Goal: Task Accomplishment & Management: Manage account settings

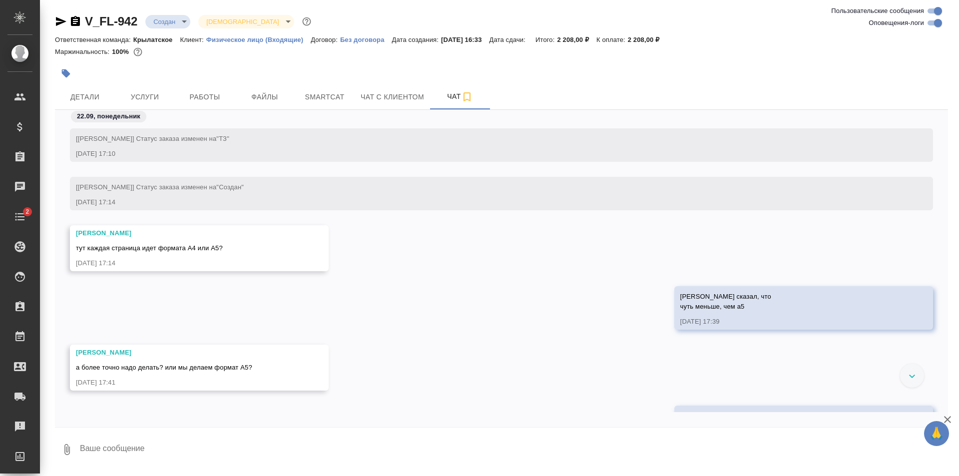
scroll to position [42, 0]
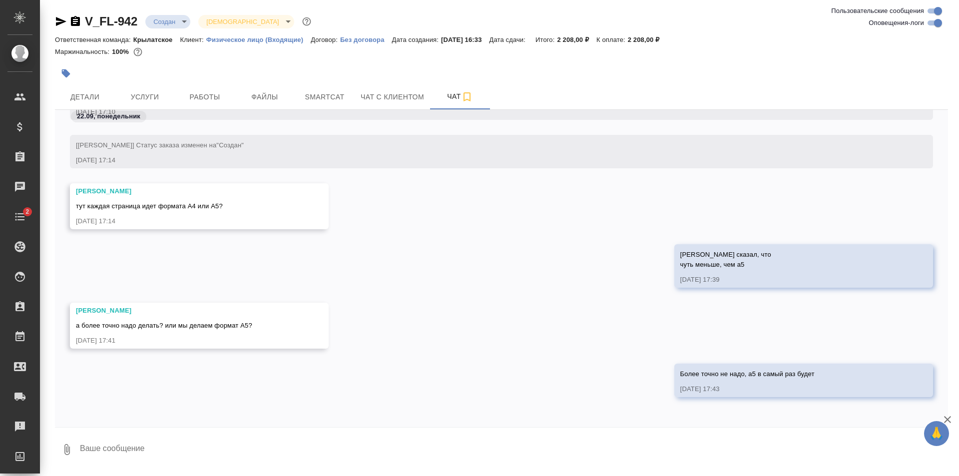
click at [118, 451] on textarea at bounding box center [513, 450] width 869 height 34
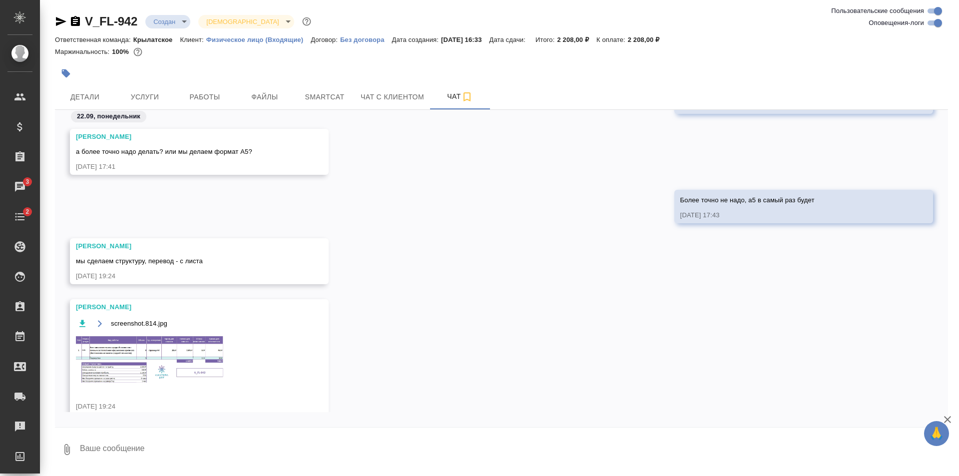
scroll to position [233, 0]
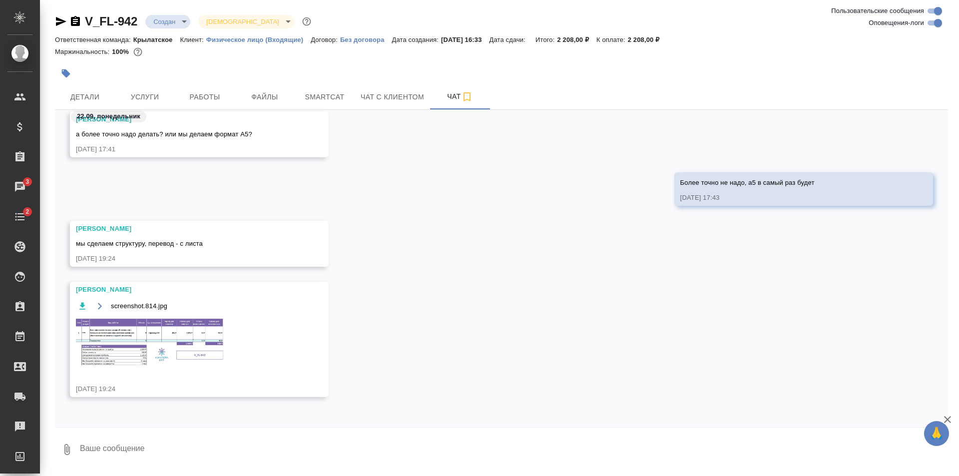
click at [135, 337] on img at bounding box center [151, 341] width 150 height 49
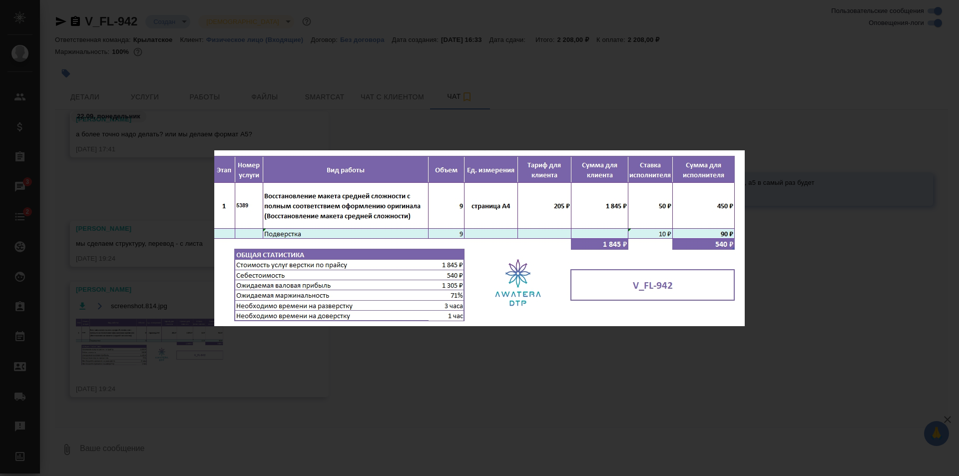
click at [779, 264] on div "screenshot.814.jpg 1 of 1" at bounding box center [479, 238] width 959 height 476
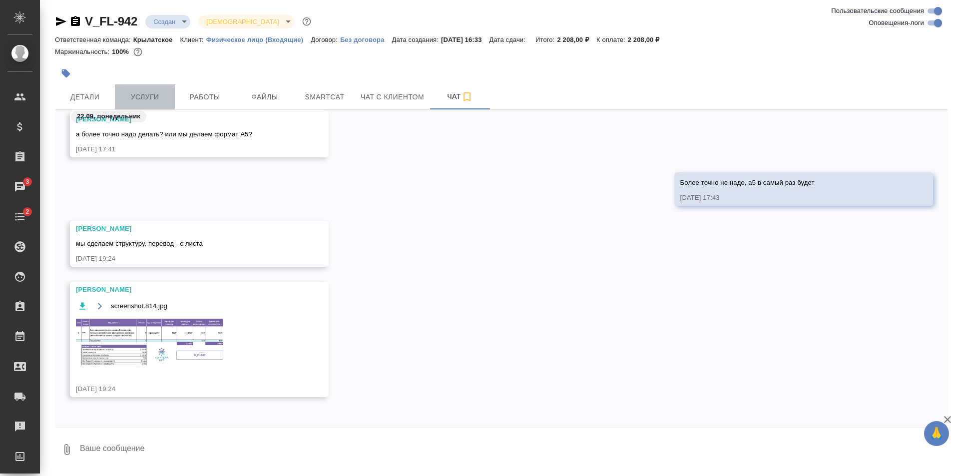
click at [154, 98] on span "Услуги" at bounding box center [145, 97] width 48 height 12
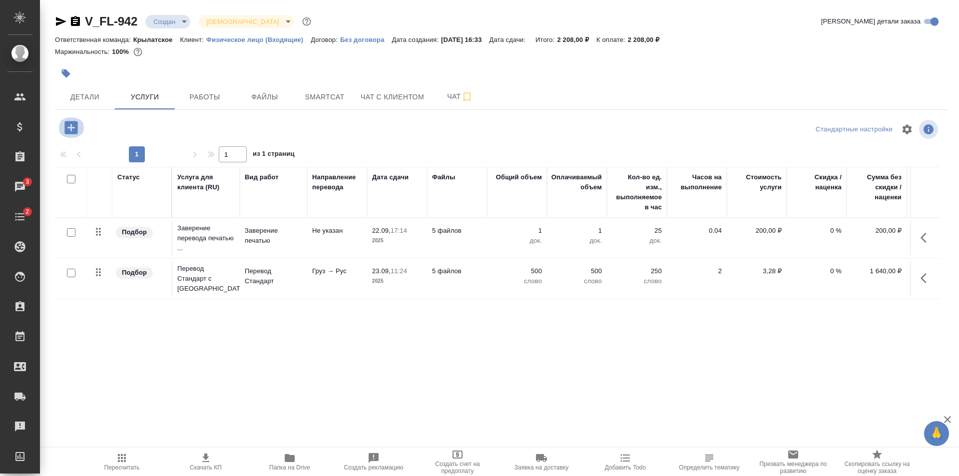
click at [67, 124] on icon "button" at bounding box center [70, 127] width 13 height 13
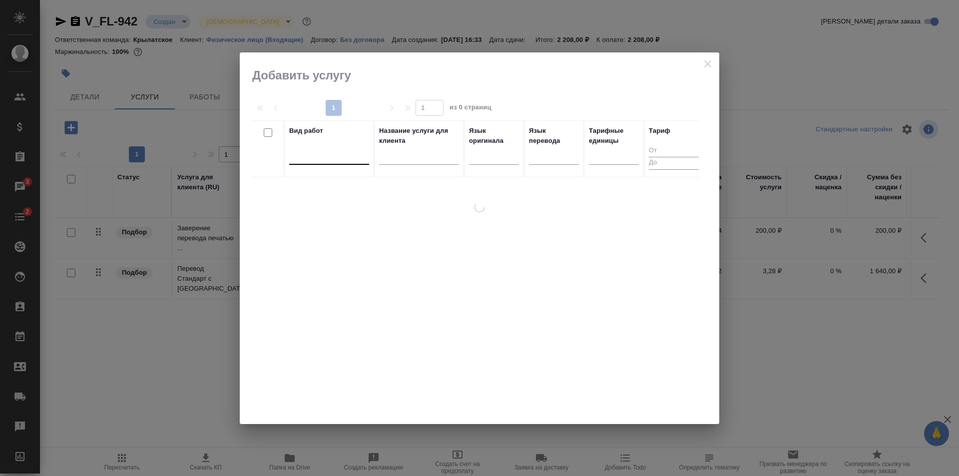
click at [306, 159] on div at bounding box center [329, 154] width 80 height 14
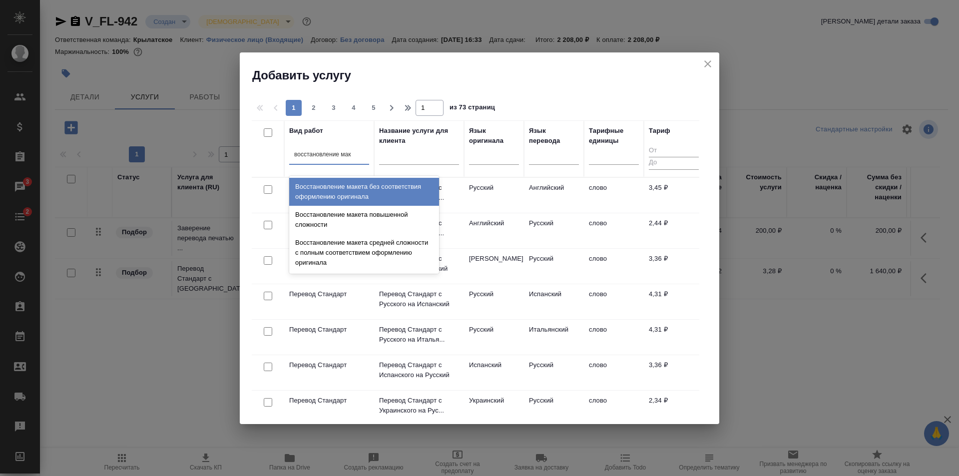
type input "восстановление маке"
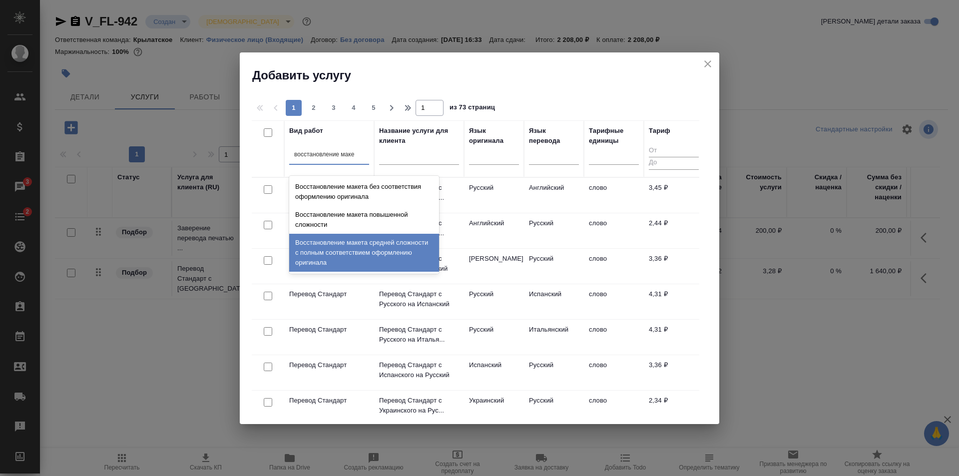
click at [380, 245] on div "Восстановление макета средней сложности с полным соответствием оформлению ориги…" at bounding box center [364, 253] width 150 height 38
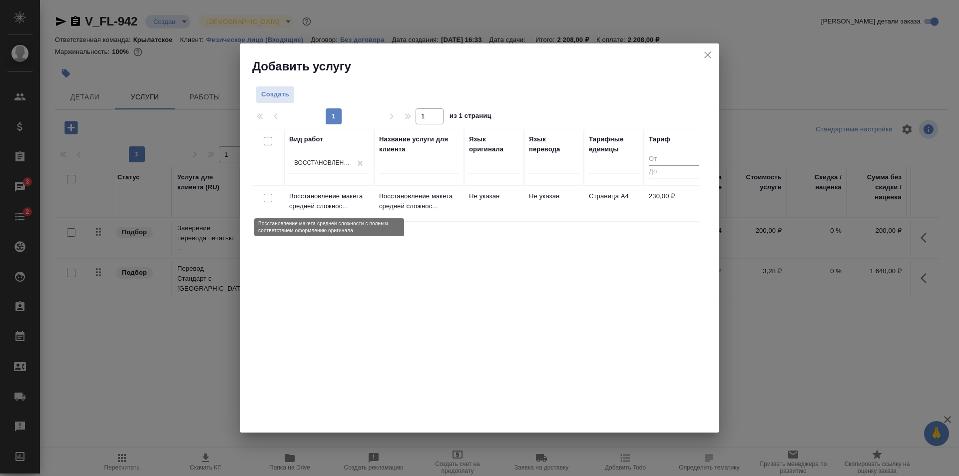
click at [349, 202] on p "Восстановление макета средней сложнос..." at bounding box center [329, 201] width 80 height 20
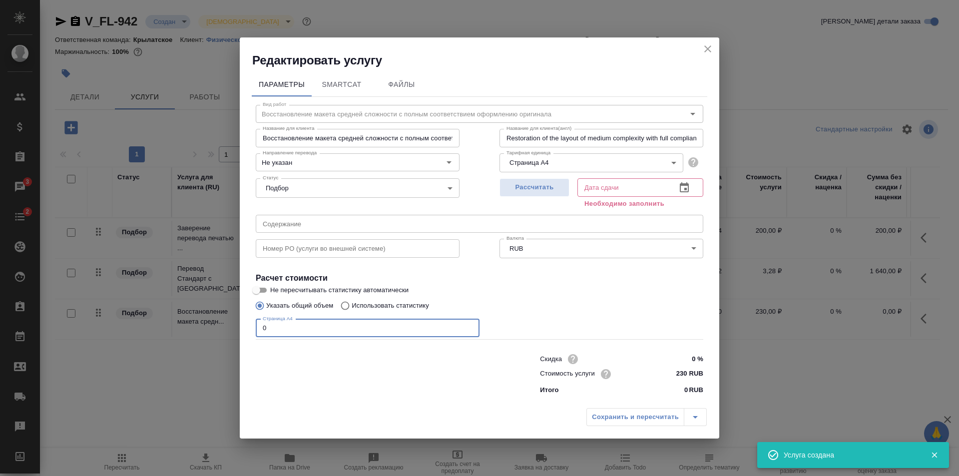
drag, startPoint x: 266, startPoint y: 322, endPoint x: 235, endPoint y: 335, distance: 33.1
click at [235, 335] on div "Редактировать услугу Параметры SmartCat Файлы Вид работ Восстановление макета с…" at bounding box center [479, 238] width 959 height 476
type input "9"
click at [536, 191] on span "Рассчитать" at bounding box center [534, 187] width 59 height 11
type input "23.09.2025 10:54"
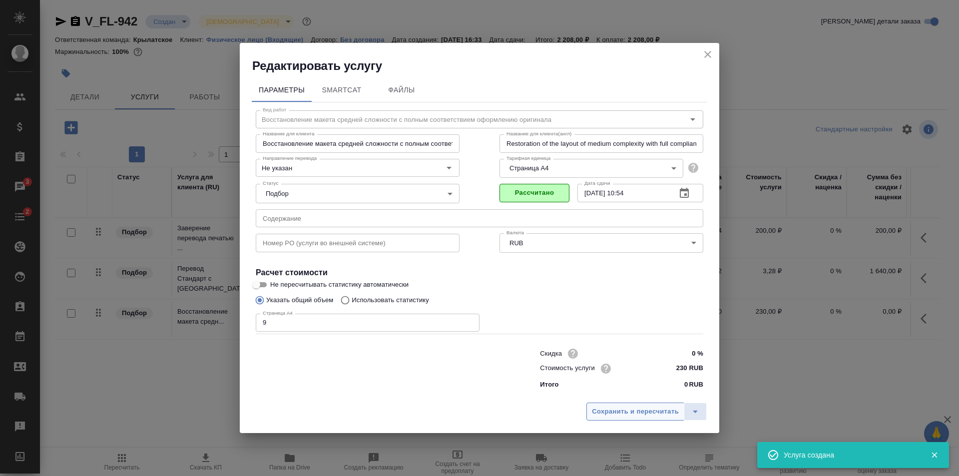
click at [632, 410] on span "Сохранить и пересчитать" at bounding box center [635, 411] width 87 height 11
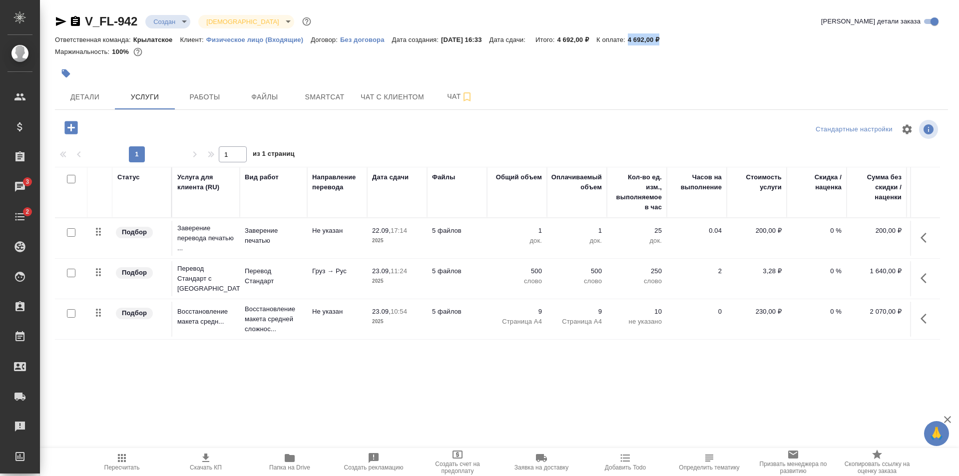
drag, startPoint x: 638, startPoint y: 38, endPoint x: 679, endPoint y: 37, distance: 41.5
click at [679, 37] on div "Ответственная команда: Крылатское Клиент: Физическое лицо (Входящие) Договор: Б…" at bounding box center [501, 39] width 893 height 12
copy p "4 692,00 ₽"
click at [417, 89] on button "Чат с клиентом" at bounding box center [392, 96] width 75 height 25
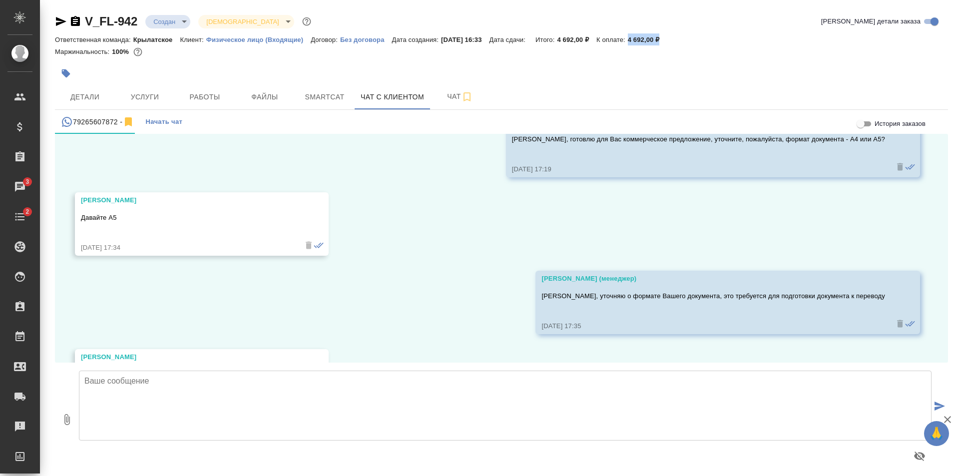
scroll to position [1087, 0]
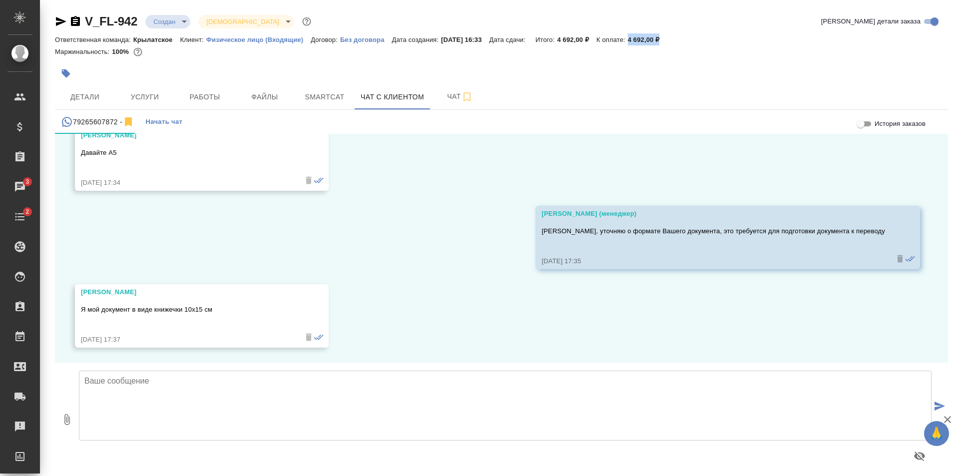
click at [281, 386] on textarea at bounding box center [505, 406] width 853 height 70
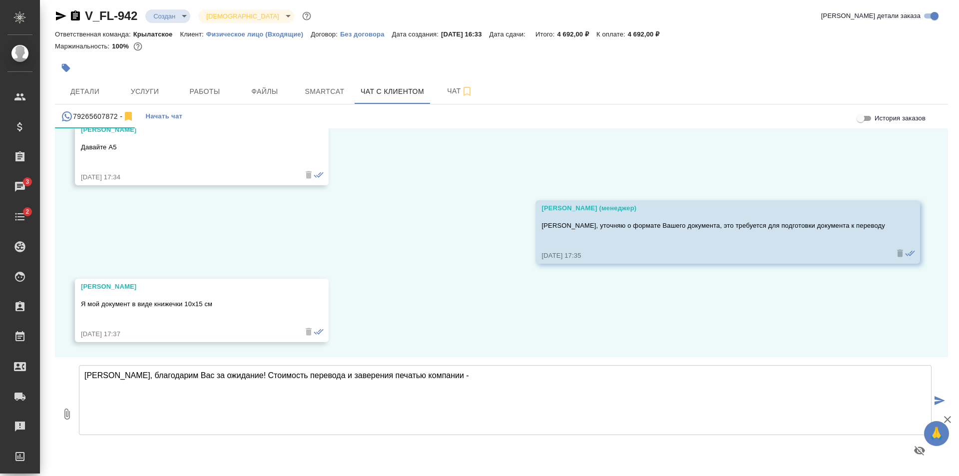
paste textarea "4 692,00 ₽"
type textarea "Александр, благодарим Вас за ожидание! Стоимость перевода и заверения печатью к…"
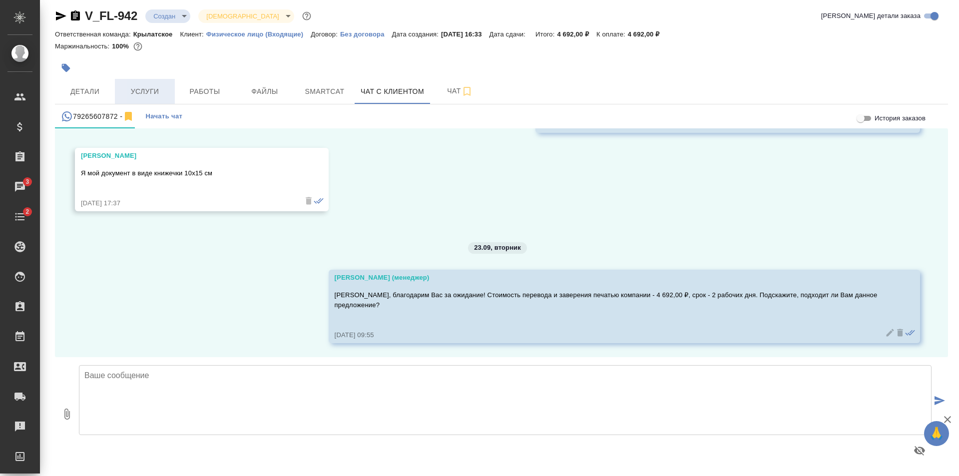
scroll to position [1219, 0]
click at [139, 95] on span "Услуги" at bounding box center [145, 91] width 48 height 12
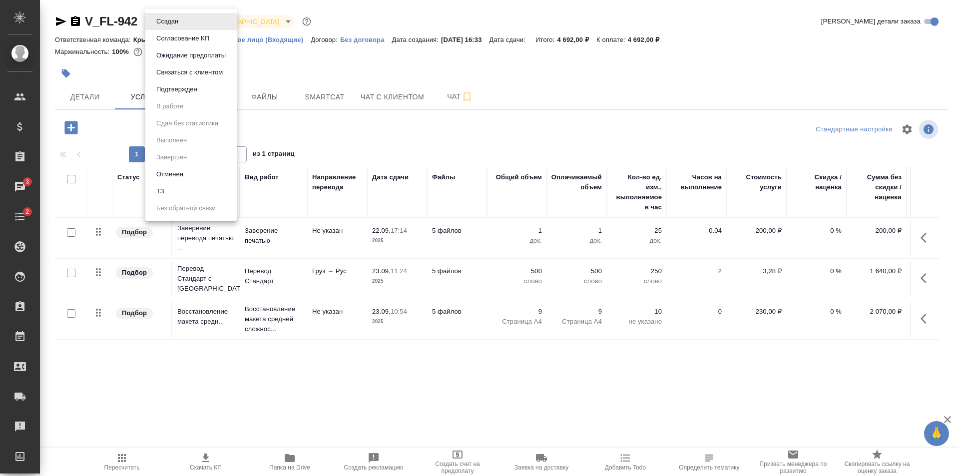
click at [160, 21] on body "🙏 .cls-1 fill:#fff; AWATERA Shulgina Anna Клиенты Спецификации Заказы 3 Чаты 2 …" at bounding box center [479, 238] width 959 height 476
click at [166, 37] on button "Согласование КП" at bounding box center [182, 38] width 59 height 11
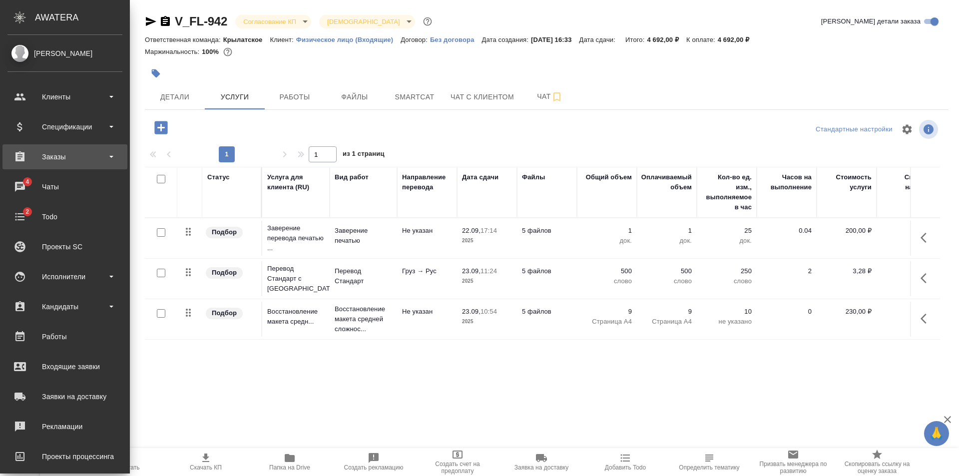
click at [56, 159] on div "Заказы" at bounding box center [64, 156] width 115 height 15
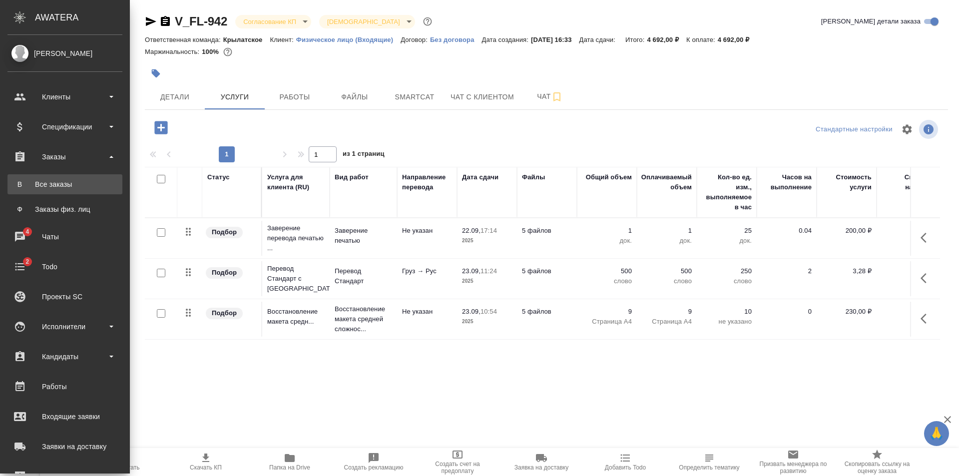
click at [60, 178] on link "В Все заказы" at bounding box center [64, 184] width 115 height 20
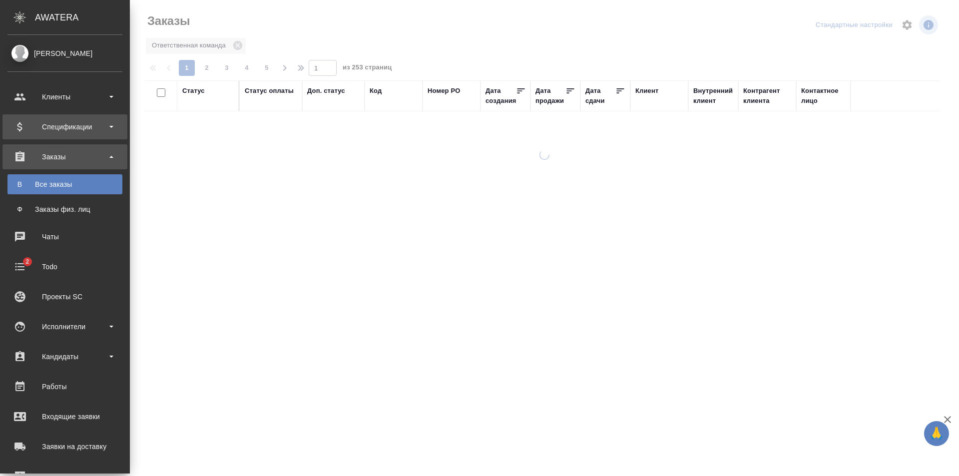
click at [39, 89] on div "Клиенты" at bounding box center [64, 96] width 125 height 25
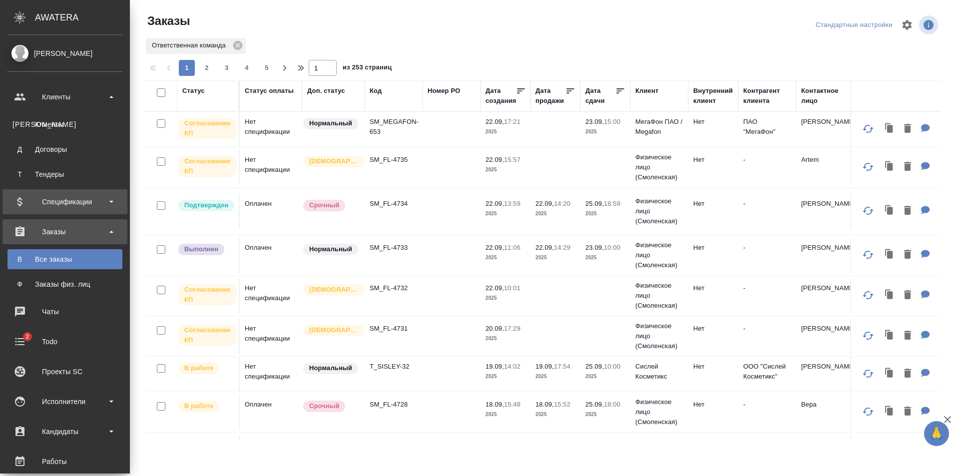
click at [50, 123] on div "Клиенты" at bounding box center [64, 124] width 105 height 10
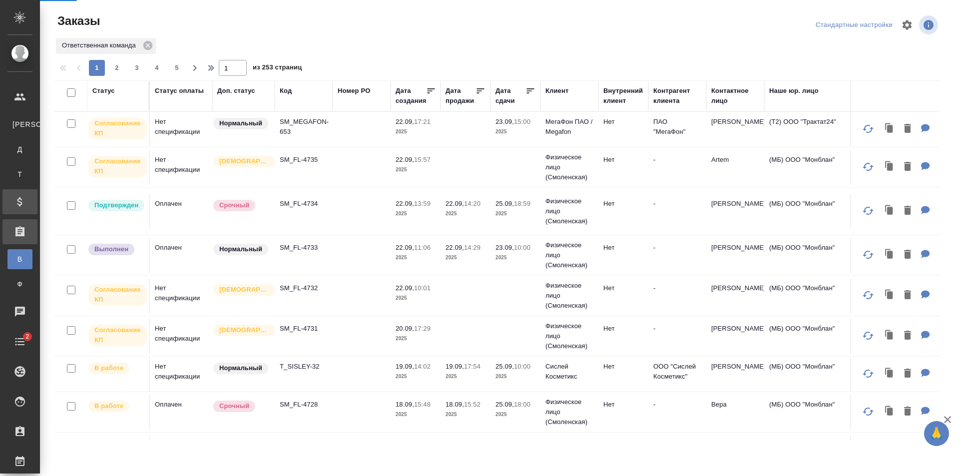
select select "RU"
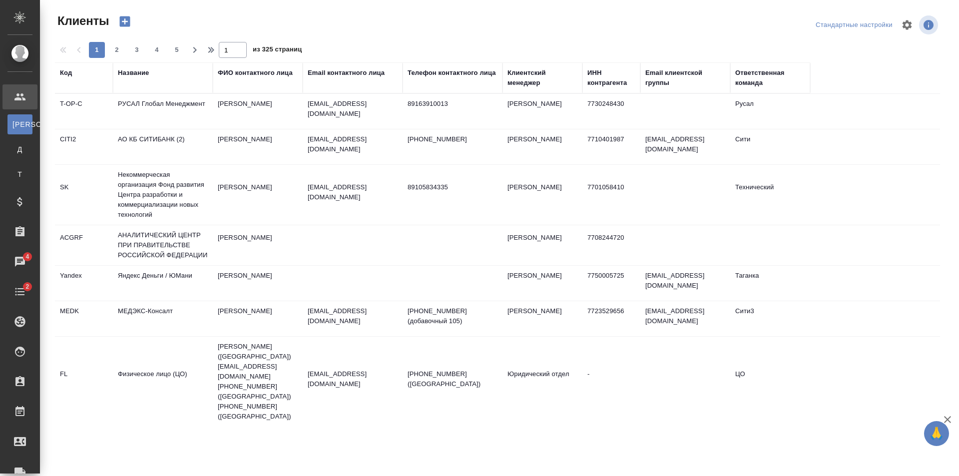
click at [142, 71] on div "Название" at bounding box center [133, 73] width 31 height 10
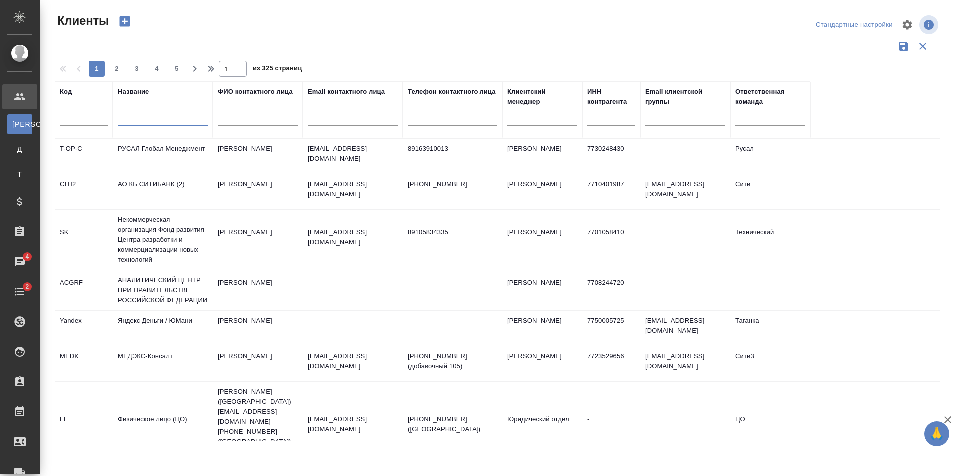
click at [136, 116] on input "text" at bounding box center [163, 119] width 90 height 12
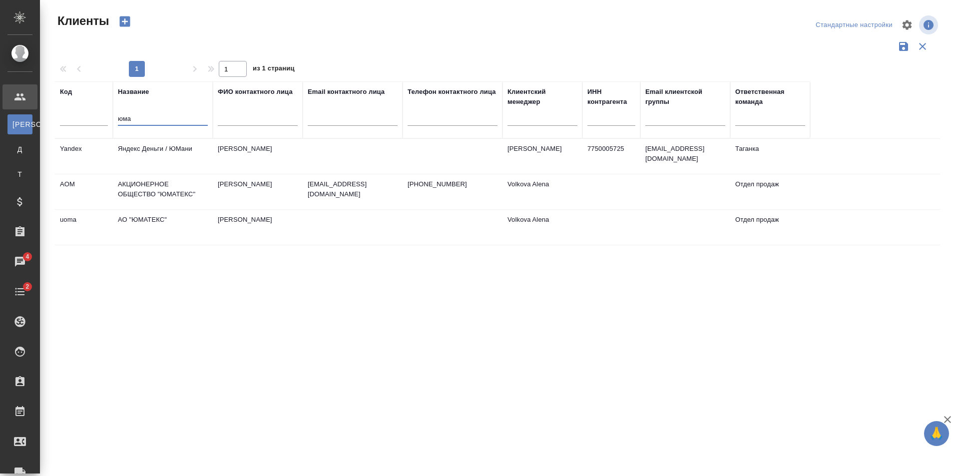
type input "юма"
click at [151, 153] on td "Яндекс Деньги / ЮМани" at bounding box center [163, 156] width 100 height 35
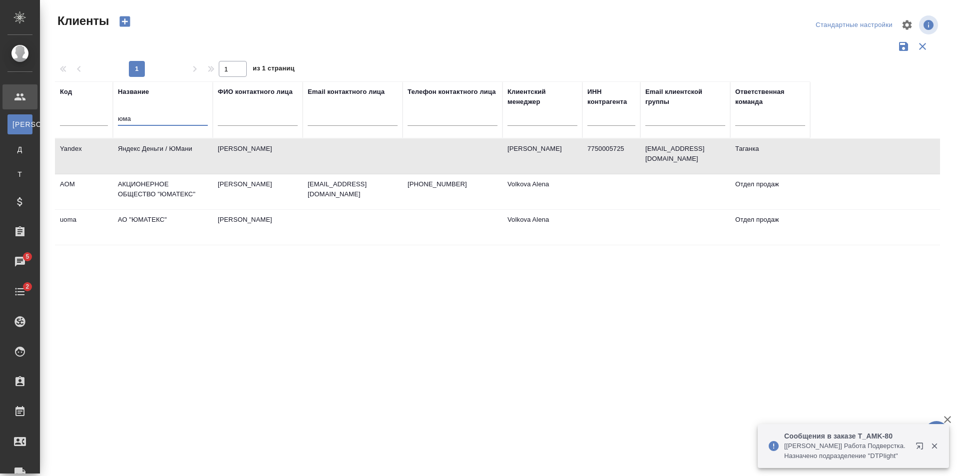
drag, startPoint x: 147, startPoint y: 121, endPoint x: 114, endPoint y: 117, distance: 33.2
click at [114, 117] on th "Название юма" at bounding box center [163, 109] width 100 height 57
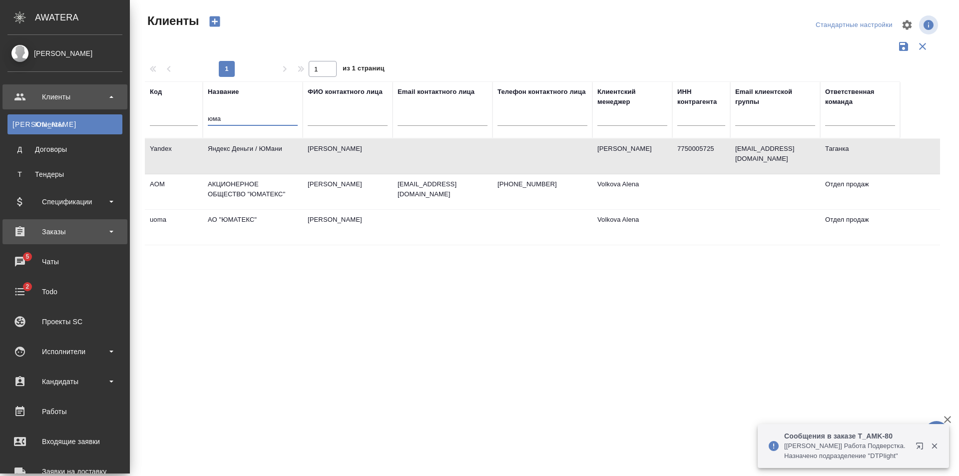
click at [54, 228] on div "Заказы" at bounding box center [64, 231] width 115 height 15
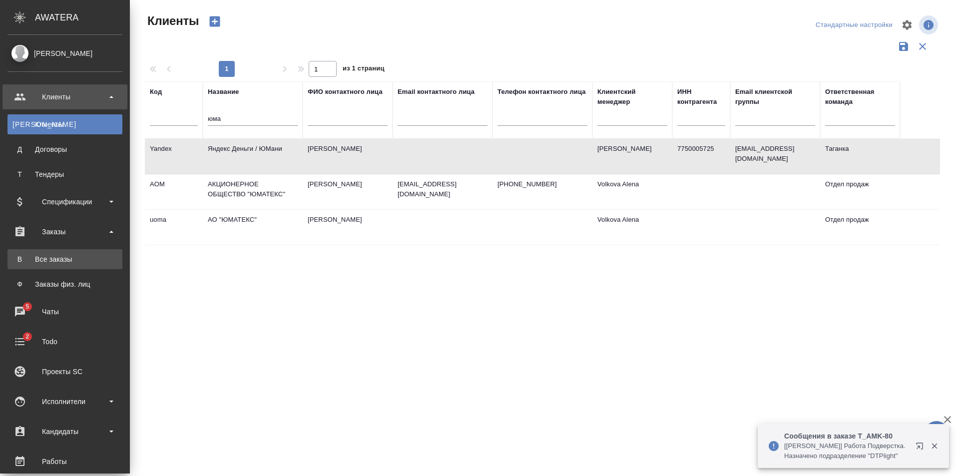
click at [54, 265] on link "В Все заказы" at bounding box center [64, 259] width 115 height 20
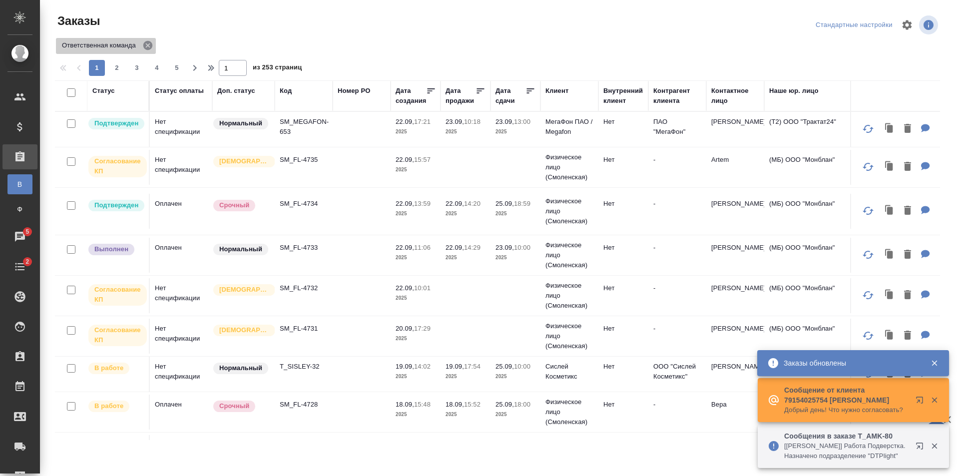
click at [142, 46] on icon at bounding box center [147, 45] width 11 height 11
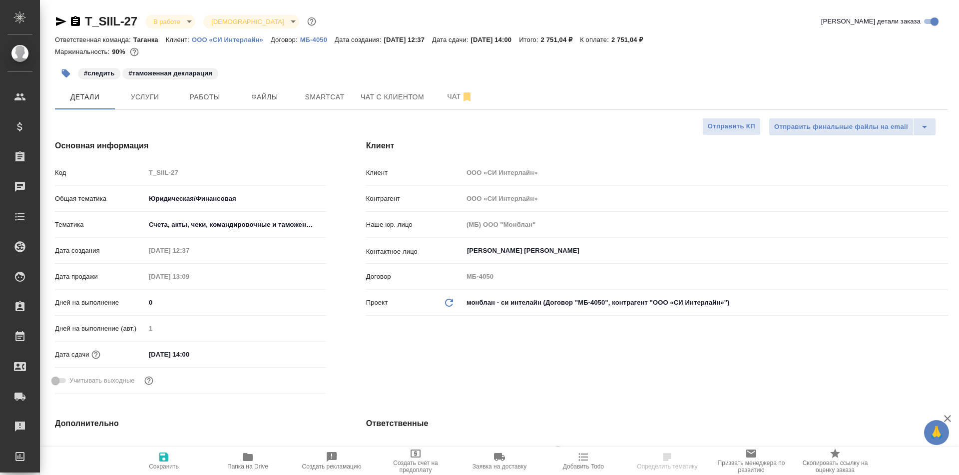
select select "RU"
type textarea "x"
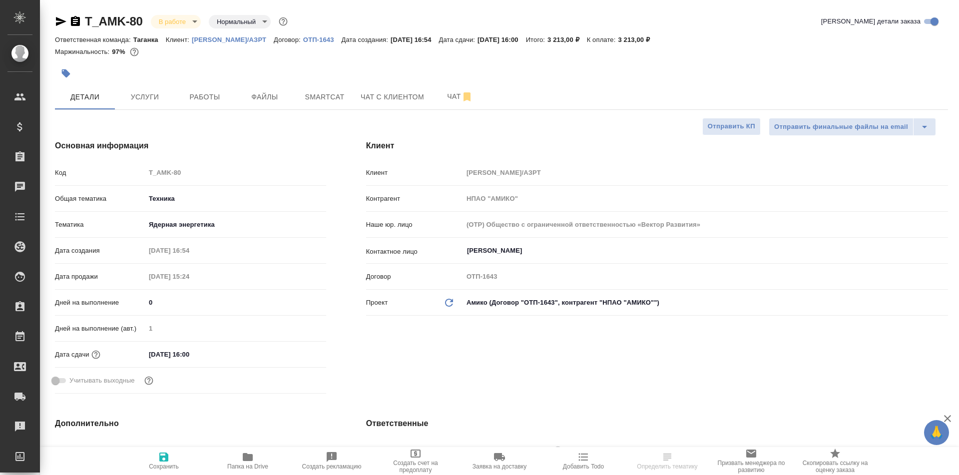
select select "RU"
type textarea "x"
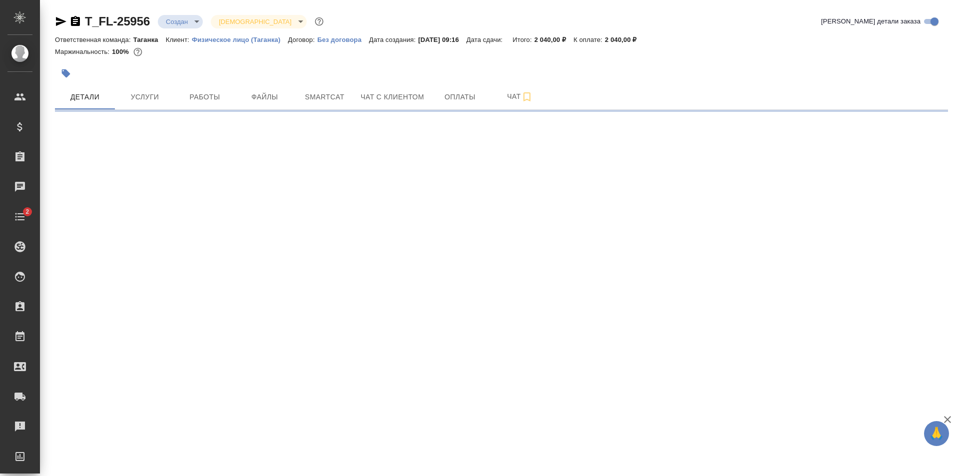
select select "RU"
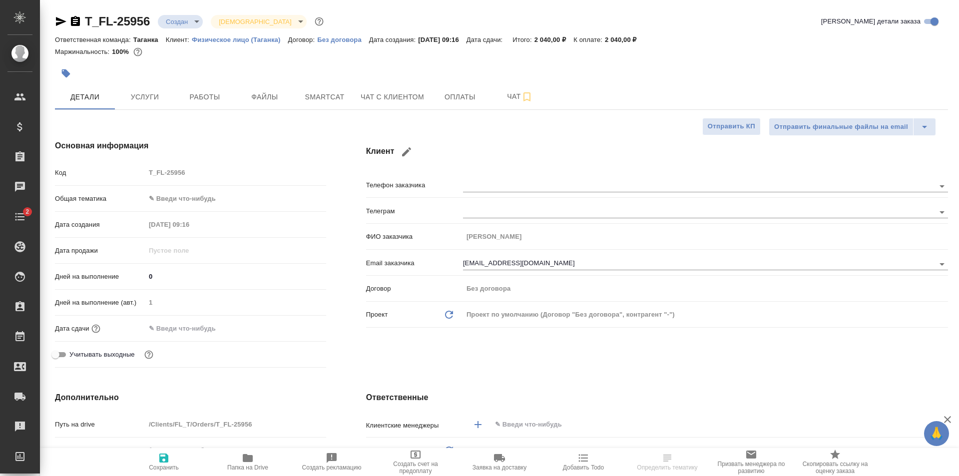
type textarea "x"
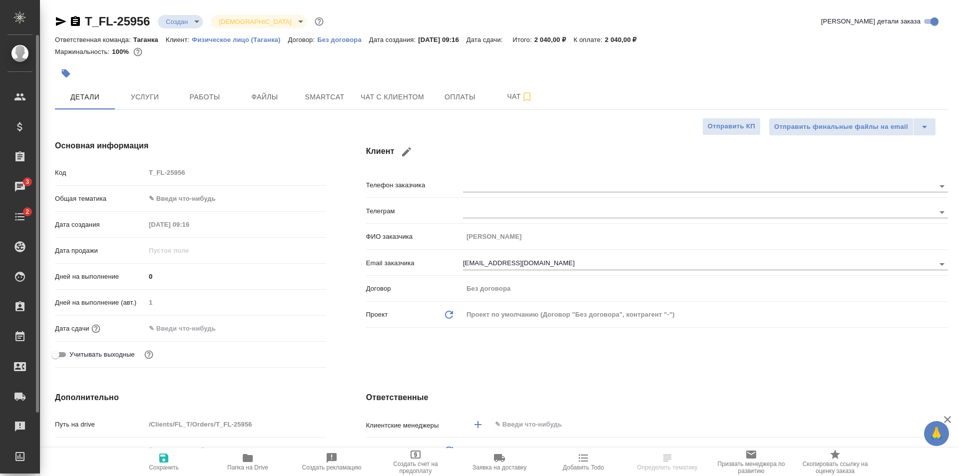
type textarea "x"
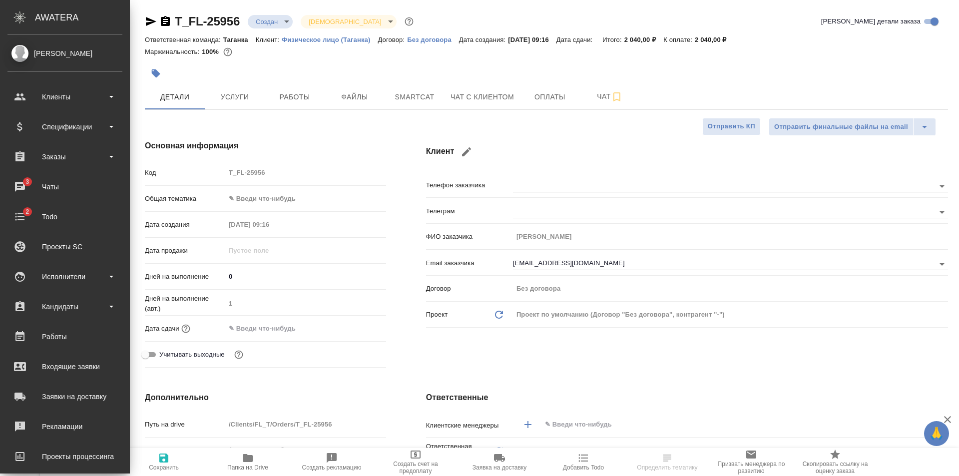
type textarea "x"
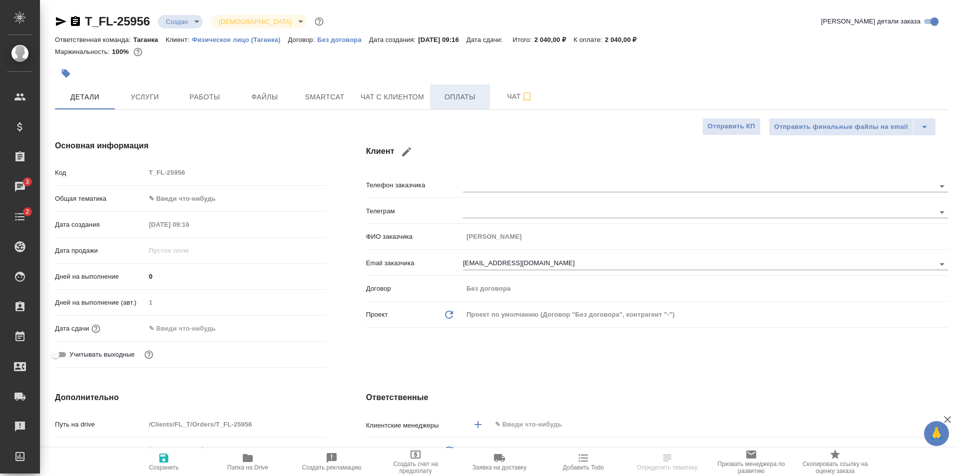
click at [457, 97] on span "Оплаты" at bounding box center [460, 97] width 48 height 12
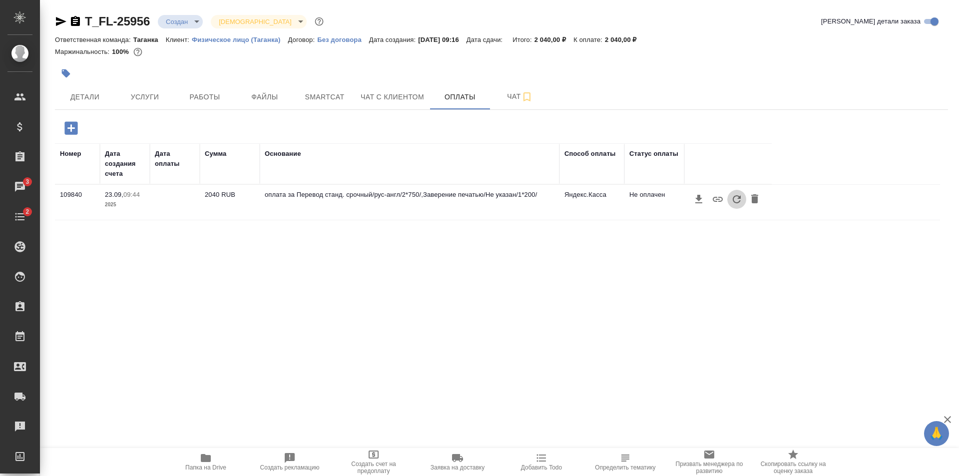
click at [734, 199] on icon "button" at bounding box center [737, 199] width 12 height 12
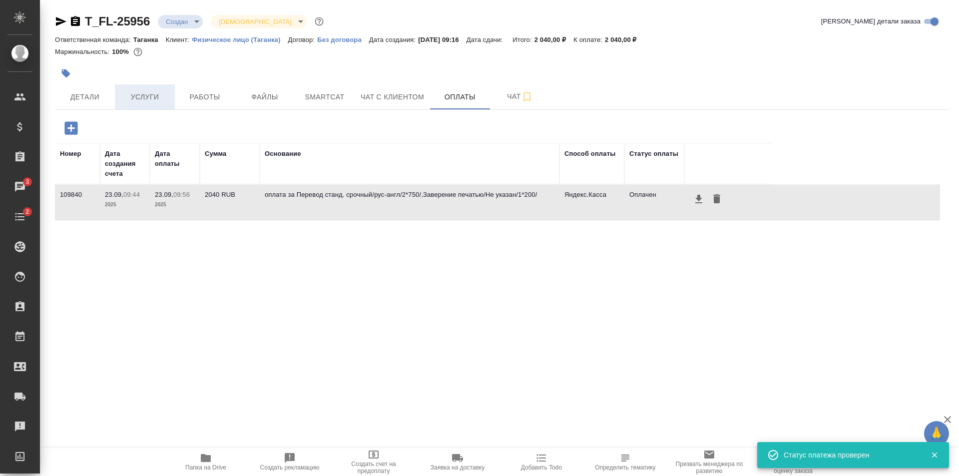
click at [144, 96] on span "Услуги" at bounding box center [145, 97] width 48 height 12
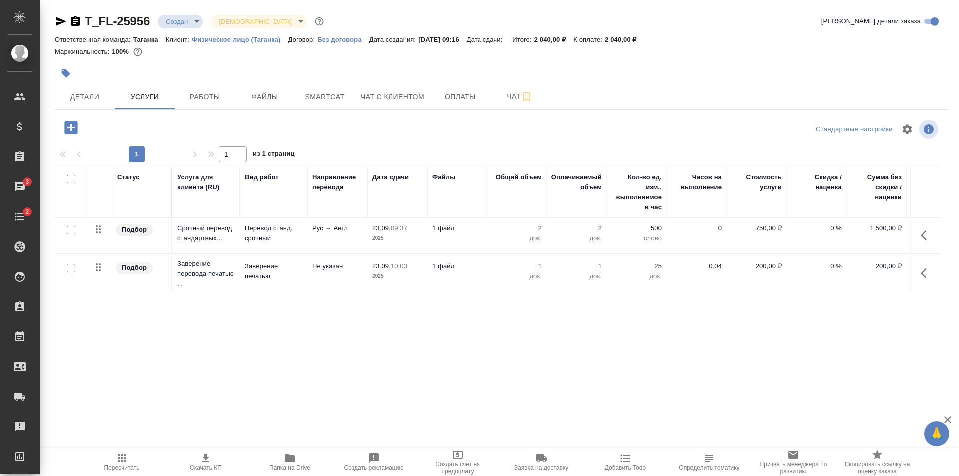
click at [345, 234] on td "Рус → Англ" at bounding box center [337, 235] width 60 height 35
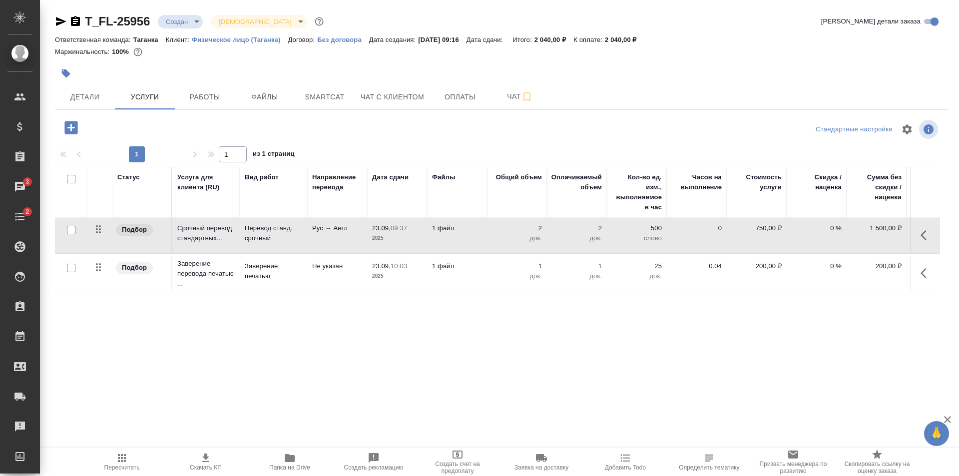
click at [345, 234] on td "Рус → Англ" at bounding box center [337, 235] width 60 height 35
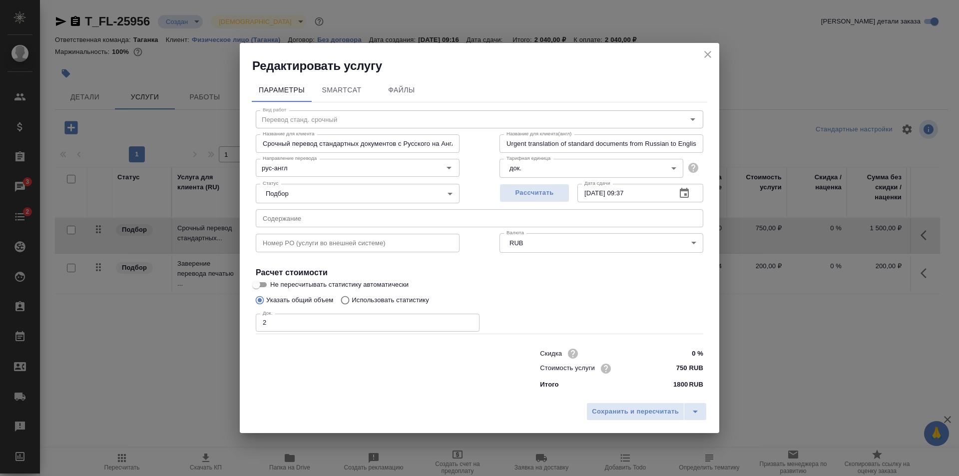
click at [685, 191] on icon "button" at bounding box center [684, 193] width 9 height 10
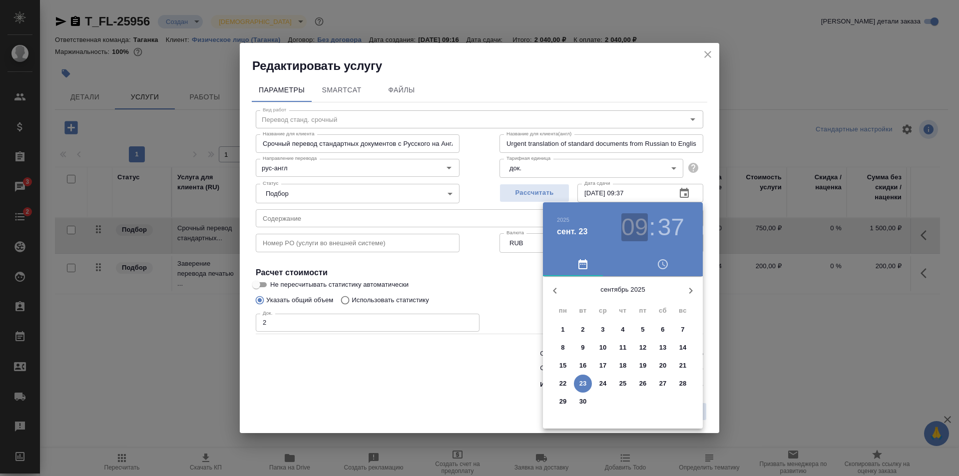
click at [636, 226] on h3 "09" at bounding box center [634, 227] width 26 height 28
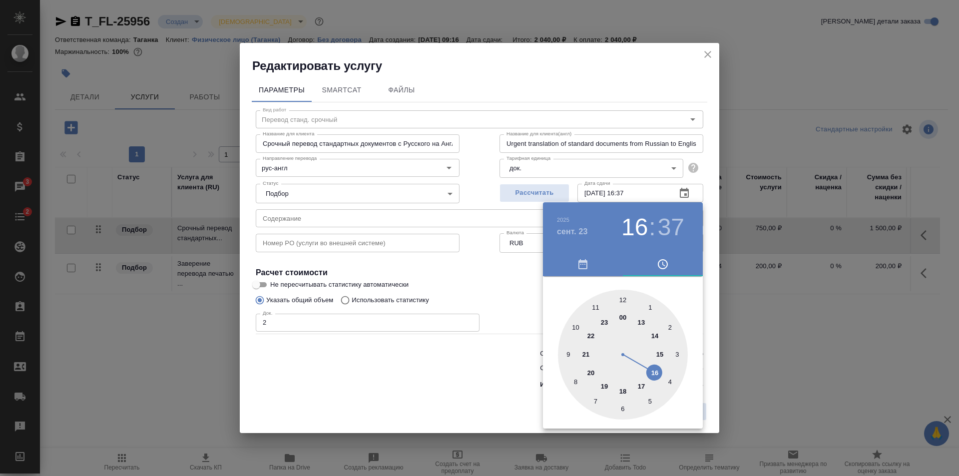
drag, startPoint x: 567, startPoint y: 351, endPoint x: 651, endPoint y: 364, distance: 84.9
click at [651, 364] on div at bounding box center [623, 355] width 130 height 130
type input "23.09.2025 16:00"
drag, startPoint x: 571, startPoint y: 395, endPoint x: 623, endPoint y: 300, distance: 108.4
click at [623, 300] on div at bounding box center [623, 355] width 130 height 130
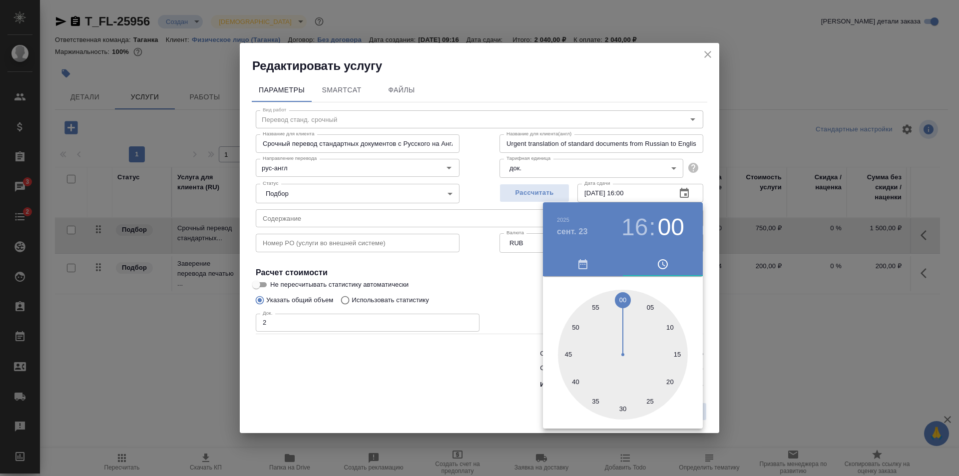
click at [715, 329] on div at bounding box center [479, 238] width 959 height 476
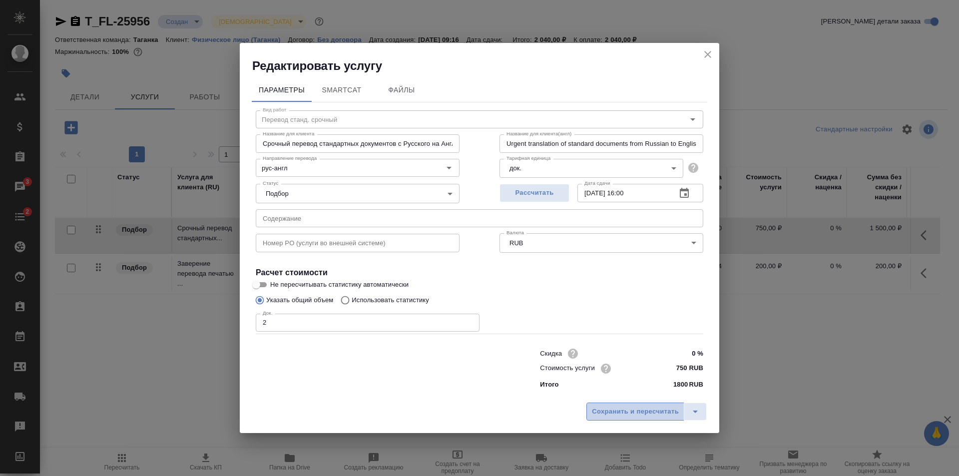
click at [652, 407] on span "Сохранить и пересчитать" at bounding box center [635, 411] width 87 height 11
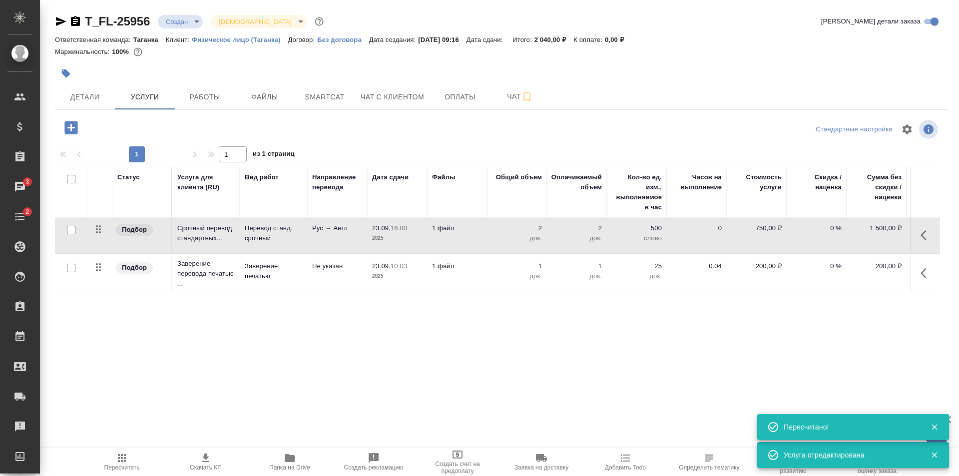
click at [353, 238] on td "Рус → Англ" at bounding box center [337, 235] width 60 height 35
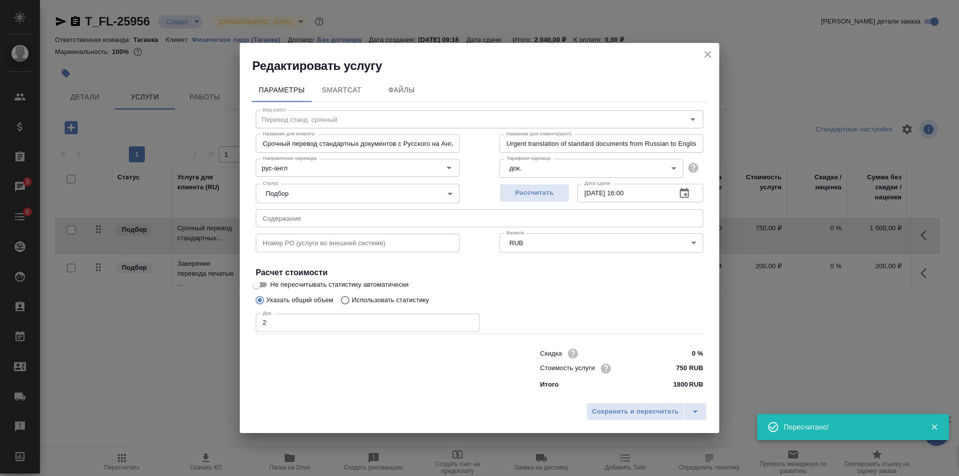
click at [684, 195] on icon "button" at bounding box center [684, 193] width 9 height 10
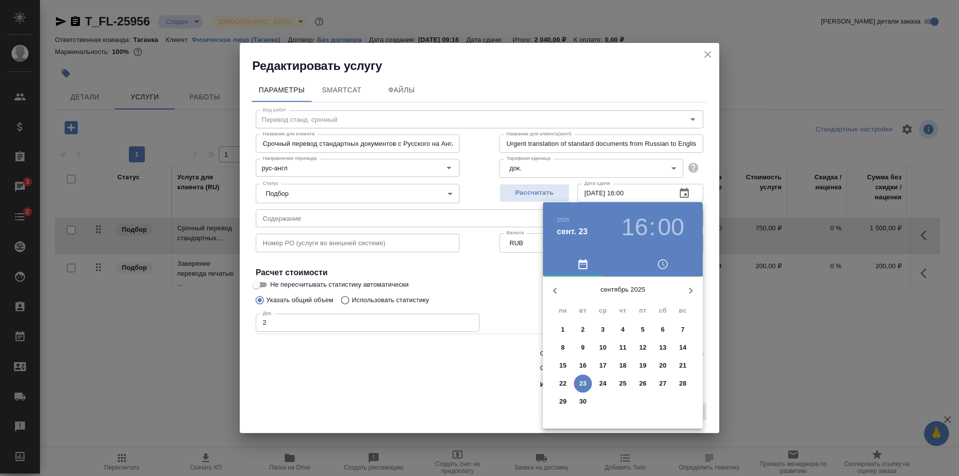
click at [624, 233] on h3 "16" at bounding box center [634, 227] width 26 height 28
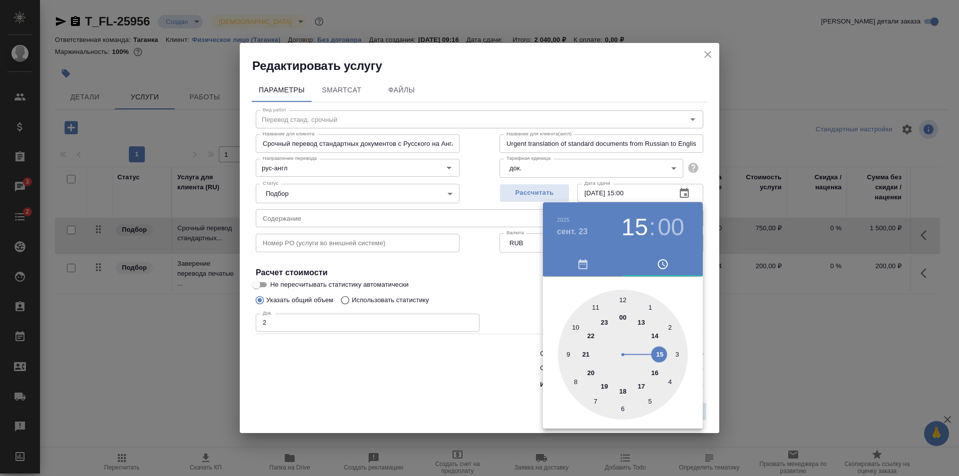
type input "23.09.2025 14:00"
drag, startPoint x: 646, startPoint y: 365, endPoint x: 652, endPoint y: 342, distance: 23.3
click at [652, 342] on div at bounding box center [623, 355] width 130 height 130
click at [710, 338] on div at bounding box center [479, 238] width 959 height 476
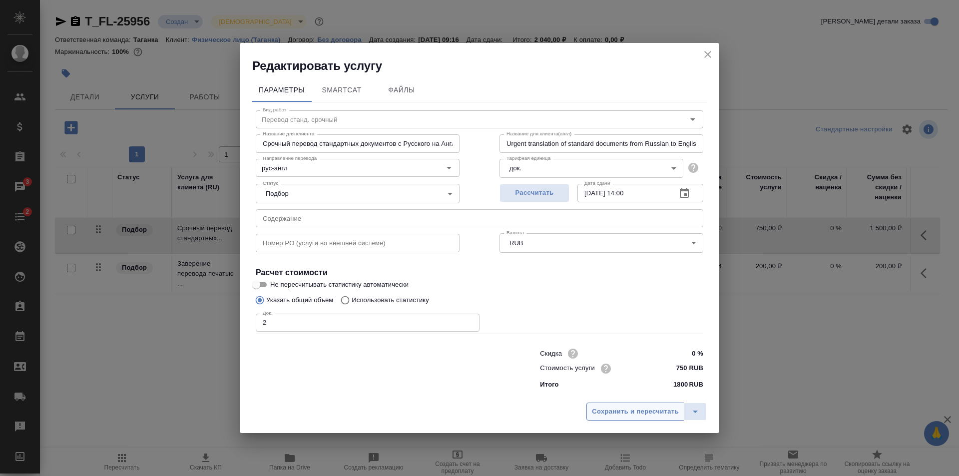
click at [643, 410] on span "Сохранить и пересчитать" at bounding box center [635, 411] width 87 height 11
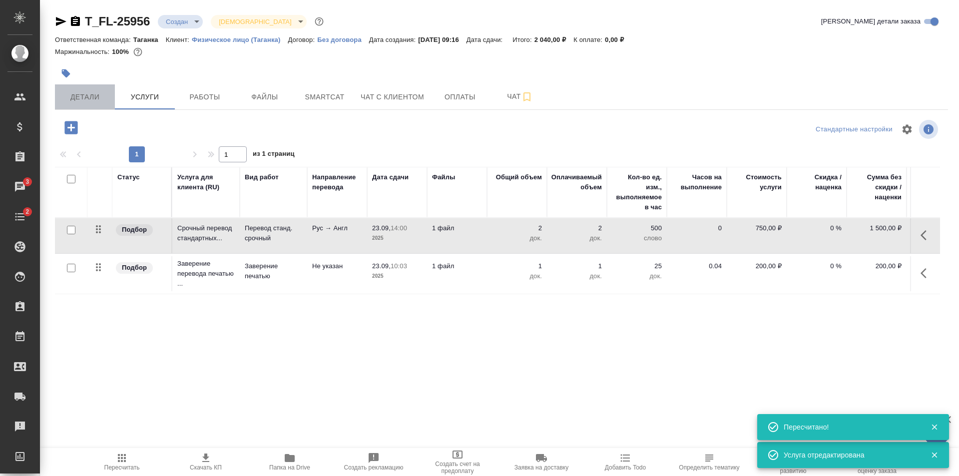
click at [81, 91] on span "Детали" at bounding box center [85, 97] width 48 height 12
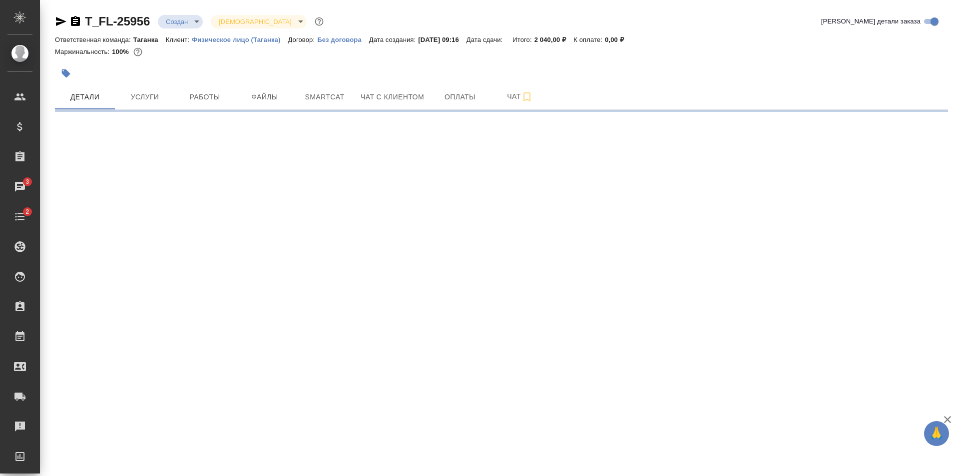
select select "RU"
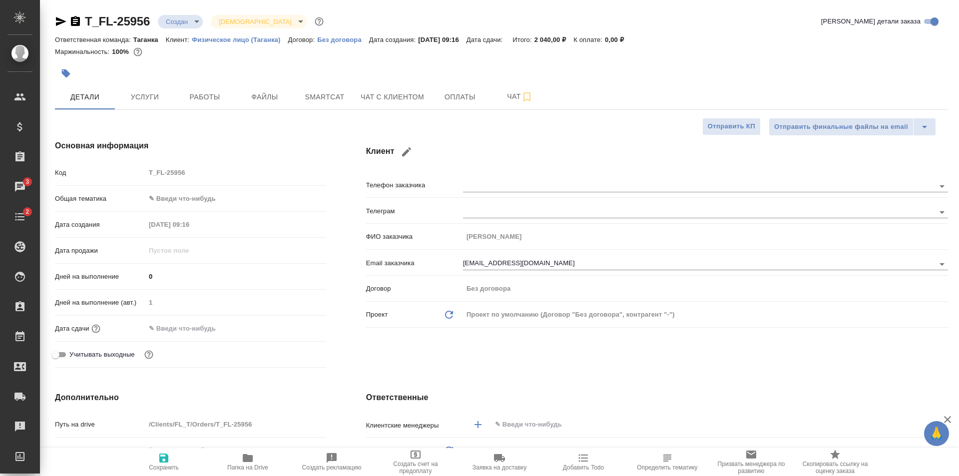
type textarea "x"
click at [177, 328] on input "text" at bounding box center [188, 328] width 87 height 14
click at [293, 327] on icon "button" at bounding box center [297, 327] width 9 height 10
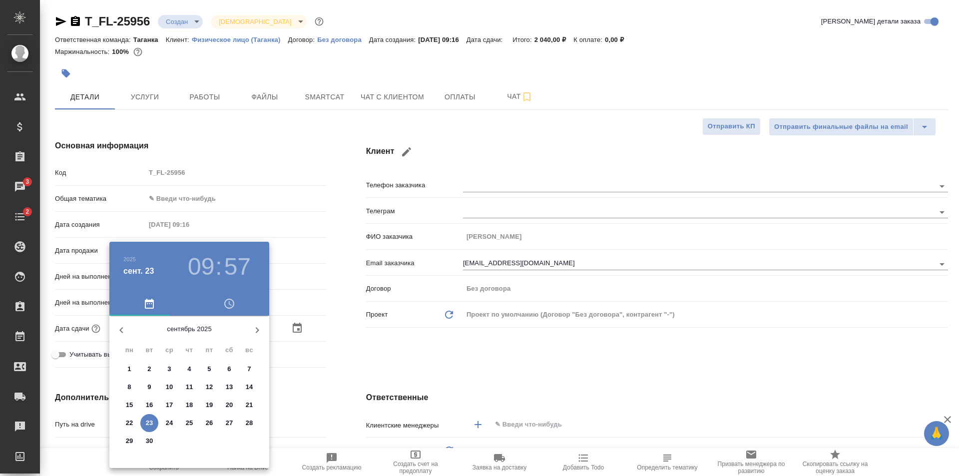
click at [200, 262] on h3 "09" at bounding box center [201, 267] width 26 height 28
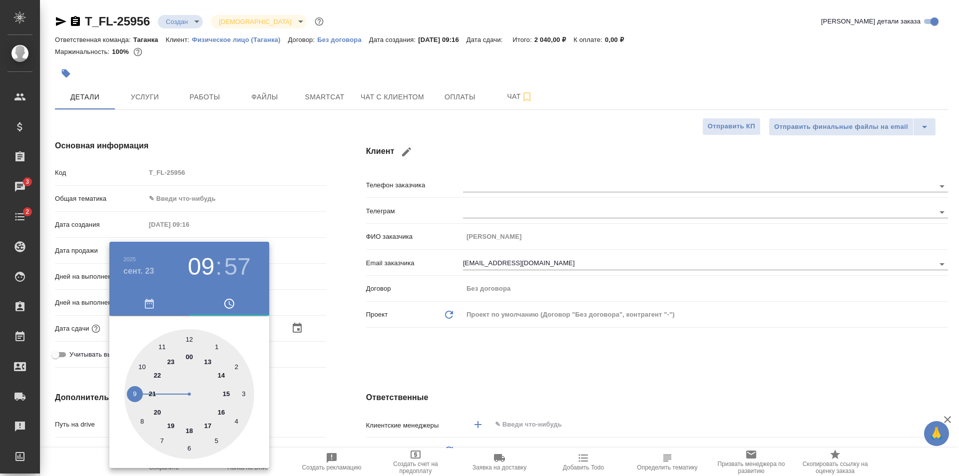
type input "23.09.2025 10:57"
type textarea "x"
type input "23.09.2025 14:57"
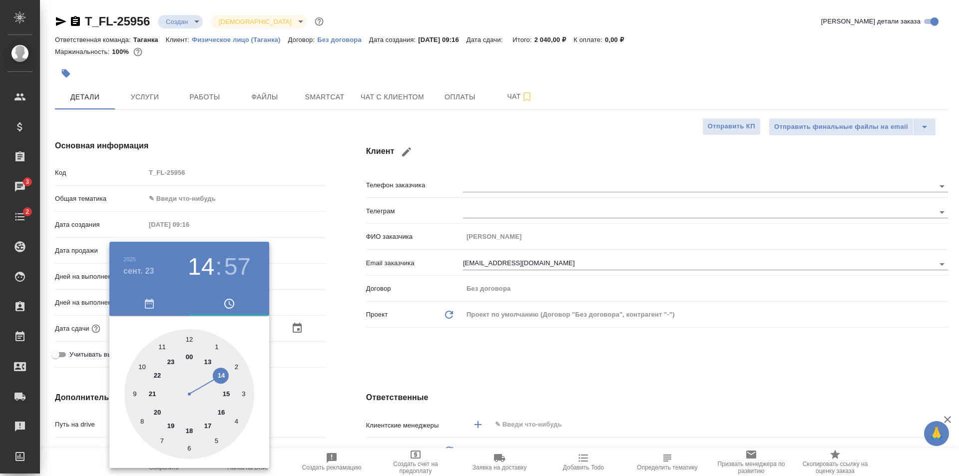
type textarea "x"
type input "23.09.2025 15:57"
type textarea "x"
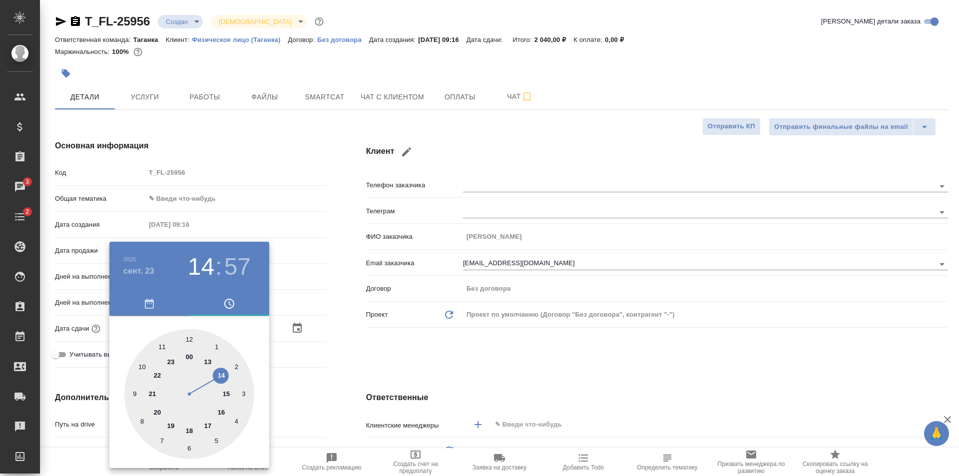
type textarea "x"
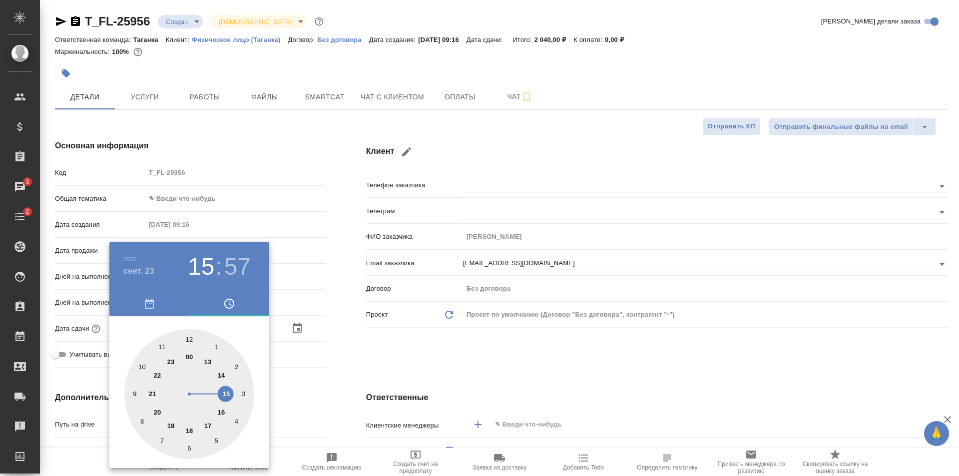
drag, startPoint x: 211, startPoint y: 348, endPoint x: 215, endPoint y: 388, distance: 40.2
click at [215, 388] on div at bounding box center [189, 394] width 130 height 130
type textarea "x"
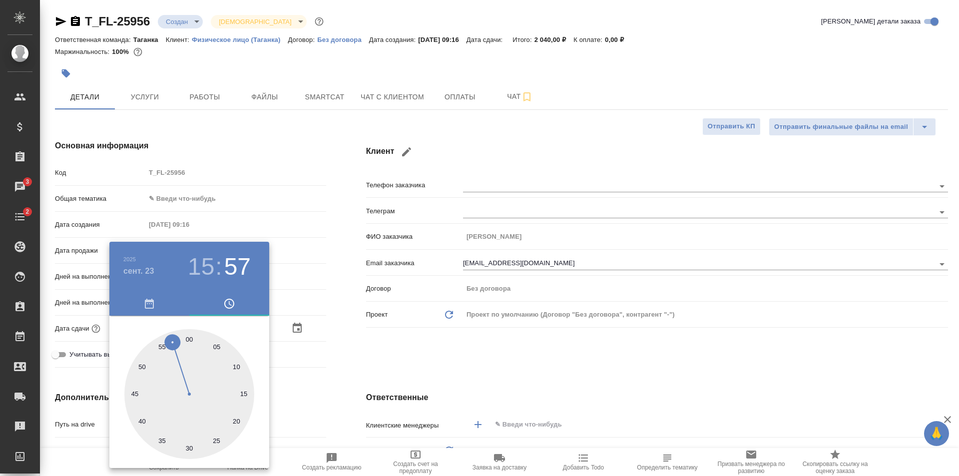
type input "23.09.2025 15:00"
type textarea "x"
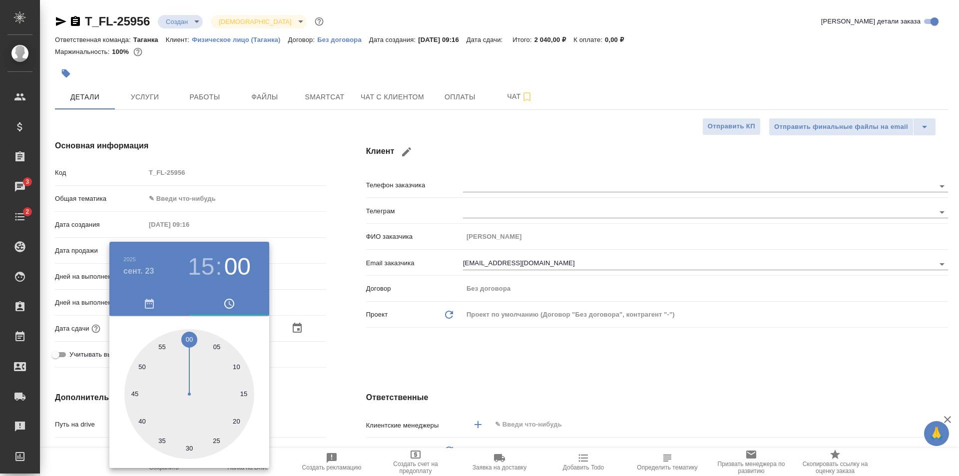
type textarea "x"
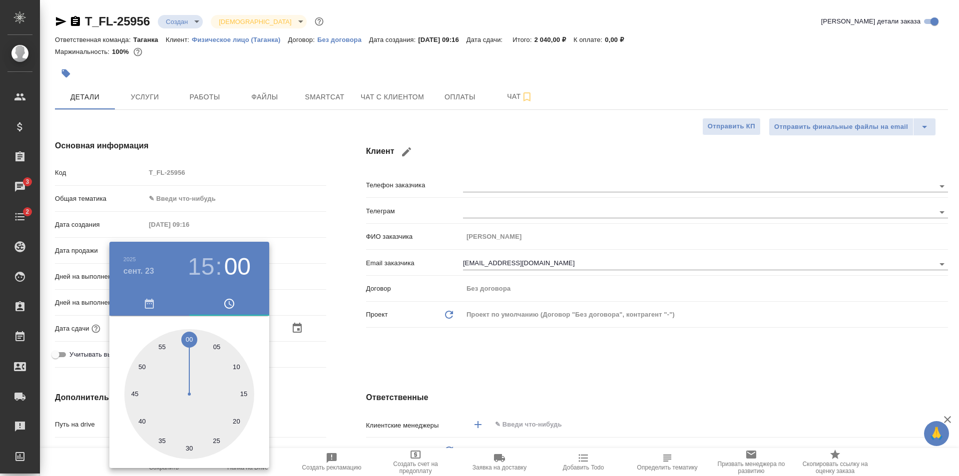
type input "23.09.2025 15:01"
type textarea "x"
drag, startPoint x: 168, startPoint y: 334, endPoint x: 192, endPoint y: 339, distance: 24.4
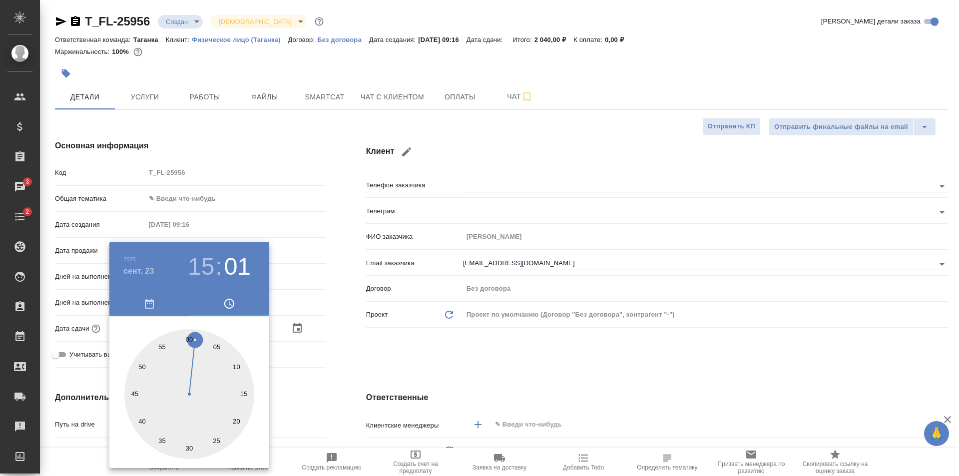
click at [192, 339] on div at bounding box center [189, 394] width 130 height 130
type textarea "x"
type input "23.09.2025 15:59"
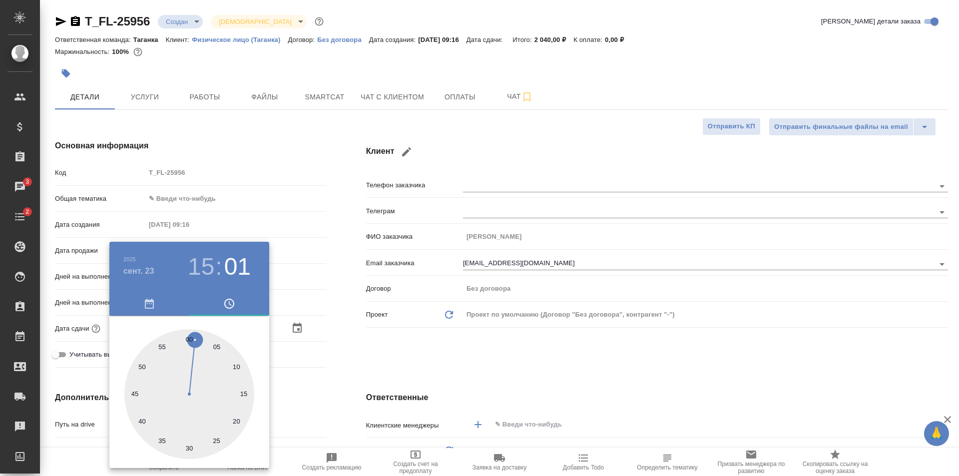
type textarea "x"
type input "23.09.2025 15:00"
type textarea "x"
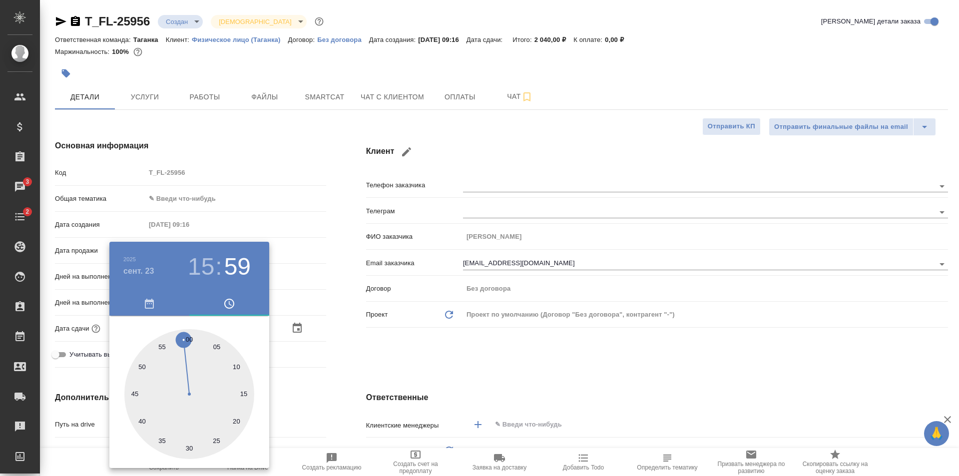
type textarea "x"
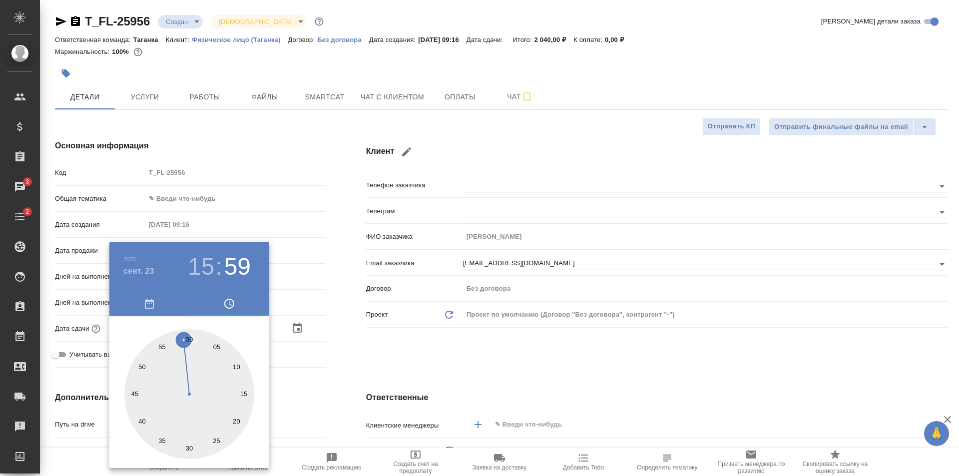
type textarea "x"
click at [187, 334] on div at bounding box center [189, 394] width 130 height 130
type textarea "x"
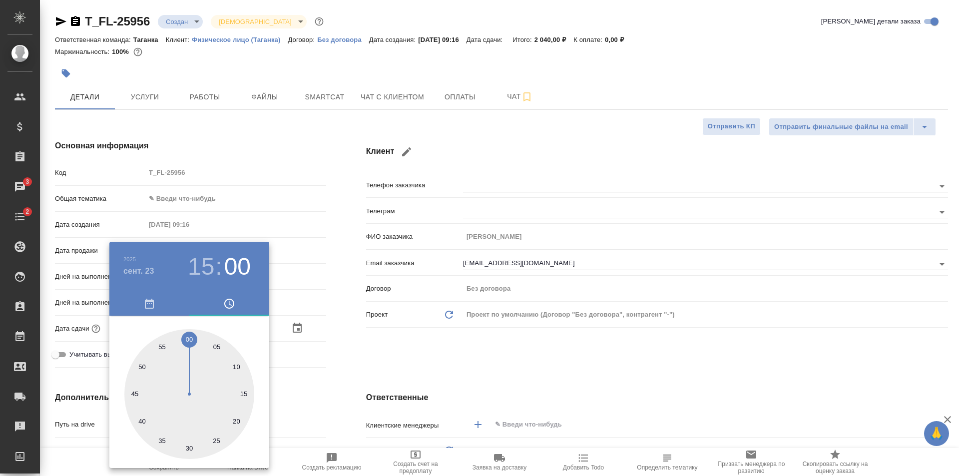
type textarea "x"
click at [295, 369] on div at bounding box center [479, 238] width 959 height 476
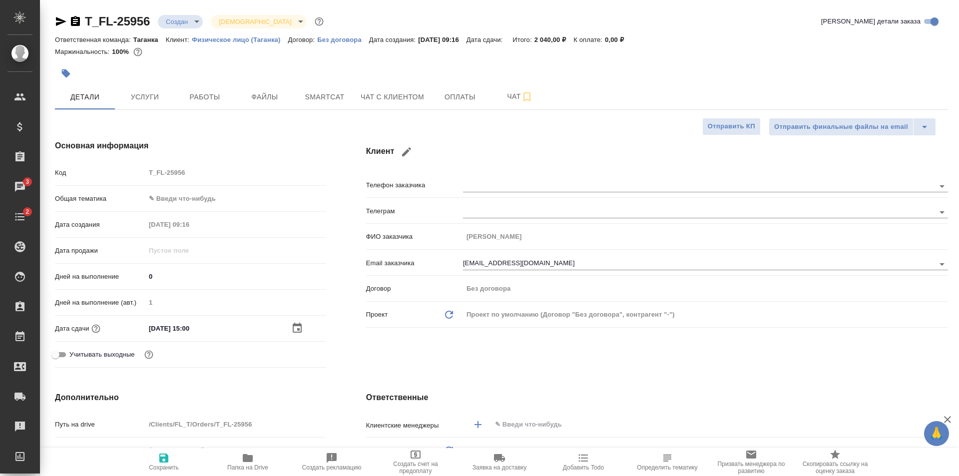
click at [161, 461] on icon "button" at bounding box center [163, 458] width 9 height 9
type textarea "x"
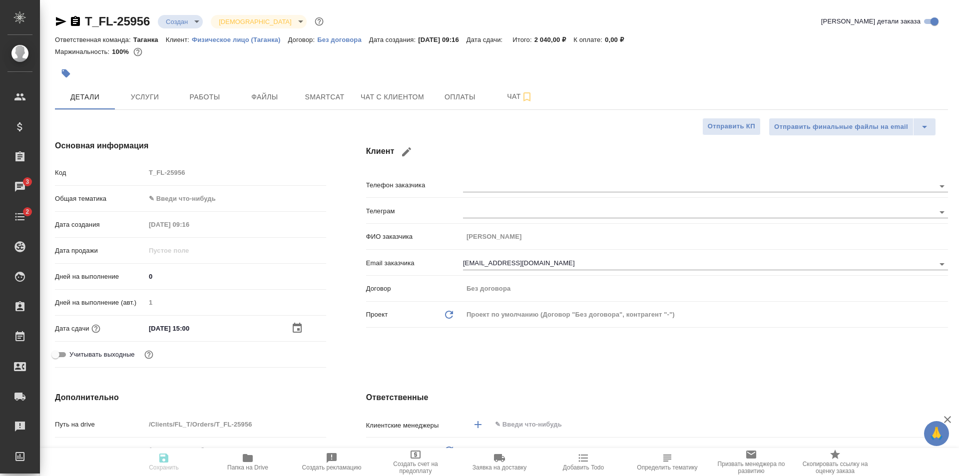
type textarea "x"
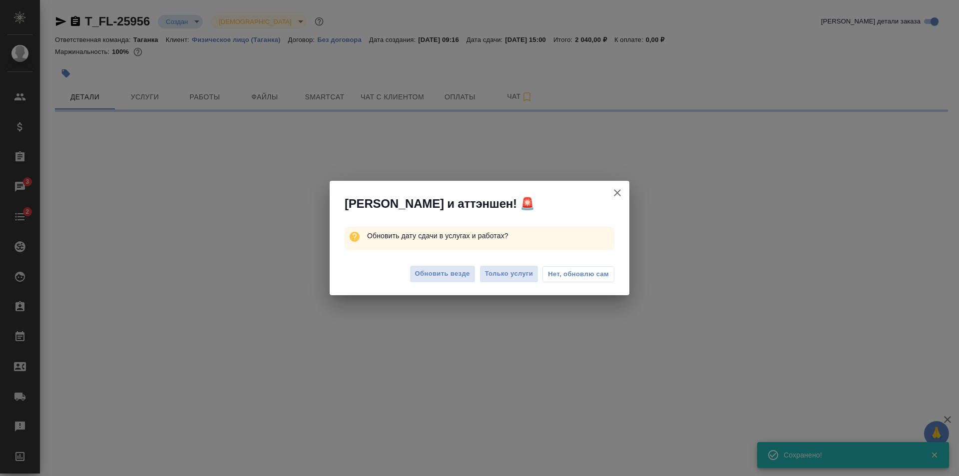
click at [592, 271] on span "Нет, обновлю сам" at bounding box center [578, 274] width 61 height 10
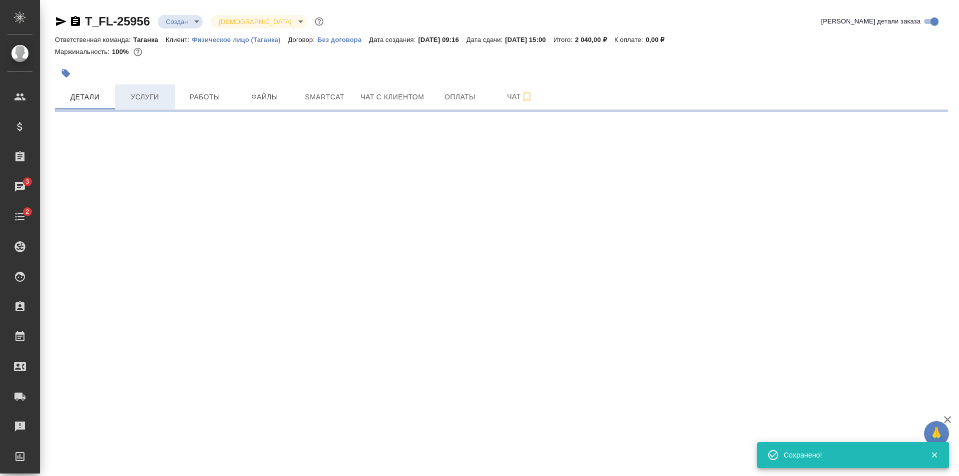
select select "RU"
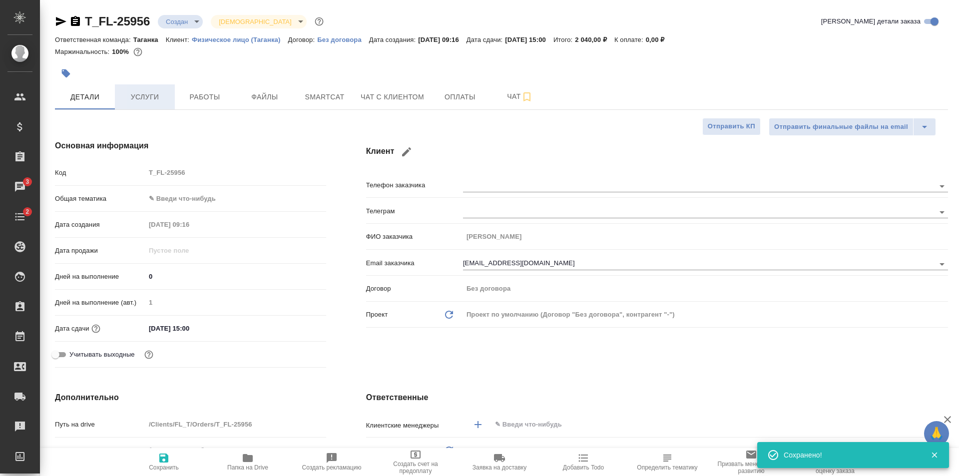
type textarea "x"
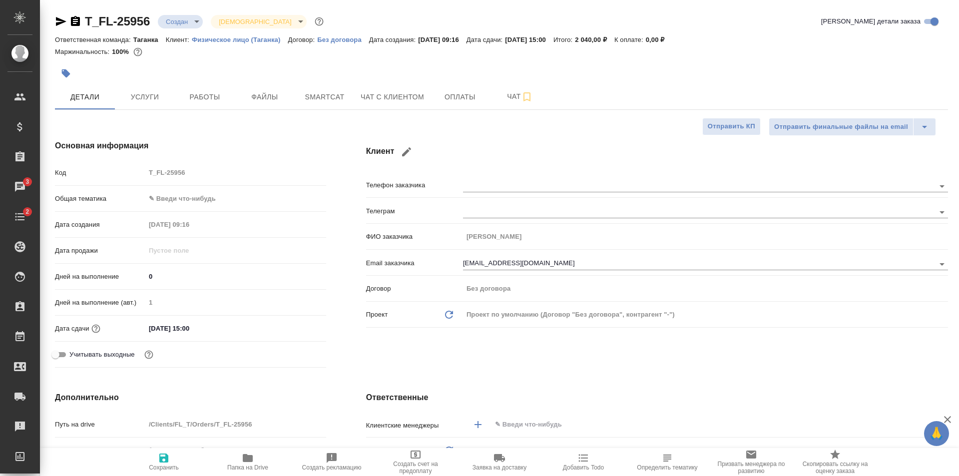
scroll to position [100, 0]
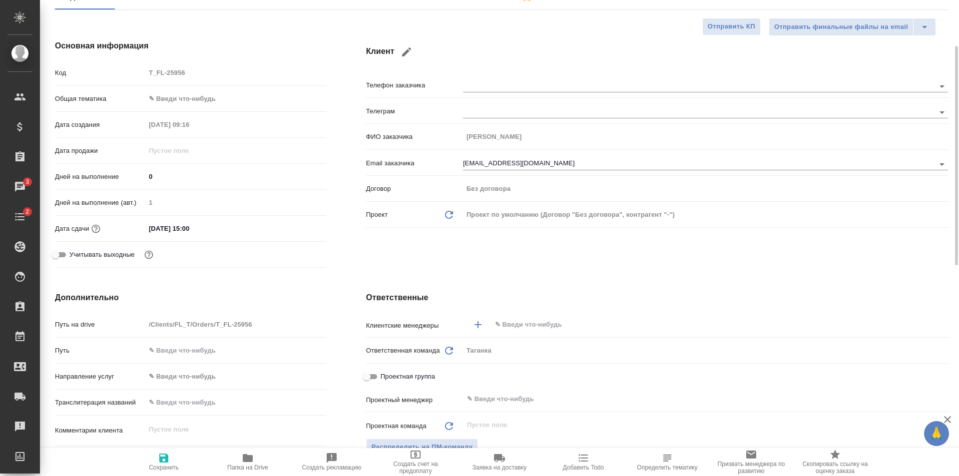
click at [155, 96] on body "🙏 .cls-1 fill:#fff; AWATERA Shulgina Anna Клиенты Спецификации Заказы 3 Чаты 2 …" at bounding box center [479, 238] width 959 height 476
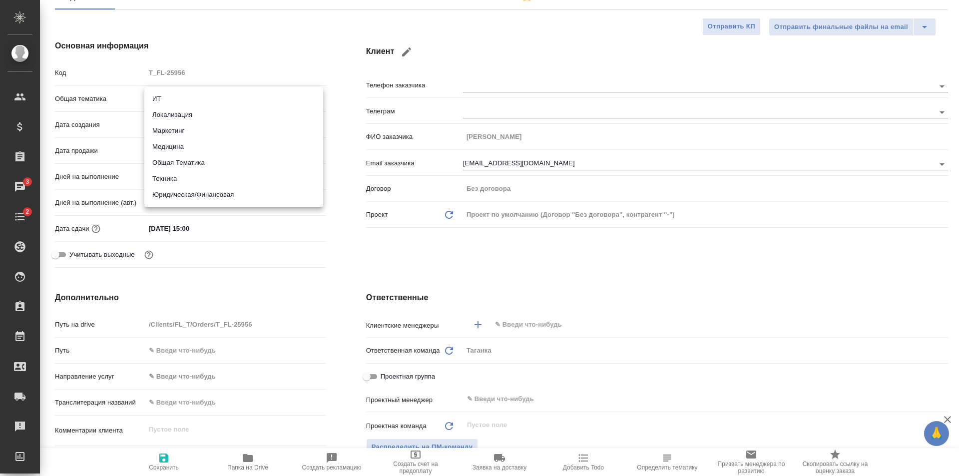
click at [214, 192] on li "Юридическая/Финансовая" at bounding box center [233, 195] width 179 height 16
type input "yr-fn"
type textarea "x"
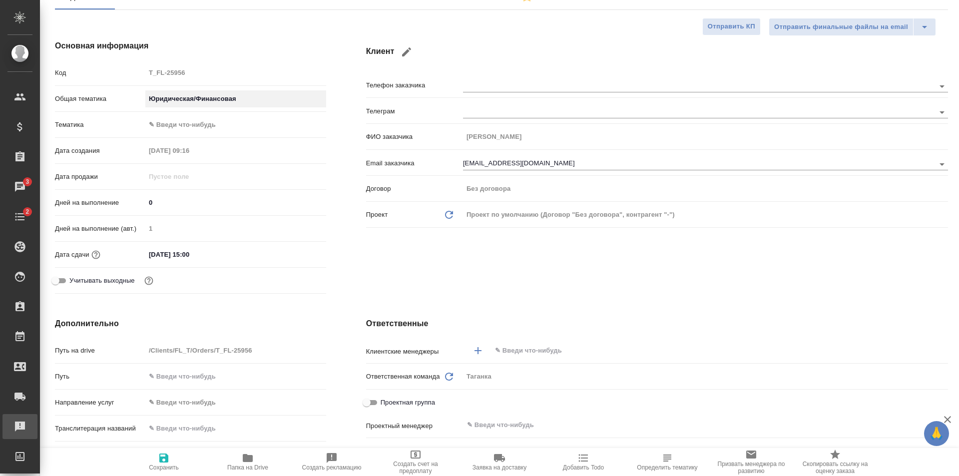
type textarea "x"
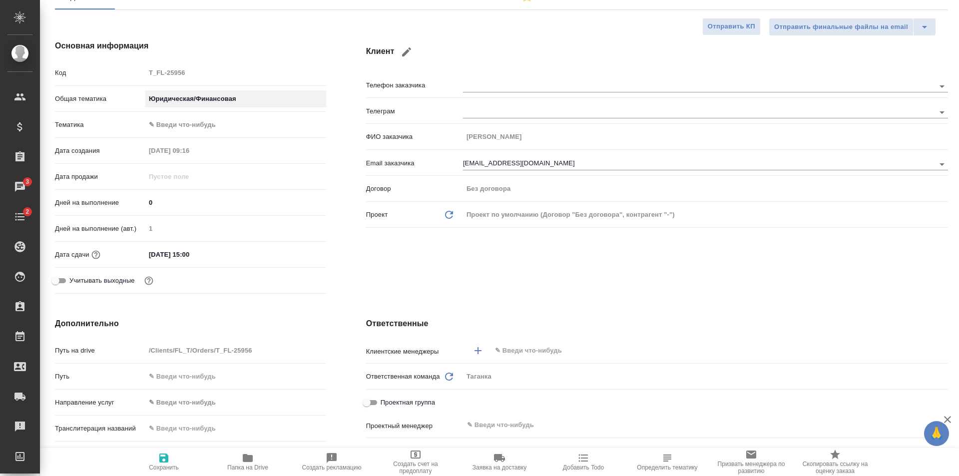
type textarea "x"
click at [217, 125] on body "🙏 .cls-1 fill:#fff; AWATERA Shulgina Anna Клиенты Спецификации Заказы 3 Чаты 2 …" at bounding box center [479, 238] width 959 height 476
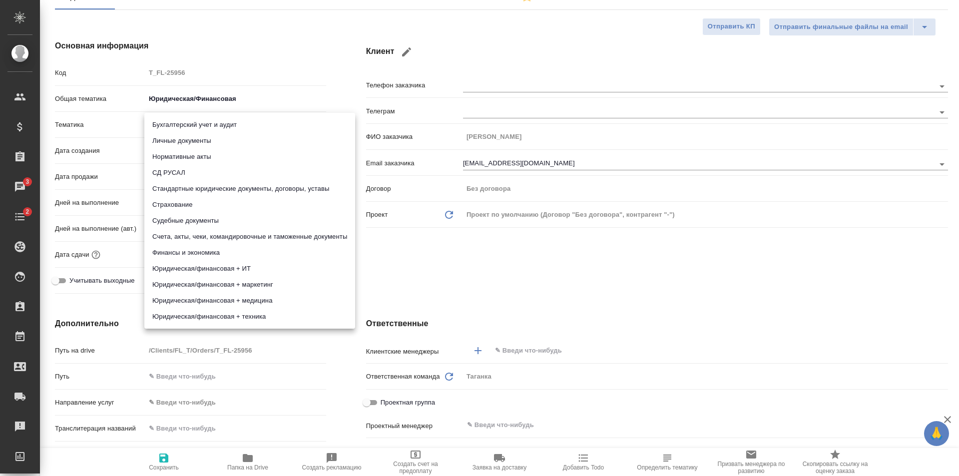
click at [219, 139] on li "Личные документы" at bounding box center [249, 141] width 211 height 16
type textarea "x"
type input "5a8b8b956a9677013d343cfe"
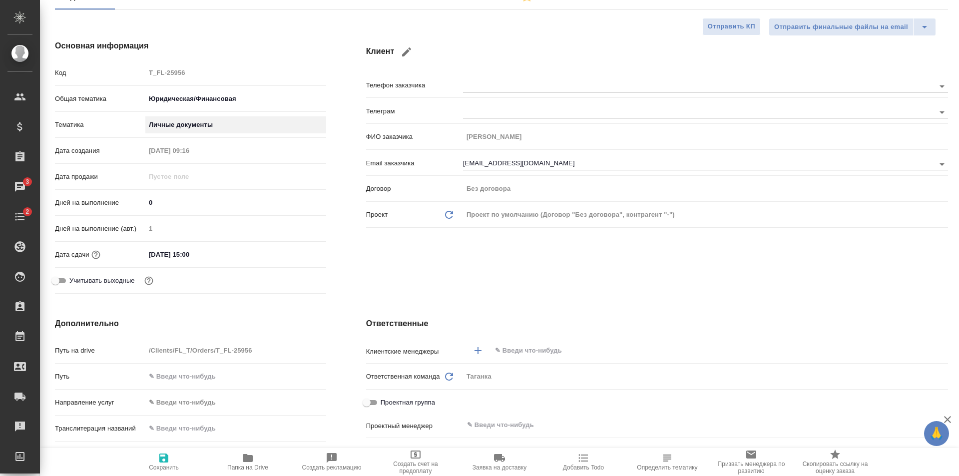
type textarea "x"
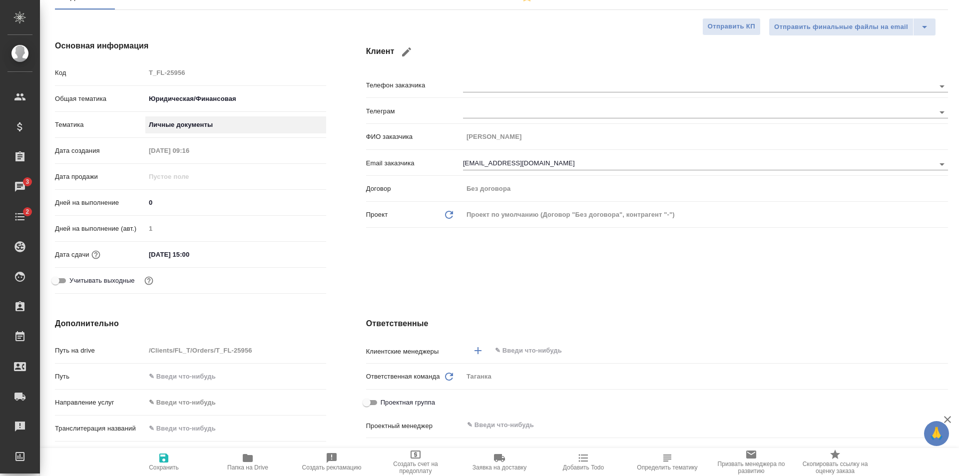
type textarea "x"
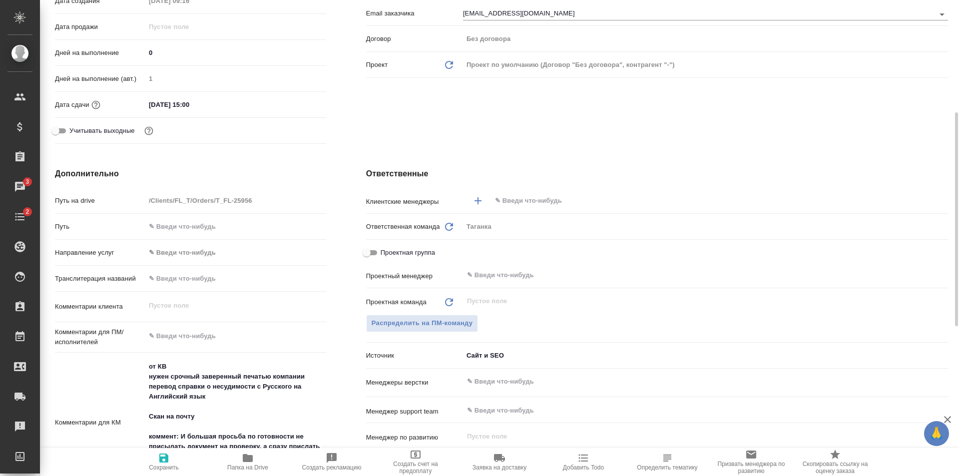
scroll to position [300, 0]
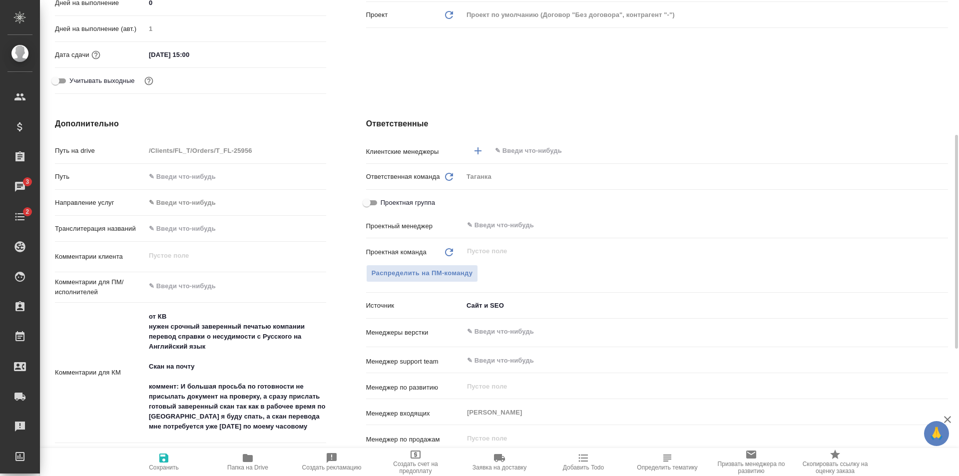
click at [164, 461] on icon "button" at bounding box center [164, 458] width 12 height 12
type textarea "x"
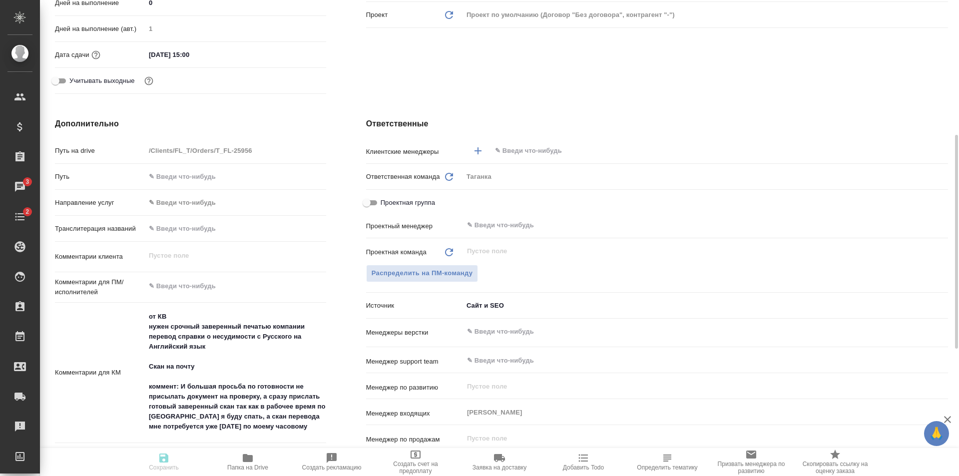
type textarea "x"
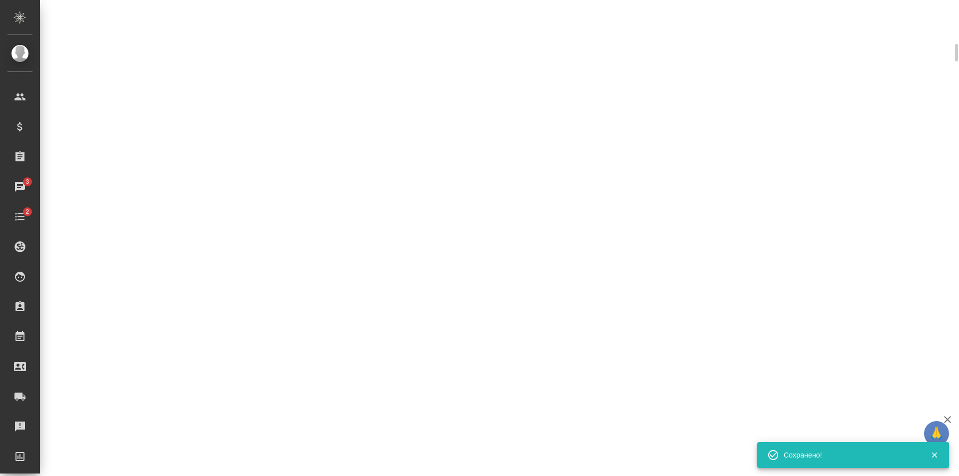
scroll to position [0, 0]
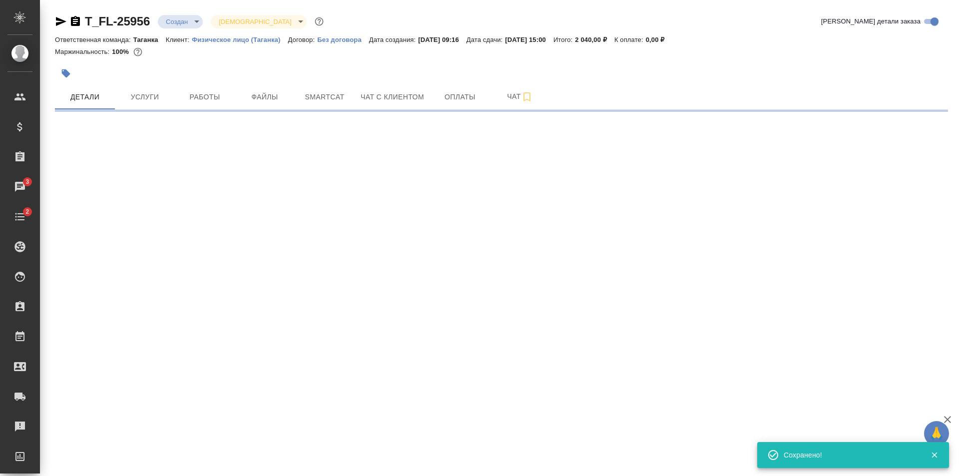
select select "RU"
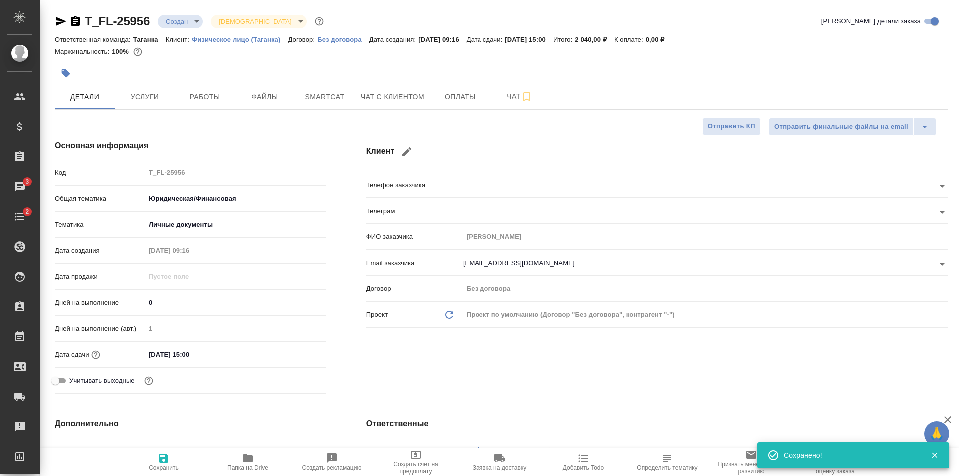
type textarea "x"
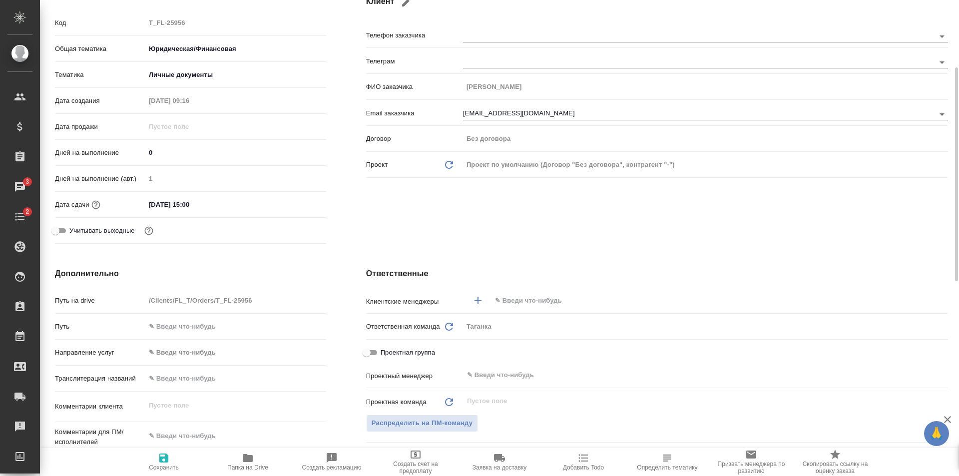
scroll to position [300, 0]
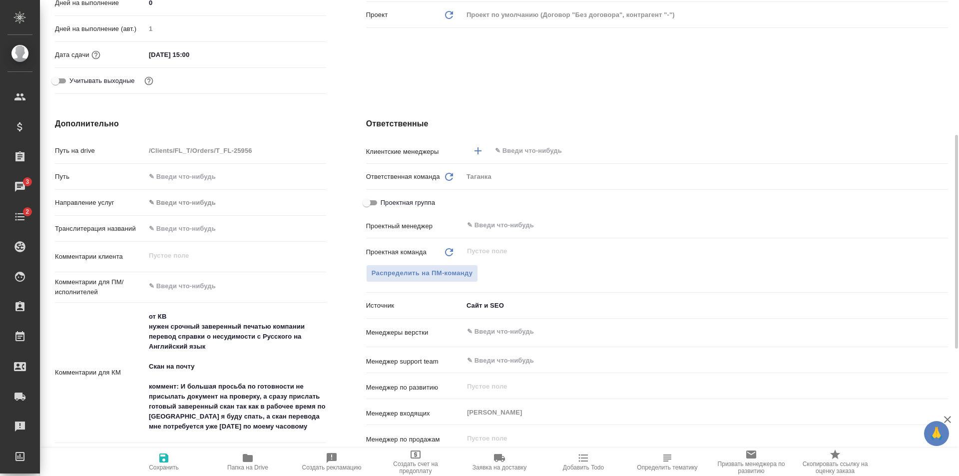
type textarea "x"
click at [184, 283] on textarea at bounding box center [235, 286] width 181 height 17
type textarea "x"
type textarea "а"
type textarea "x"
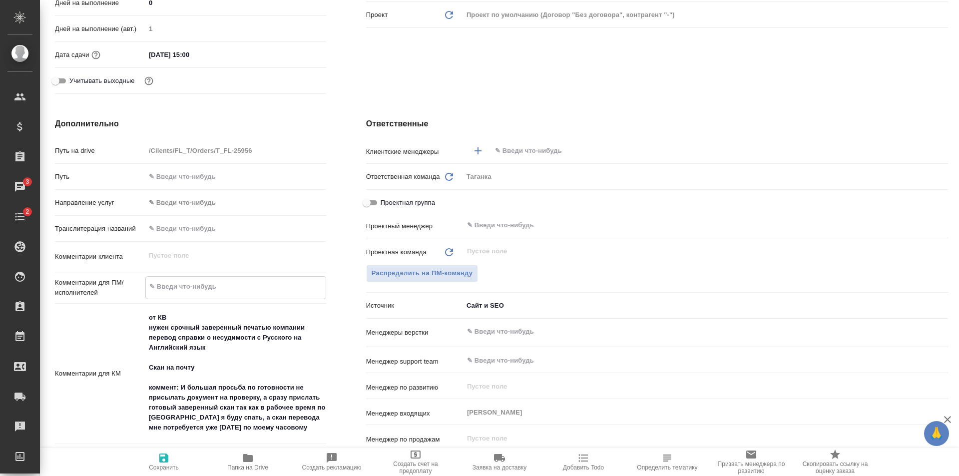
type textarea "x"
type textarea "ан"
type textarea "x"
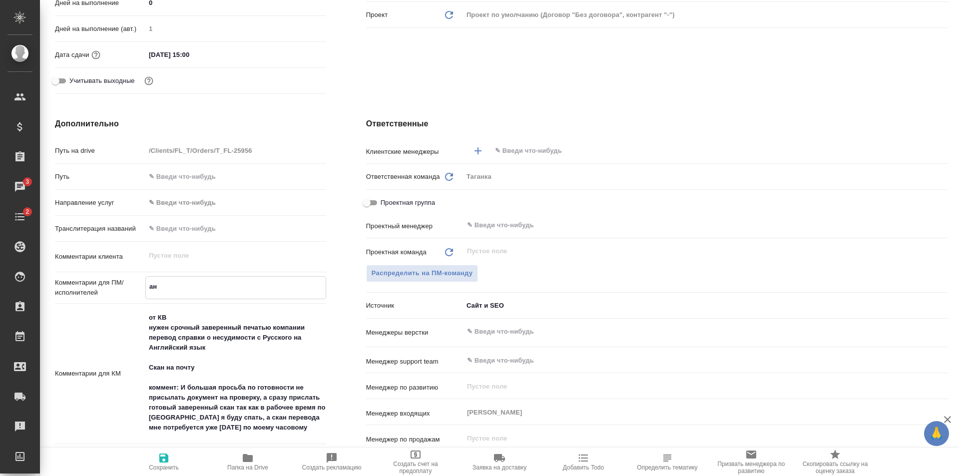
type textarea "x"
type textarea "анг"
type textarea "x"
type textarea "англ"
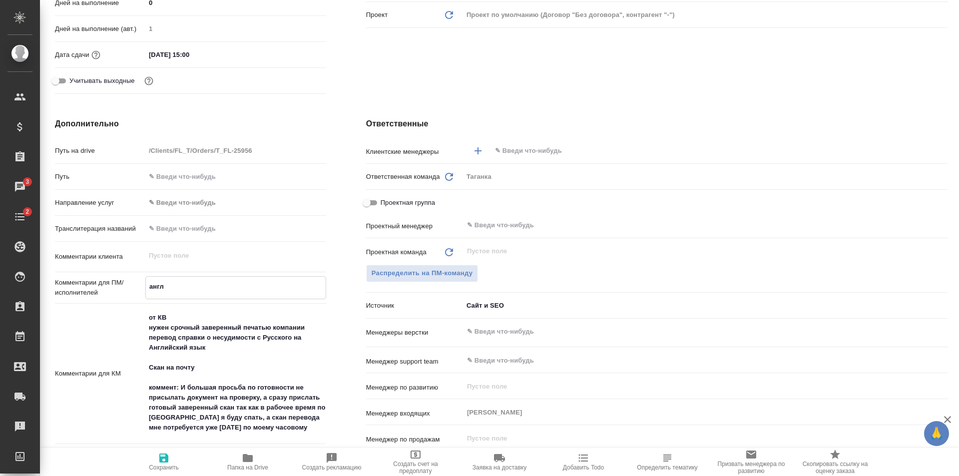
type textarea "x"
type textarea "англ-"
type textarea "x"
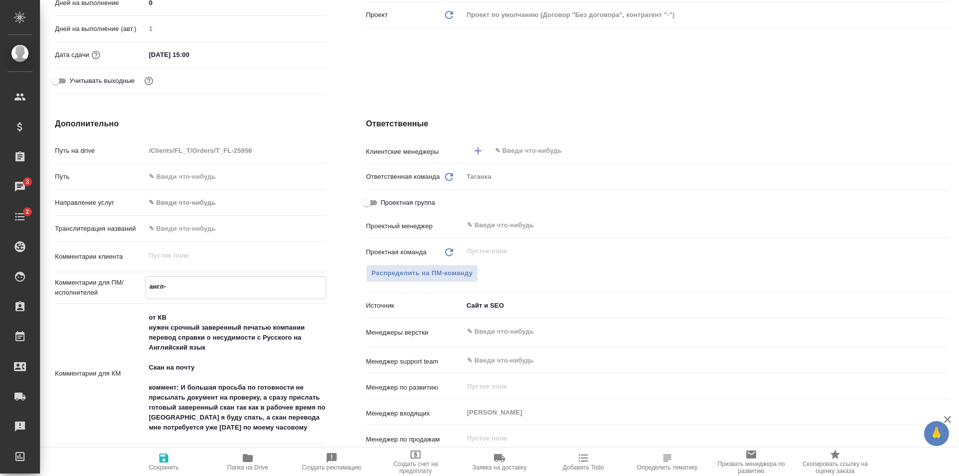
type textarea "x"
type textarea "англ-р"
type textarea "x"
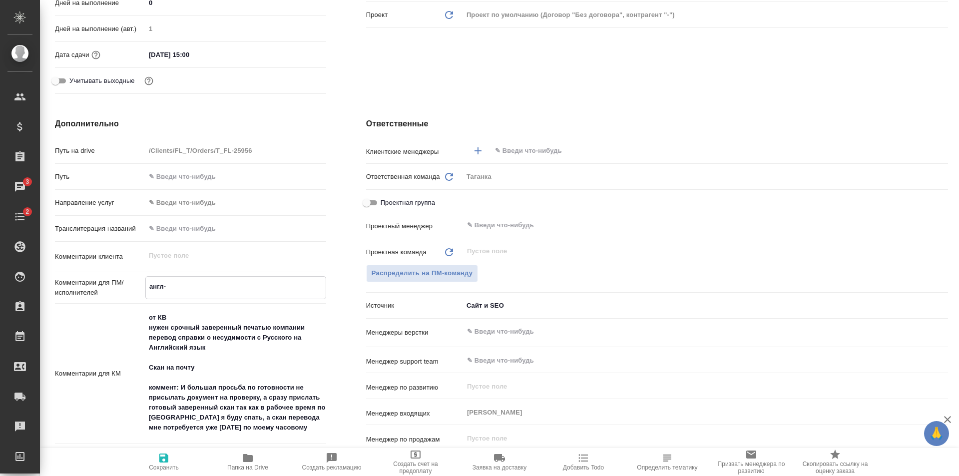
type textarea "x"
type textarea "англ-ру"
type textarea "x"
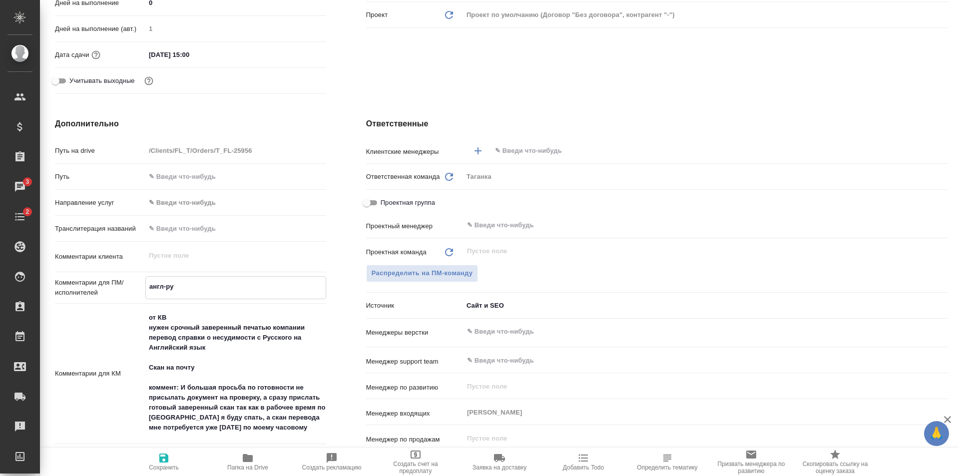
type textarea "англ-р"
type textarea "x"
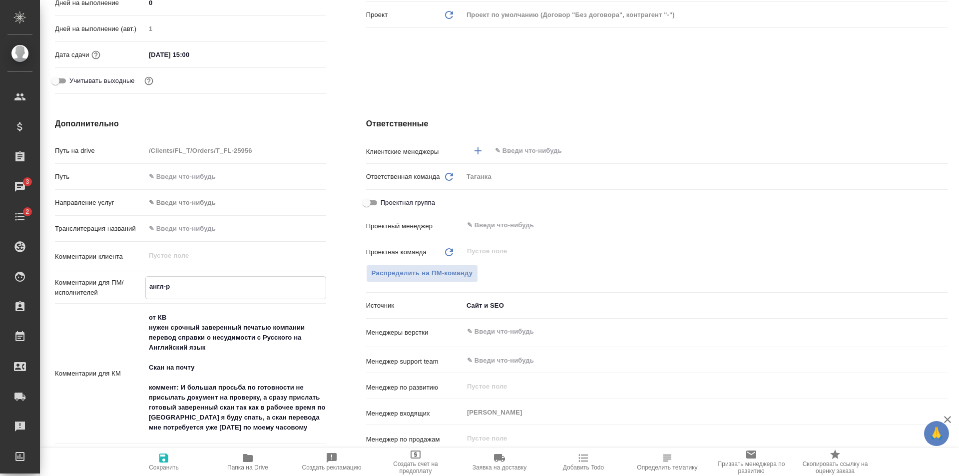
type textarea "англ-"
type textarea "x"
type textarea "англ"
type textarea "x"
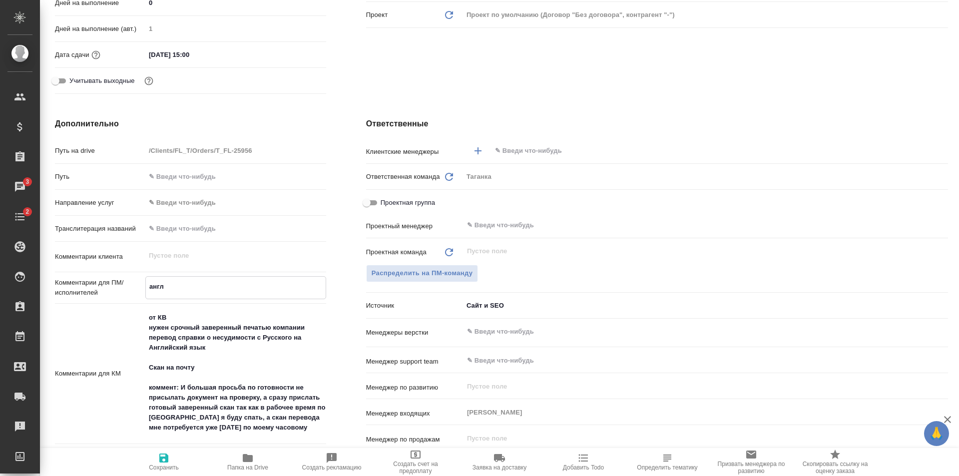
type textarea "x"
type textarea "анг"
type textarea "x"
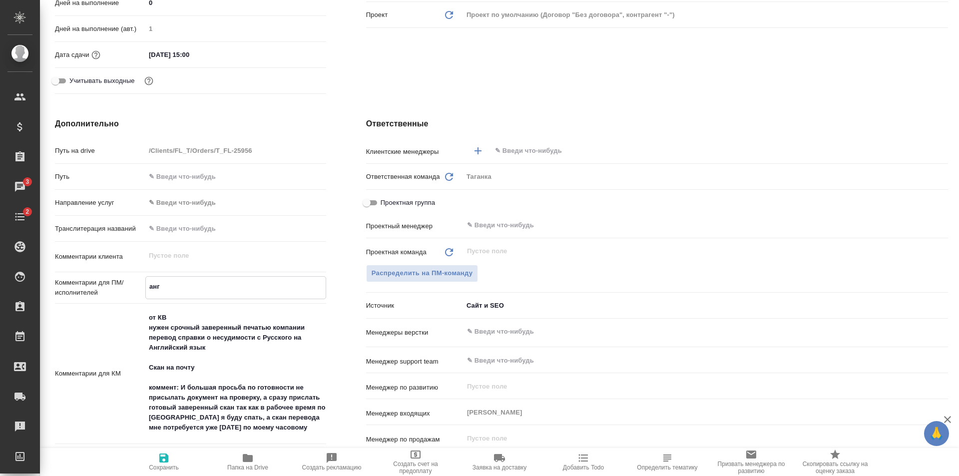
type textarea "x"
type textarea "ан"
type textarea "x"
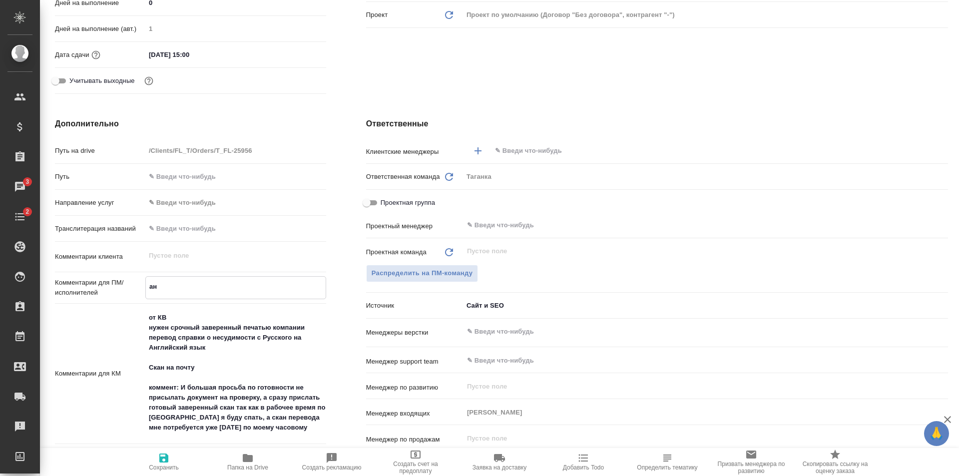
type textarea "а"
type textarea "x"
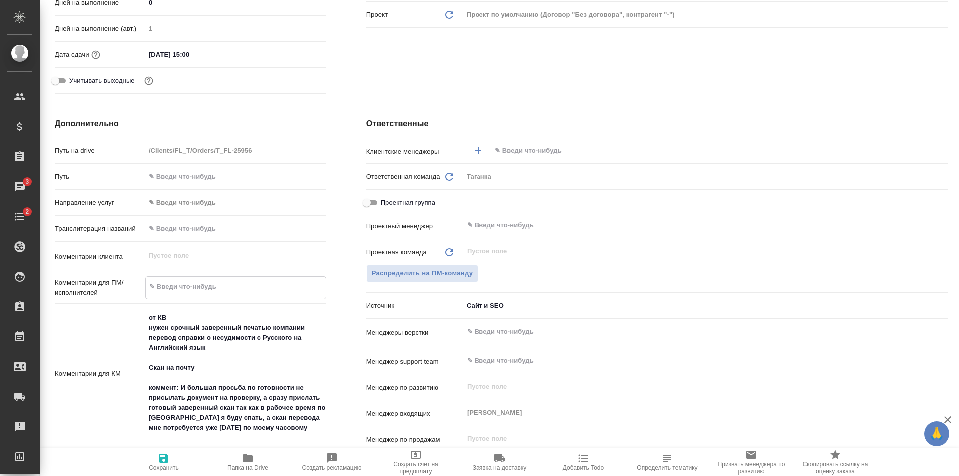
type textarea "x"
type textarea "р"
type textarea "x"
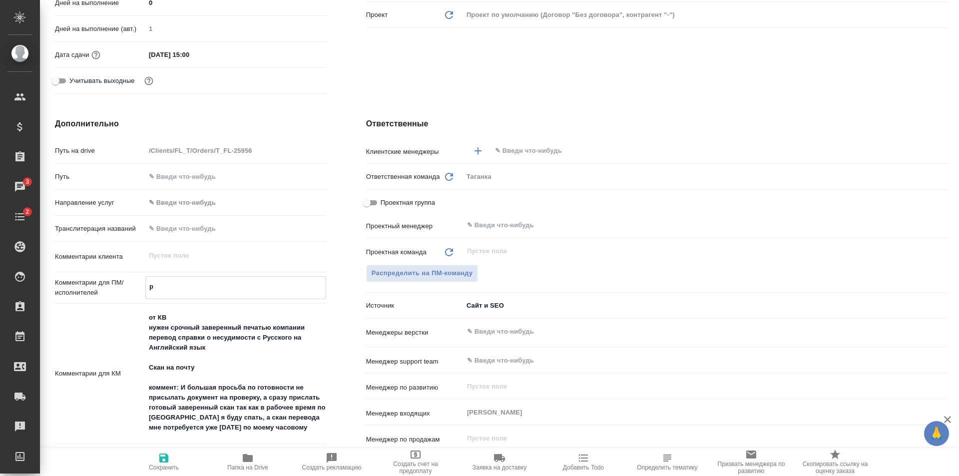
type textarea "x"
type textarea "ру"
type textarea "x"
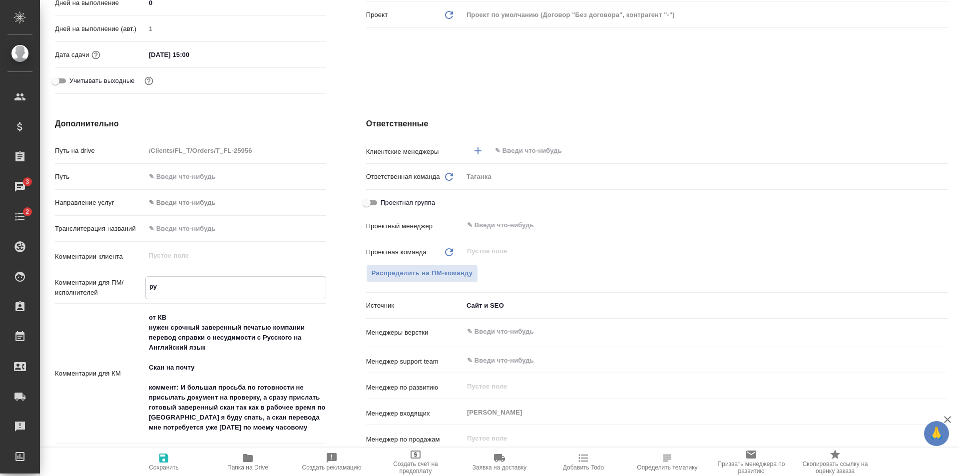
type textarea "x"
type textarea "ру-"
type textarea "x"
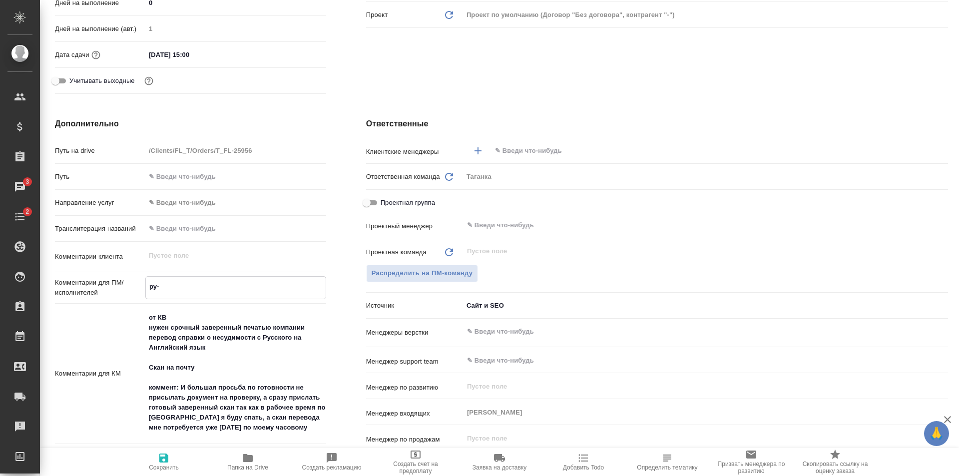
type textarea "ру-а"
type textarea "x"
type textarea "ру-ан"
type textarea "x"
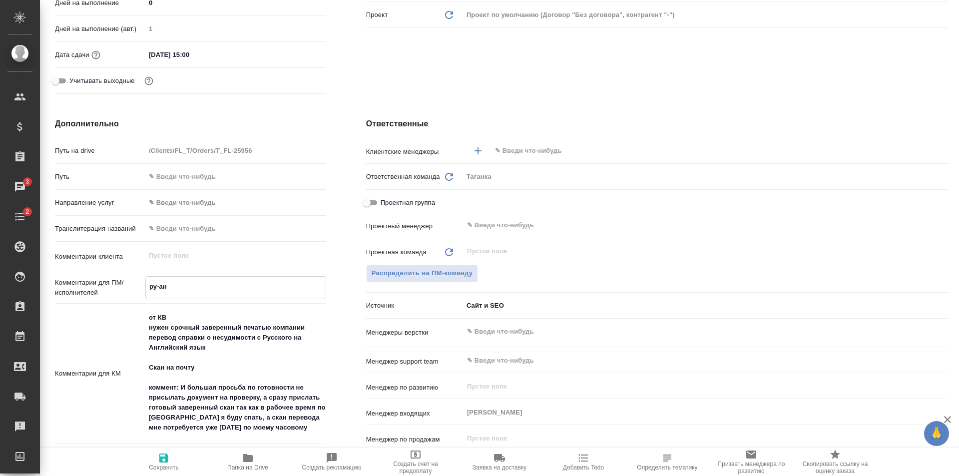
type textarea "x"
type textarea "ру-анг"
type textarea "x"
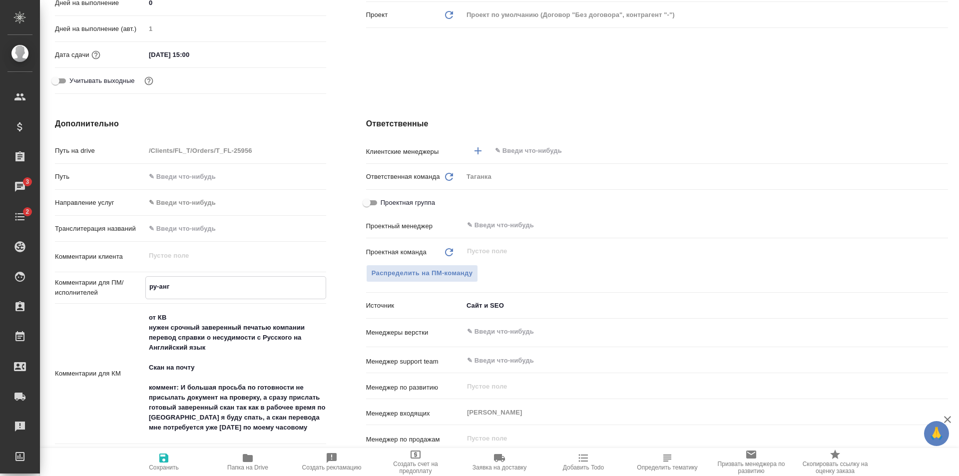
type textarea "x"
type textarea "ру-англ"
type textarea "x"
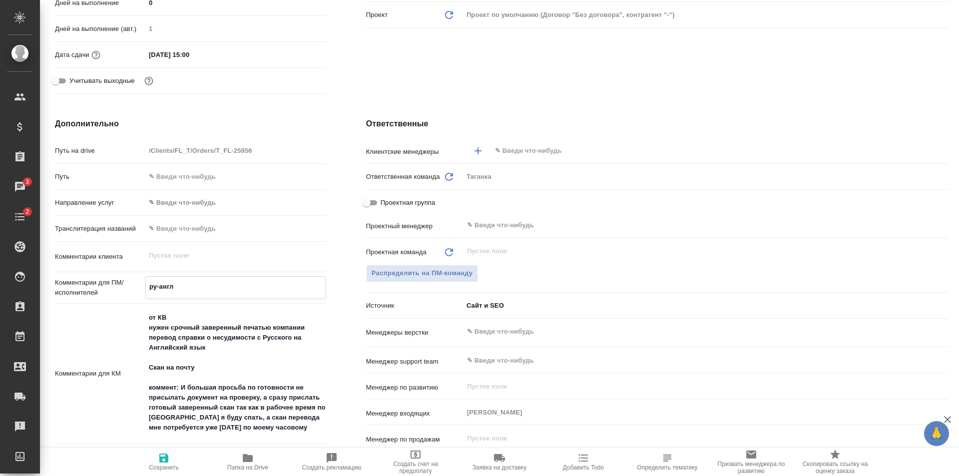
type textarea "x"
type textarea "ру-англ"
type textarea "x"
type textarea "ру-англ с"
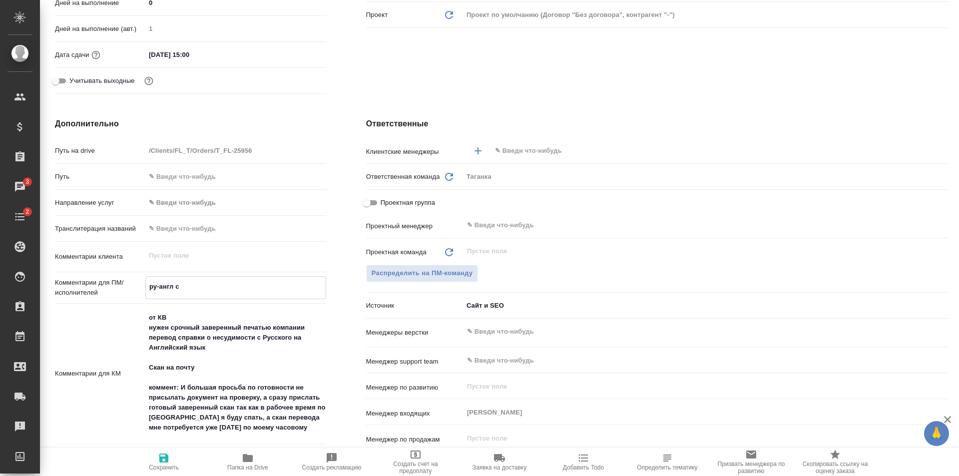
type textarea "x"
click at [165, 463] on icon "button" at bounding box center [164, 458] width 12 height 12
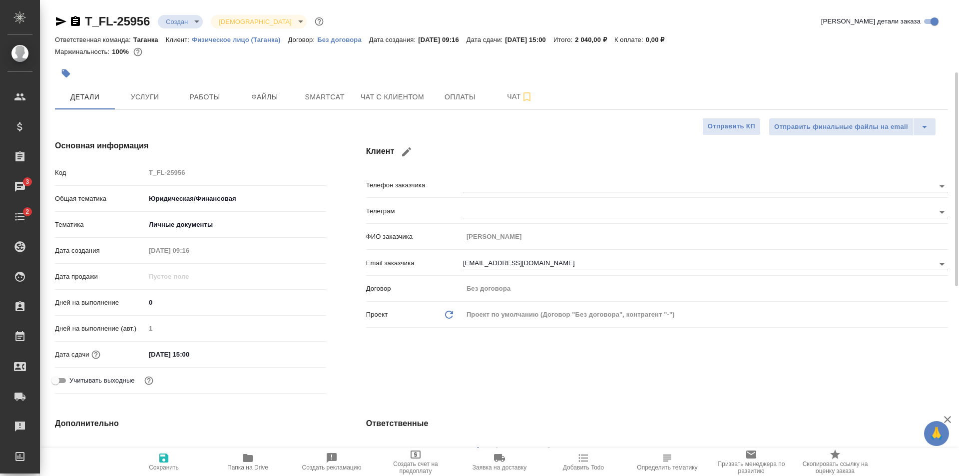
scroll to position [350, 0]
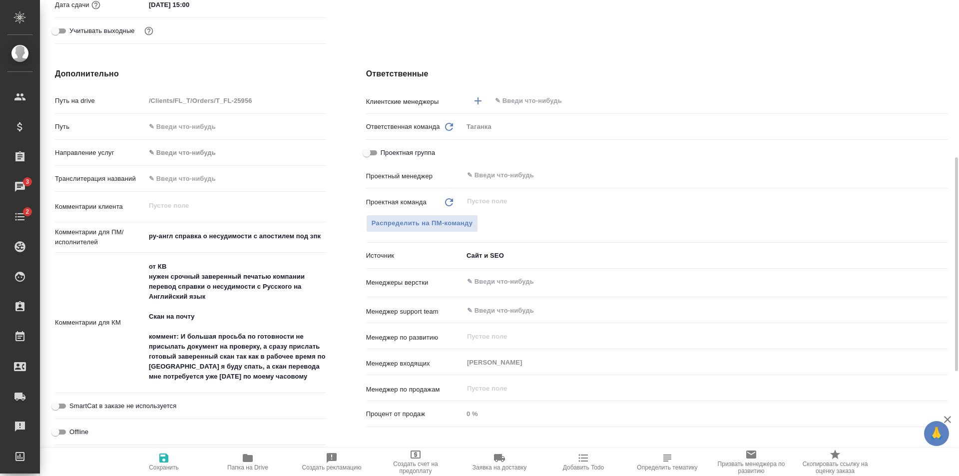
click at [169, 456] on icon "button" at bounding box center [164, 458] width 12 height 12
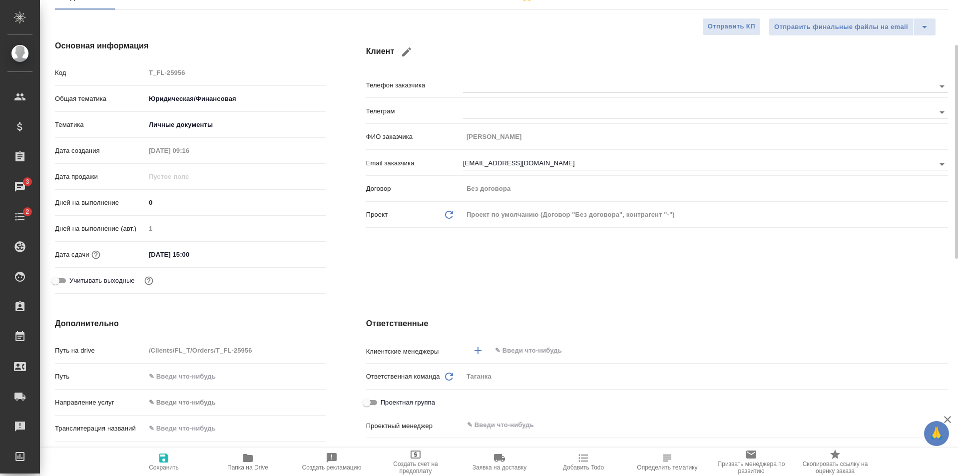
scroll to position [0, 0]
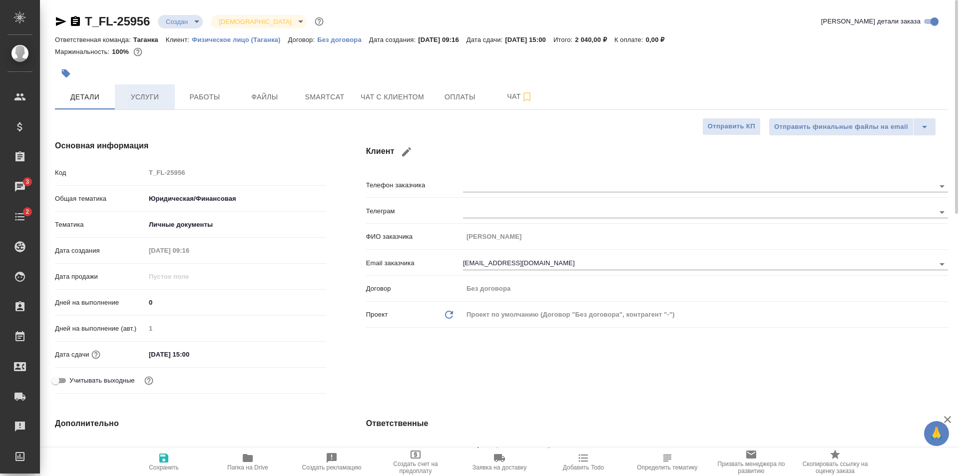
click at [165, 98] on span "Услуги" at bounding box center [145, 97] width 48 height 12
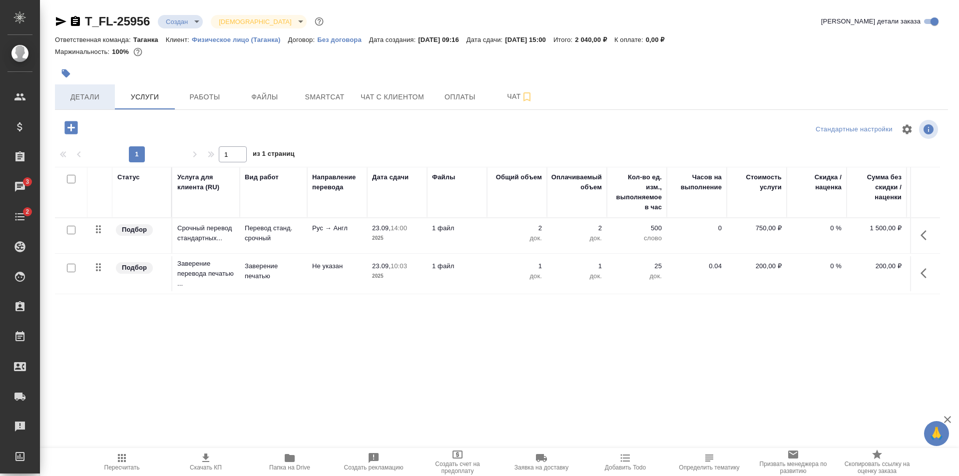
click at [93, 96] on span "Детали" at bounding box center [85, 97] width 48 height 12
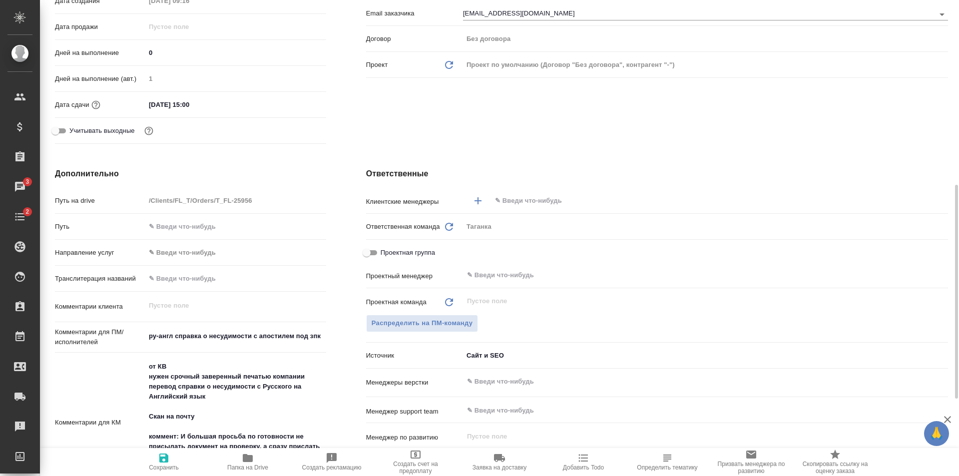
scroll to position [300, 0]
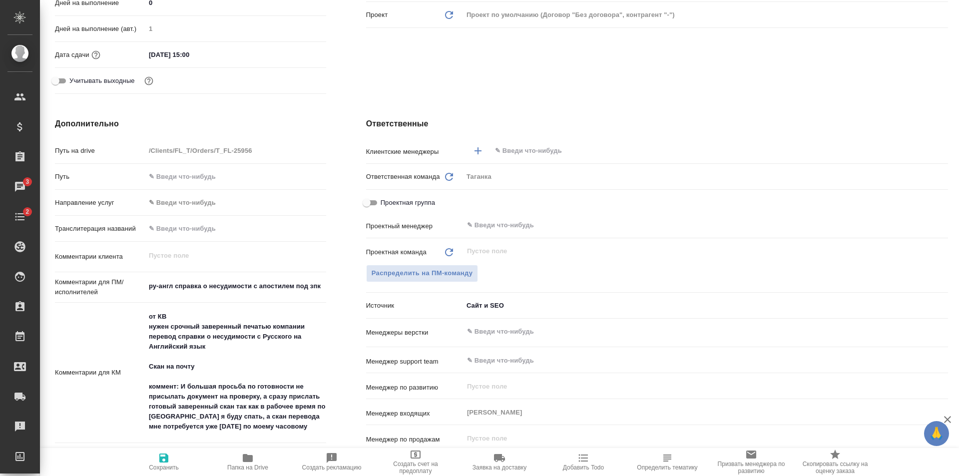
click at [512, 142] on div "​" at bounding box center [705, 151] width 485 height 18
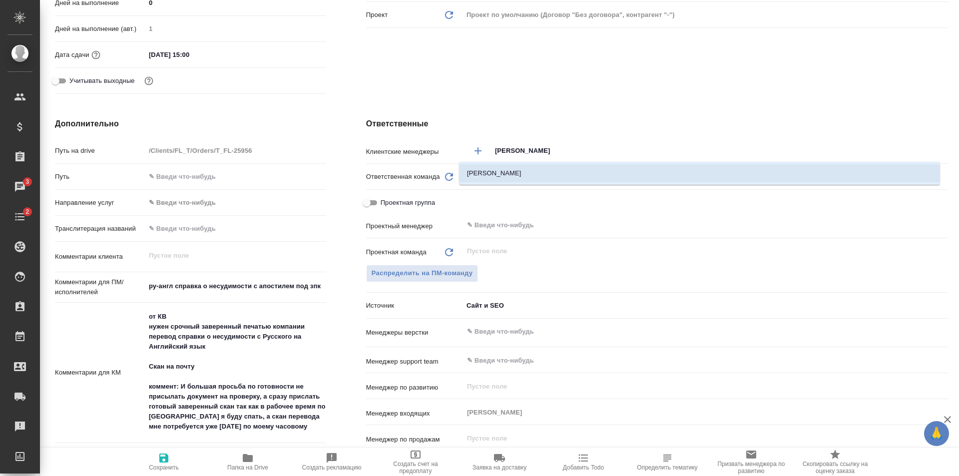
click at [517, 169] on li "Шульгина Анна" at bounding box center [699, 173] width 481 height 18
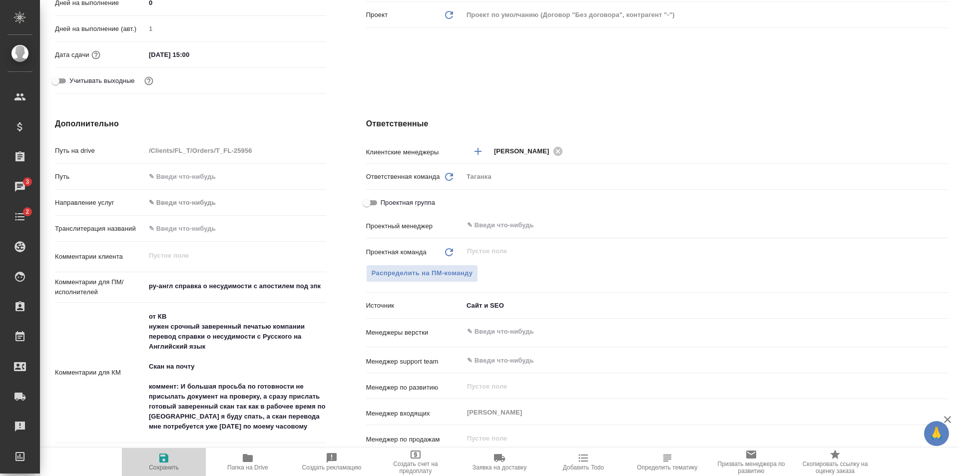
click at [172, 468] on span "Сохранить" at bounding box center [164, 467] width 30 height 7
click at [444, 270] on span "Распределить на ПМ-команду" at bounding box center [422, 273] width 101 height 11
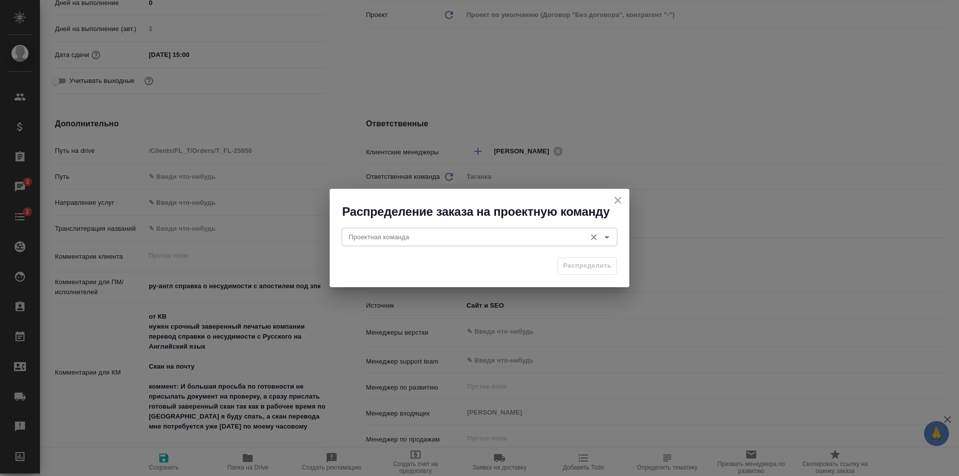
click at [426, 238] on input "Проектная команда" at bounding box center [463, 237] width 236 height 12
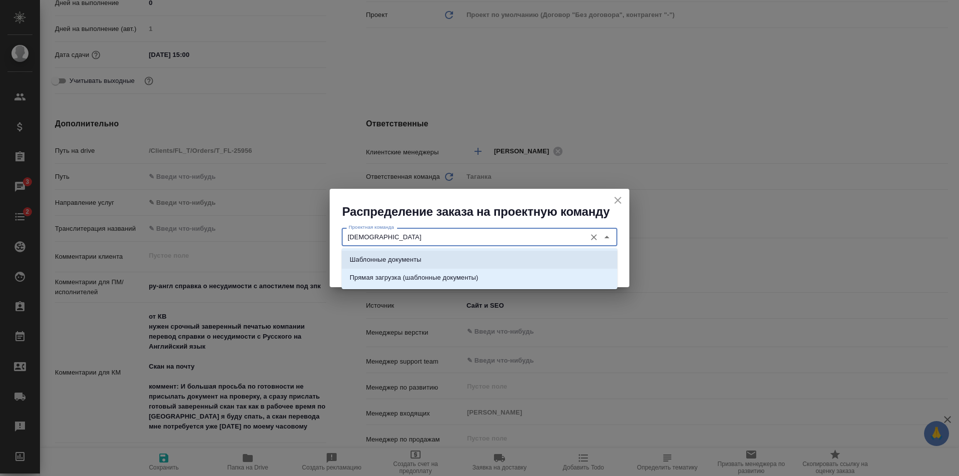
click at [426, 260] on li "Шаблонные документы" at bounding box center [480, 260] width 276 height 18
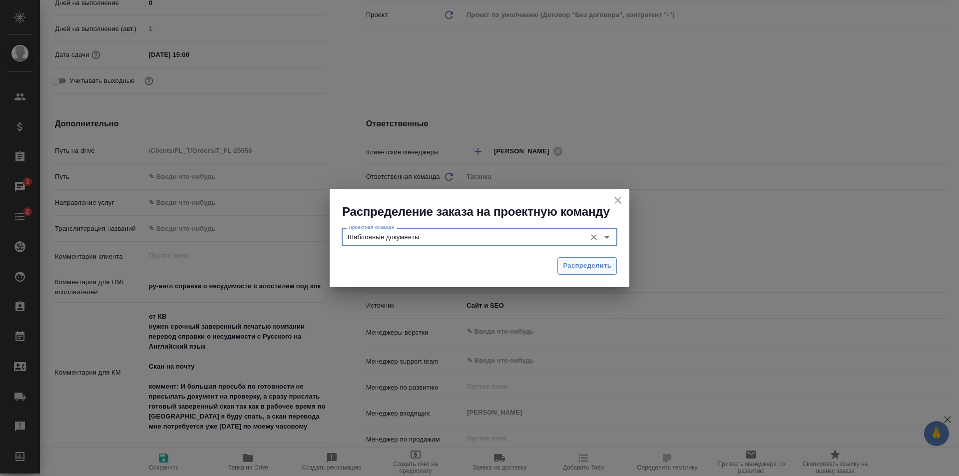
click at [592, 262] on span "Распределить" at bounding box center [587, 265] width 48 height 11
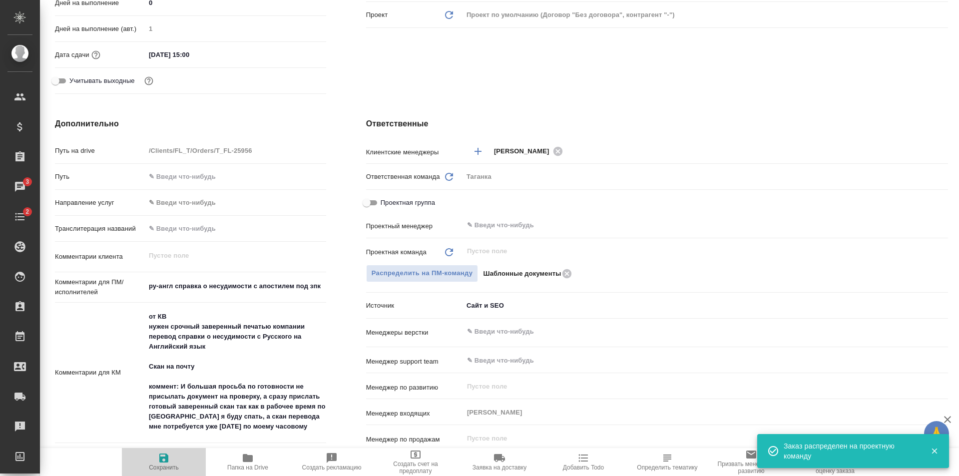
click at [161, 466] on span "Сохранить" at bounding box center [164, 467] width 30 height 7
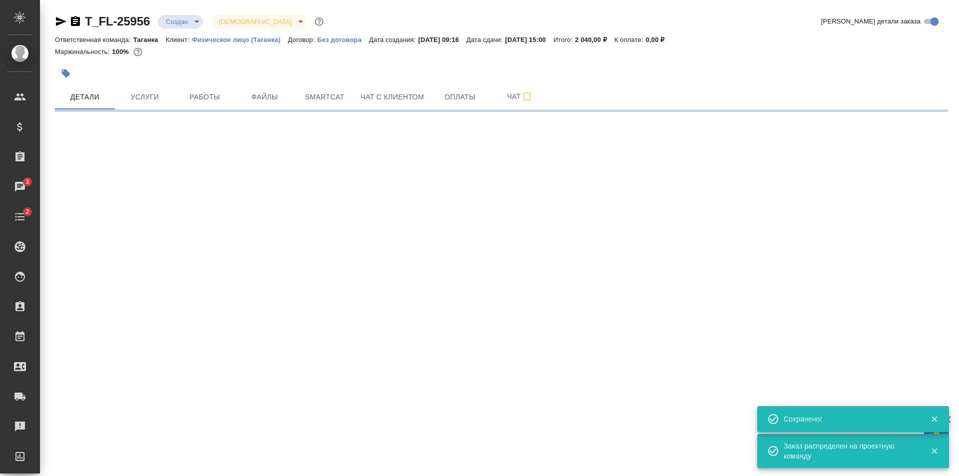
scroll to position [0, 0]
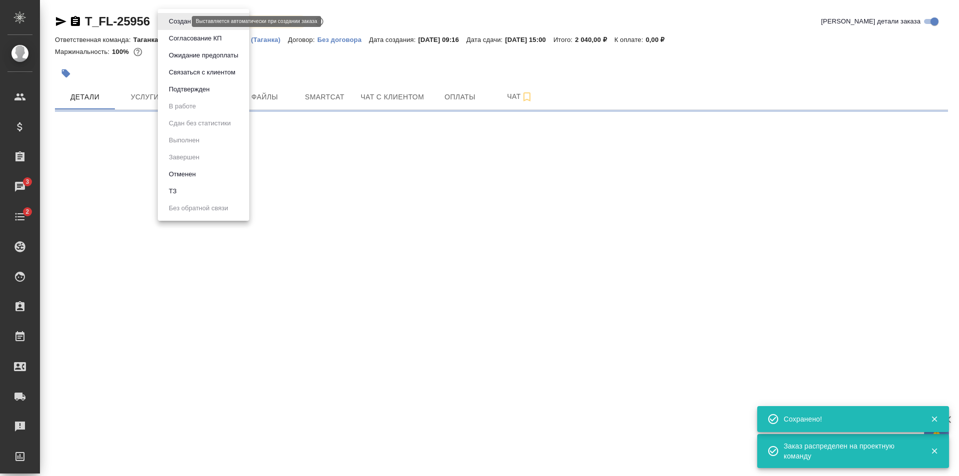
click at [183, 21] on body "🙏 .cls-1 fill:#fff; AWATERA Shulgina Anna Клиенты Спецификации Заказы 3 Чаты 2 …" at bounding box center [479, 238] width 959 height 476
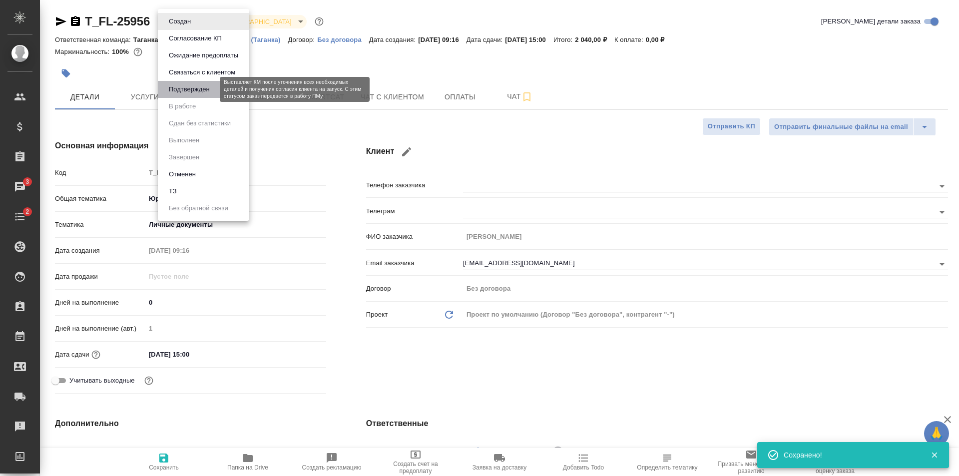
click at [185, 92] on button "Подтвержден" at bounding box center [189, 89] width 47 height 11
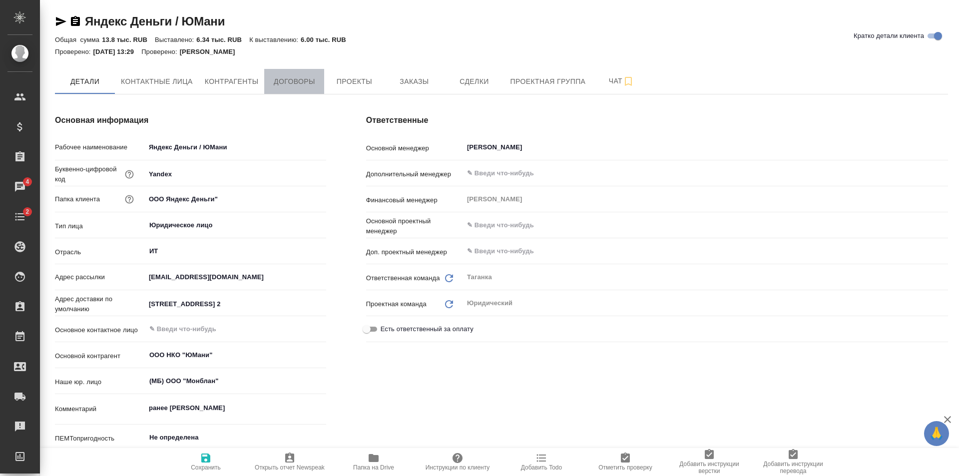
click at [284, 80] on span "Договоры" at bounding box center [294, 81] width 48 height 12
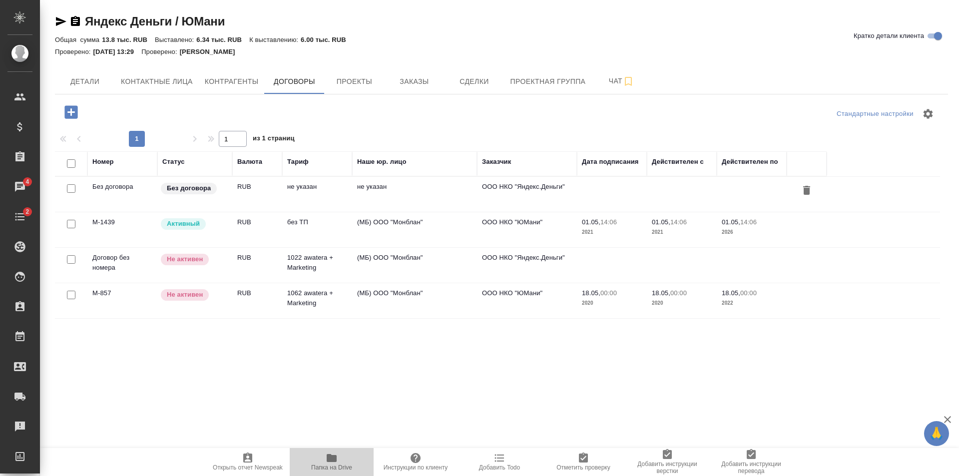
click at [333, 465] on span "Папка на Drive" at bounding box center [331, 467] width 41 height 7
click at [403, 76] on span "Заказы" at bounding box center [414, 81] width 48 height 12
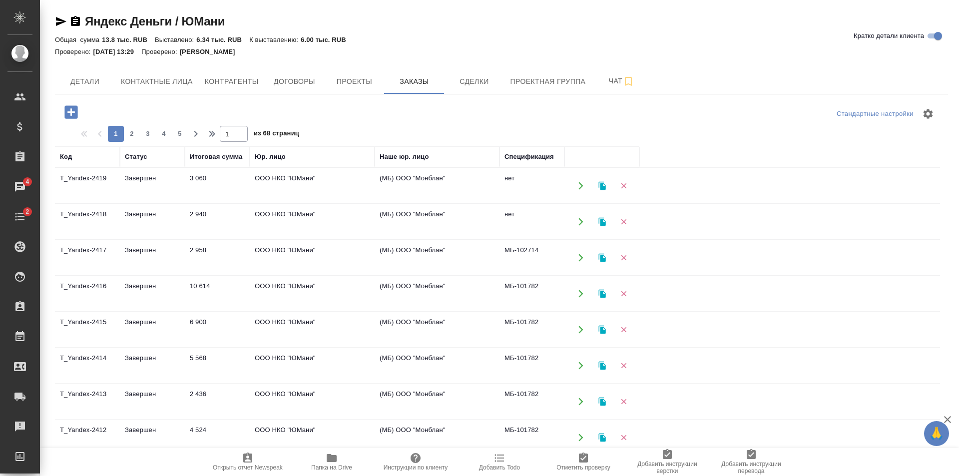
click at [260, 255] on td "ООО НКО "ЮМани"" at bounding box center [312, 257] width 125 height 35
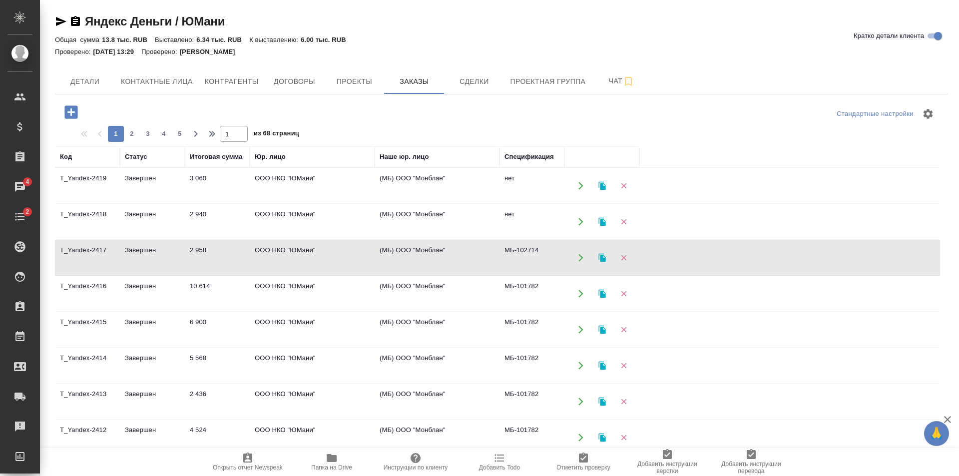
click at [250, 298] on td "ООО НКО "ЮМани"" at bounding box center [312, 293] width 125 height 35
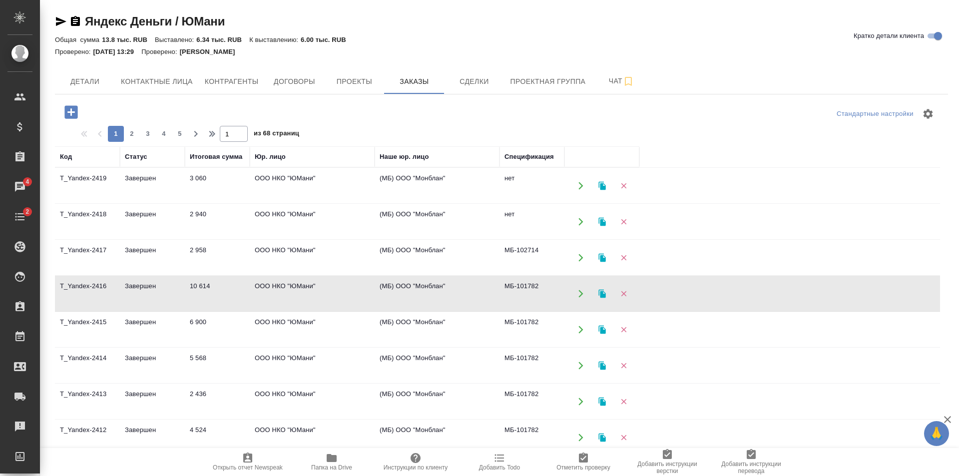
click at [285, 330] on td "ООО НКО "ЮМани"" at bounding box center [312, 329] width 125 height 35
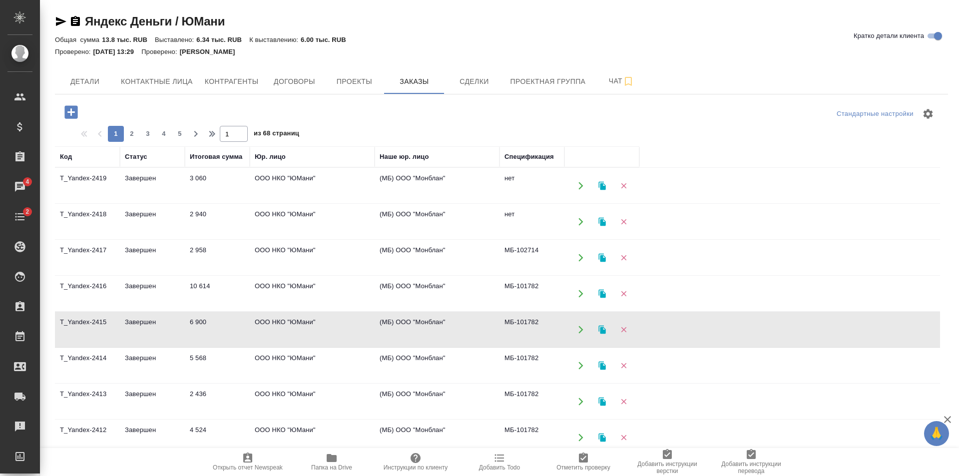
click at [285, 330] on td "ООО НКО "ЮМани"" at bounding box center [312, 329] width 125 height 35
click at [254, 366] on td "ООО НКО "ЮМани"" at bounding box center [312, 365] width 125 height 35
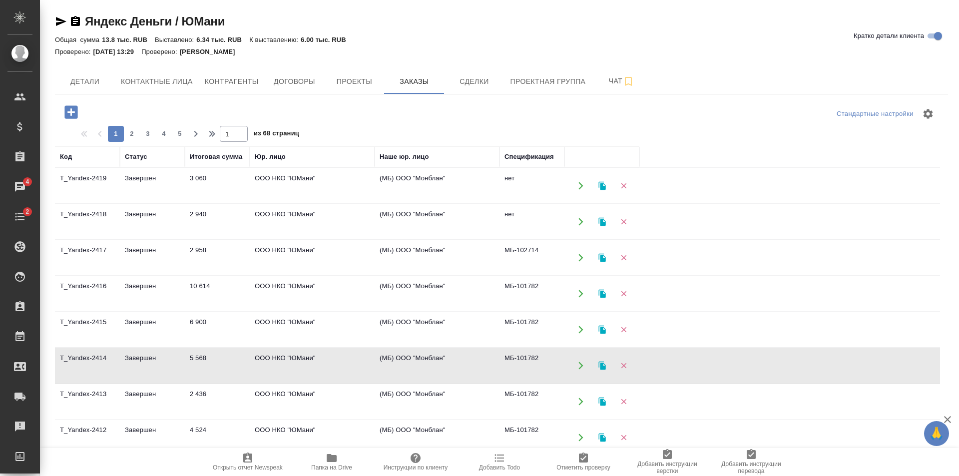
click at [254, 366] on td "ООО НКО "ЮМани"" at bounding box center [312, 365] width 125 height 35
click at [63, 108] on icon "button" at bounding box center [70, 111] width 17 height 17
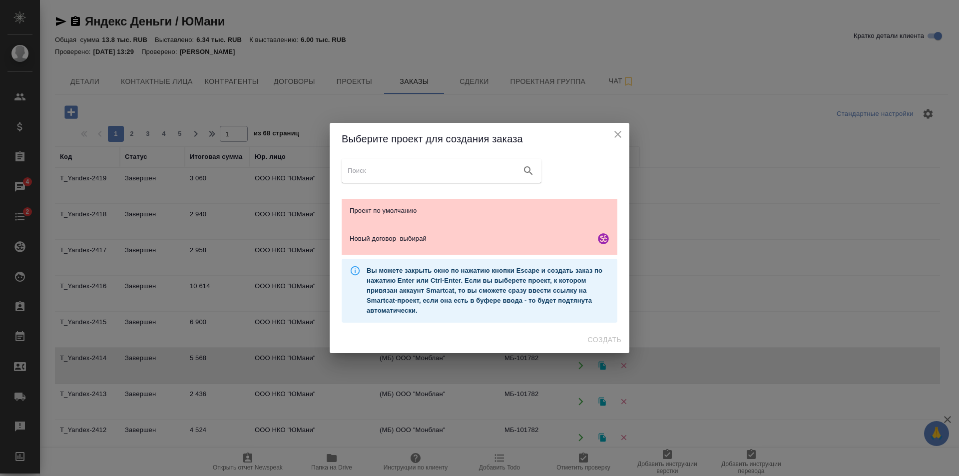
click at [616, 134] on icon "close" at bounding box center [618, 134] width 12 height 12
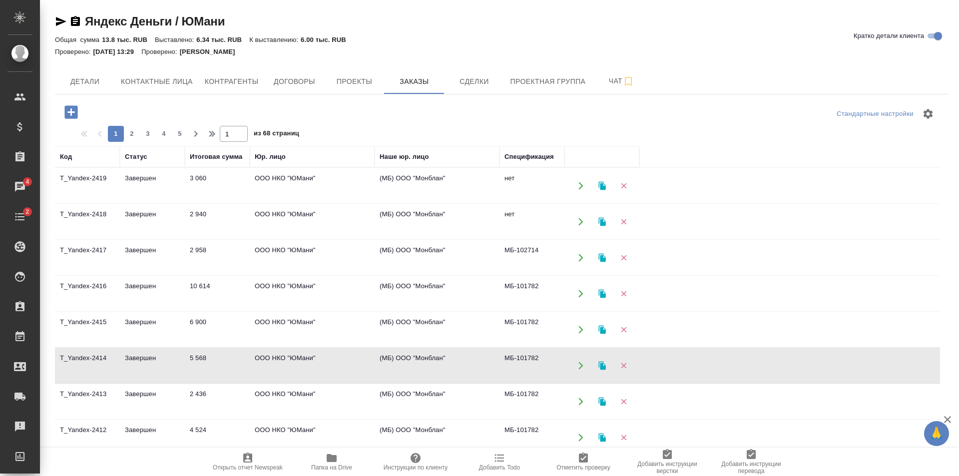
click at [195, 174] on td "3 060" at bounding box center [217, 185] width 65 height 35
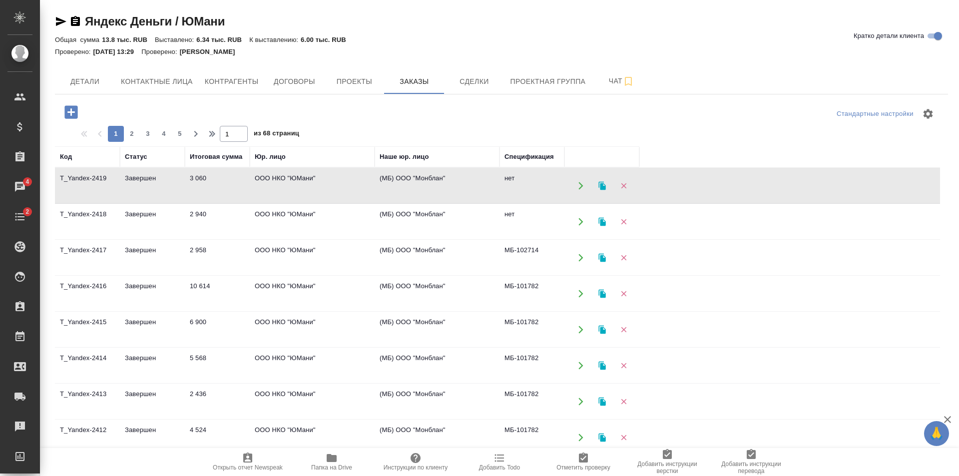
click at [295, 227] on td "ООО НКО "ЮМани"" at bounding box center [312, 221] width 125 height 35
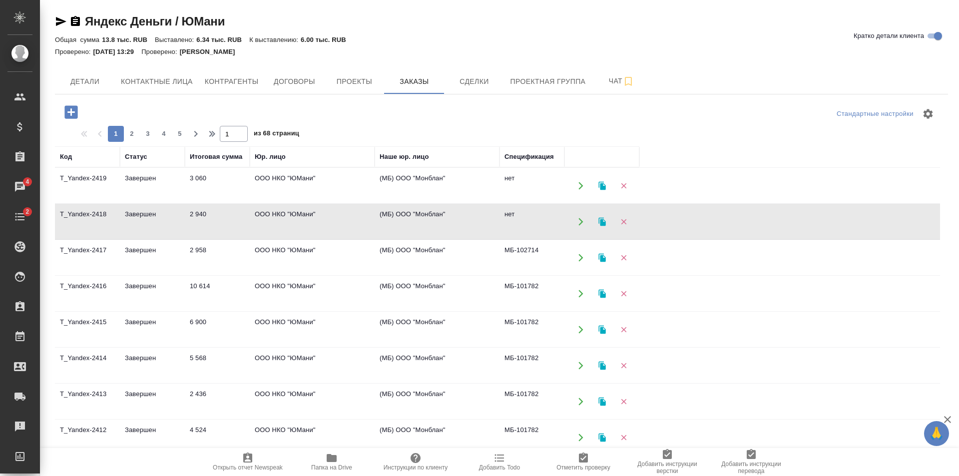
click at [295, 227] on td "ООО НКО "ЮМани"" at bounding box center [312, 221] width 125 height 35
click at [301, 257] on td "ООО НКО "ЮМани"" at bounding box center [312, 257] width 125 height 35
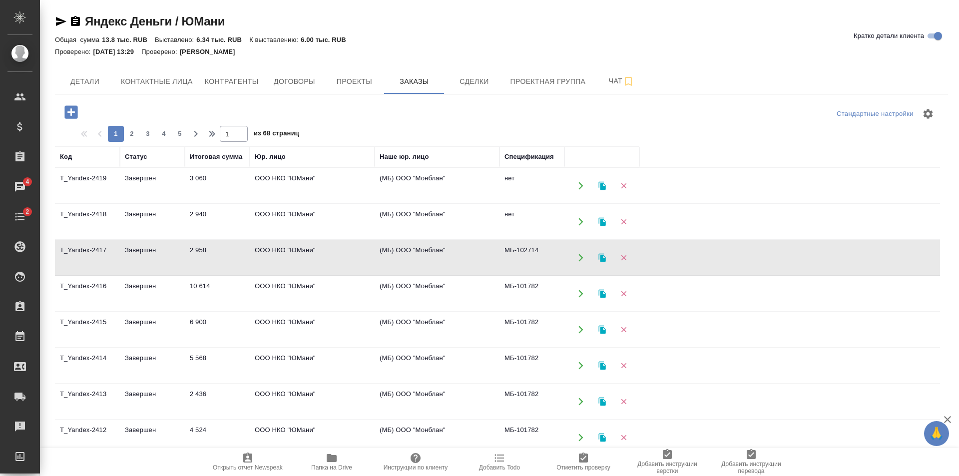
click at [76, 111] on icon "button" at bounding box center [70, 111] width 13 height 13
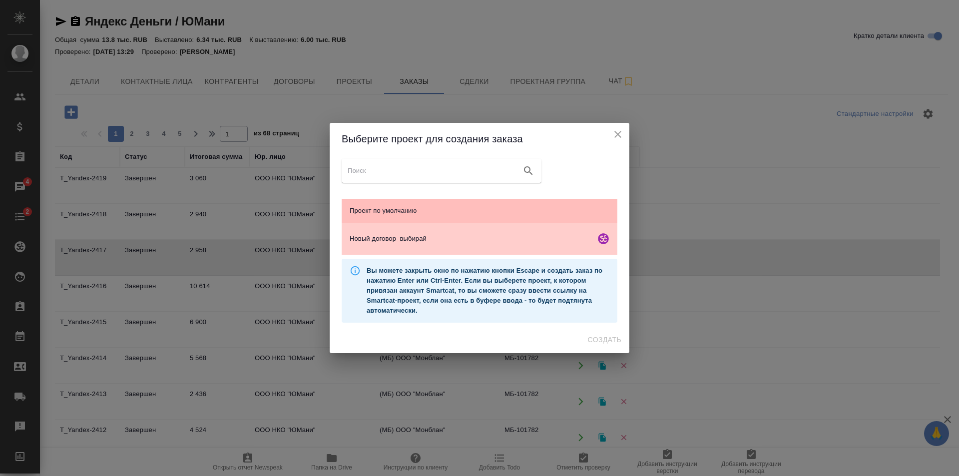
click at [551, 212] on span "Проект по умолчанию" at bounding box center [480, 211] width 260 height 10
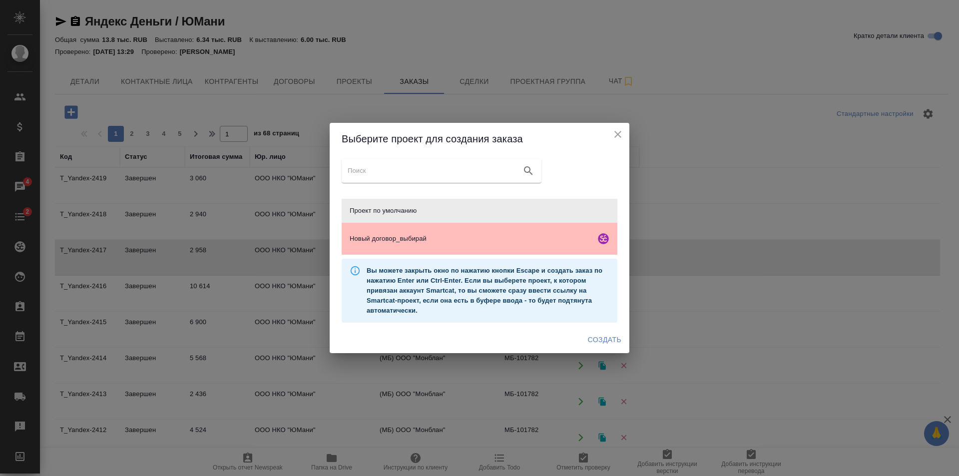
click at [535, 251] on div "Новый договор_выбирай" at bounding box center [480, 239] width 276 height 32
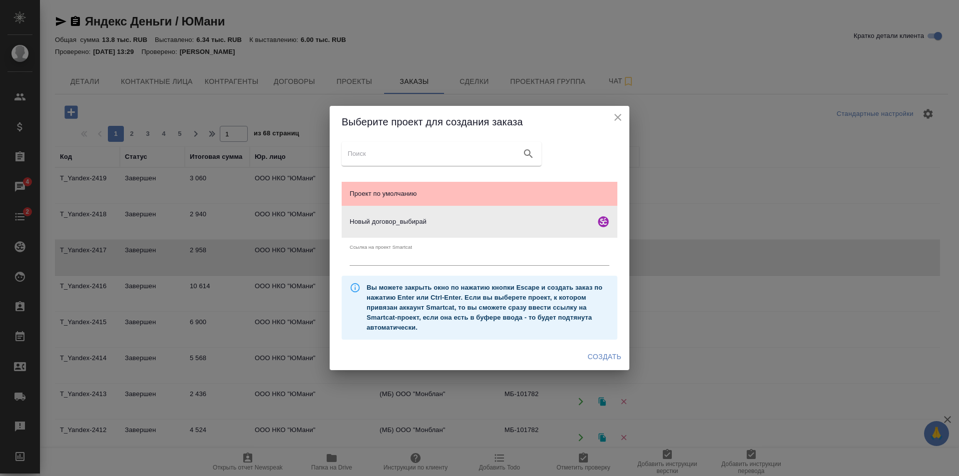
click at [556, 196] on span "Проект по умолчанию" at bounding box center [480, 194] width 260 height 10
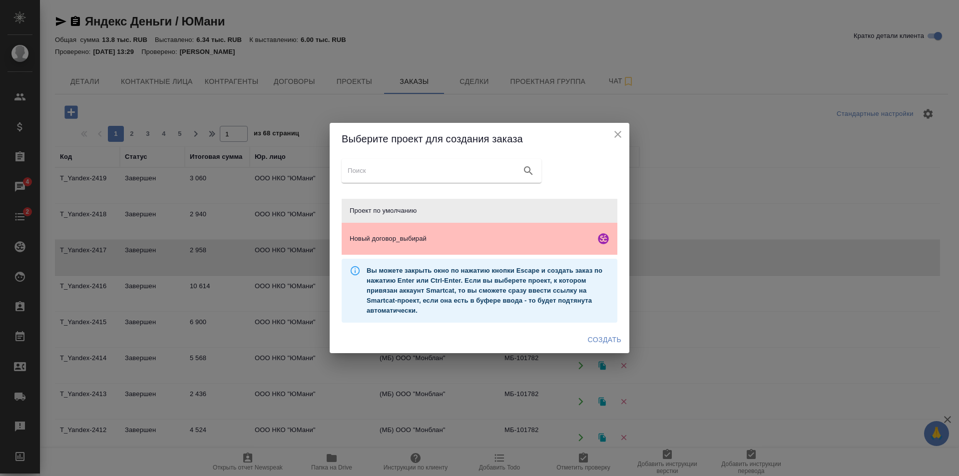
click at [550, 233] on div "Новый договор_выбирай" at bounding box center [480, 239] width 276 height 32
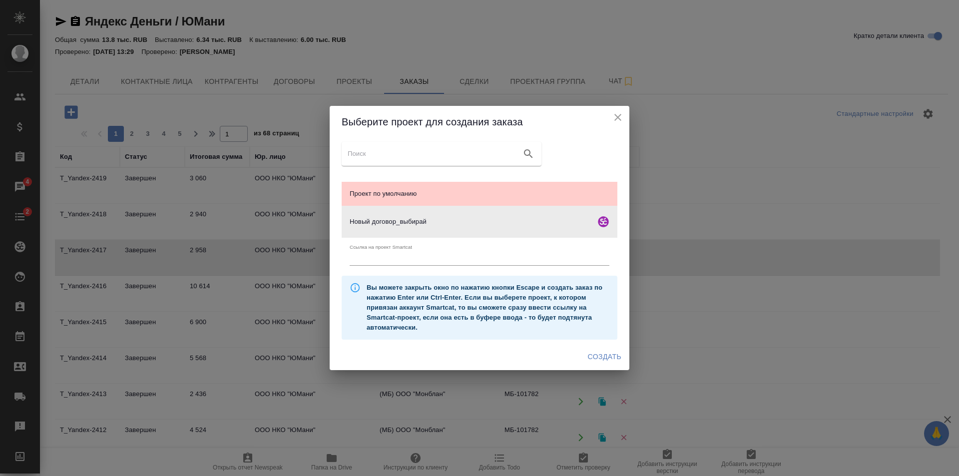
click at [601, 356] on span "Создать" at bounding box center [604, 357] width 33 height 12
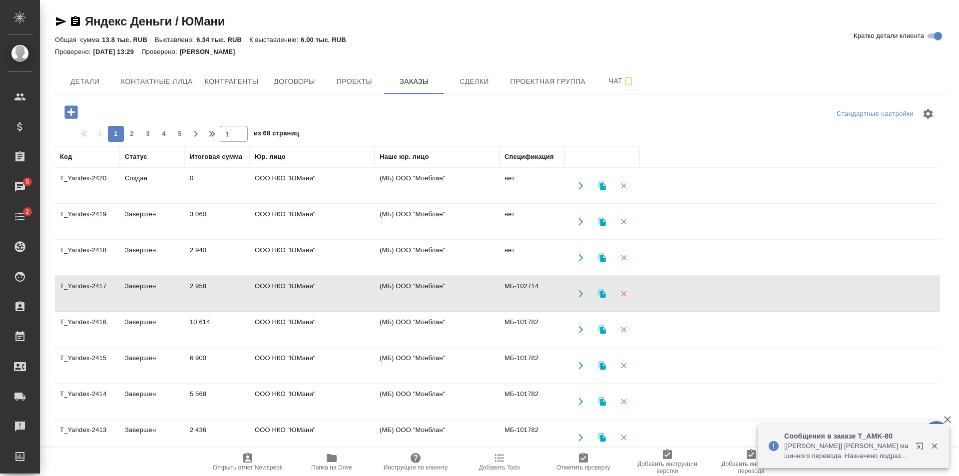
click at [57, 18] on icon "button" at bounding box center [61, 21] width 10 height 9
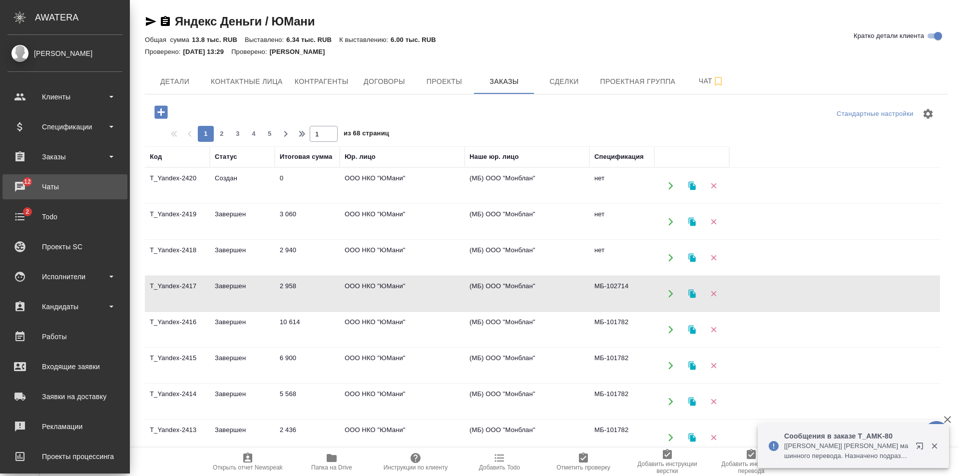
click at [30, 189] on div "Чаты" at bounding box center [64, 186] width 115 height 15
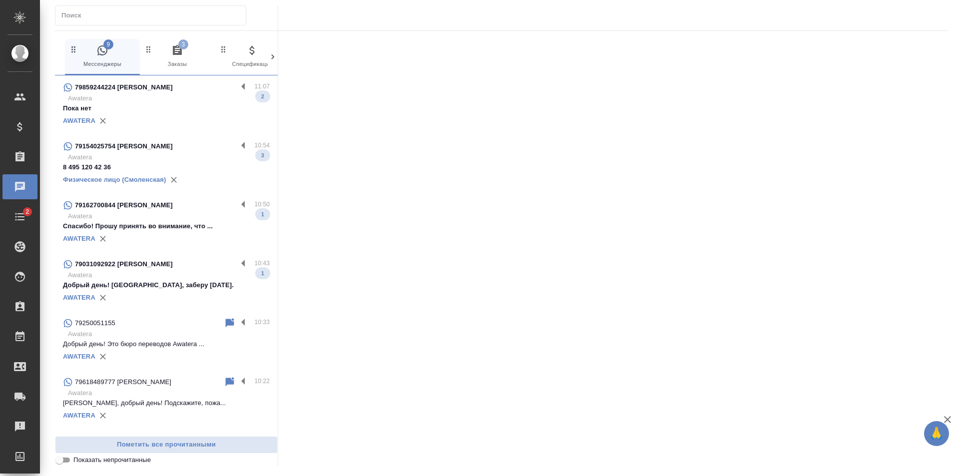
click at [193, 100] on p "Awatera" at bounding box center [169, 98] width 202 height 10
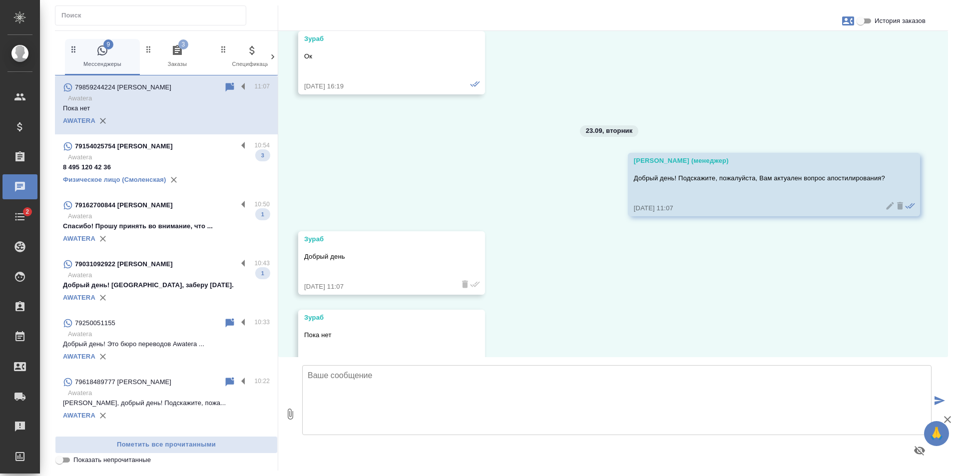
scroll to position [718, 0]
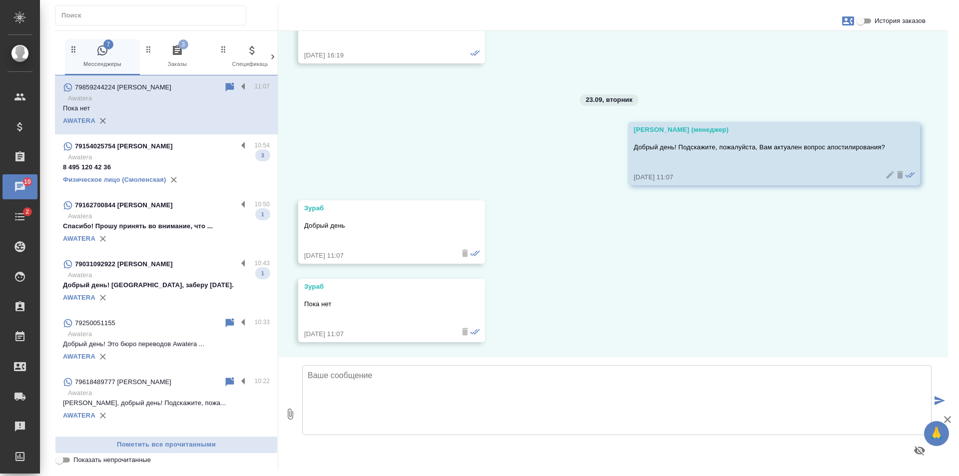
click at [345, 380] on textarea at bounding box center [616, 400] width 629 height 70
click at [333, 383] on textarea at bounding box center [616, 400] width 629 height 70
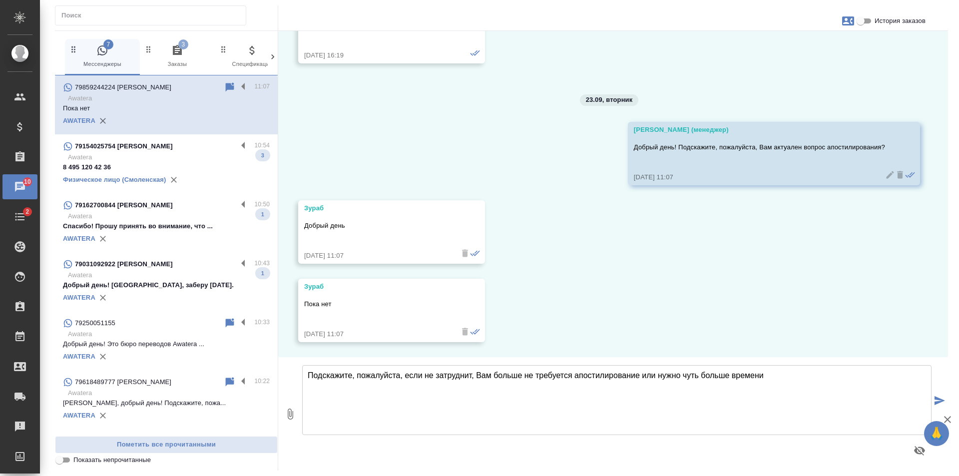
click at [636, 375] on textarea "Подскажите, пожалуйста, если не затруднит, Вам больше не требуется апостилирова…" at bounding box center [616, 400] width 629 height 70
click at [640, 377] on textarea "Подскажите, пожалуйста, если не затруднит, Вам больше не требуется апостилирова…" at bounding box center [616, 400] width 629 height 70
click at [802, 384] on textarea "Подскажите, пожалуйста, если не затруднит, Вам больше не требуется апостилирова…" at bounding box center [616, 400] width 629 height 70
click at [387, 385] on textarea "Подскажите, пожалуйста, если не затруднит, Вам больше не требуется апостилирова…" at bounding box center [616, 400] width 629 height 70
click at [492, 386] on textarea "Подскажите, пожалуйста, если не затруднит, Вам больше не требуется апостилирова…" at bounding box center [616, 400] width 629 height 70
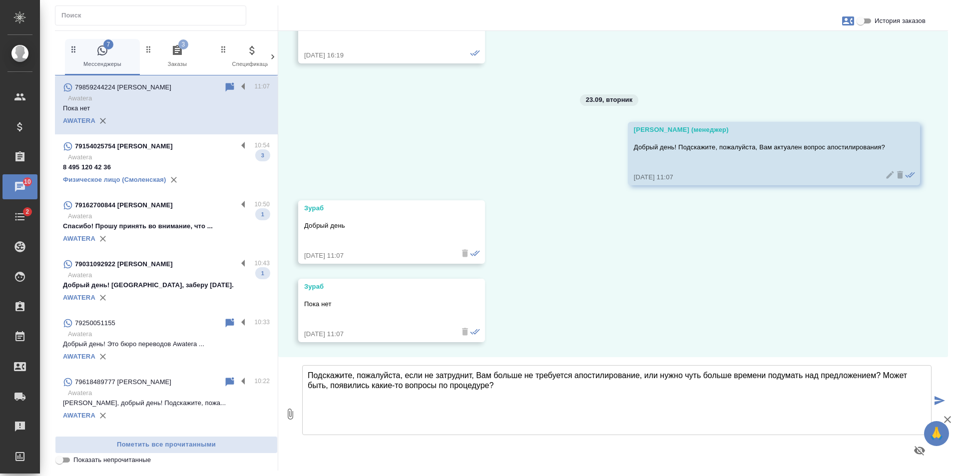
type textarea "Подскажите, пожалуйста, если не затруднит, Вам больше не требуется апостилирова…"
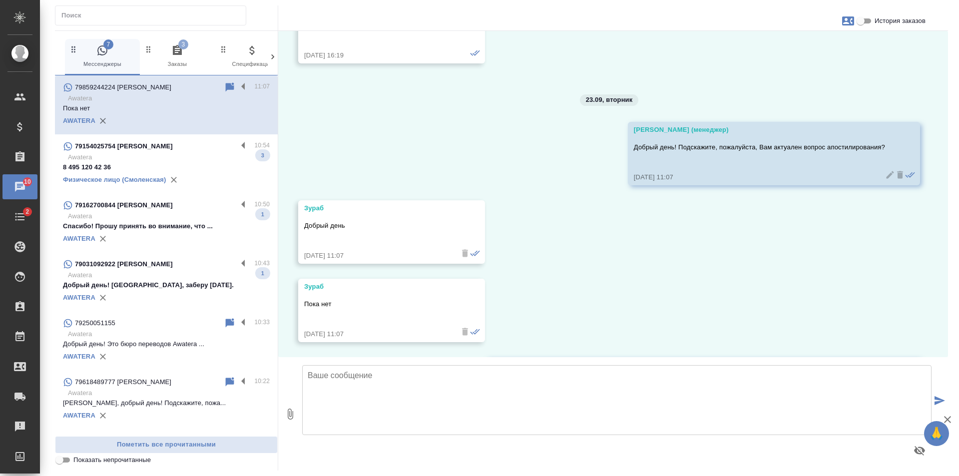
scroll to position [807, 0]
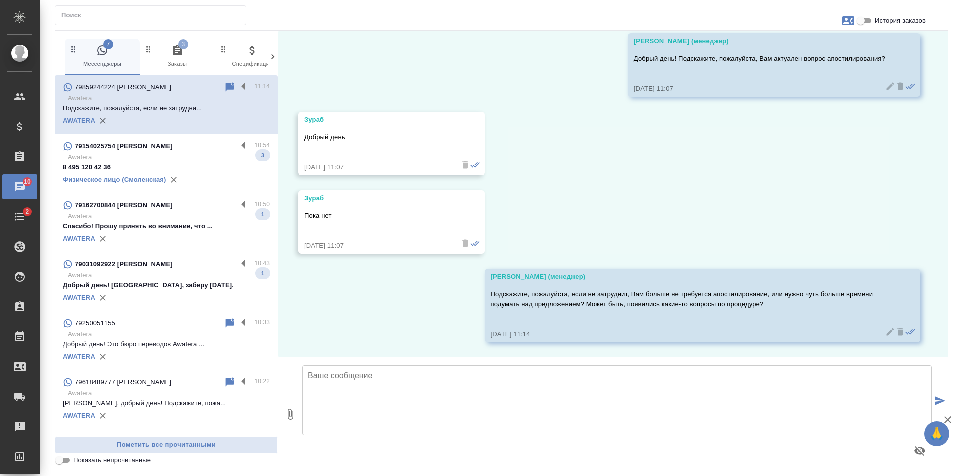
click at [173, 157] on p "Awatera" at bounding box center [169, 157] width 202 height 10
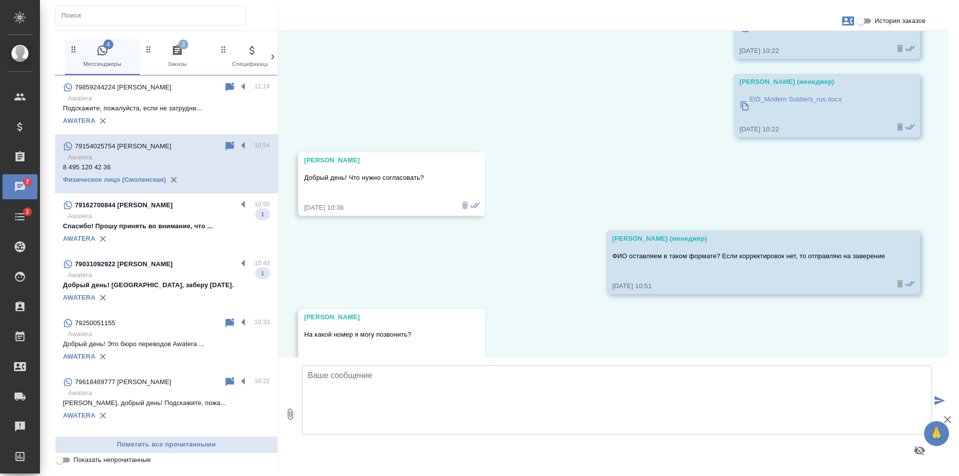
scroll to position [25705, 0]
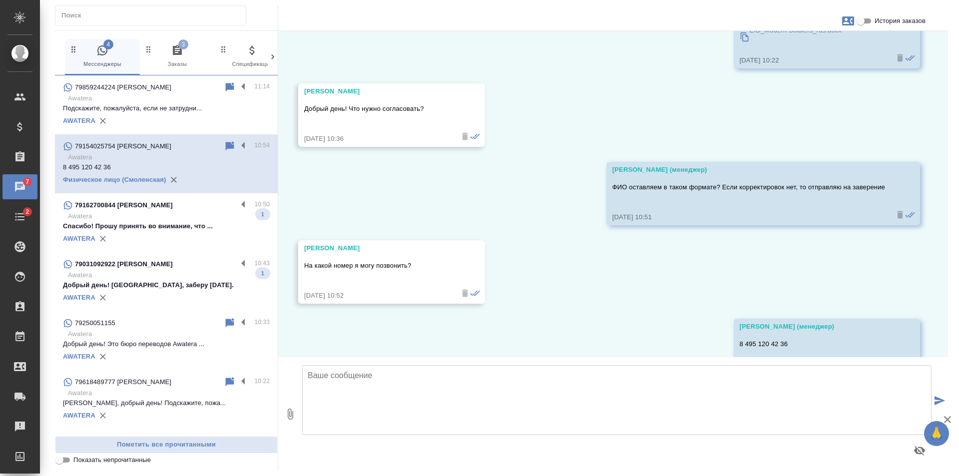
click at [146, 225] on p "Спасибо! Прошу принять во внимание, что ..." at bounding box center [166, 226] width 207 height 10
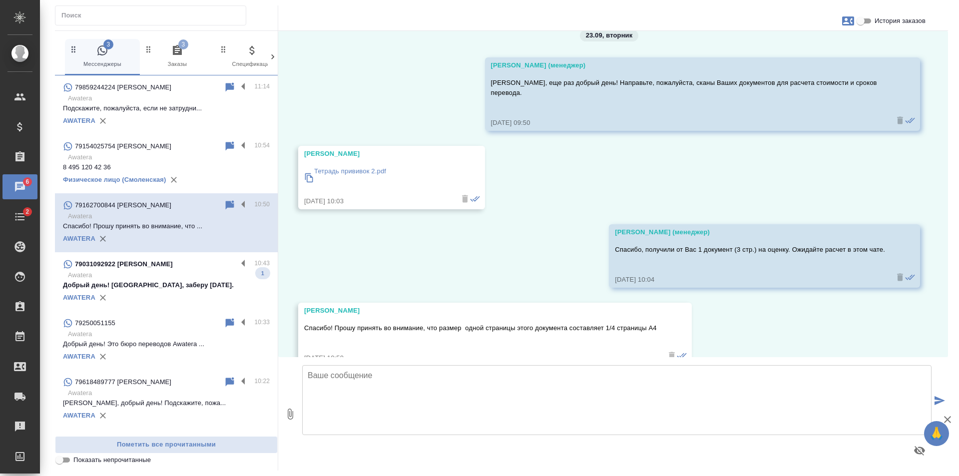
scroll to position [31, 0]
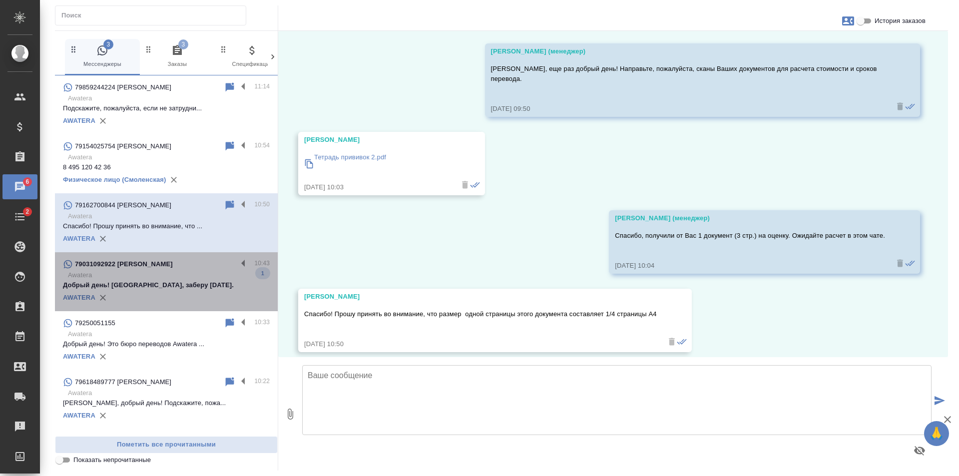
click at [170, 290] on p "Добрый день! Спасибо, заберу сегодня." at bounding box center [166, 285] width 207 height 10
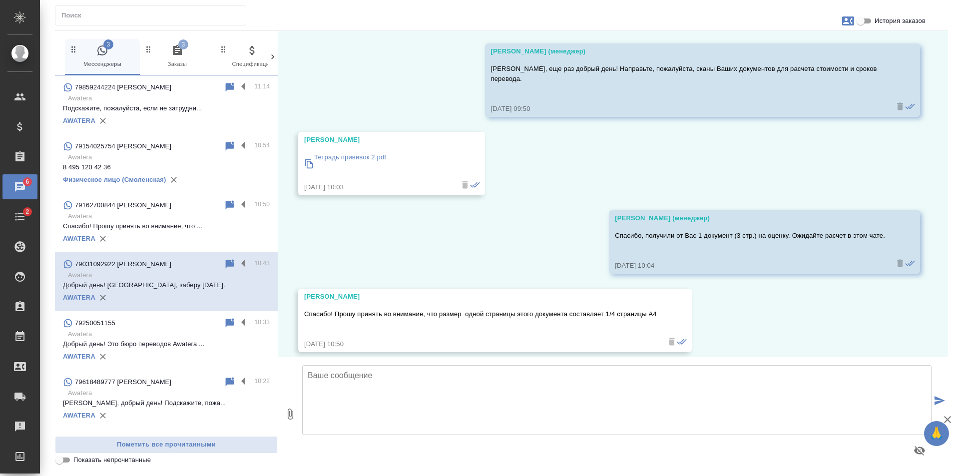
scroll to position [0, 0]
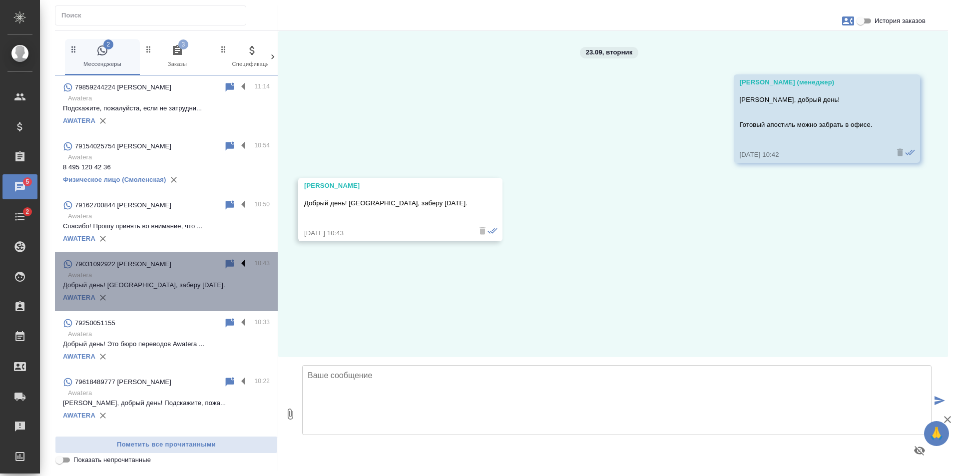
click at [238, 259] on label at bounding box center [245, 263] width 17 height 11
click at [0, 0] on input "checkbox" at bounding box center [0, 0] width 0 height 0
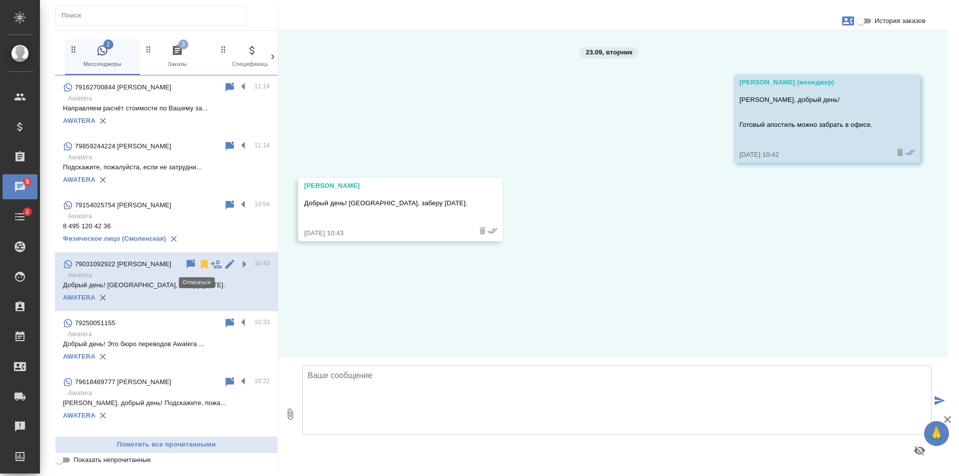
click at [198, 261] on icon at bounding box center [204, 264] width 12 height 12
click at [166, 56] on span "3 Заказы" at bounding box center [177, 56] width 67 height 24
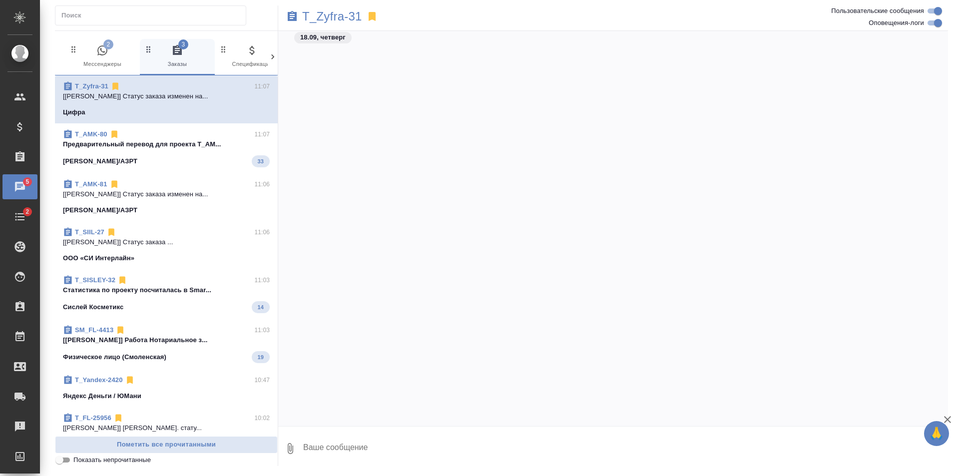
scroll to position [450, 0]
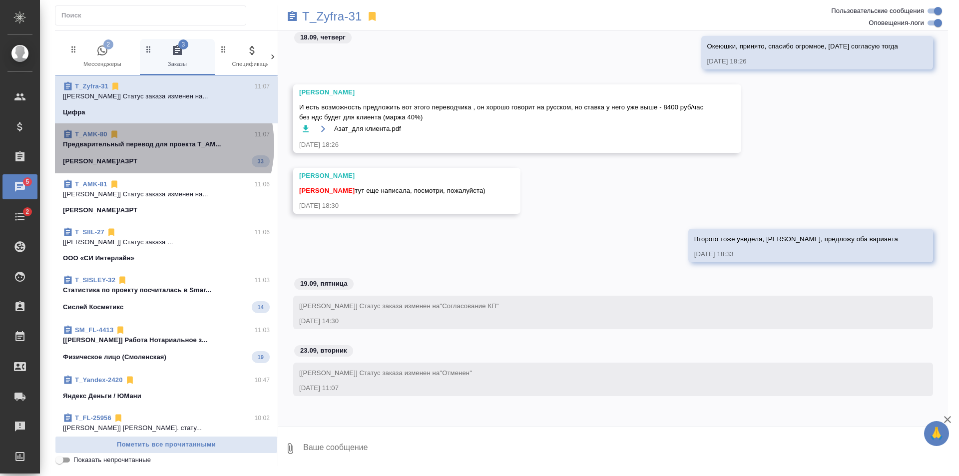
click at [149, 145] on p "Предварительный перевод для проекта T_AM..." at bounding box center [166, 144] width 207 height 10
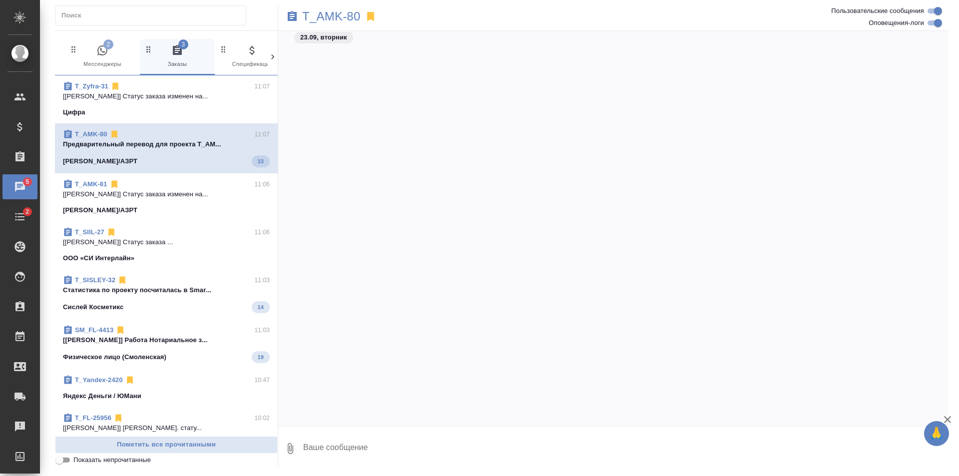
scroll to position [3757, 0]
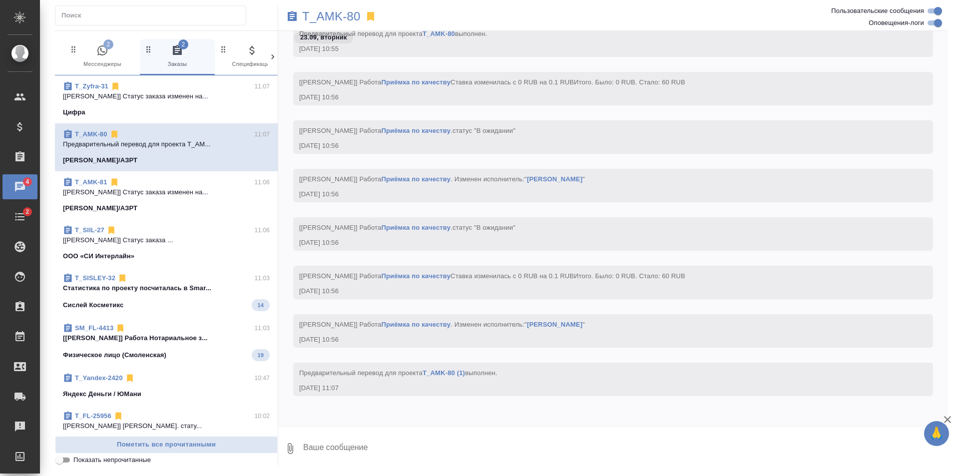
click at [193, 283] on div "T_SISLEY-32 11:03" at bounding box center [166, 278] width 207 height 10
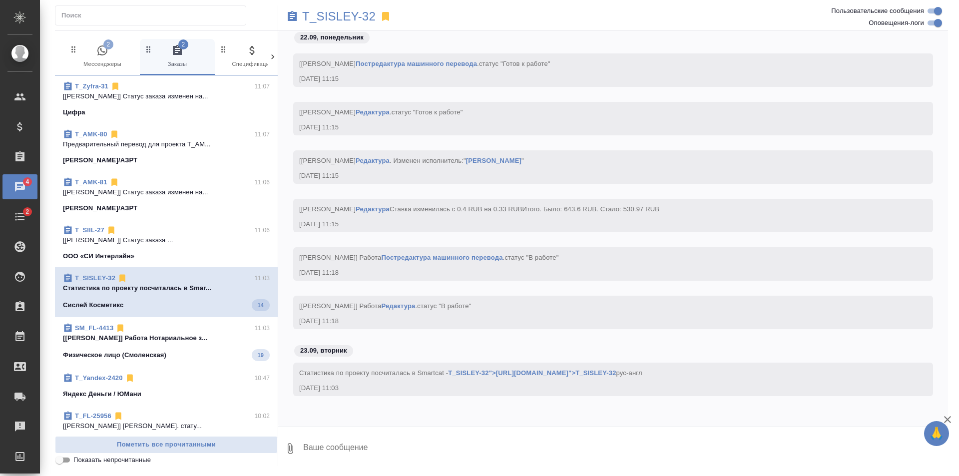
scroll to position [3299, 0]
click at [165, 341] on span "SM_FL-4413 11:03 [Зайцева Светлана] Работа Нотариальное з... Физическое лицо (С…" at bounding box center [166, 340] width 207 height 38
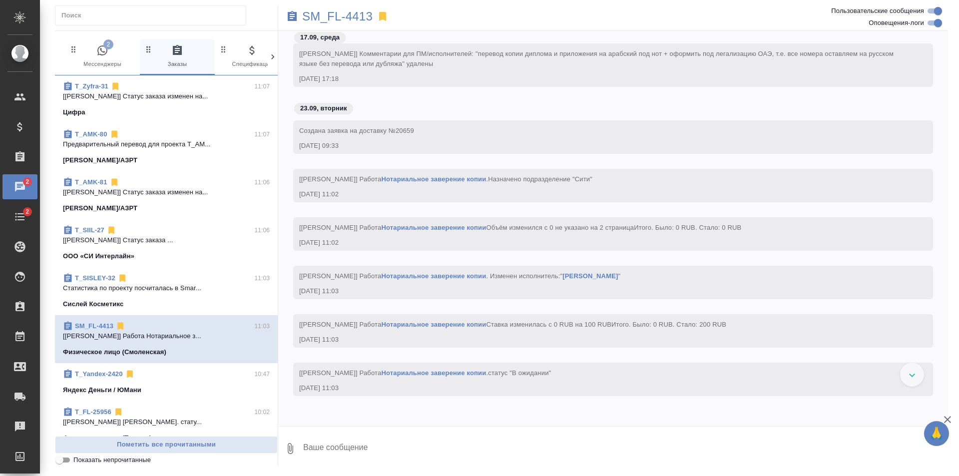
scroll to position [1199, 0]
click at [355, 15] on p "SM_FL-4413" at bounding box center [337, 16] width 70 height 10
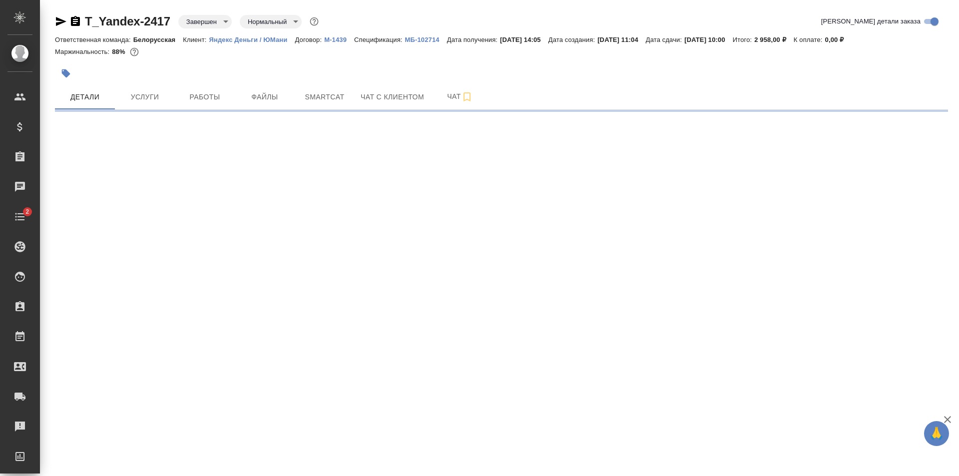
select select "RU"
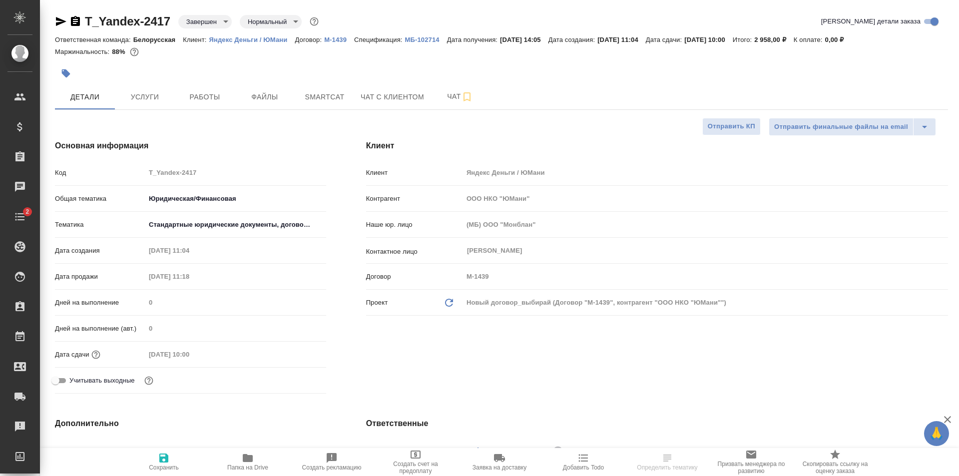
type textarea "x"
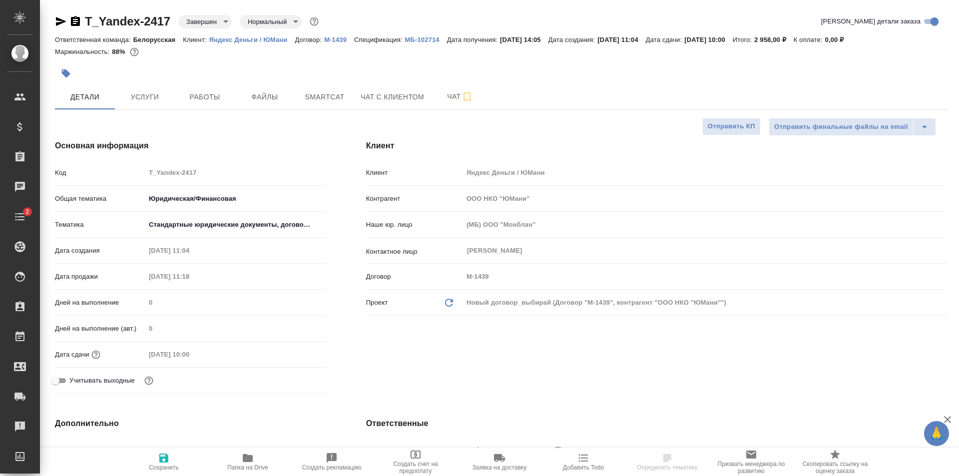
type textarea "x"
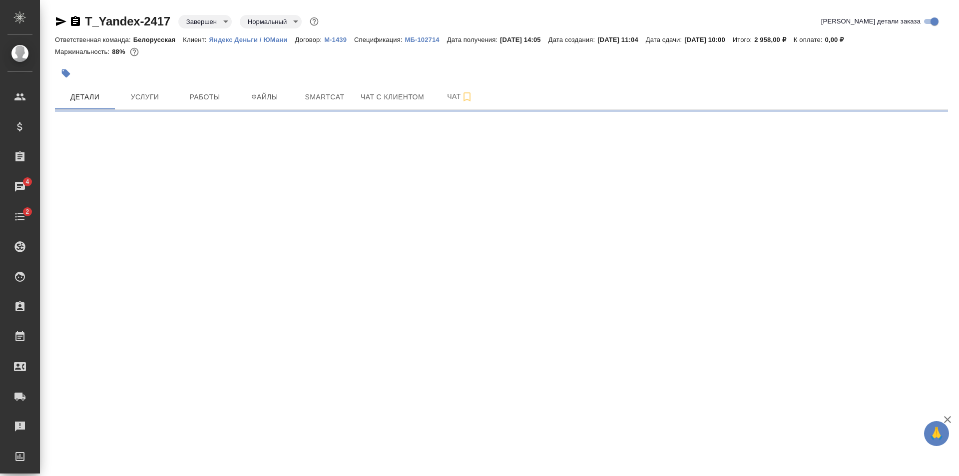
select select "RU"
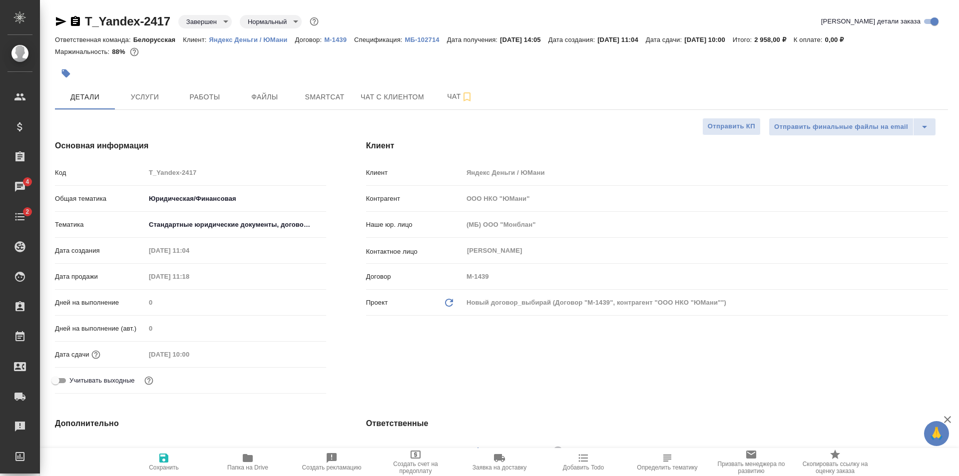
type textarea "x"
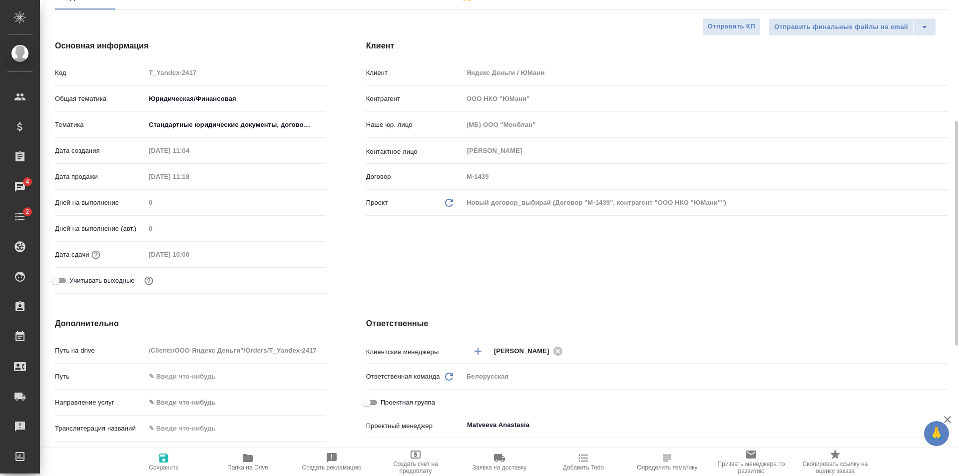
scroll to position [50, 0]
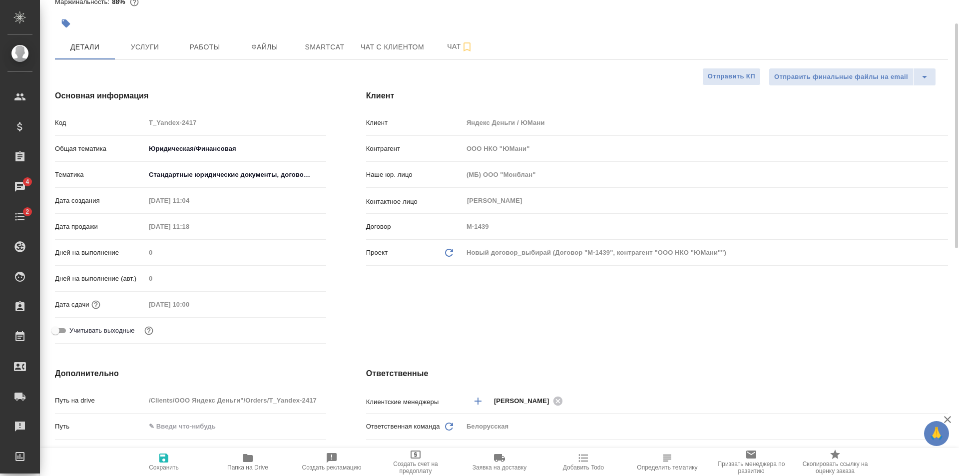
type textarea "x"
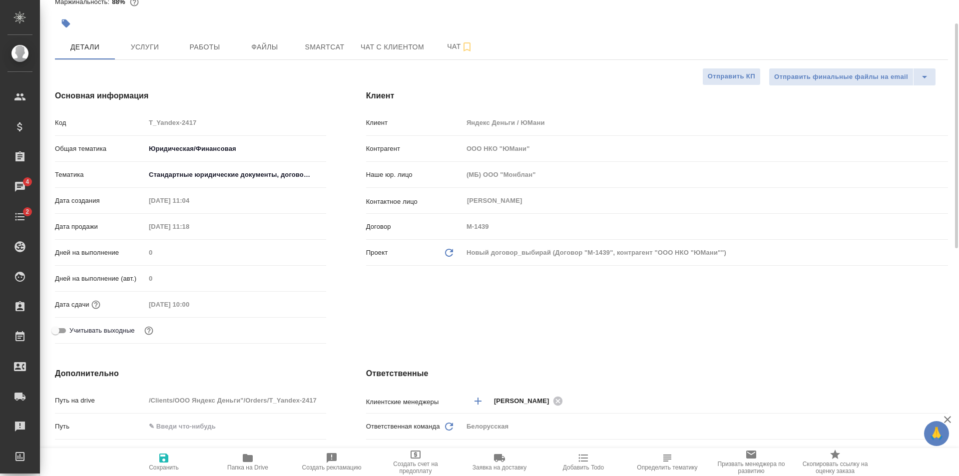
type textarea "x"
click at [249, 47] on span "Файлы" at bounding box center [265, 47] width 48 height 12
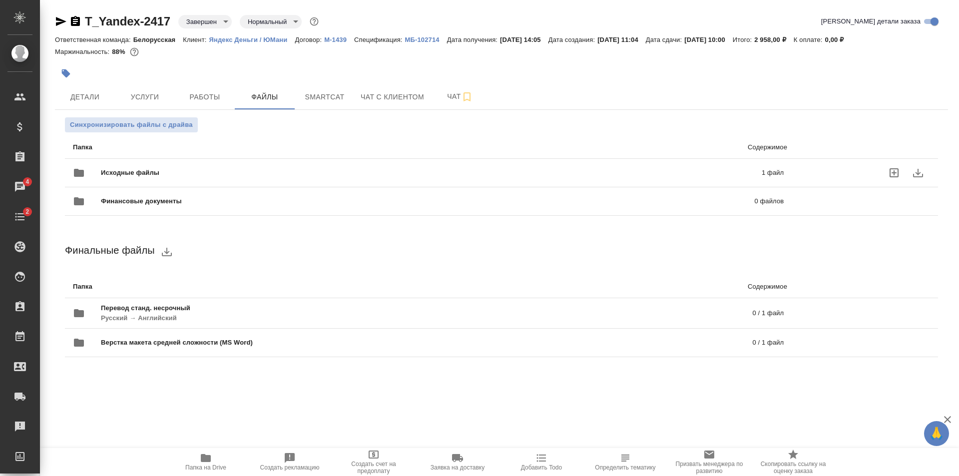
click at [316, 165] on div "Исходные файлы 1 файл" at bounding box center [428, 173] width 711 height 24
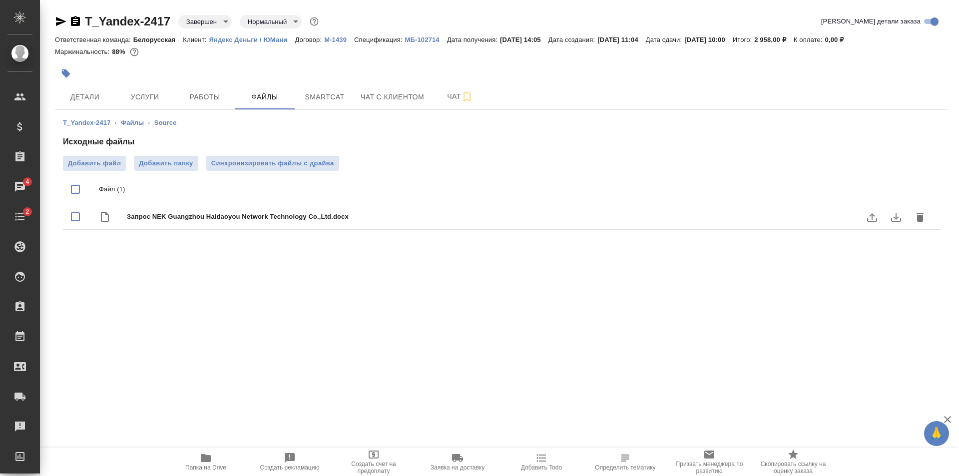
click at [311, 210] on div "Запрос NEK Guangzhou Haidaoyou Network Technology Co.,Ltd.docx" at bounding box center [521, 217] width 789 height 14
checkbox input "true"
click at [891, 214] on icon "download" at bounding box center [896, 217] width 12 height 12
click at [133, 93] on span "Услуги" at bounding box center [145, 97] width 48 height 12
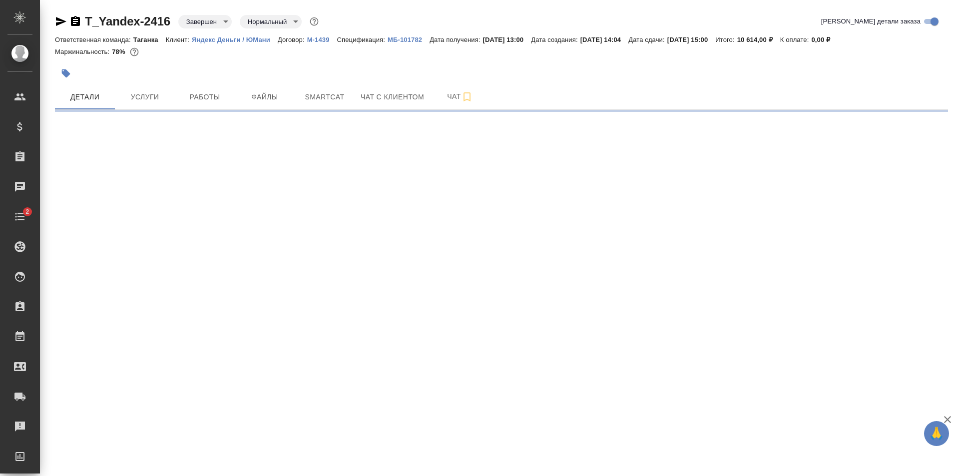
select select "RU"
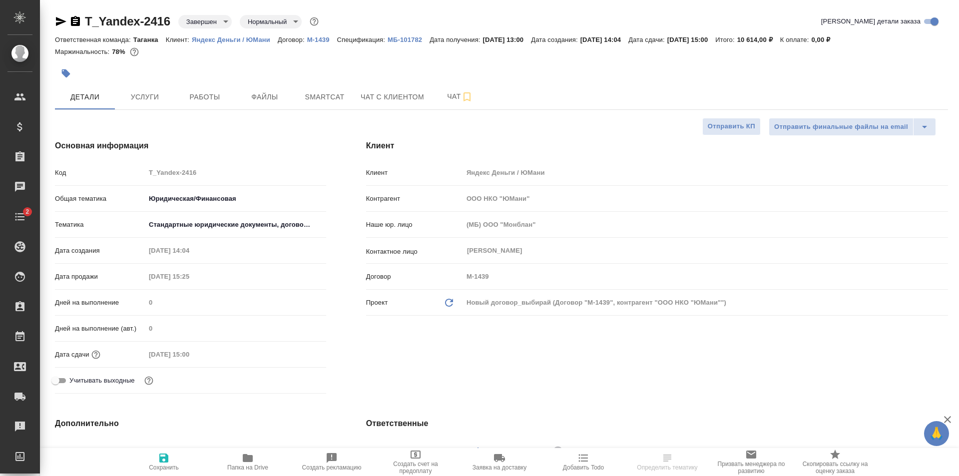
type textarea "x"
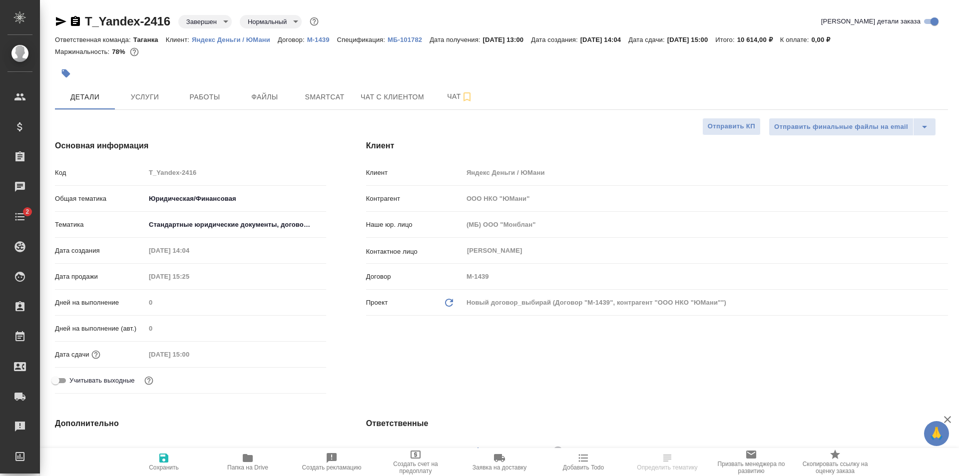
type textarea "x"
click at [280, 91] on span "Файлы" at bounding box center [265, 97] width 48 height 12
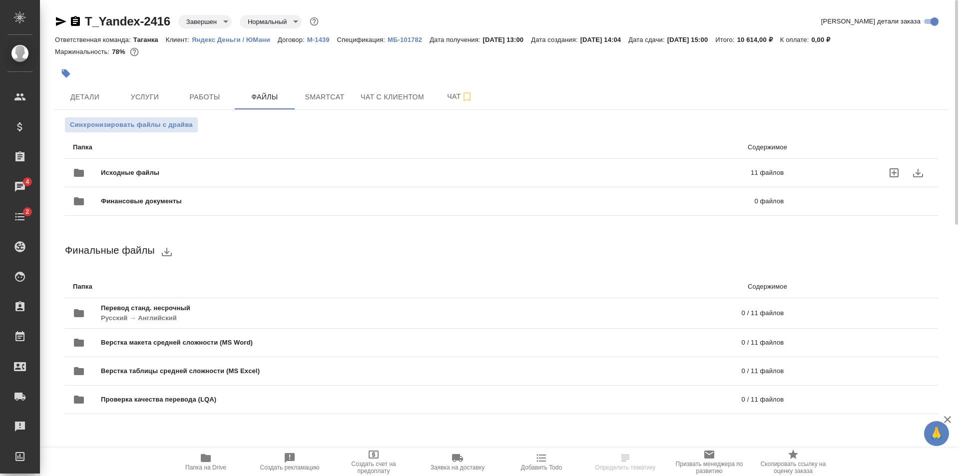
click at [279, 169] on span "Исходные файлы" at bounding box center [278, 173] width 354 height 10
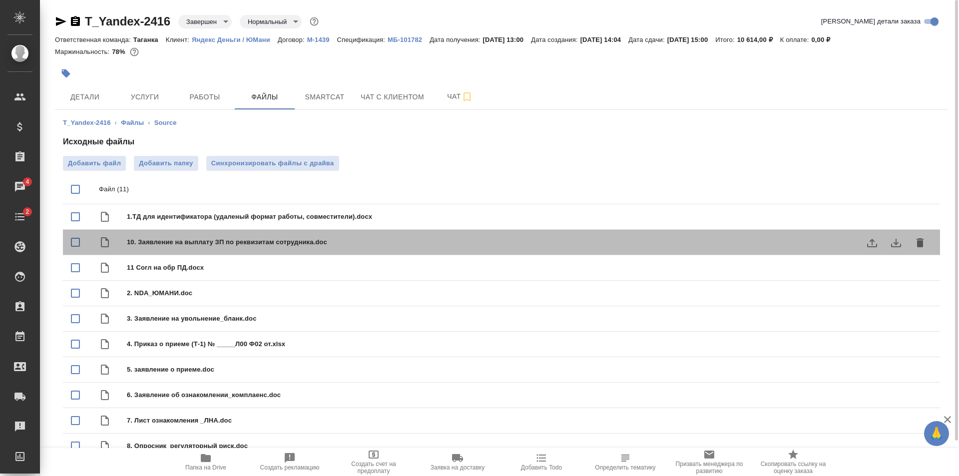
click at [391, 240] on span "10. Заявление на выплату ЗП по реквизитам сотрудника.doc" at bounding box center [521, 242] width 789 height 10
checkbox input "true"
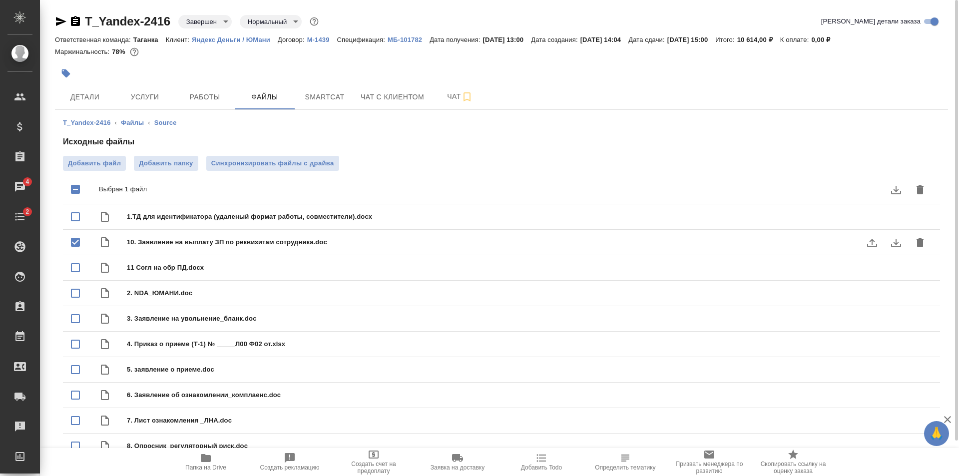
click at [896, 241] on icon "download" at bounding box center [896, 243] width 10 height 8
click at [406, 57] on div "Маржинальность: 78%" at bounding box center [501, 51] width 893 height 13
click at [142, 98] on span "Услуги" at bounding box center [145, 97] width 48 height 12
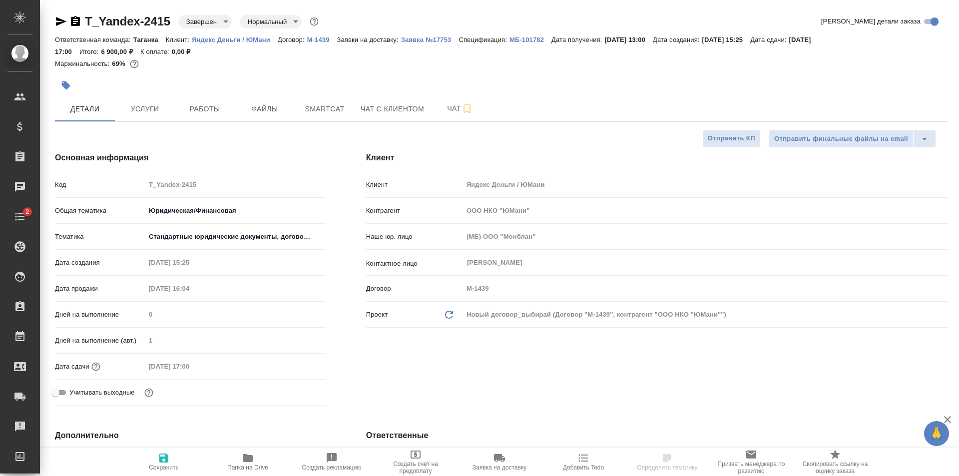
select select "RU"
click at [153, 108] on span "Услуги" at bounding box center [145, 109] width 48 height 12
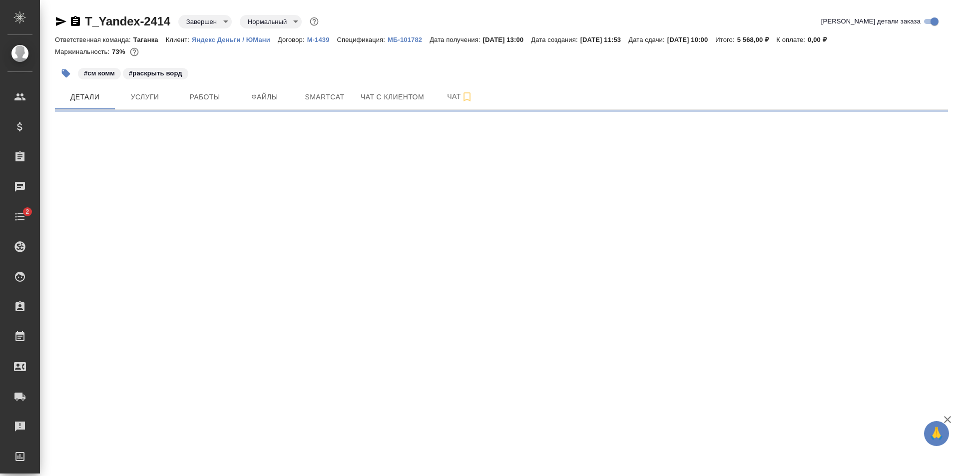
select select "RU"
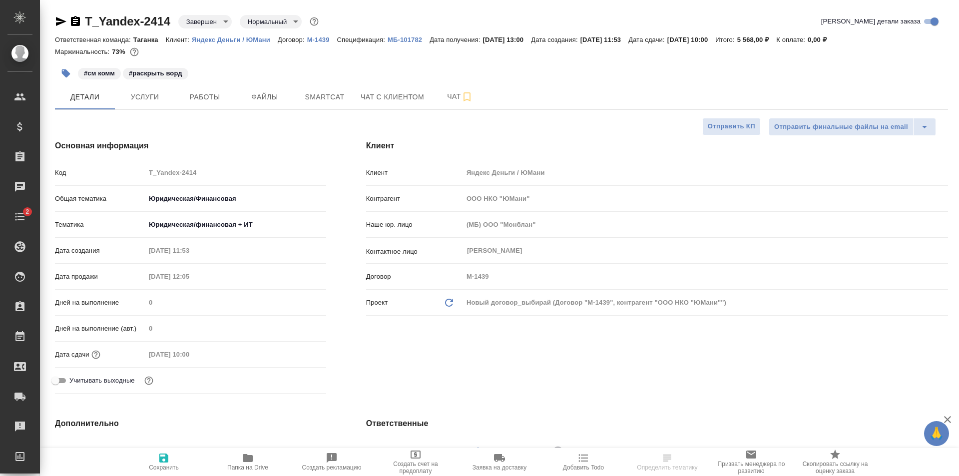
type textarea "x"
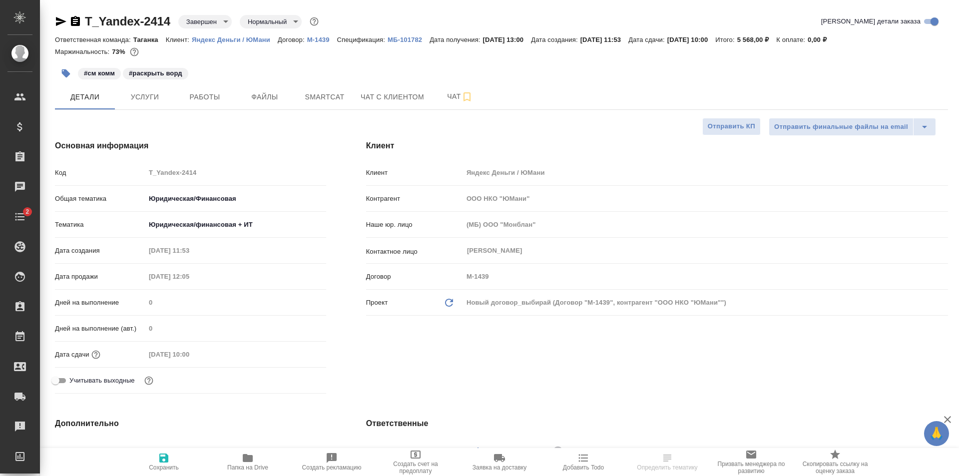
type textarea "x"
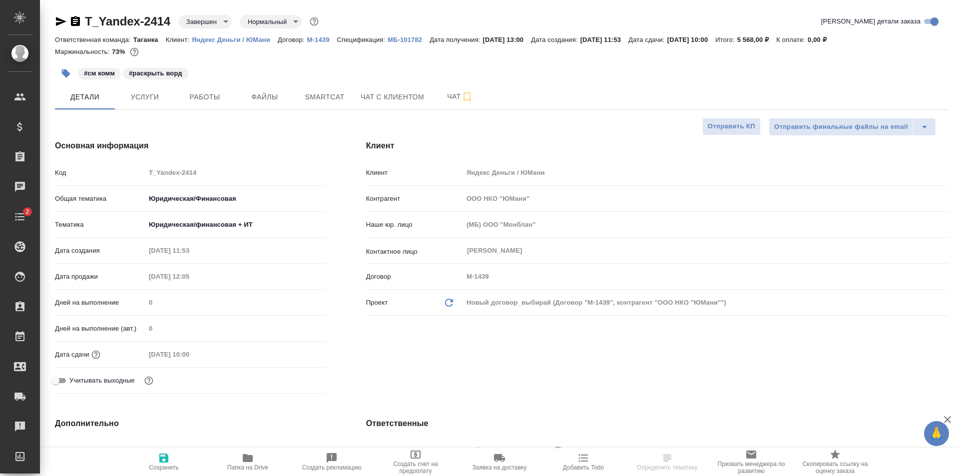
type textarea "x"
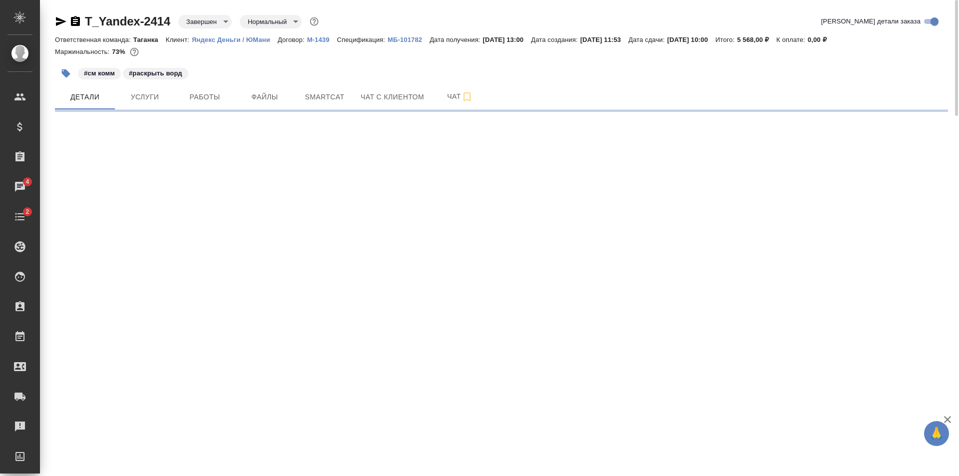
select select "RU"
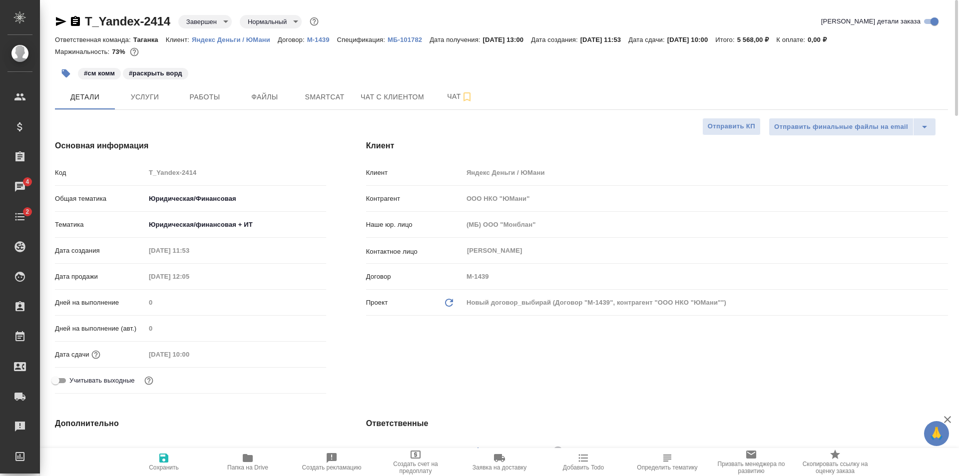
type textarea "x"
click at [242, 93] on span "Файлы" at bounding box center [265, 97] width 48 height 12
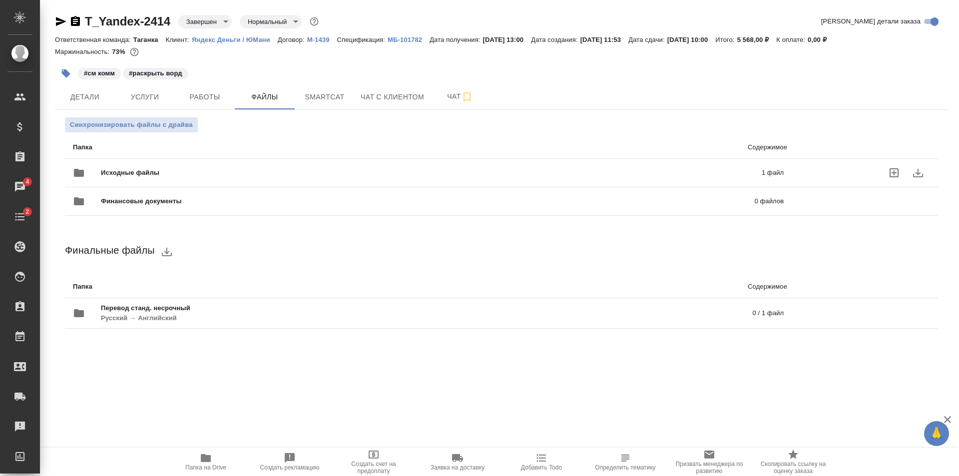
click at [406, 167] on div "Исходные файлы 1 файл" at bounding box center [428, 173] width 711 height 24
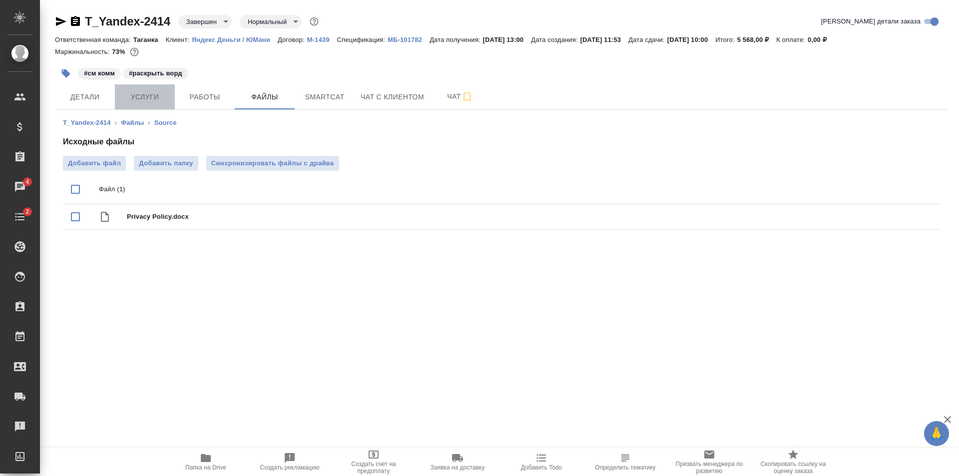
click at [145, 101] on span "Услуги" at bounding box center [145, 97] width 48 height 12
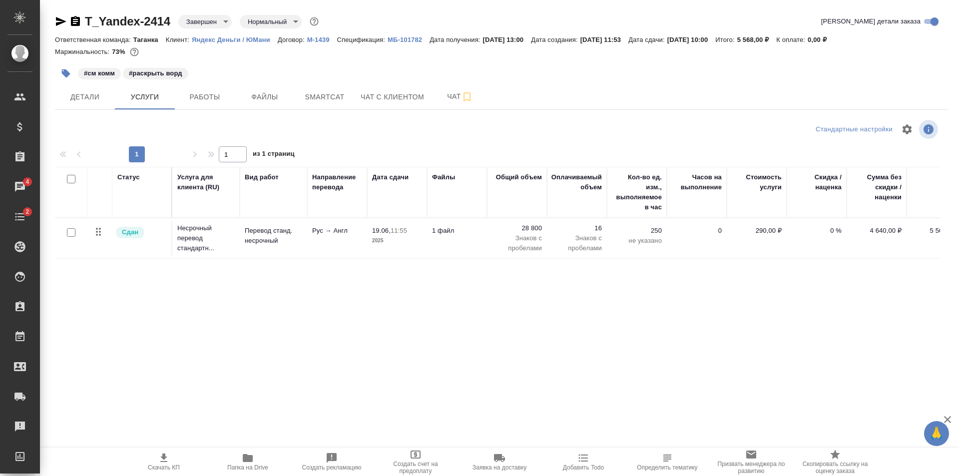
click at [457, 240] on td "1 файл" at bounding box center [457, 238] width 60 height 35
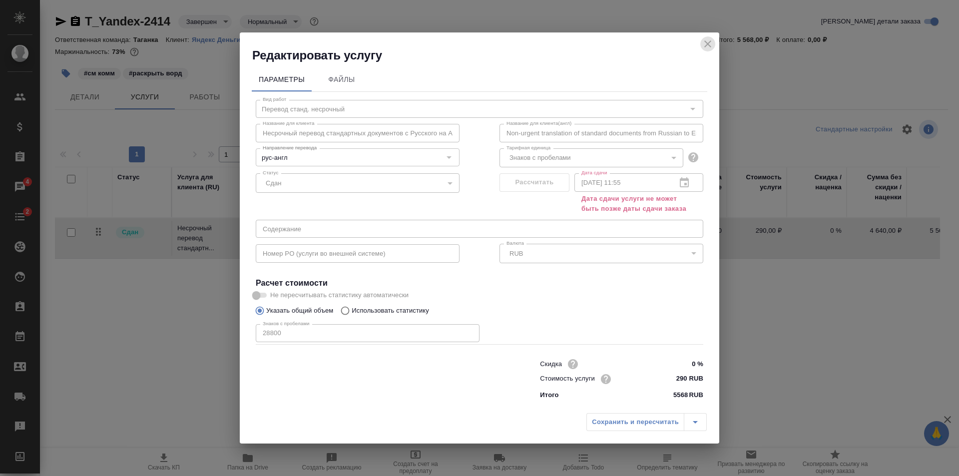
click at [708, 45] on icon "close" at bounding box center [707, 43] width 7 height 7
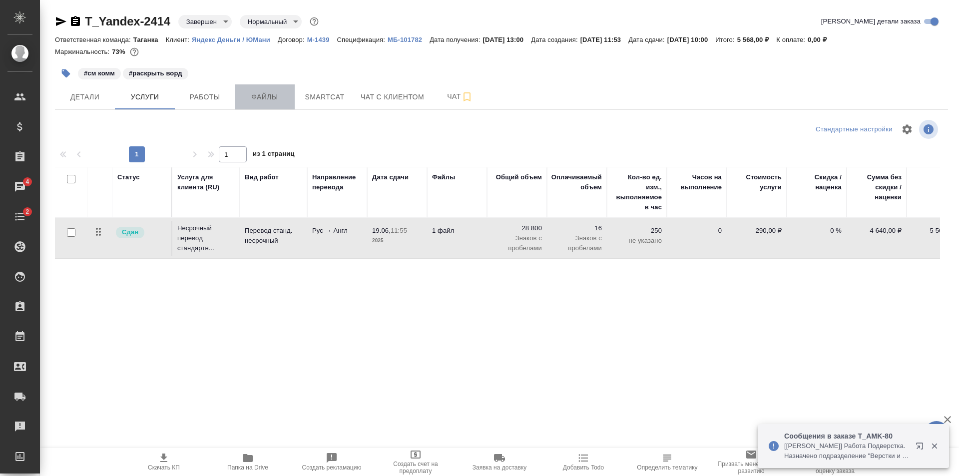
click at [287, 97] on span "Файлы" at bounding box center [265, 97] width 48 height 12
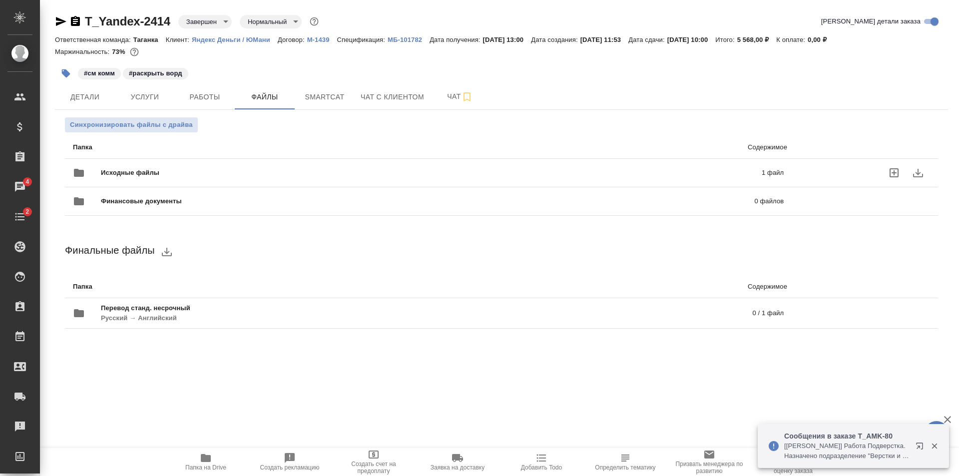
click at [279, 172] on span "Исходные файлы" at bounding box center [281, 173] width 360 height 10
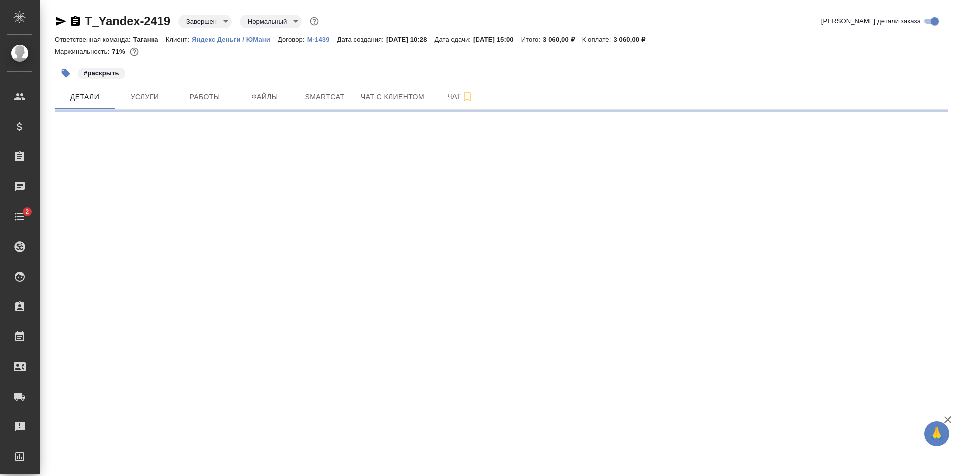
select select "RU"
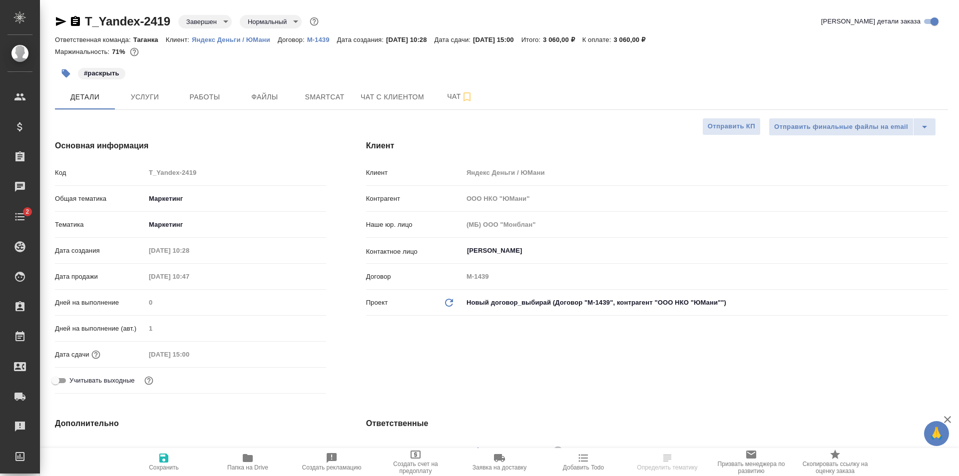
type textarea "x"
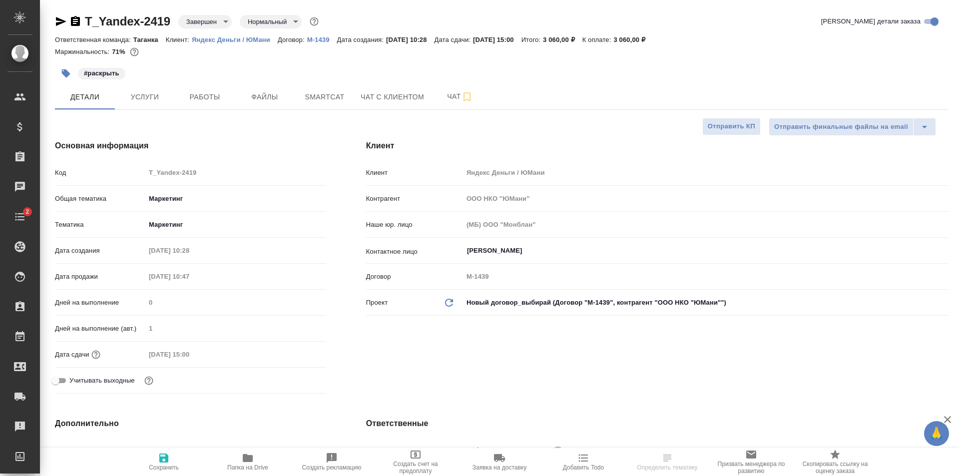
type textarea "x"
select select "RU"
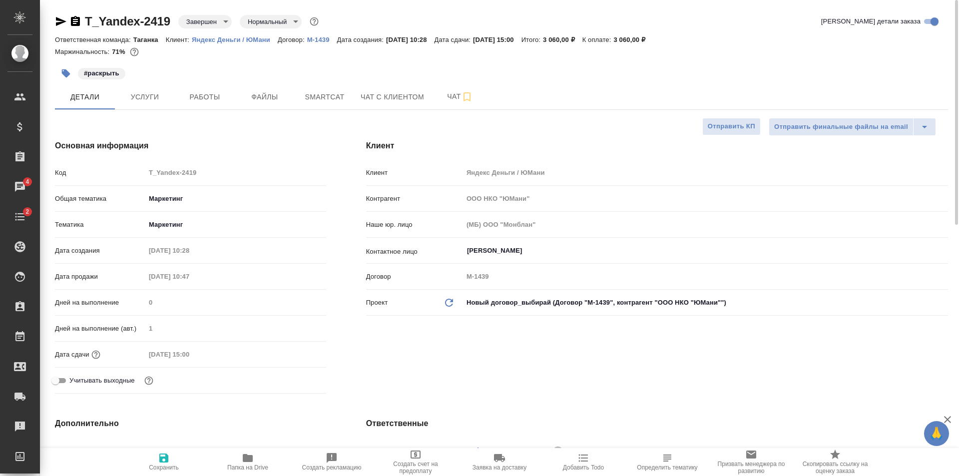
type textarea "x"
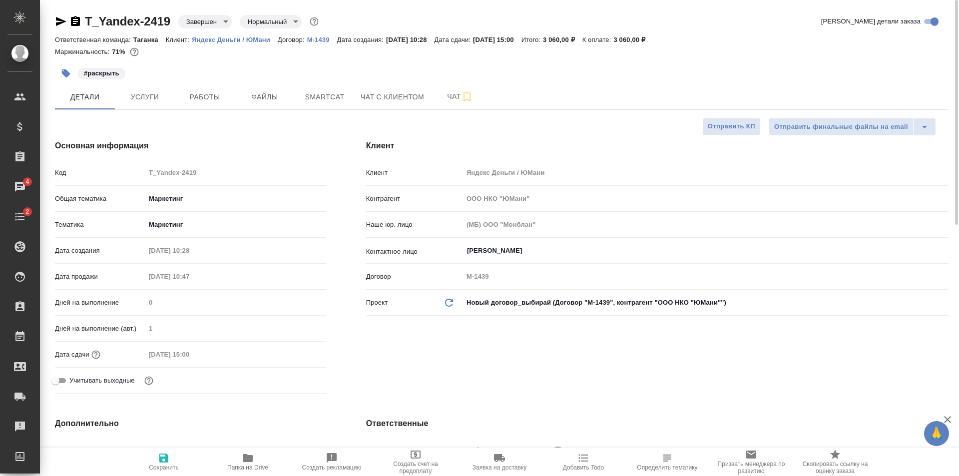
type textarea "x"
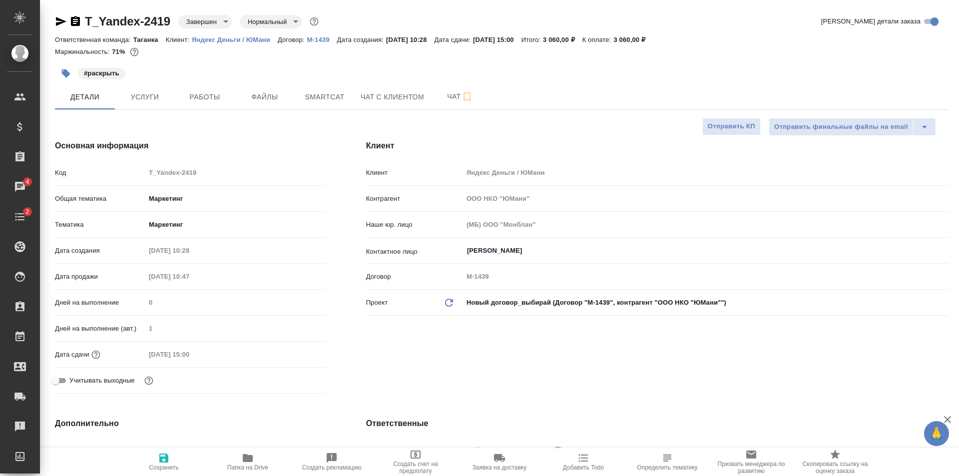
type textarea "x"
click at [274, 96] on span "Файлы" at bounding box center [265, 97] width 48 height 12
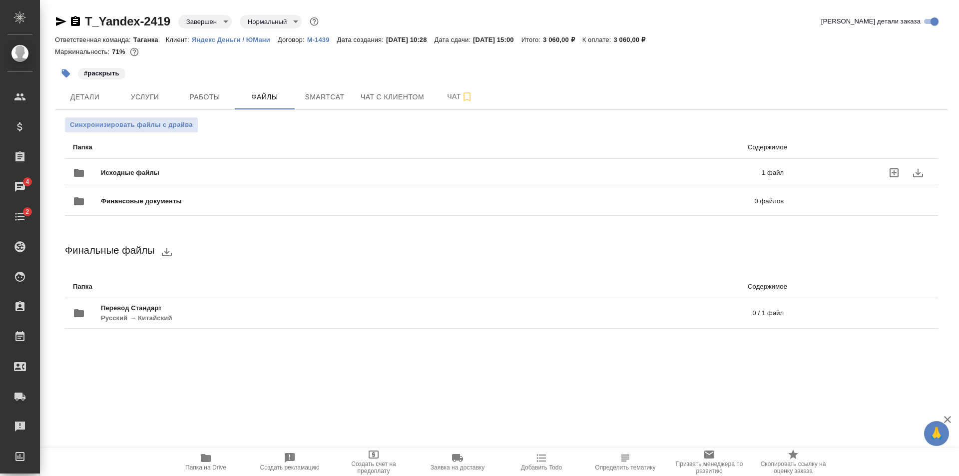
click at [328, 164] on div "Исходные файлы 1 файл" at bounding box center [428, 173] width 711 height 24
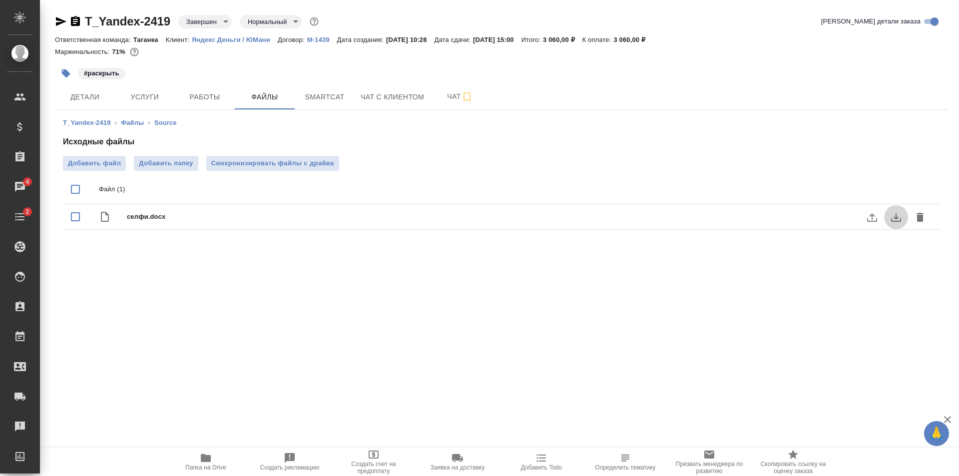
click at [890, 219] on icon "download" at bounding box center [896, 217] width 12 height 12
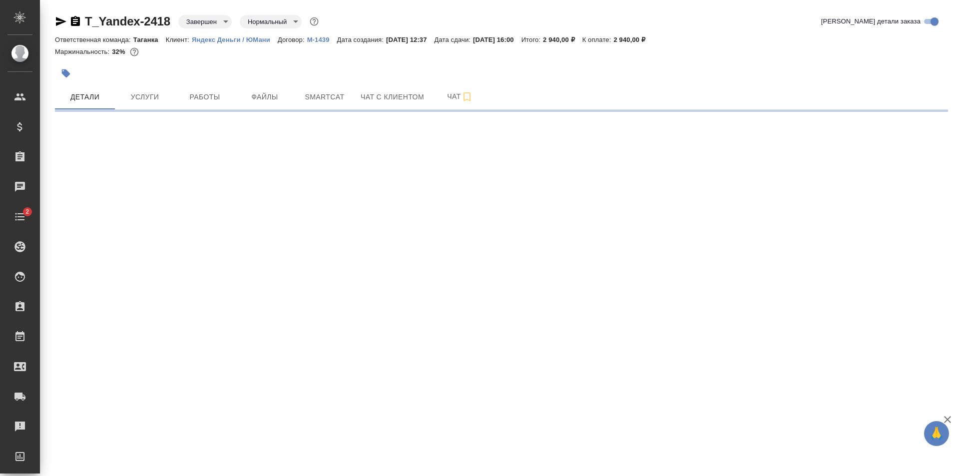
select select "RU"
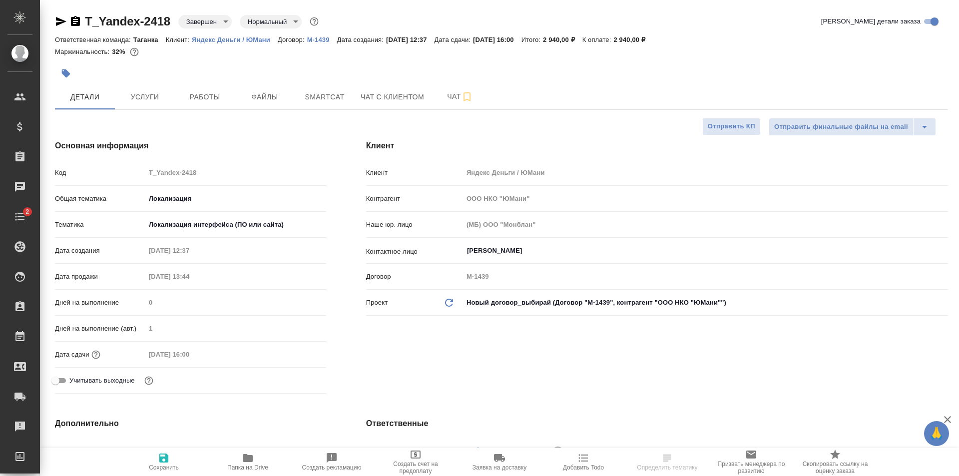
type textarea "x"
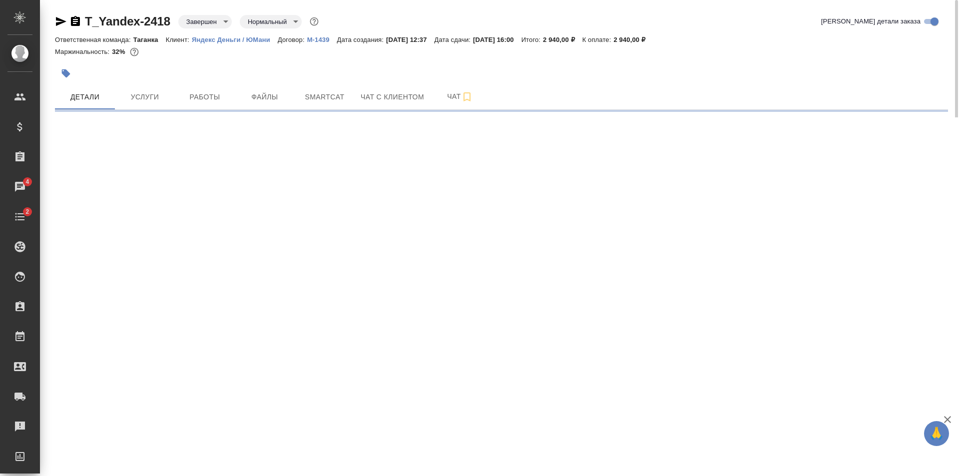
select select "RU"
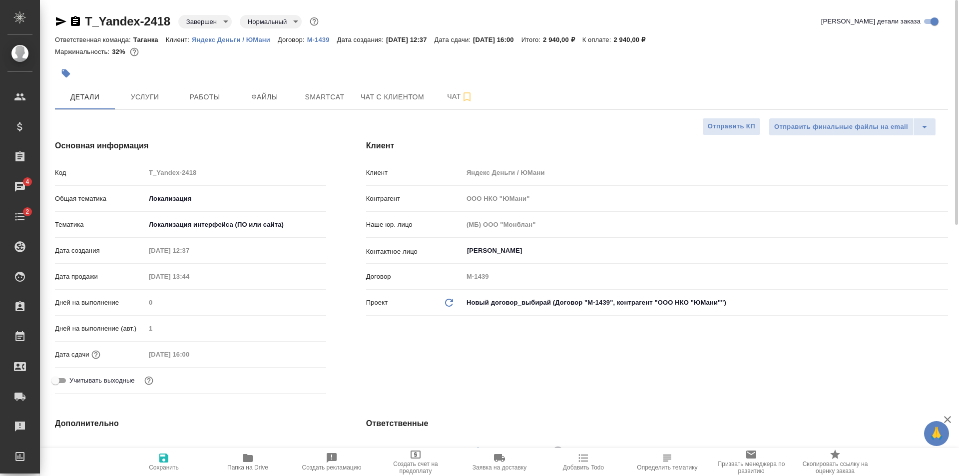
type textarea "x"
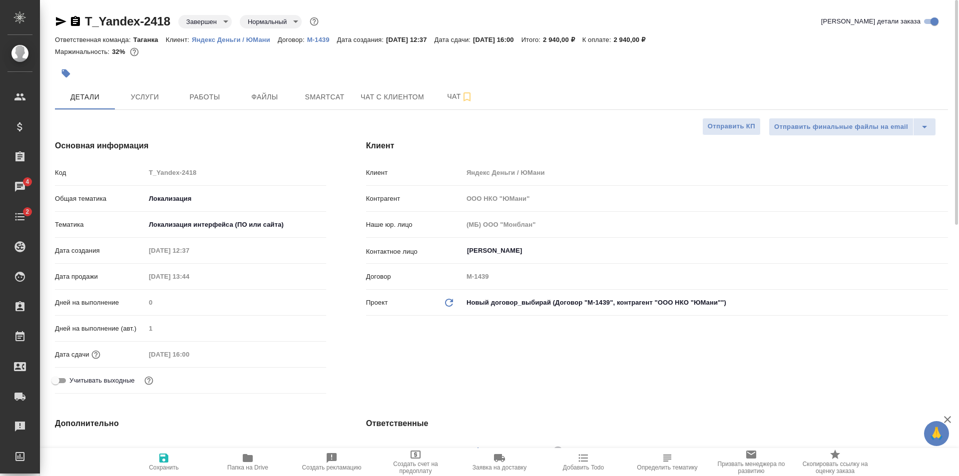
type textarea "x"
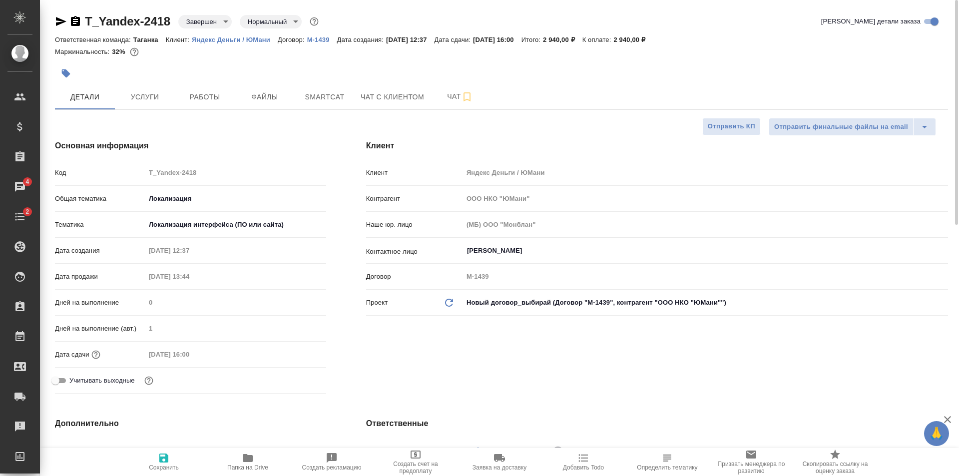
type textarea "x"
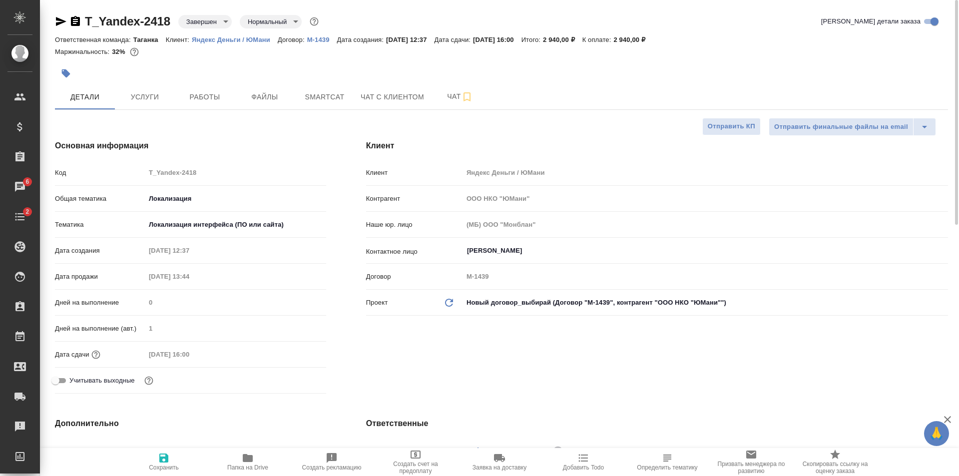
type textarea "x"
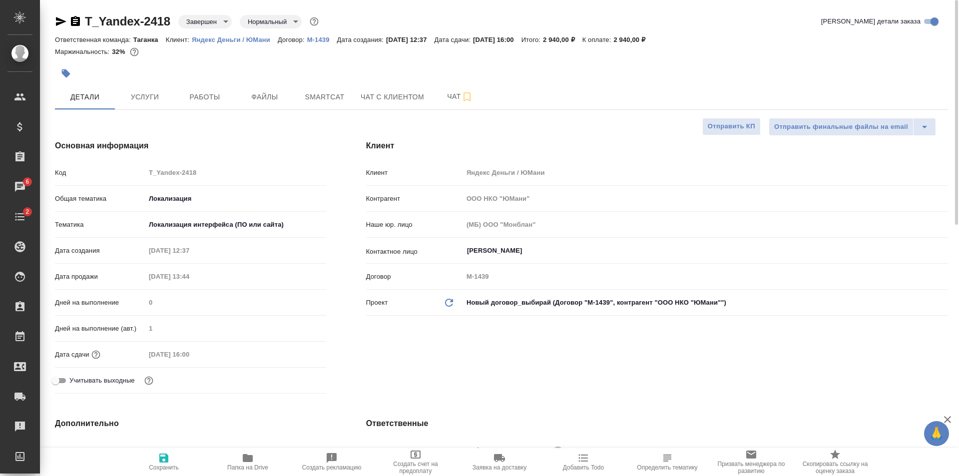
type textarea "x"
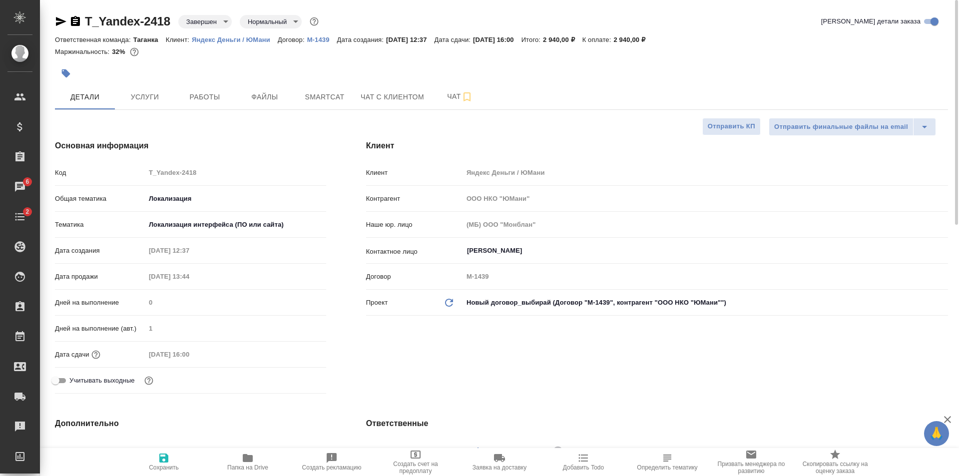
type textarea "x"
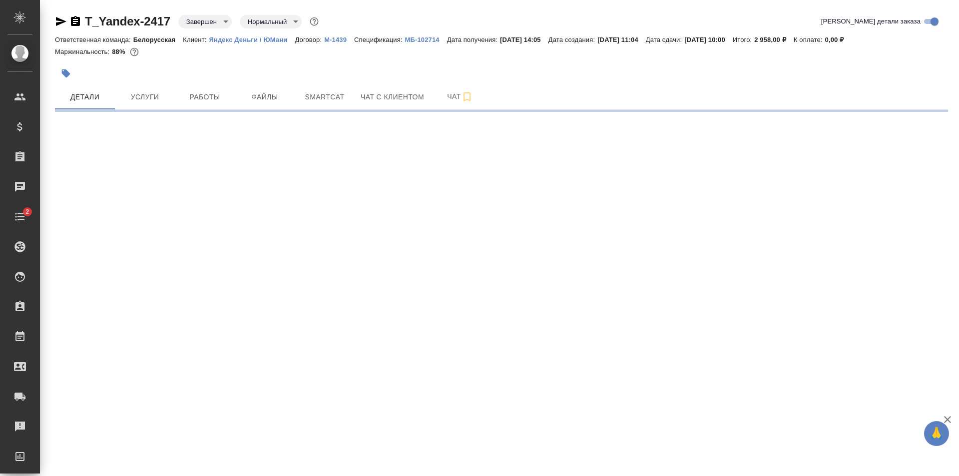
select select "RU"
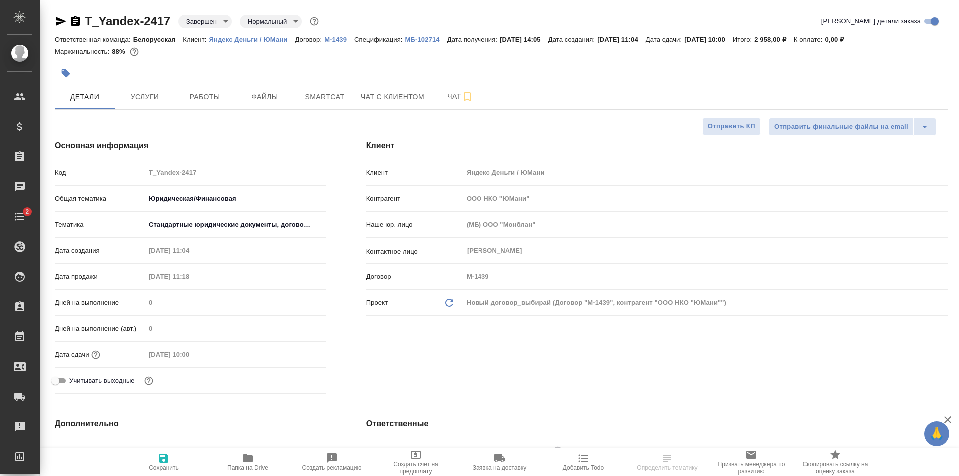
type textarea "x"
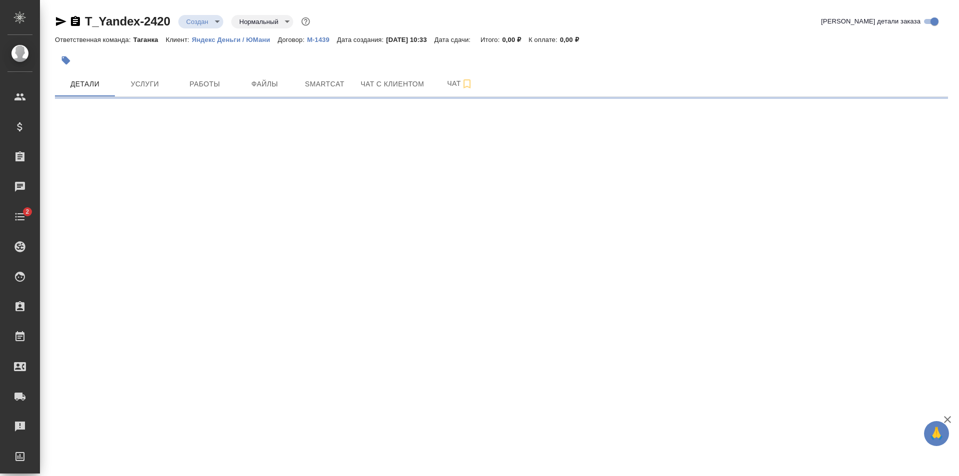
select select "RU"
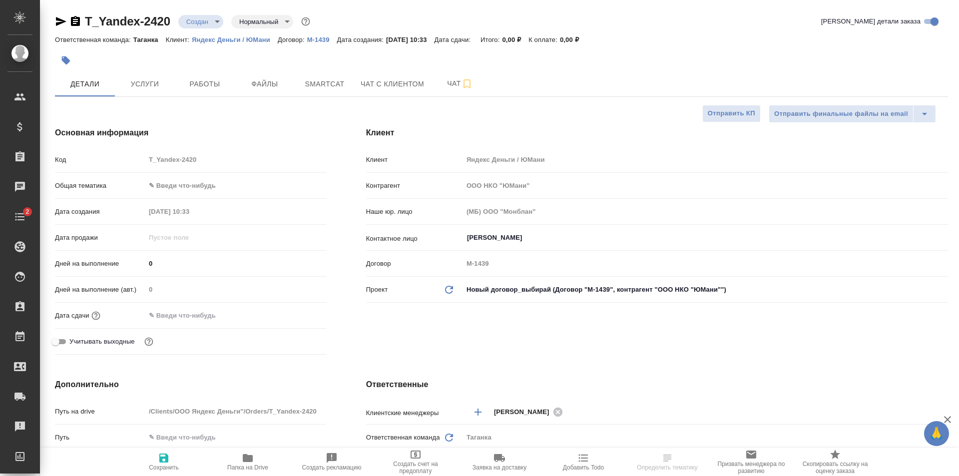
type textarea "x"
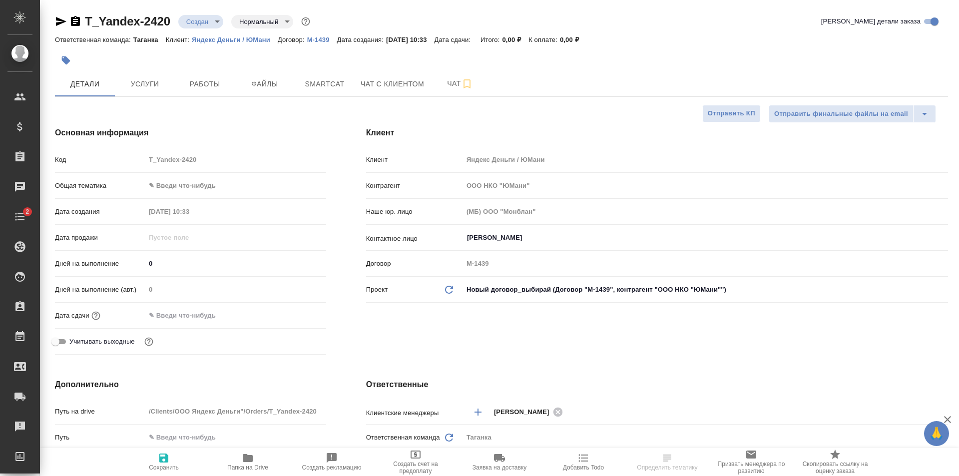
type textarea "x"
select select "RU"
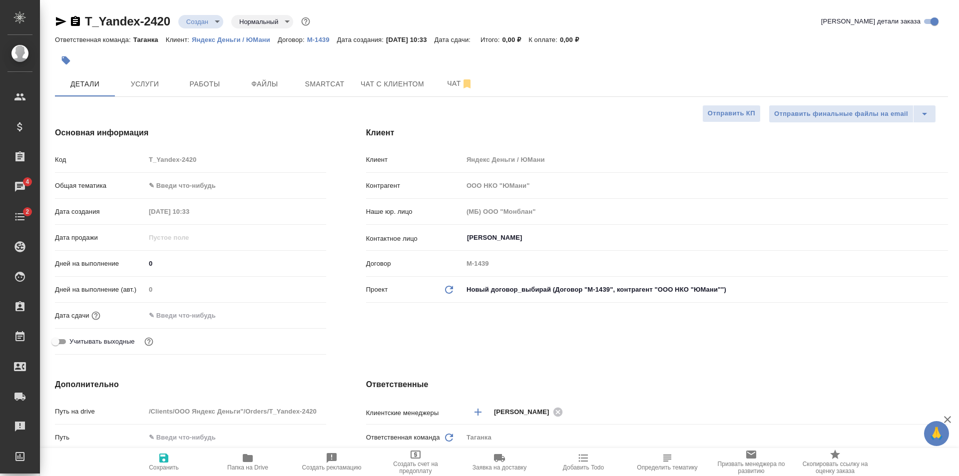
type textarea "x"
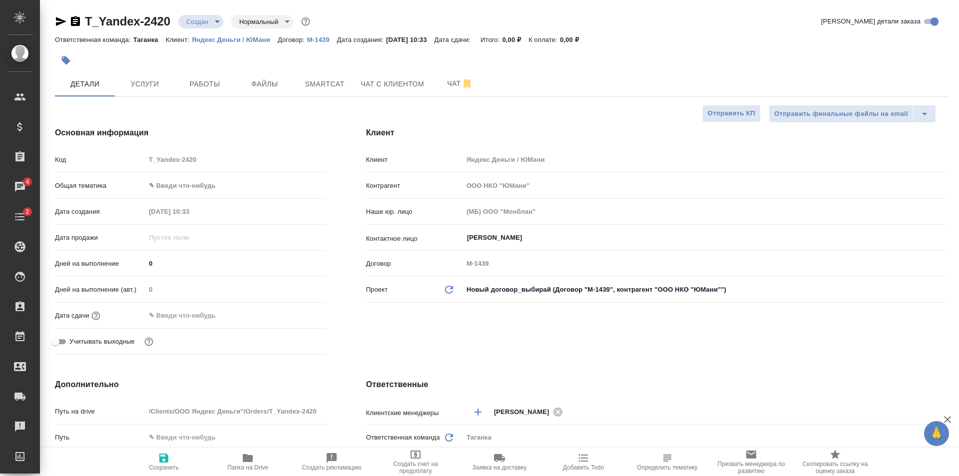
type textarea "x"
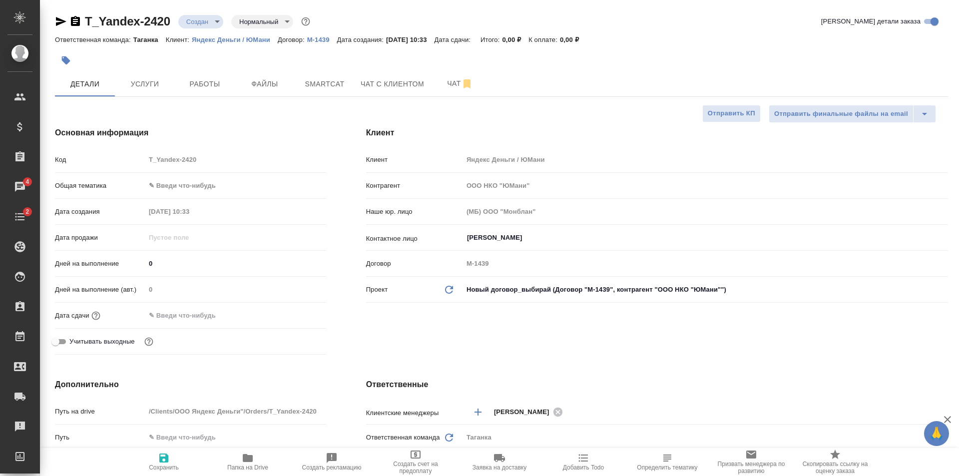
type textarea "x"
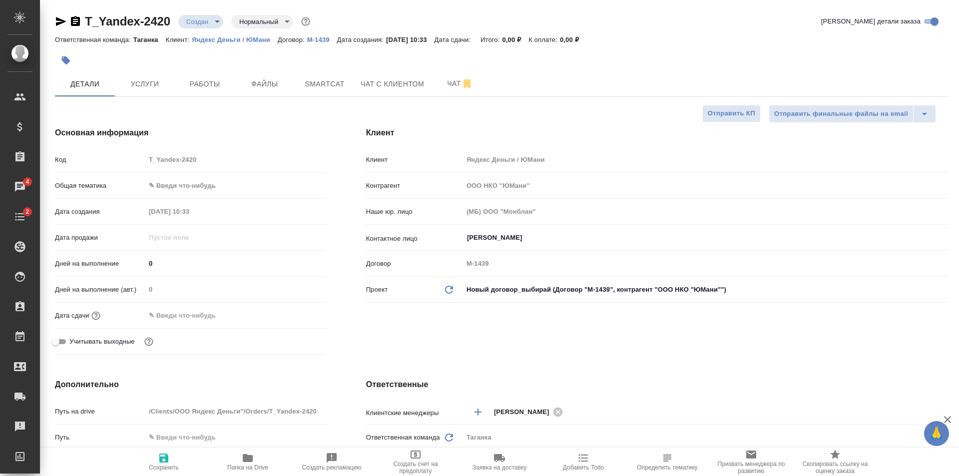
type textarea "x"
click at [512, 238] on input "[PERSON_NAME]" at bounding box center [689, 238] width 446 height 12
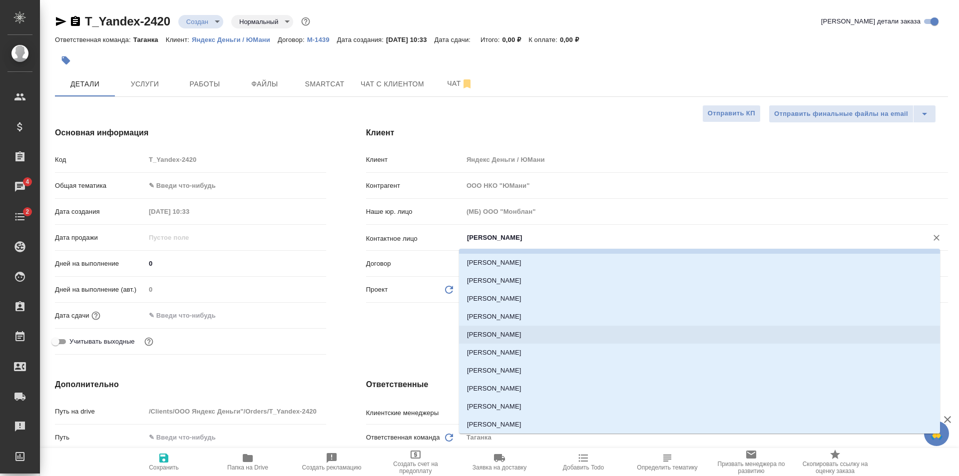
scroll to position [50, 0]
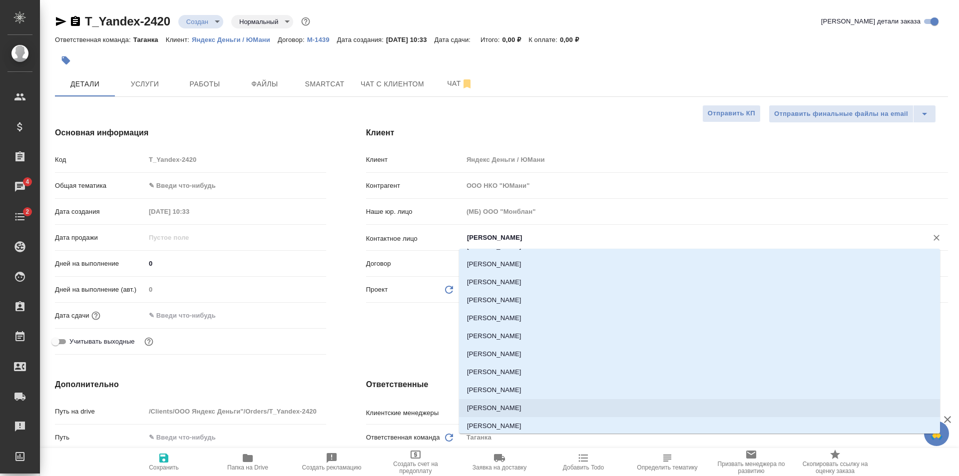
click at [500, 400] on li "Грязнова [PERSON_NAME]" at bounding box center [699, 408] width 481 height 18
type input "Грязнова [PERSON_NAME]"
type textarea "x"
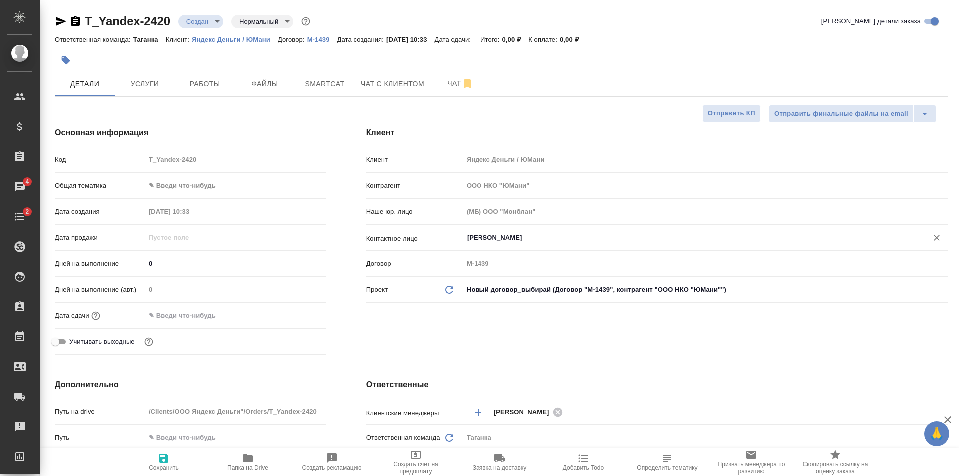
click at [158, 470] on span "Сохранить" at bounding box center [164, 467] width 30 height 7
type textarea "x"
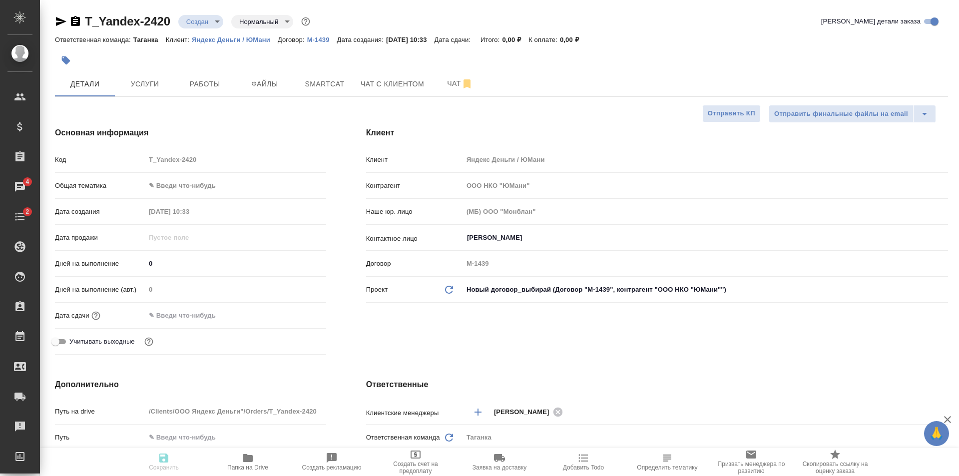
type textarea "x"
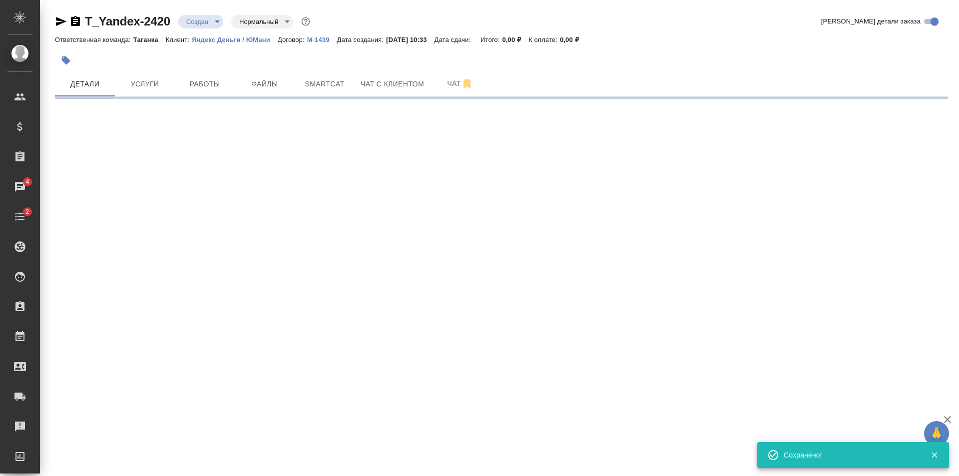
select select "RU"
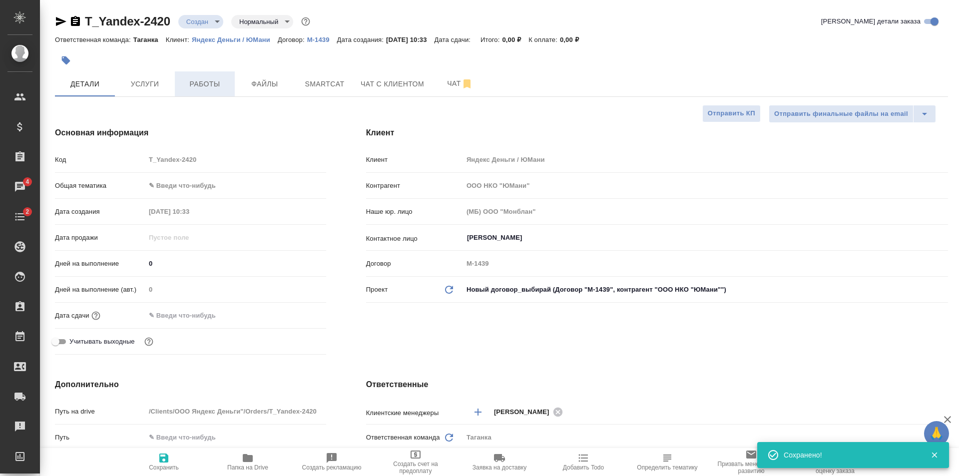
type textarea "x"
click at [254, 95] on button "Файлы" at bounding box center [265, 83] width 60 height 25
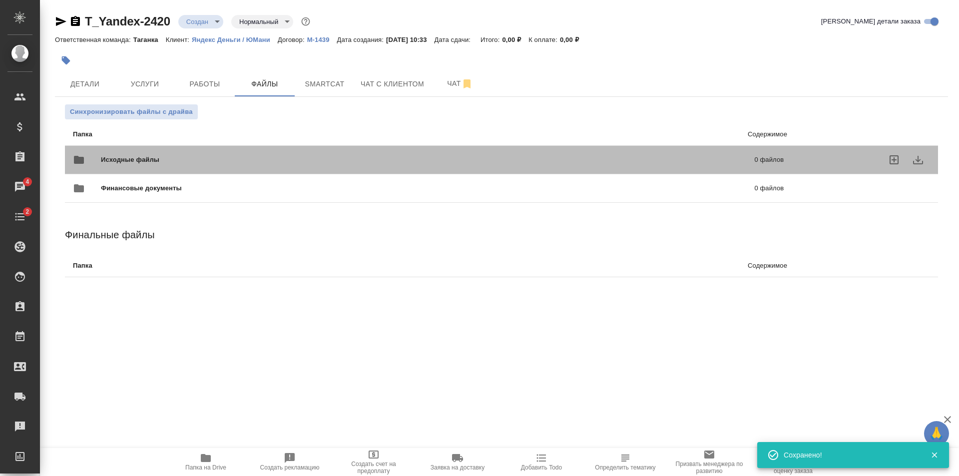
click at [252, 155] on span "Исходные файлы" at bounding box center [279, 160] width 356 height 10
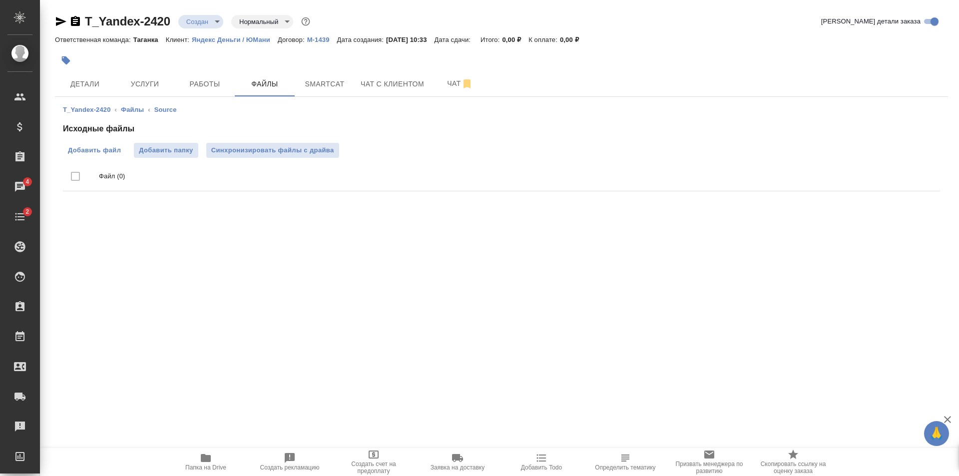
click at [99, 147] on span "Добавить файл" at bounding box center [94, 150] width 53 height 10
click at [0, 0] on input "Добавить файл" at bounding box center [0, 0] width 0 height 0
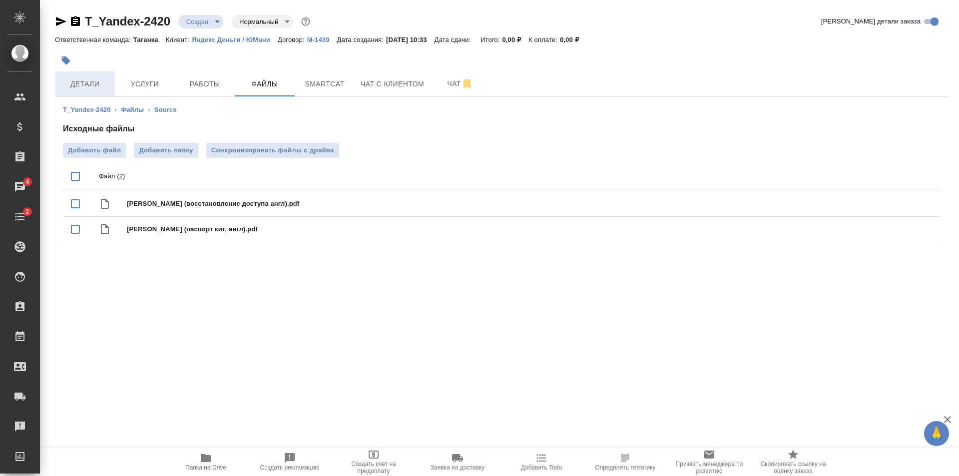
click at [84, 87] on span "Детали" at bounding box center [85, 84] width 48 height 12
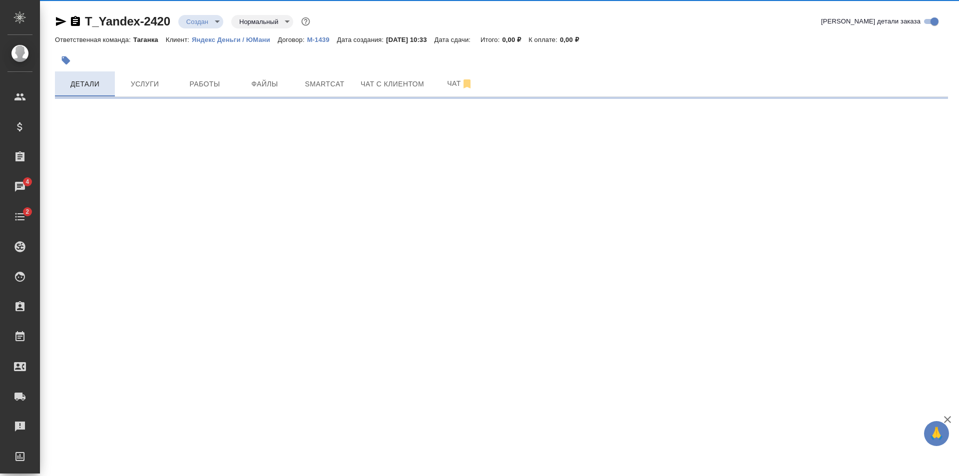
select select "RU"
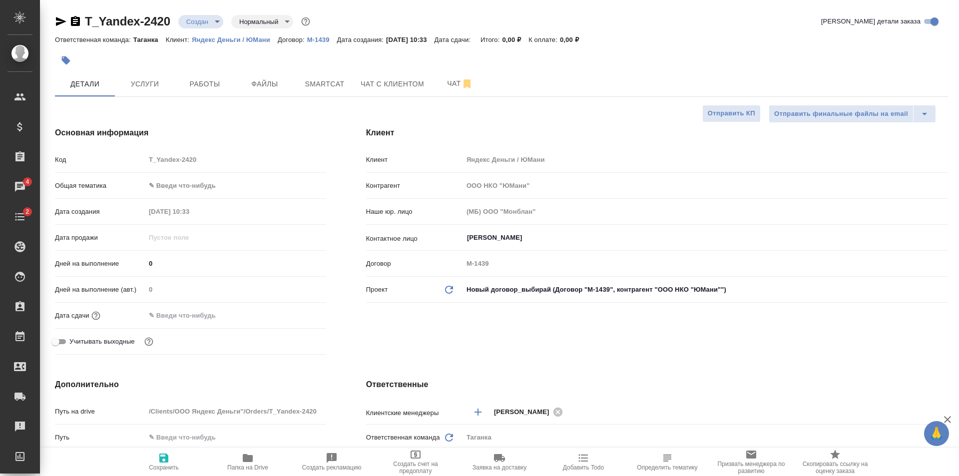
type textarea "x"
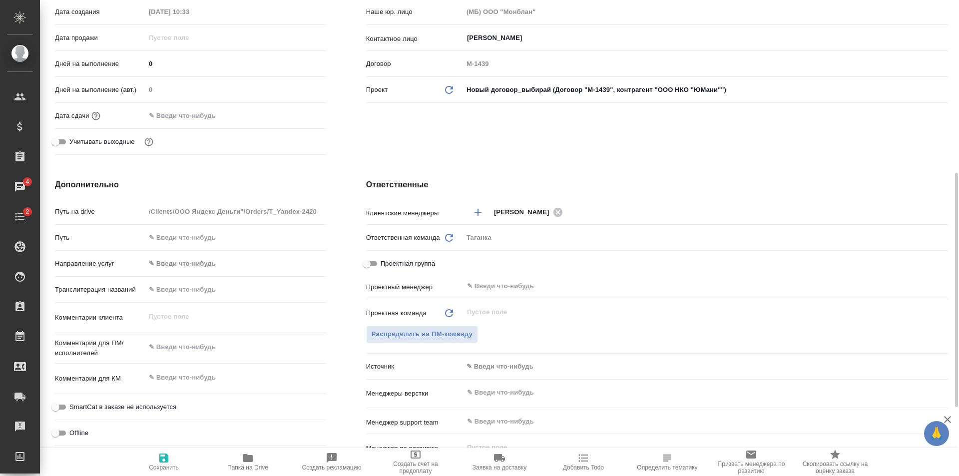
scroll to position [250, 0]
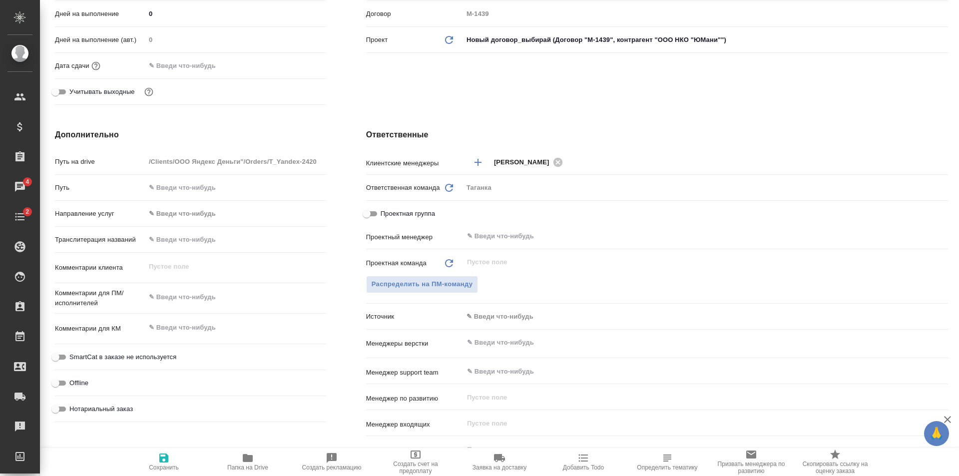
type textarea "x"
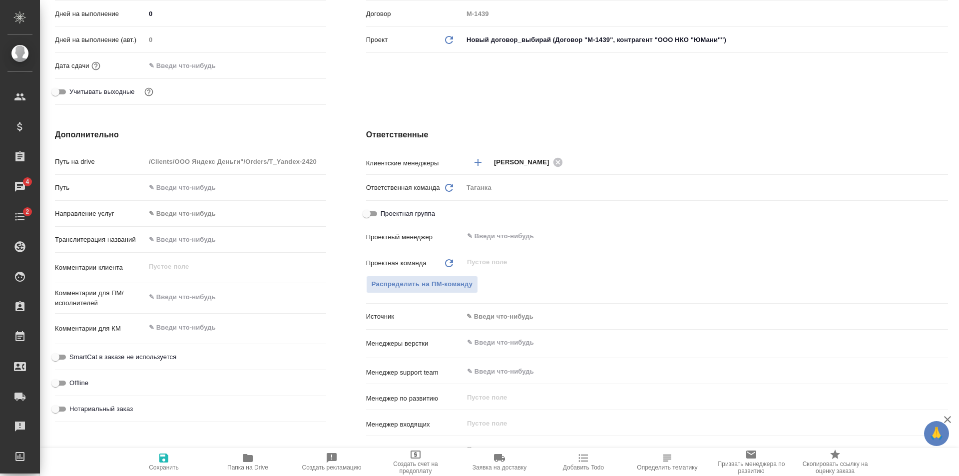
type textarea "x"
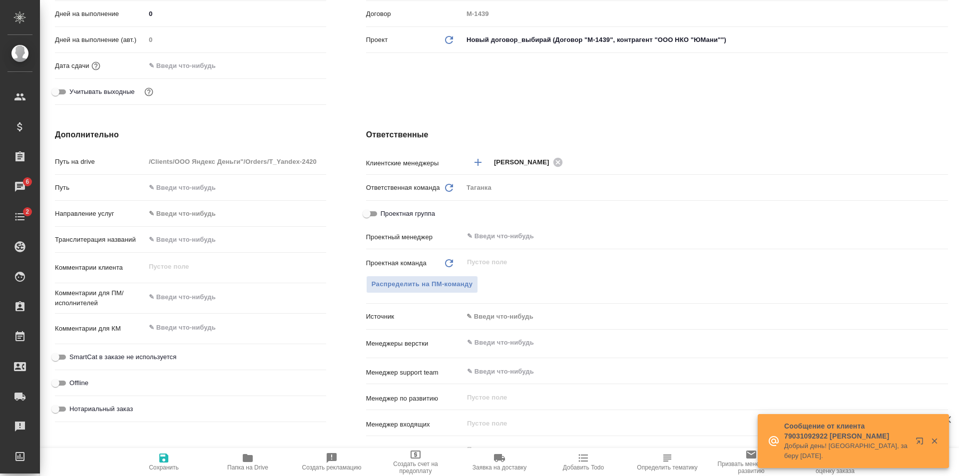
scroll to position [0, 0]
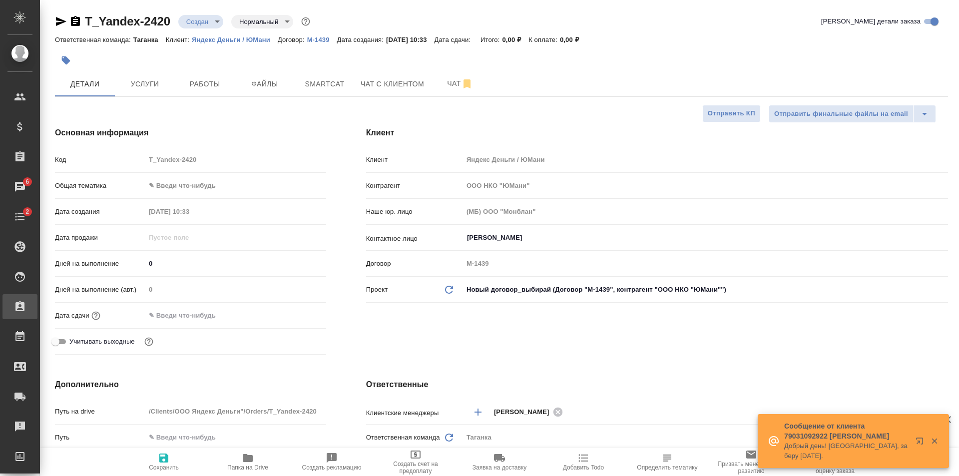
type textarea "x"
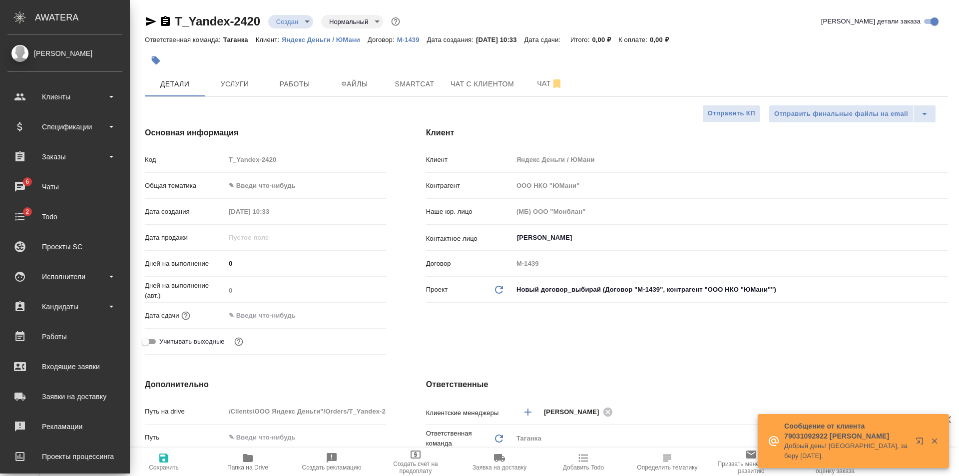
type textarea "x"
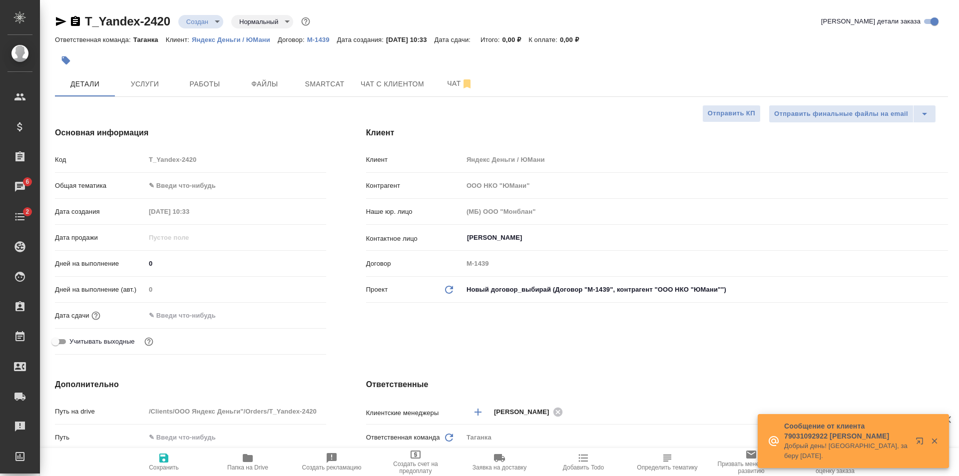
click at [265, 99] on div "T_Yandex-2420 Создан new Нормальный normal Кратко детали заказа Ответственная к…" at bounding box center [501, 483] width 904 height 967
click at [261, 88] on span "Файлы" at bounding box center [265, 84] width 48 height 12
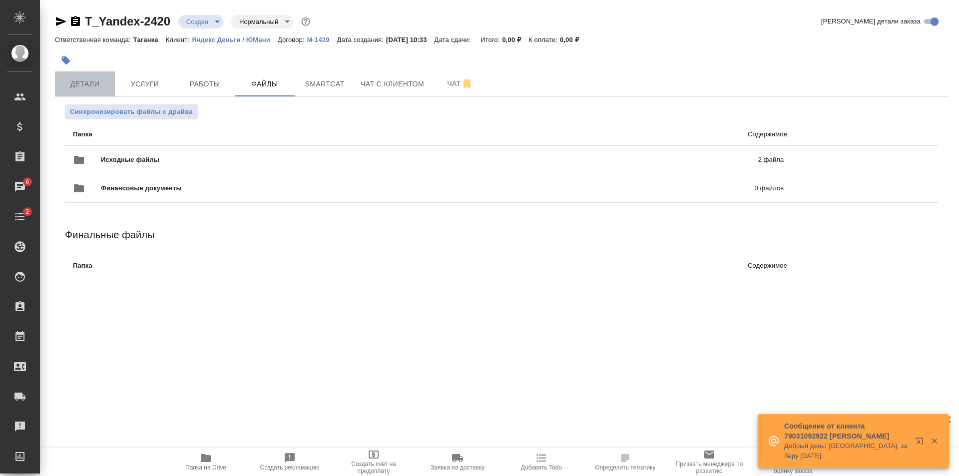
click at [94, 79] on span "Детали" at bounding box center [85, 84] width 48 height 12
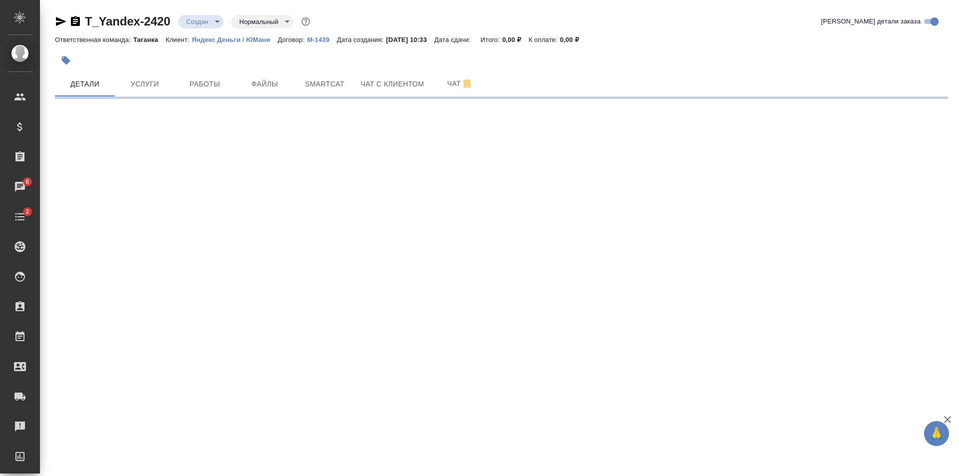
select select "RU"
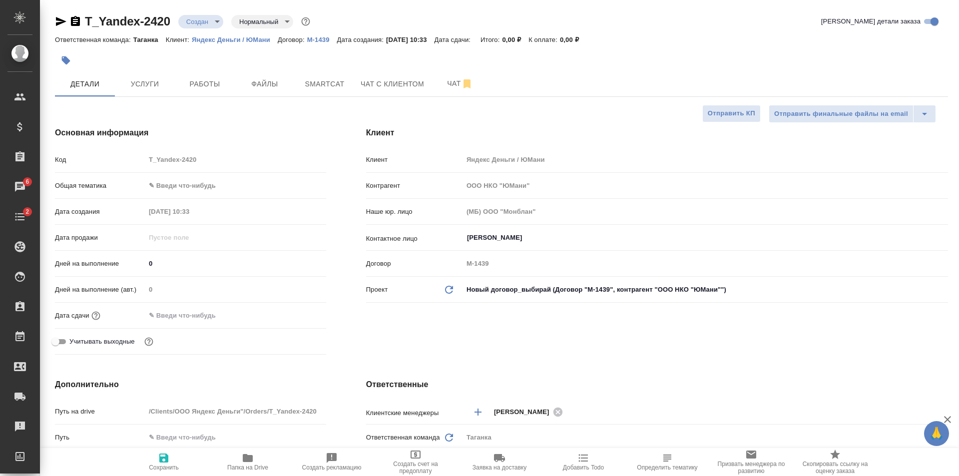
type textarea "x"
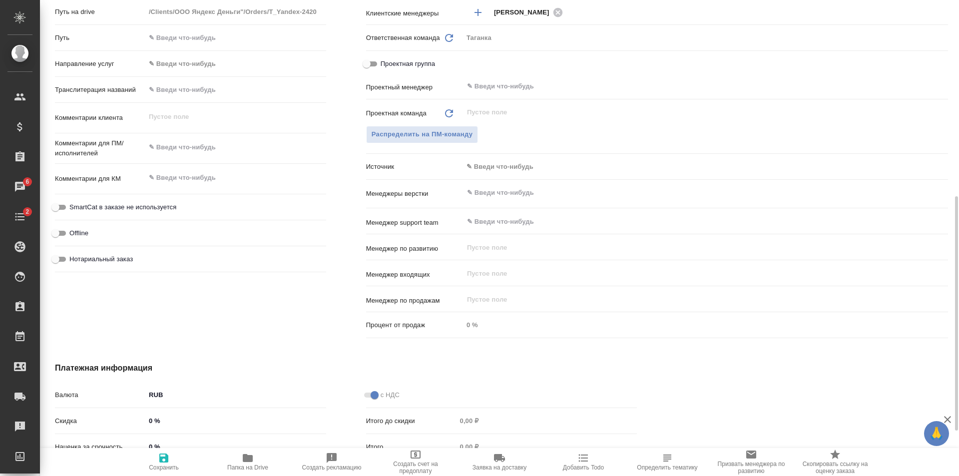
click at [503, 198] on input "text" at bounding box center [689, 193] width 446 height 12
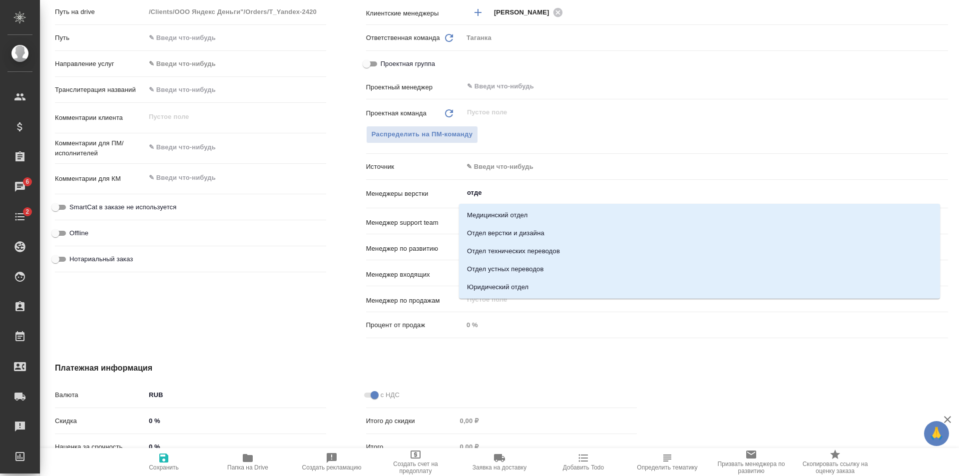
type input "отдел"
click at [503, 228] on li "Отдел верстки и дизайна" at bounding box center [699, 233] width 481 height 18
type textarea "x"
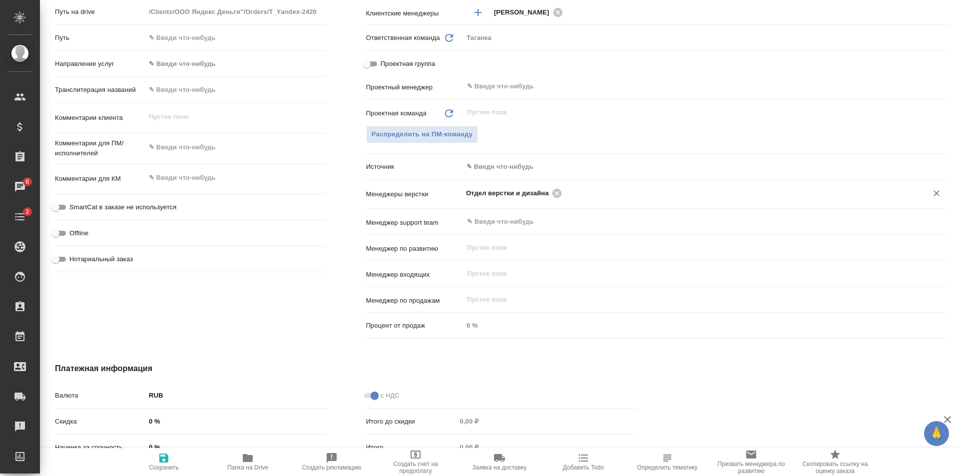
type textarea "x"
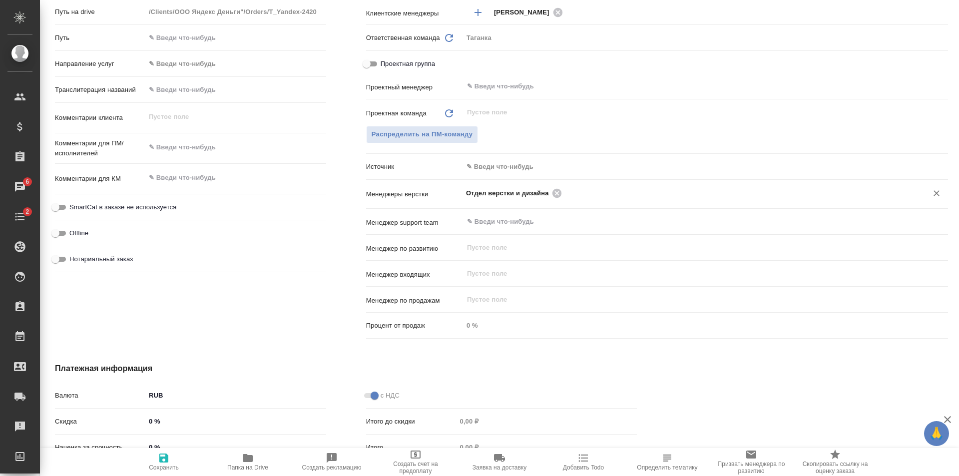
type textarea "x"
click at [176, 464] on span "Сохранить" at bounding box center [164, 461] width 72 height 19
type textarea "x"
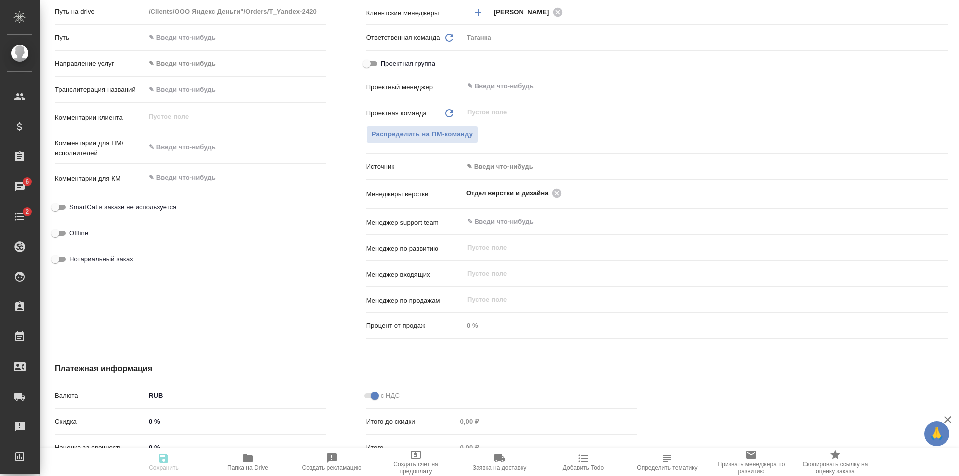
type textarea "x"
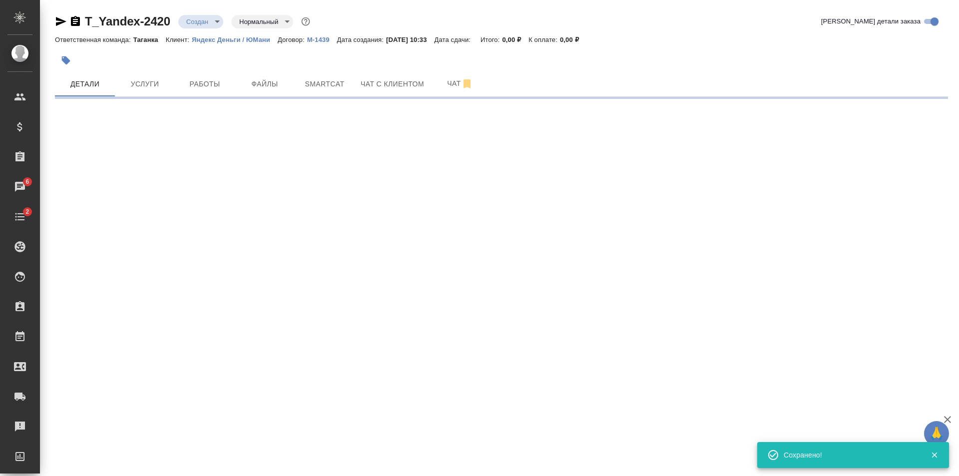
scroll to position [0, 0]
select select "RU"
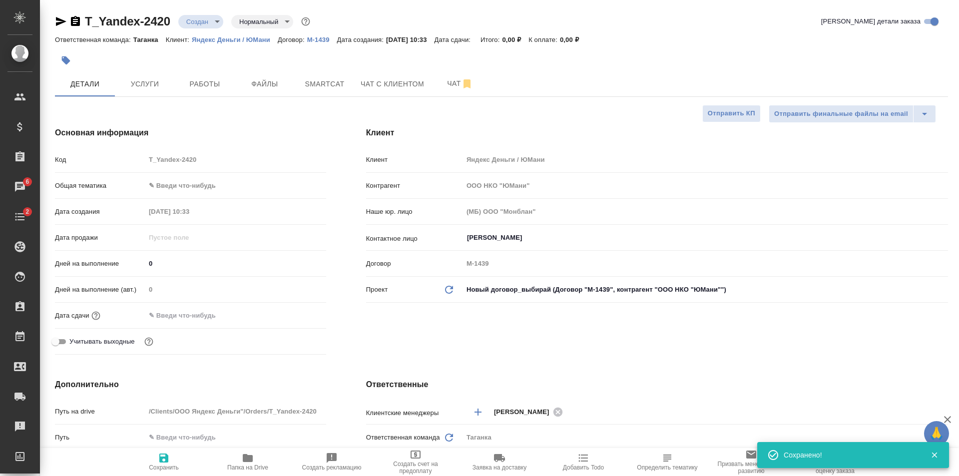
type textarea "x"
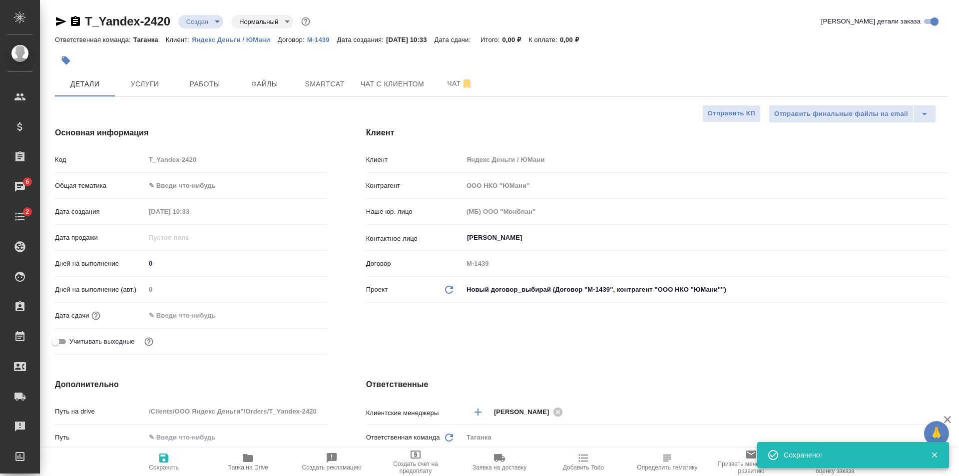
type textarea "x"
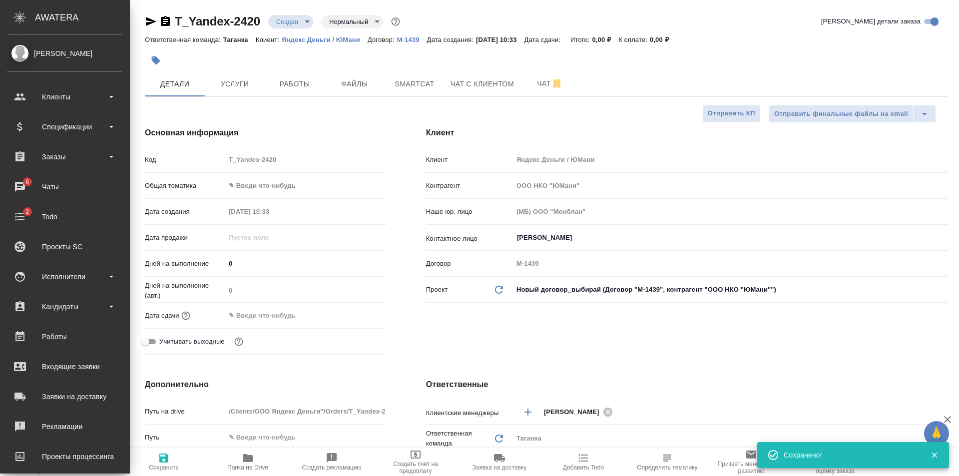
type textarea "x"
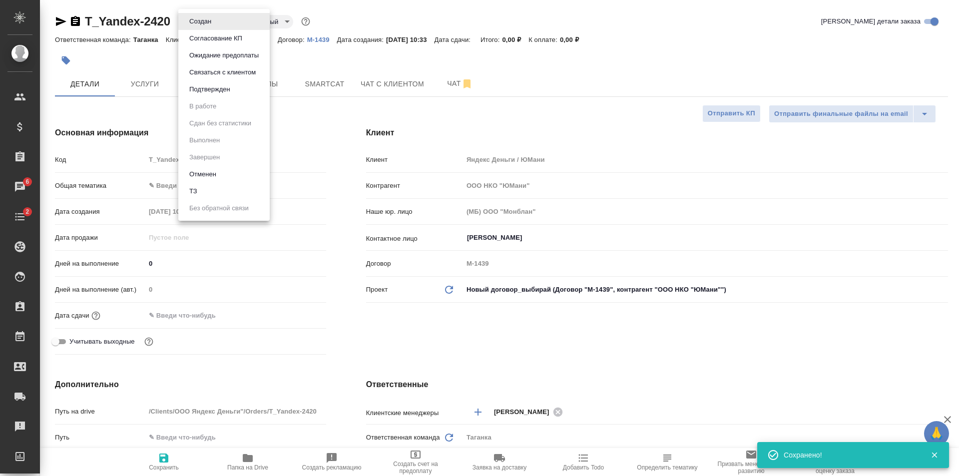
click at [200, 21] on body "🙏 .cls-1 fill:#fff; AWATERA Shulgina Anna Клиенты Спецификации Заказы 6 Чаты 2 …" at bounding box center [479, 238] width 959 height 476
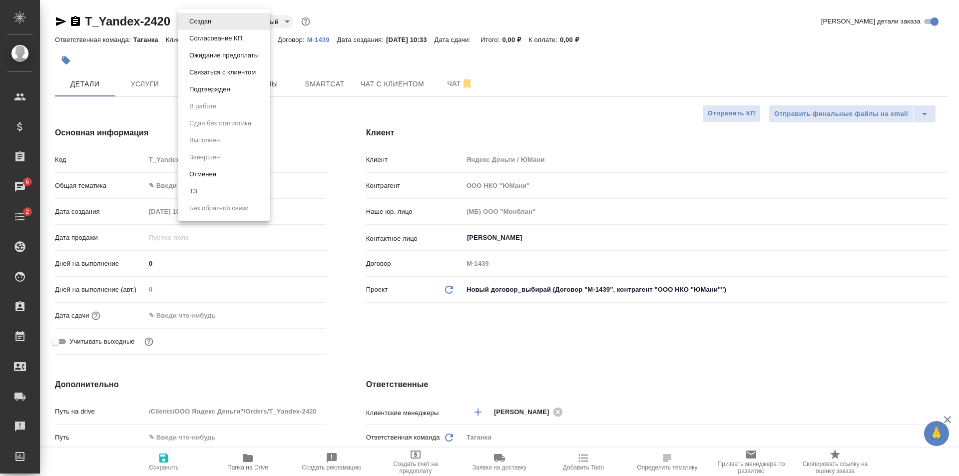
click at [221, 188] on li "ТЗ" at bounding box center [223, 191] width 91 height 17
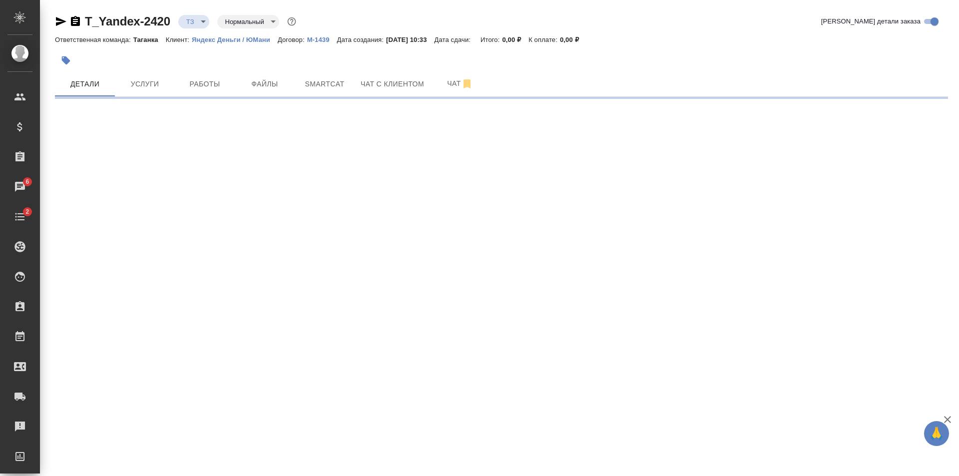
select select "RU"
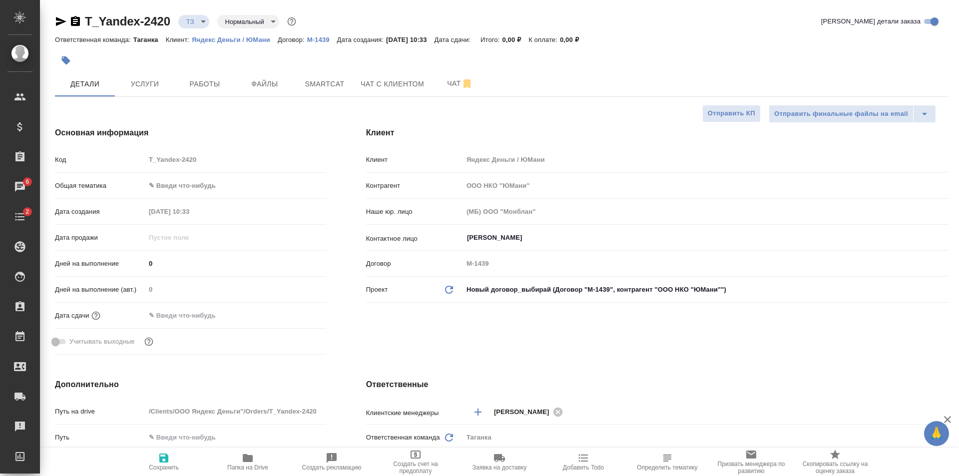
type textarea "x"
click at [142, 77] on button "Услуги" at bounding box center [145, 83] width 60 height 25
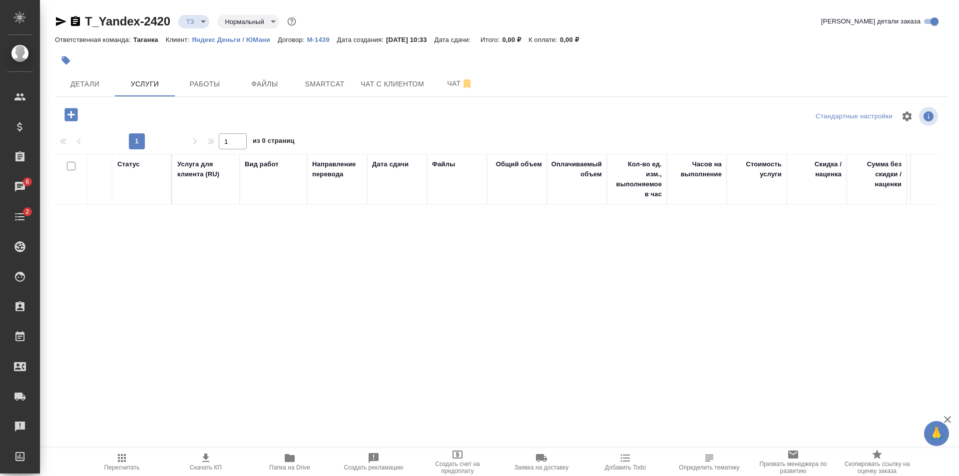
click at [63, 118] on icon "button" at bounding box center [70, 114] width 17 height 17
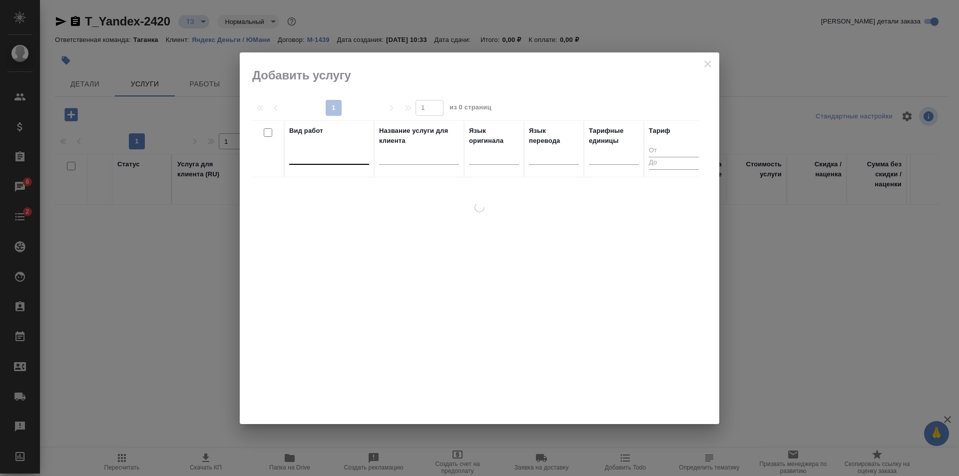
click at [332, 156] on div at bounding box center [329, 154] width 80 height 14
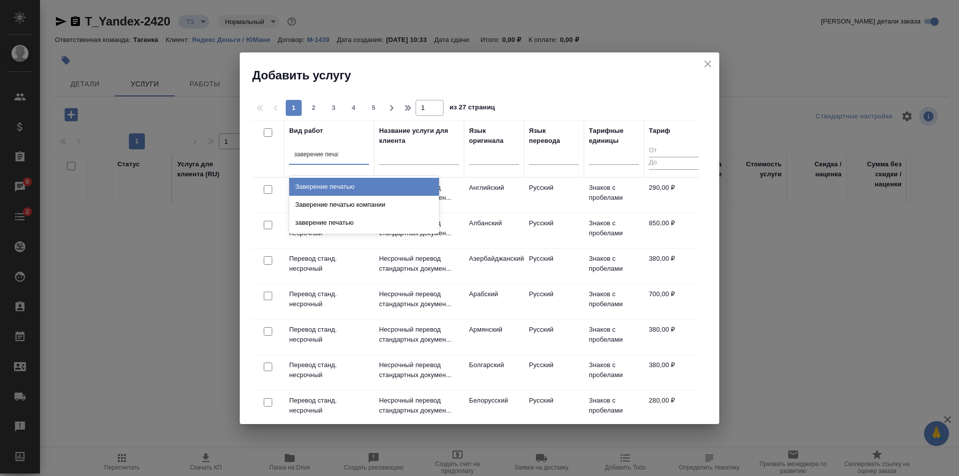
type input "заверение печать"
click at [327, 187] on div "Заверение печатью" at bounding box center [364, 187] width 150 height 18
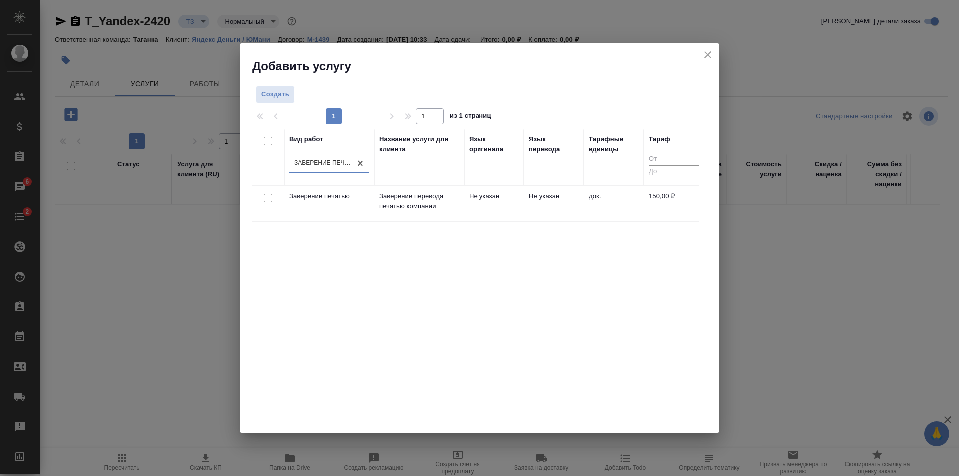
click at [328, 202] on td "Заверение печатью" at bounding box center [329, 203] width 90 height 35
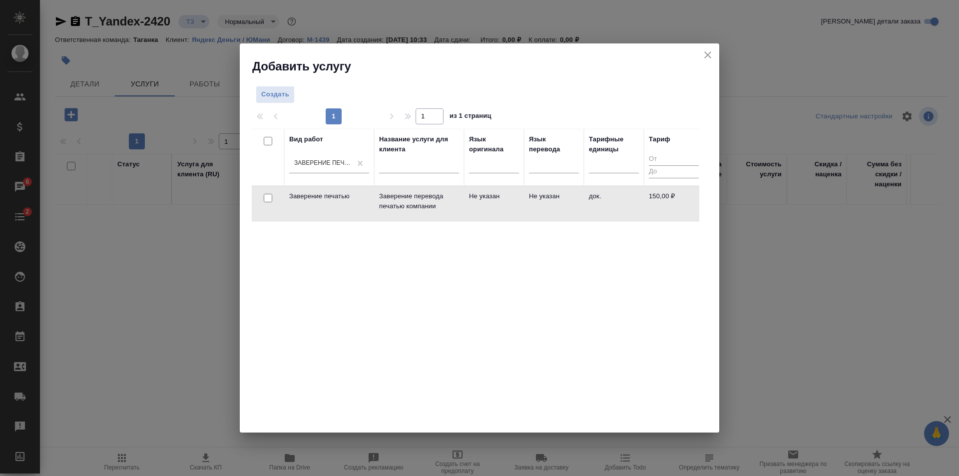
click at [328, 202] on td "Заверение печатью" at bounding box center [329, 203] width 90 height 35
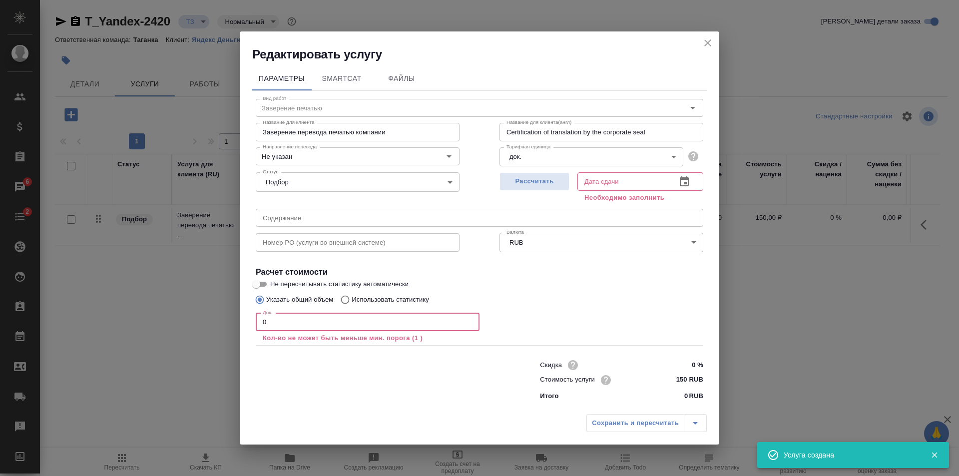
drag, startPoint x: 291, startPoint y: 321, endPoint x: 258, endPoint y: 326, distance: 33.3
click at [258, 326] on input "0" at bounding box center [368, 322] width 224 height 18
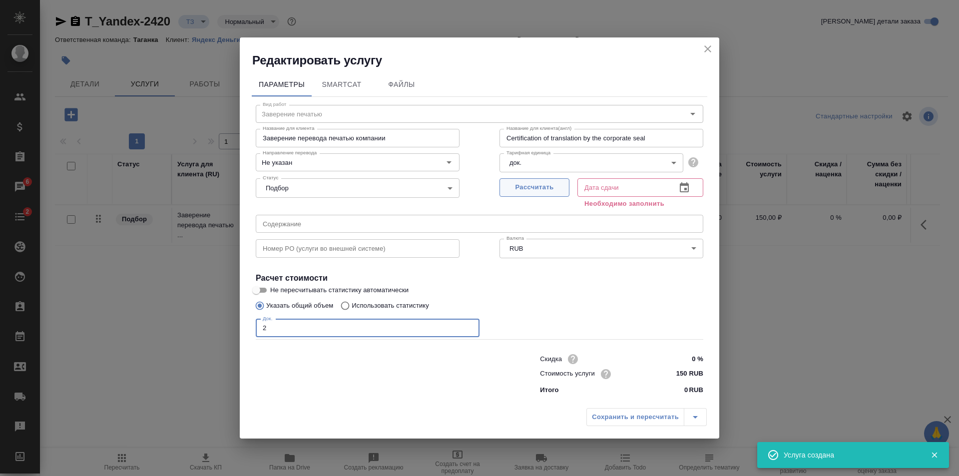
type input "2"
click at [526, 188] on span "Рассчитать" at bounding box center [534, 187] width 59 height 11
type input "23.09.2025 10:48"
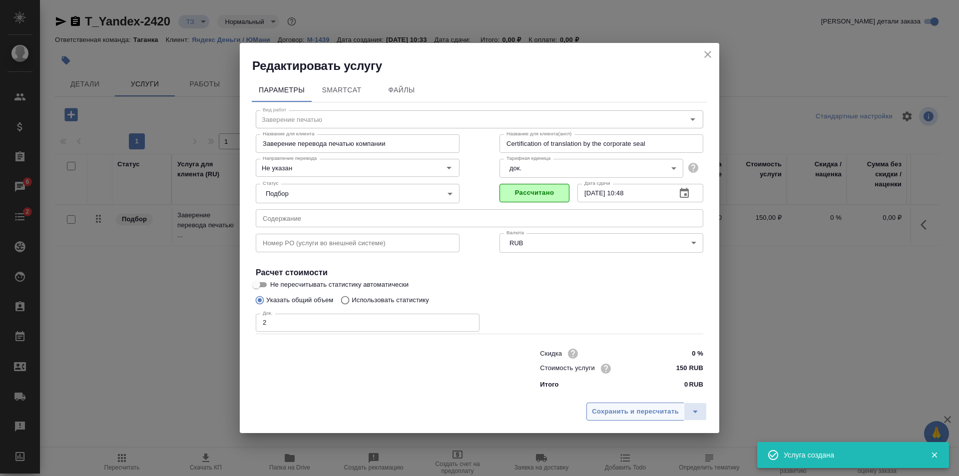
click at [655, 410] on span "Сохранить и пересчитать" at bounding box center [635, 411] width 87 height 11
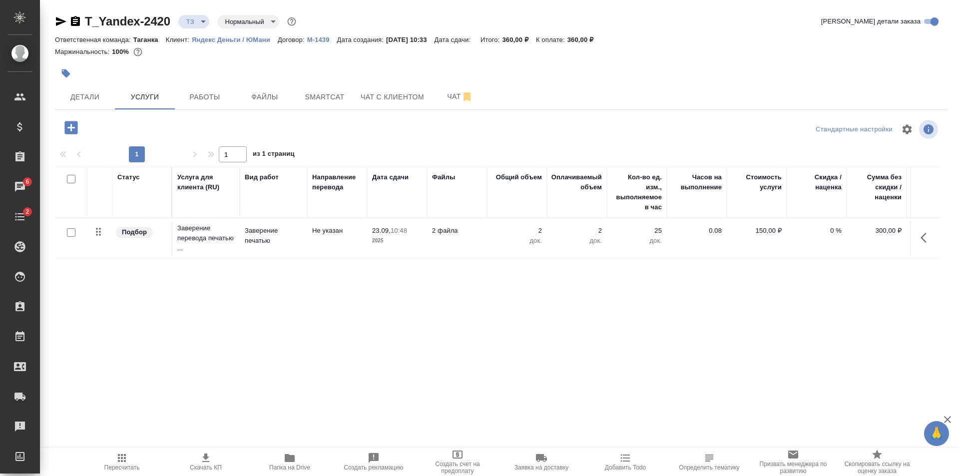
click at [66, 127] on icon "button" at bounding box center [70, 127] width 13 height 13
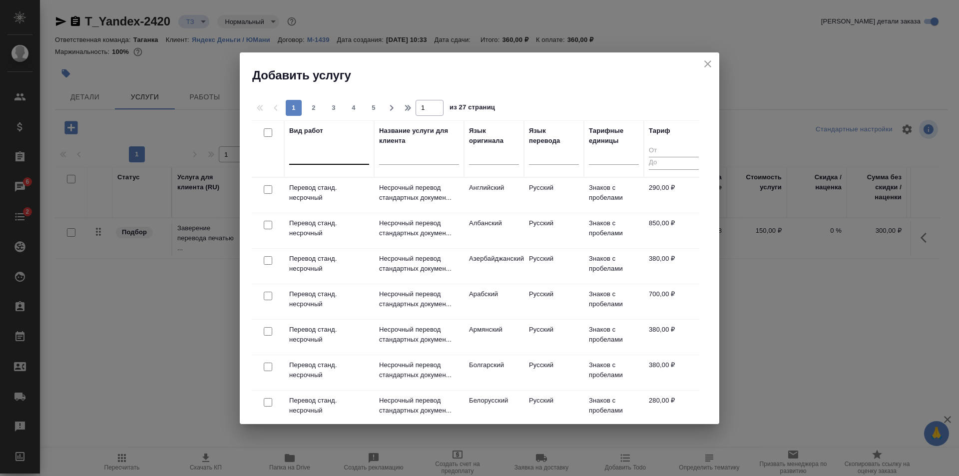
click at [300, 160] on div at bounding box center [329, 154] width 80 height 14
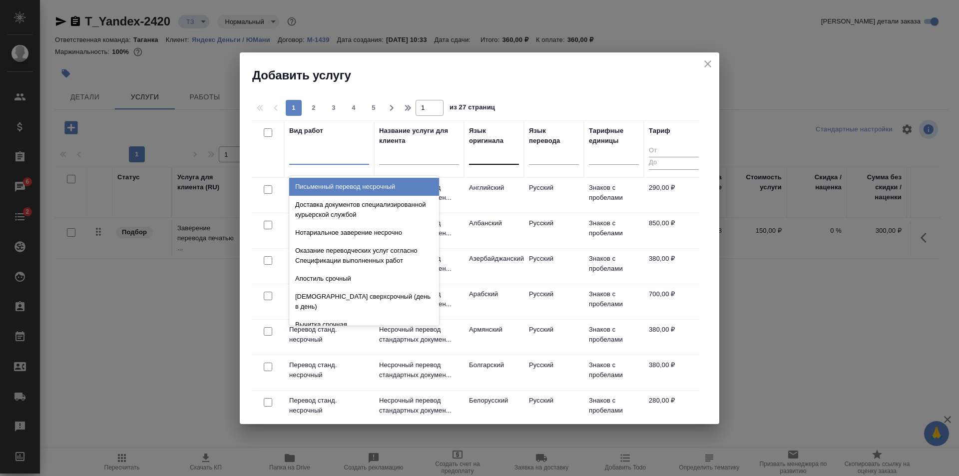
click at [479, 157] on div at bounding box center [494, 154] width 50 height 14
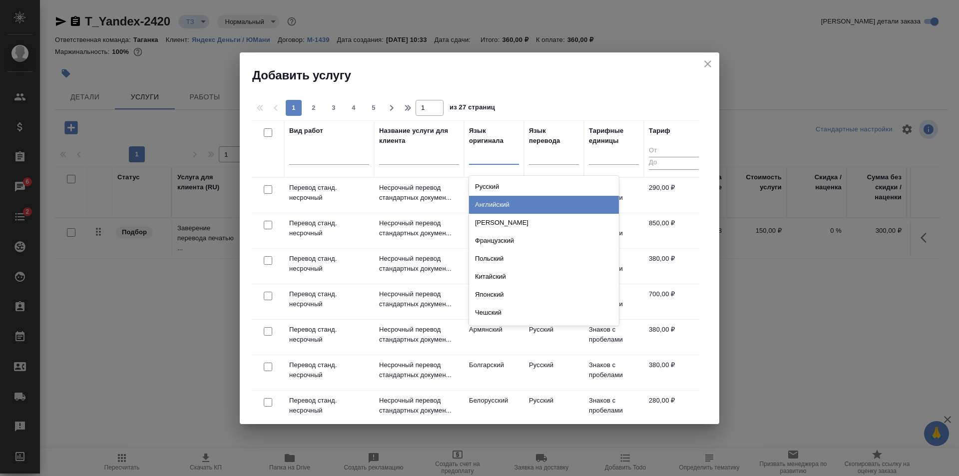
click at [489, 204] on div "Английский" at bounding box center [544, 205] width 150 height 18
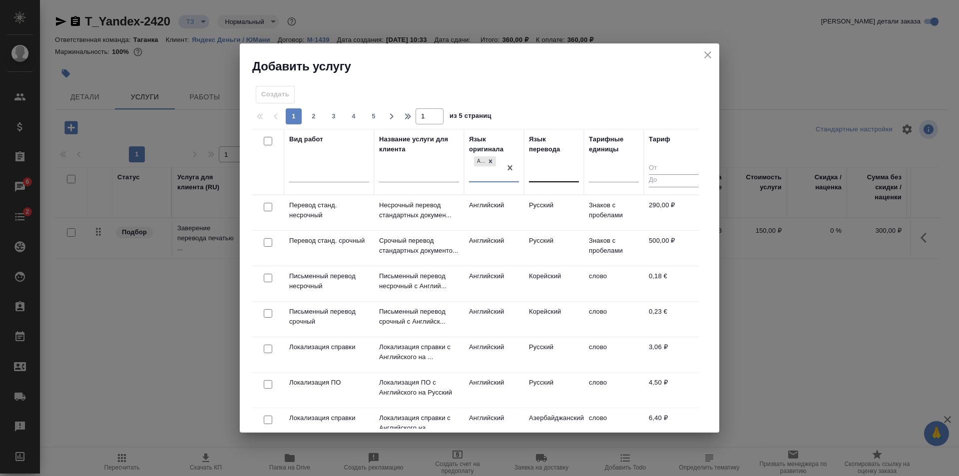
click at [538, 172] on div at bounding box center [554, 172] width 50 height 14
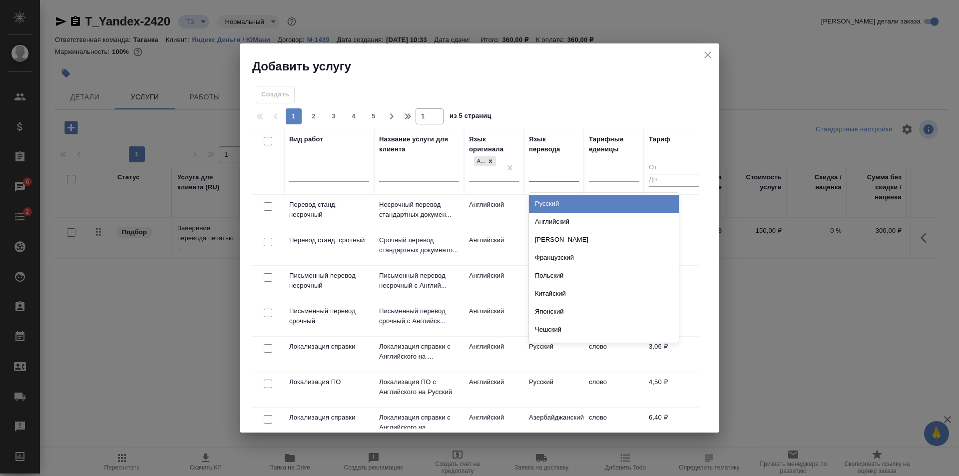
click at [542, 196] on div "Русский" at bounding box center [604, 204] width 150 height 18
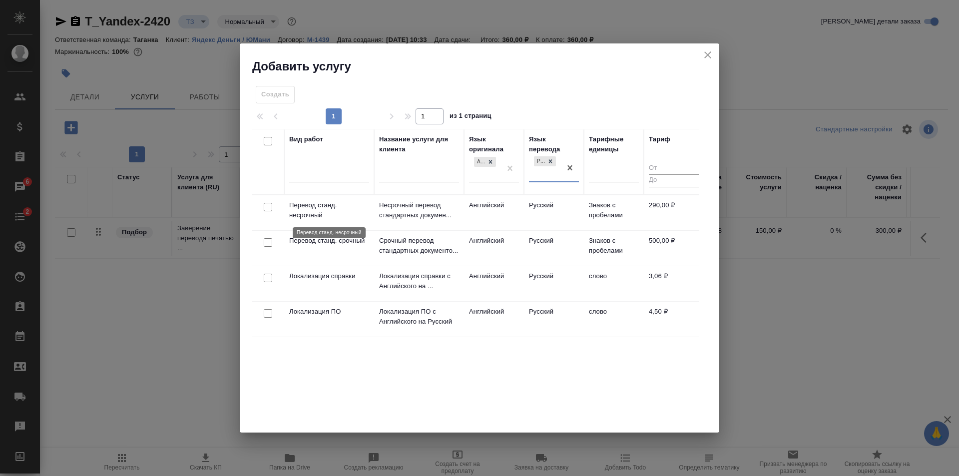
click at [337, 215] on p "Перевод станд. несрочный" at bounding box center [329, 210] width 80 height 20
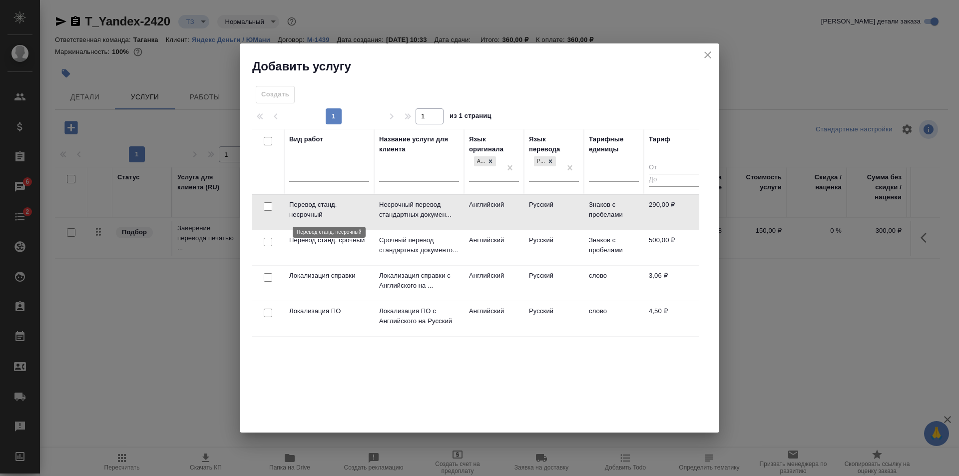
click at [337, 215] on p "Перевод станд. несрочный" at bounding box center [329, 210] width 80 height 20
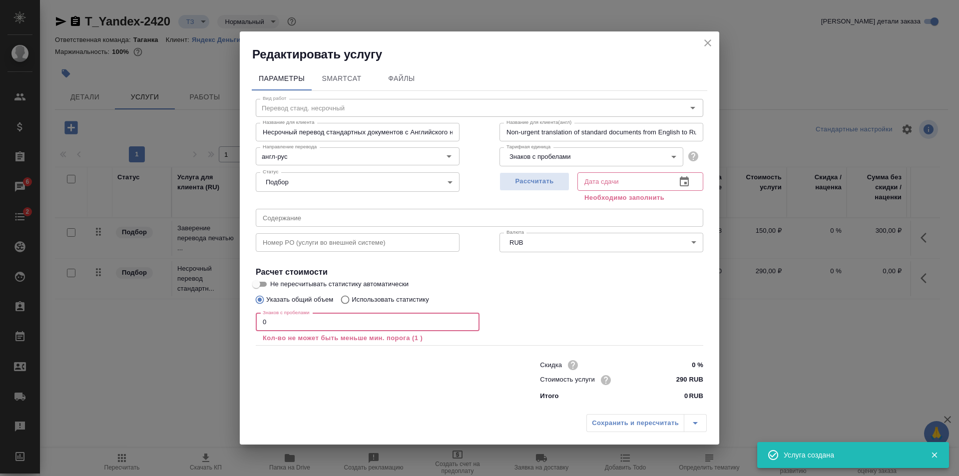
drag, startPoint x: 293, startPoint y: 320, endPoint x: 254, endPoint y: 322, distance: 38.5
click at [254, 322] on div "Вид работ Перевод станд. несрочный Вид работ Название для клиента Несрочный пер…" at bounding box center [480, 248] width 456 height 314
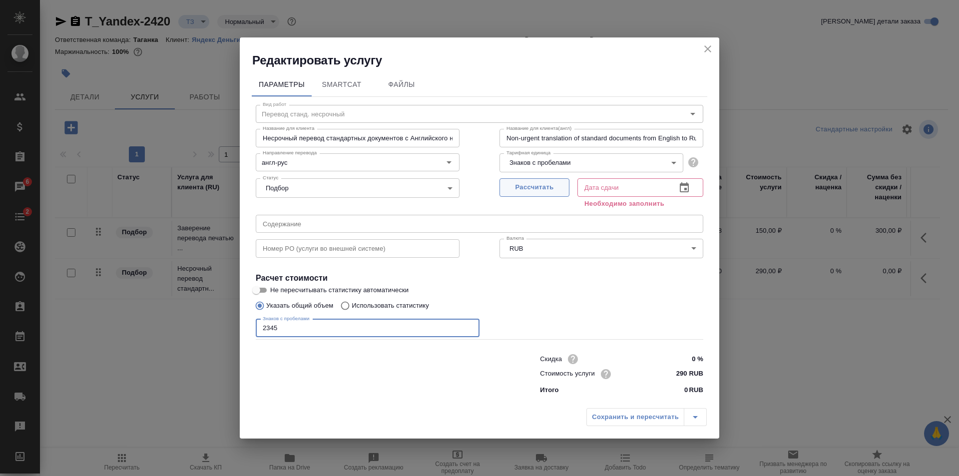
type input "2345"
click at [536, 190] on span "Рассчитать" at bounding box center [534, 187] width 59 height 11
type input "24.09.2025 12:08"
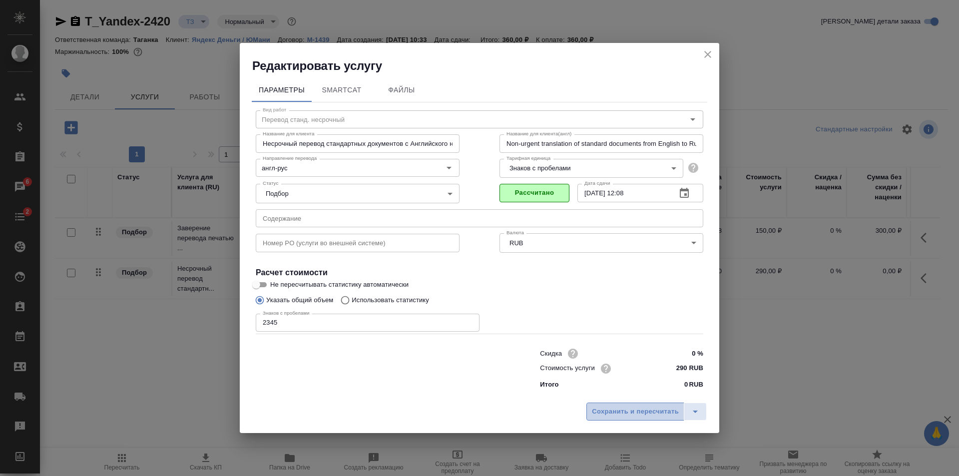
click at [636, 414] on span "Сохранить и пересчитать" at bounding box center [635, 411] width 87 height 11
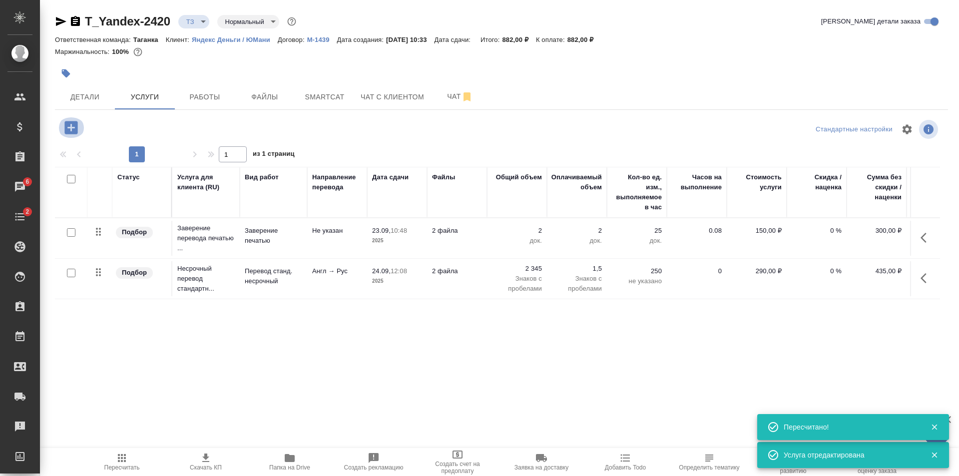
click at [71, 125] on icon "button" at bounding box center [70, 127] width 17 height 17
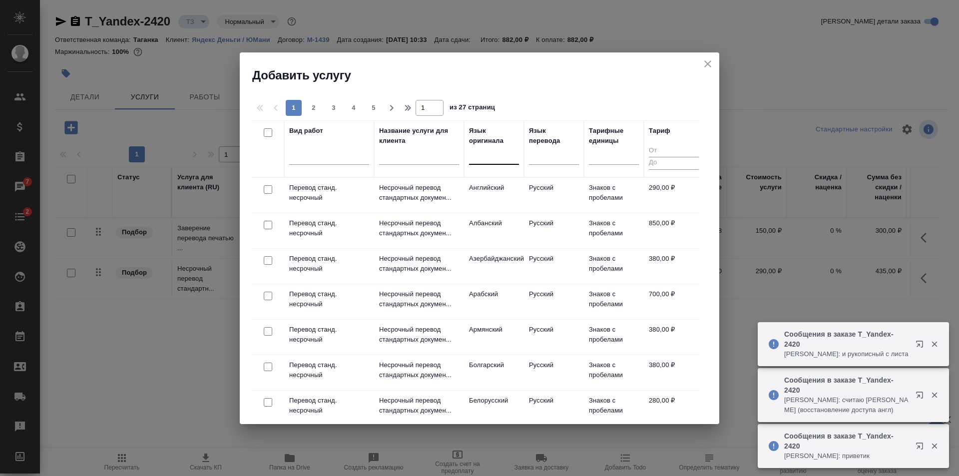
click at [474, 157] on input "text" at bounding box center [474, 154] width 1 height 7
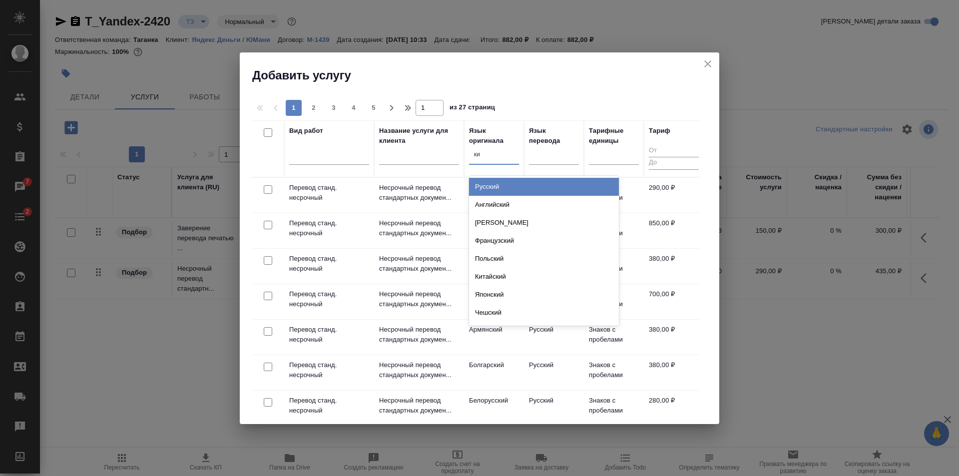
type input "кит"
click at [492, 179] on div "Китайский" at bounding box center [544, 187] width 150 height 18
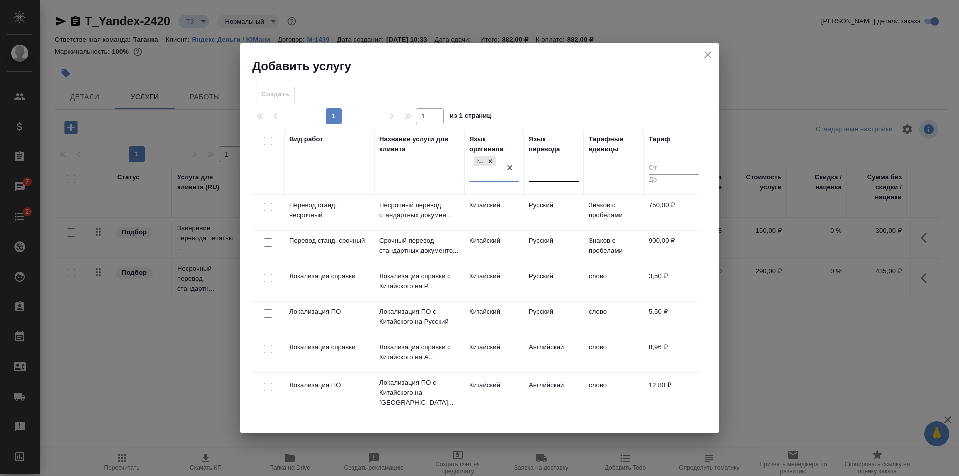
click at [536, 173] on div at bounding box center [554, 172] width 50 height 14
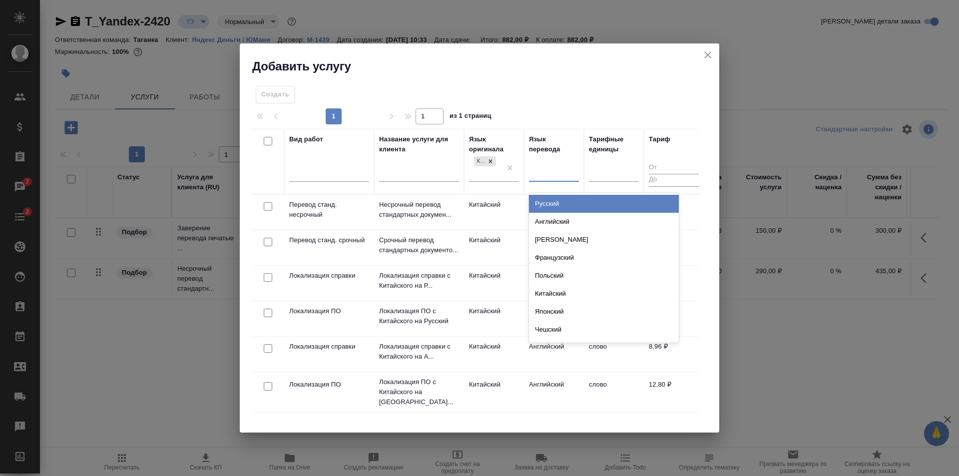
click at [534, 196] on div "Русский" at bounding box center [604, 204] width 150 height 18
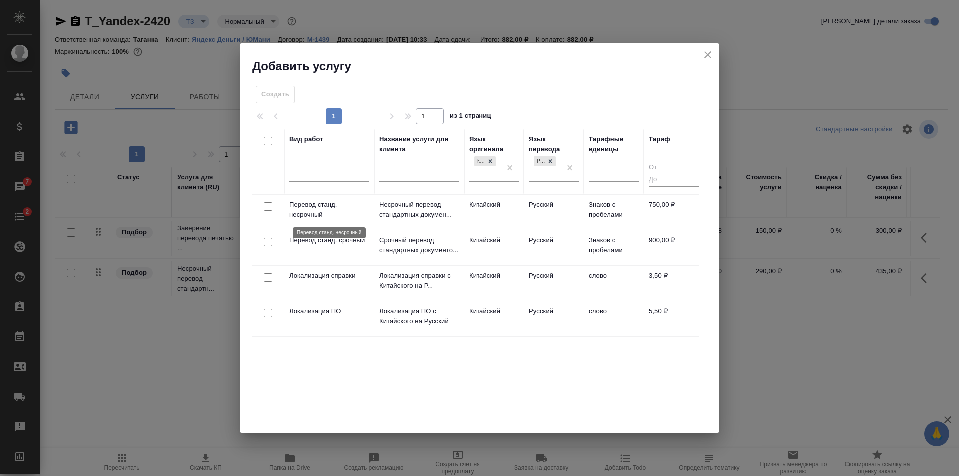
click at [339, 208] on p "Перевод станд. несрочный" at bounding box center [329, 210] width 80 height 20
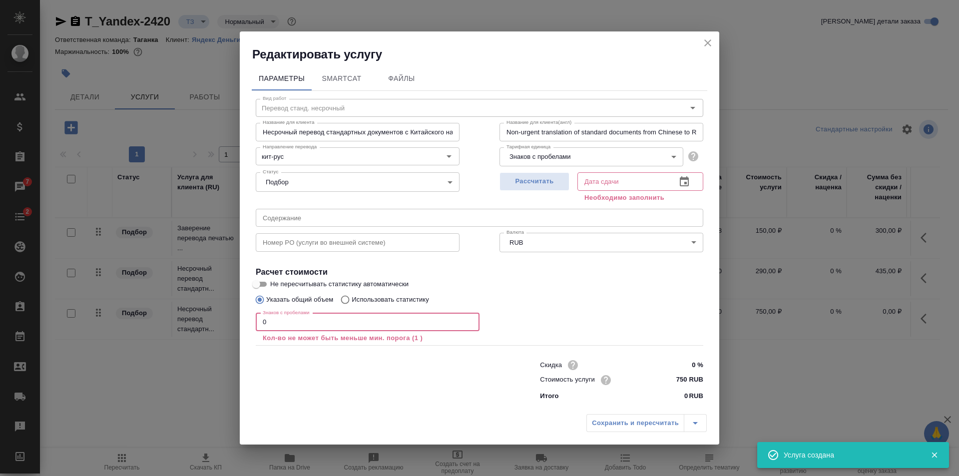
drag, startPoint x: 299, startPoint y: 327, endPoint x: 255, endPoint y: 327, distance: 43.5
click at [255, 327] on div "Вид работ Перевод станд. несрочный Вид работ Название для клиента Несрочный пер…" at bounding box center [480, 248] width 456 height 314
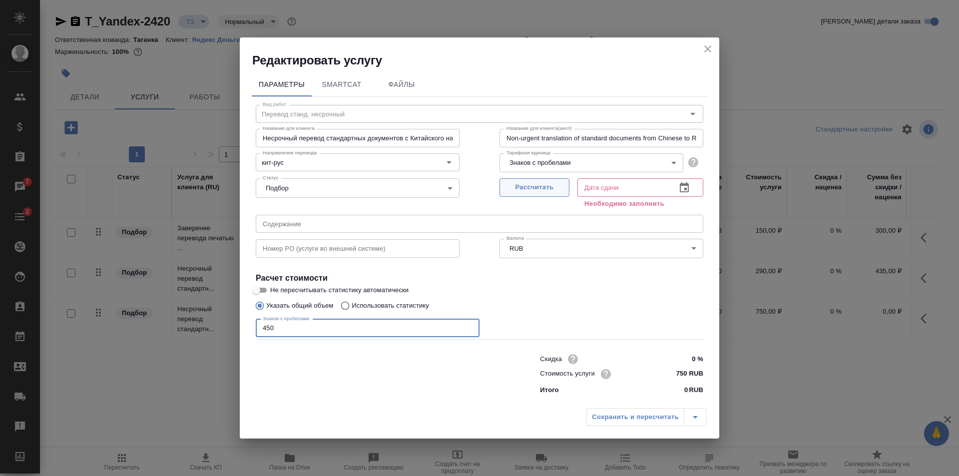
type input "450"
click at [527, 191] on span "Рассчитать" at bounding box center [534, 187] width 59 height 11
type input "23.09.2025 12:36"
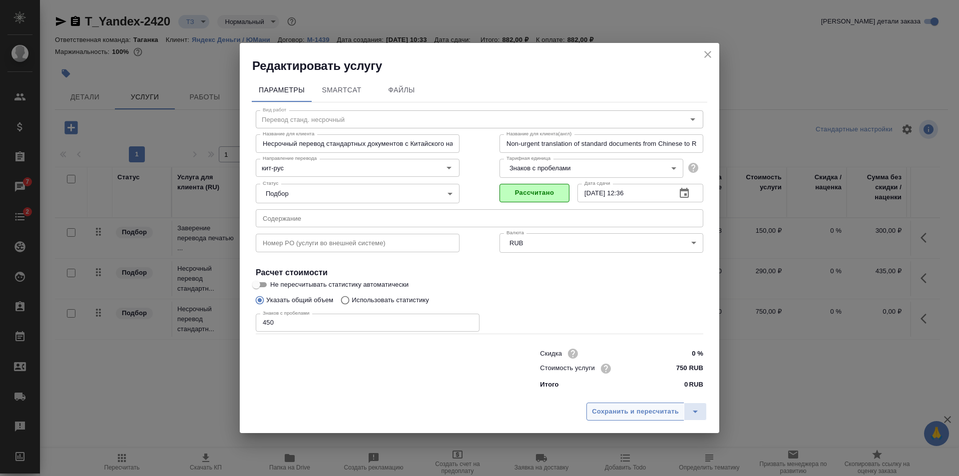
click at [643, 409] on span "Сохранить и пересчитать" at bounding box center [635, 411] width 87 height 11
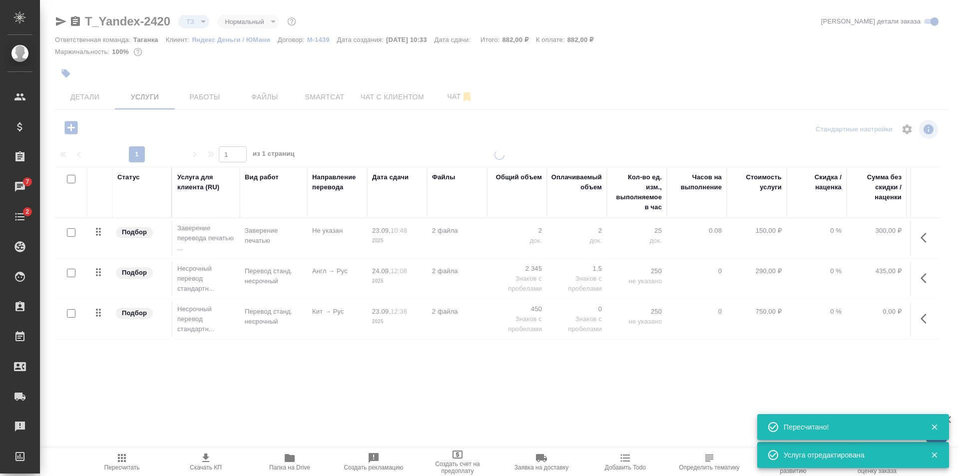
type input "new"
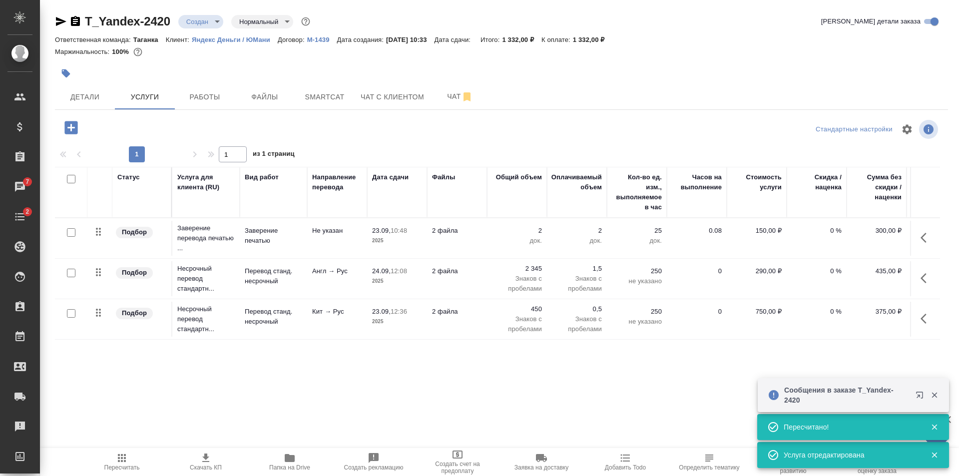
scroll to position [0, 56]
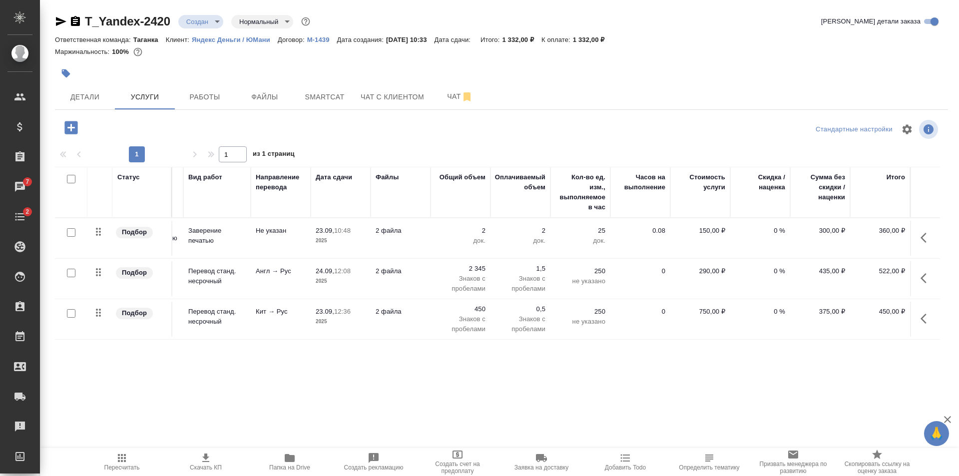
click at [466, 318] on p "Знаков с пробелами" at bounding box center [461, 324] width 50 height 20
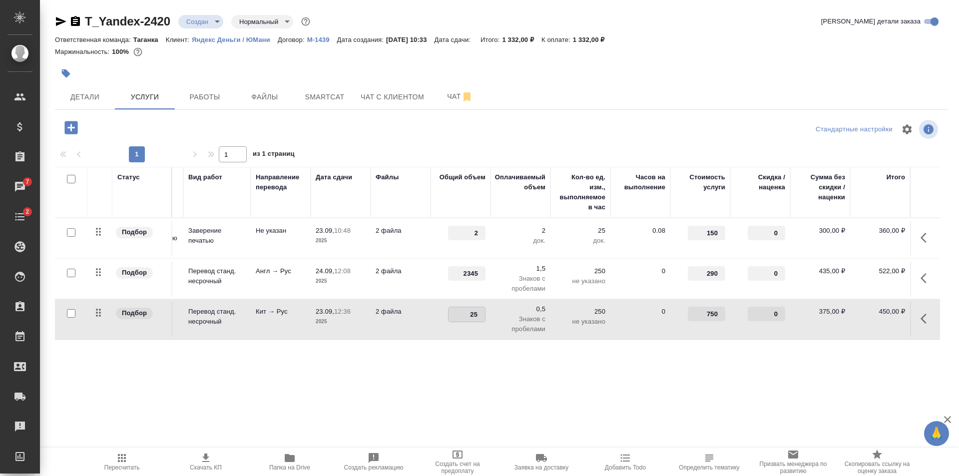
type input "250"
click at [480, 367] on div "Статус Услуга для клиента (RU) Вид работ Направление перевода Дата сдачи Файлы …" at bounding box center [497, 274] width 885 height 215
click at [166, 126] on span "Сохранить и пересчитать" at bounding box center [141, 126] width 87 height 11
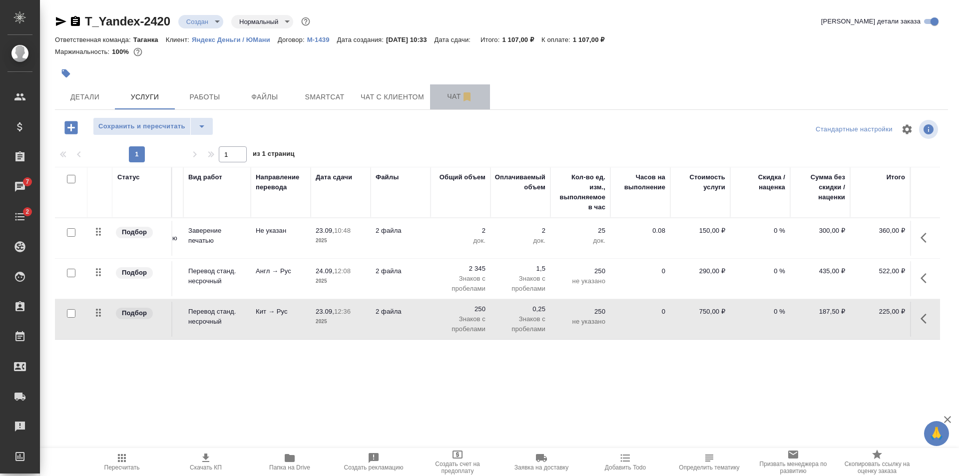
click at [441, 93] on span "Чат" at bounding box center [460, 96] width 48 height 12
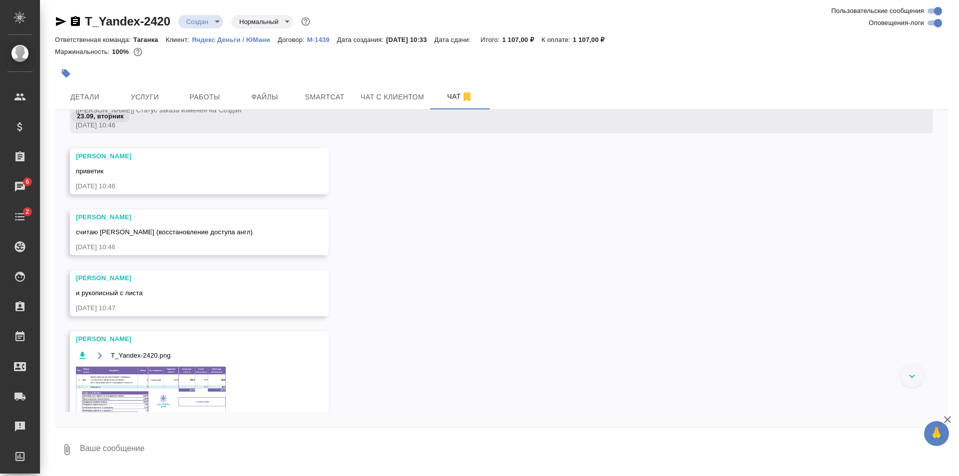
scroll to position [174, 0]
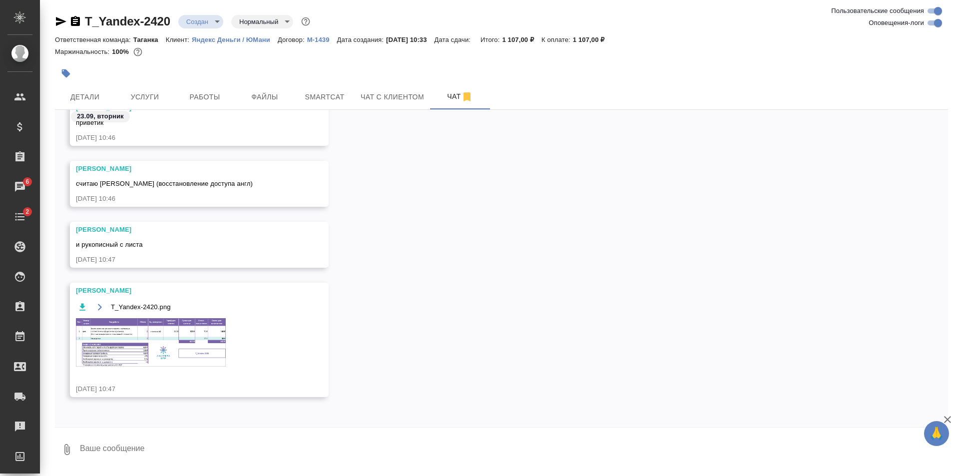
click at [151, 337] on img at bounding box center [151, 342] width 150 height 48
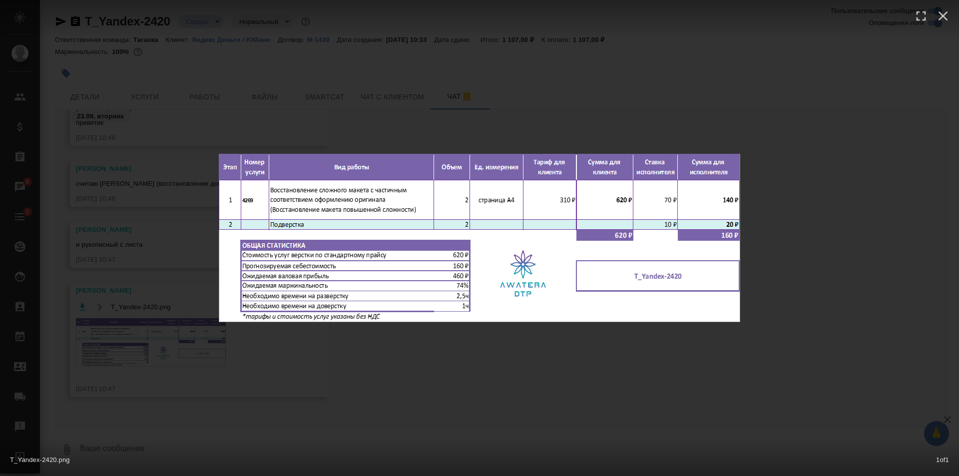
click at [751, 335] on div "T_Yandex-2420.png 1 of 1" at bounding box center [479, 238] width 959 height 476
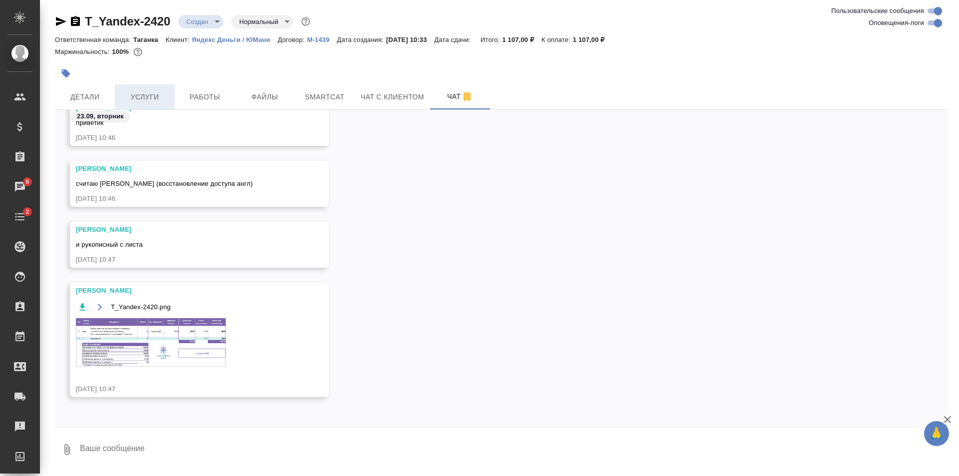
click at [137, 95] on span "Услуги" at bounding box center [145, 97] width 48 height 12
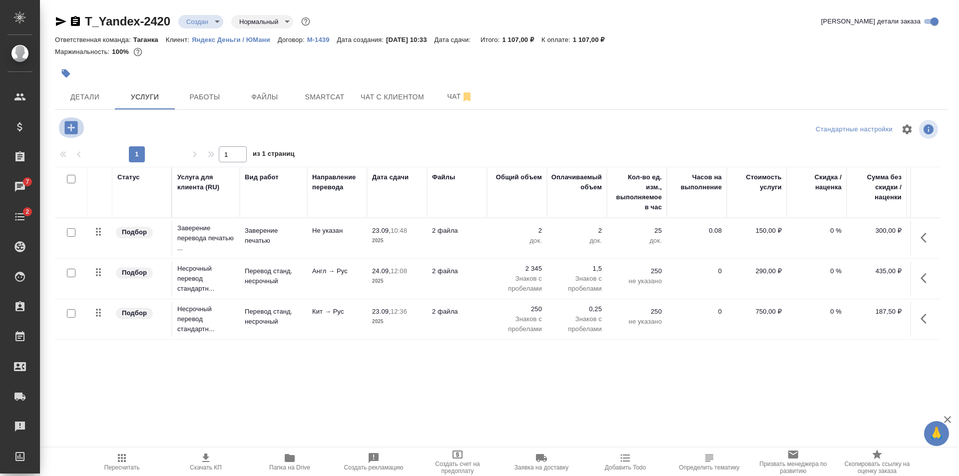
click at [65, 123] on icon "button" at bounding box center [70, 127] width 13 height 13
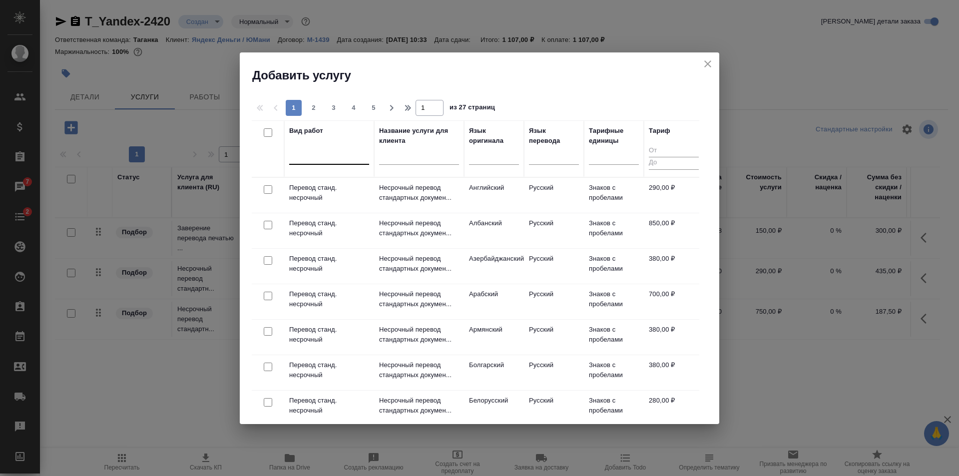
click at [327, 159] on div at bounding box center [329, 154] width 80 height 14
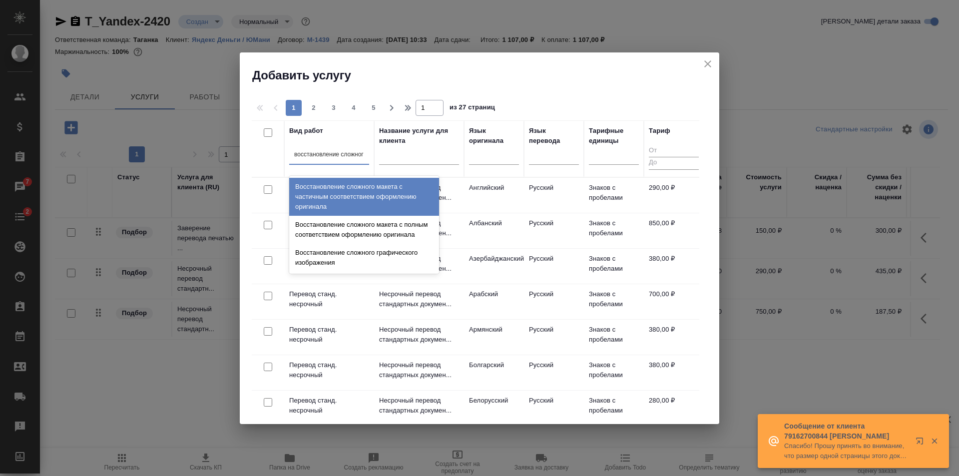
type input "восстановление сложного"
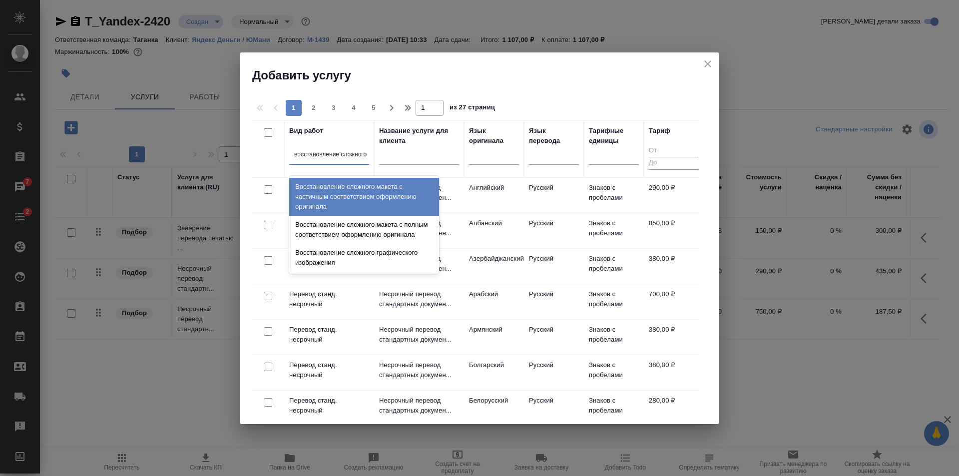
click at [331, 195] on div "Восстановление сложного макета с частичным соответствием оформлению оригинала" at bounding box center [364, 197] width 150 height 38
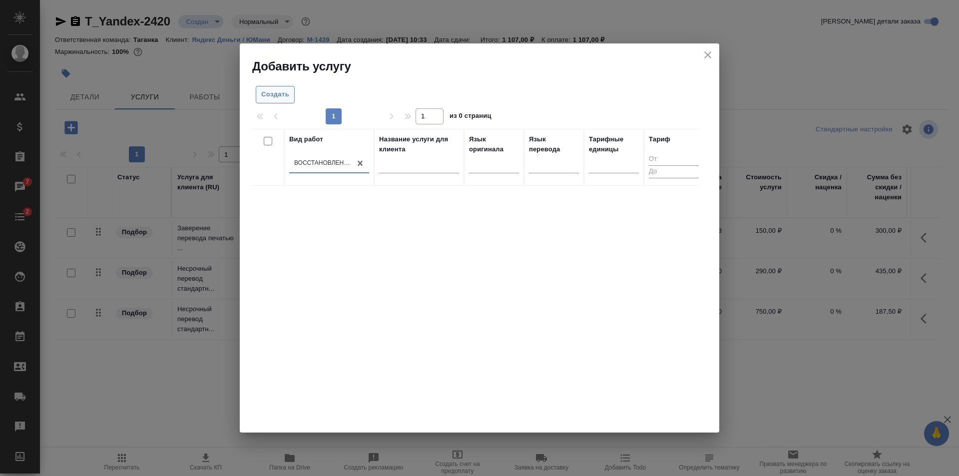
click at [279, 95] on span "Создать" at bounding box center [275, 94] width 28 height 11
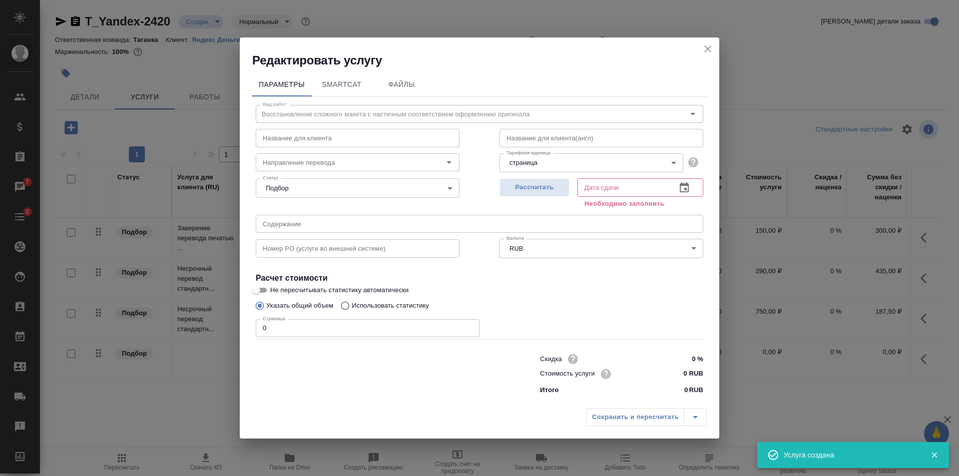
click at [706, 48] on icon "close" at bounding box center [708, 49] width 12 height 12
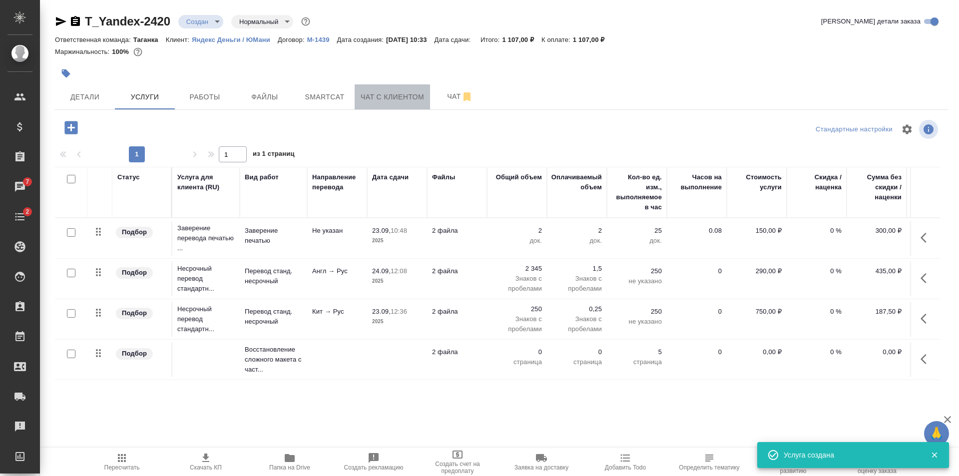
click at [415, 96] on span "Чат с клиентом" at bounding box center [392, 97] width 63 height 12
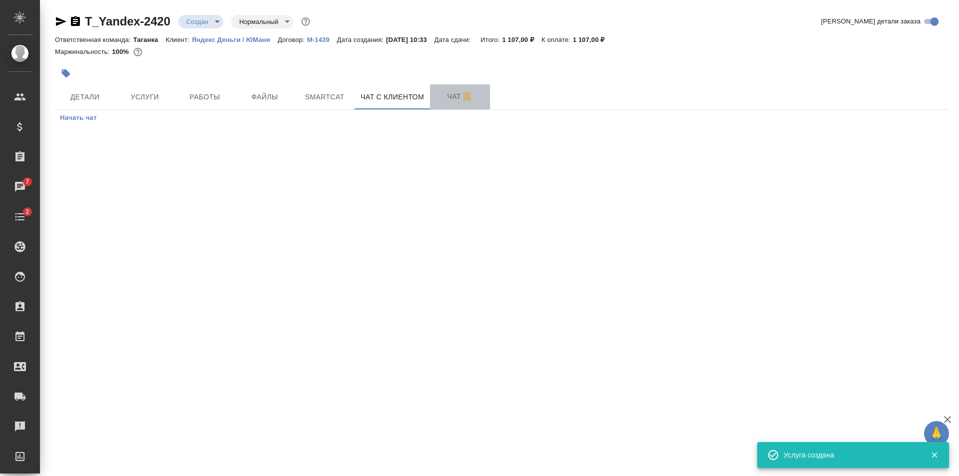
click at [439, 99] on span "Чат" at bounding box center [460, 96] width 48 height 12
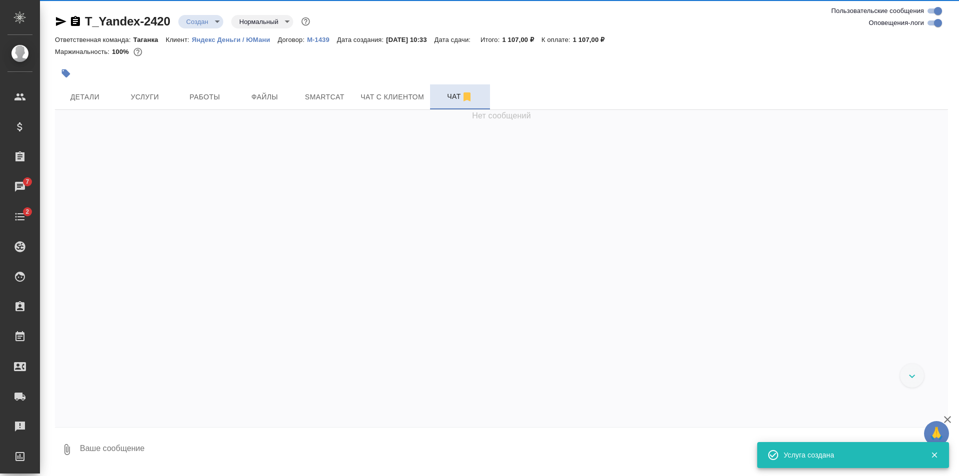
scroll to position [174, 0]
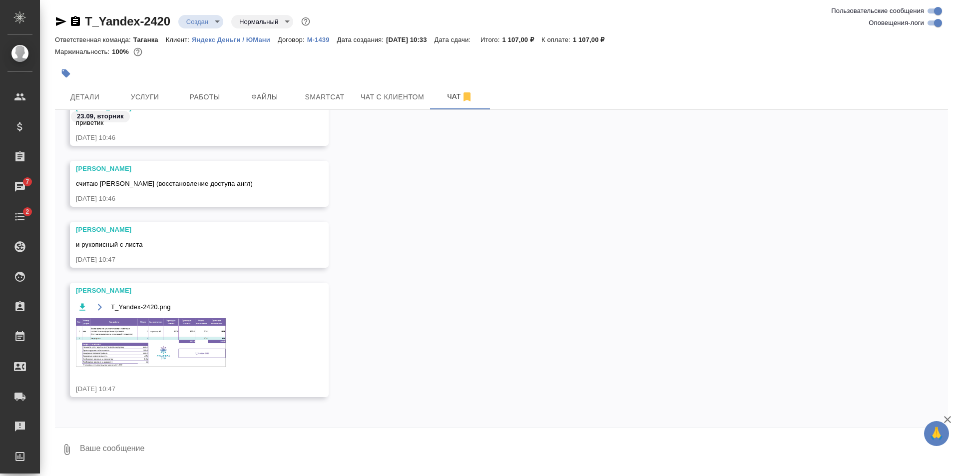
click at [93, 342] on img at bounding box center [151, 342] width 150 height 48
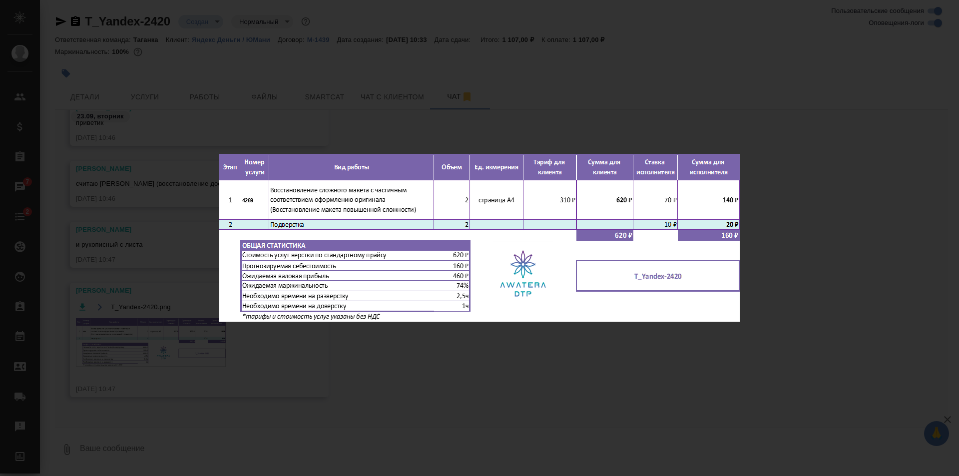
click at [794, 222] on div "T_Yandex-2420.png 1 of 1" at bounding box center [479, 238] width 959 height 476
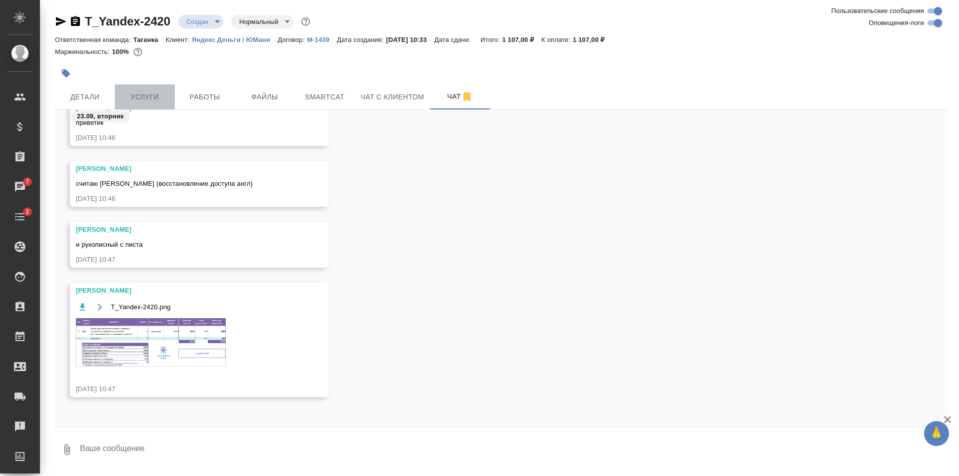
click at [132, 103] on button "Услуги" at bounding box center [145, 96] width 60 height 25
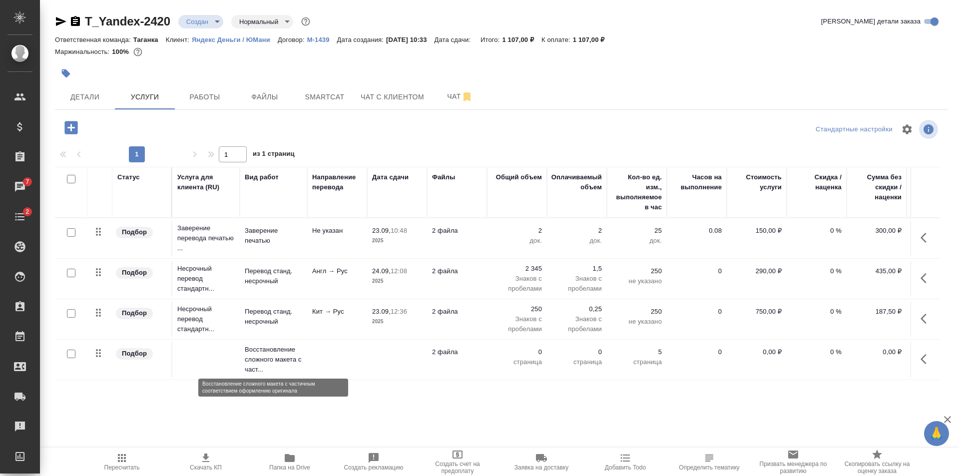
scroll to position [6, 0]
click at [193, 346] on td at bounding box center [205, 359] width 67 height 35
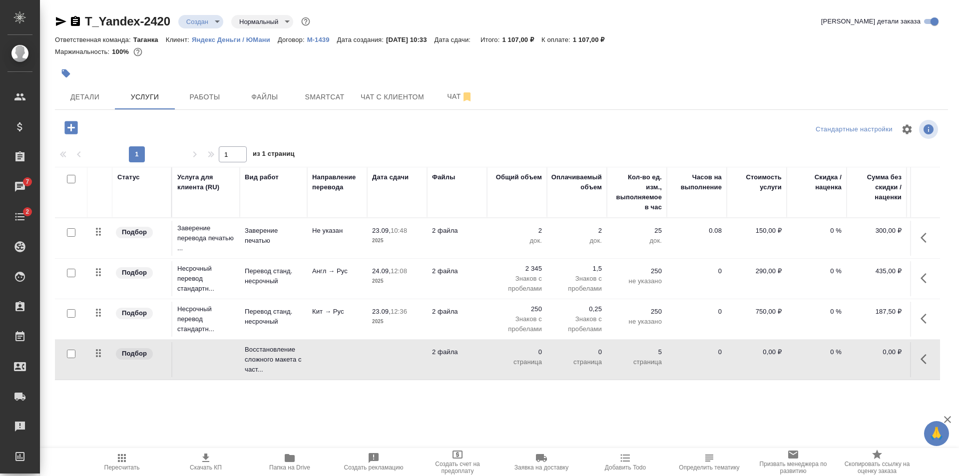
click at [193, 346] on td at bounding box center [205, 359] width 67 height 35
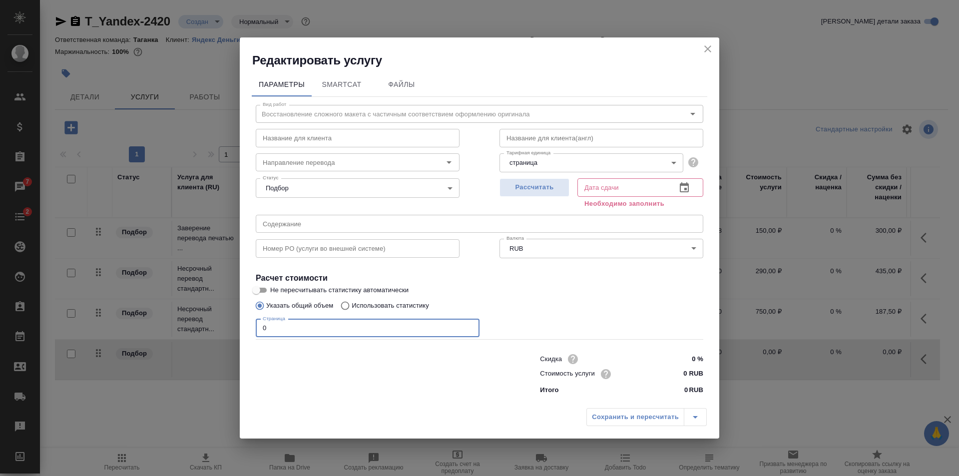
click at [262, 331] on input "0" at bounding box center [368, 328] width 224 height 18
drag, startPoint x: 273, startPoint y: 320, endPoint x: 254, endPoint y: 326, distance: 19.4
click at [254, 326] on div "Вид работ Восстановление сложного макета с частичным соответствием оформлению о…" at bounding box center [480, 248] width 456 height 302
type input "2"
click at [550, 187] on span "Рассчитать" at bounding box center [534, 187] width 59 height 11
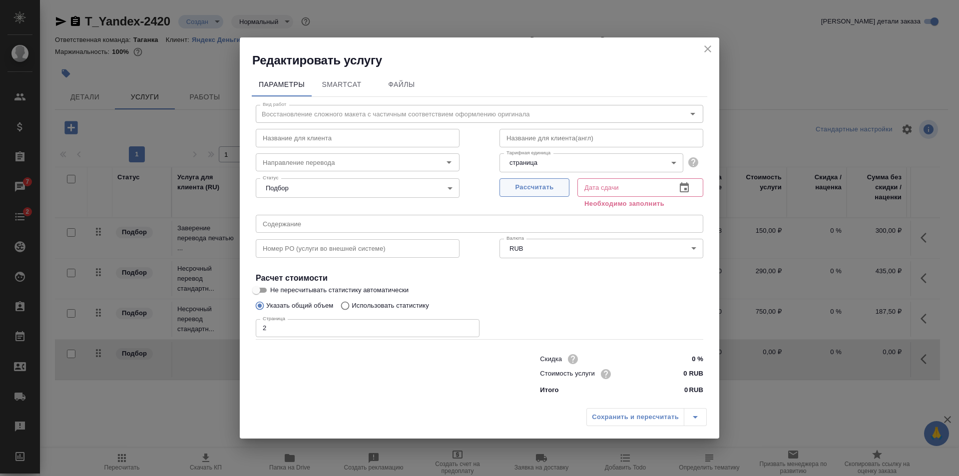
type input "23.09.2025 11:15"
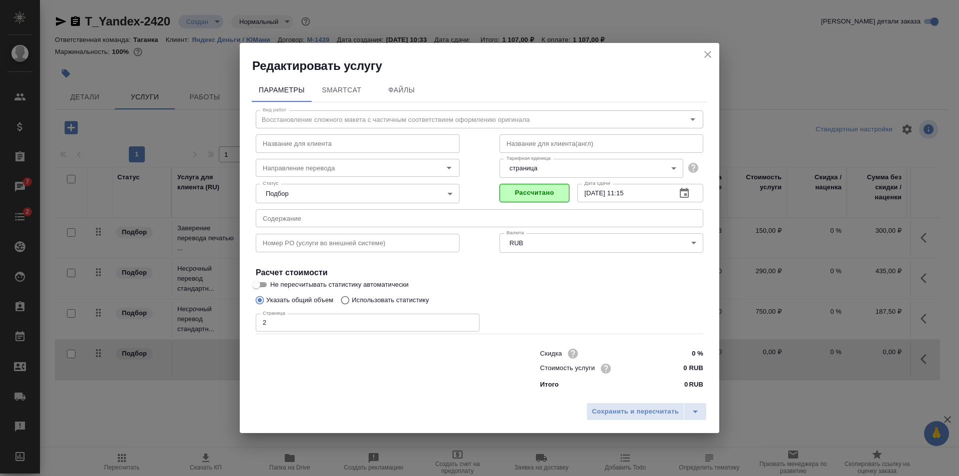
click at [676, 363] on input "0 RUB" at bounding box center [684, 368] width 37 height 14
type input "80 RUB"
click at [642, 411] on span "Сохранить и пересчитать" at bounding box center [635, 411] width 87 height 11
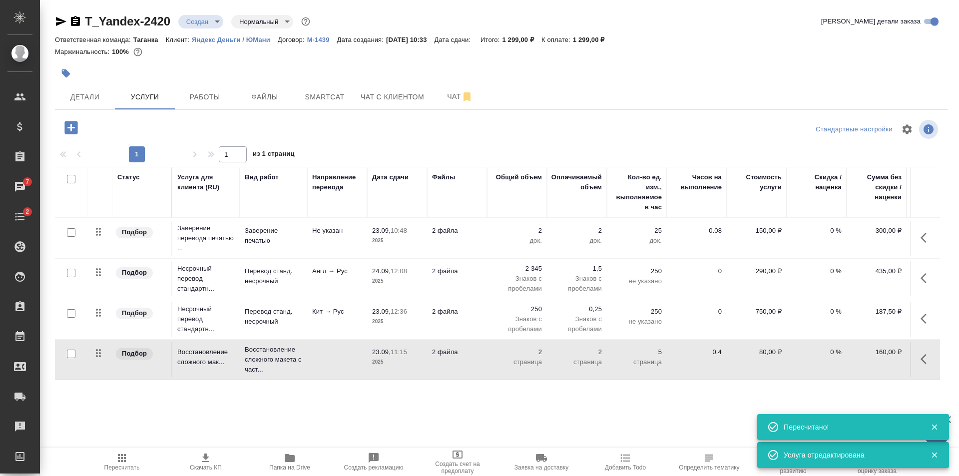
scroll to position [6, 64]
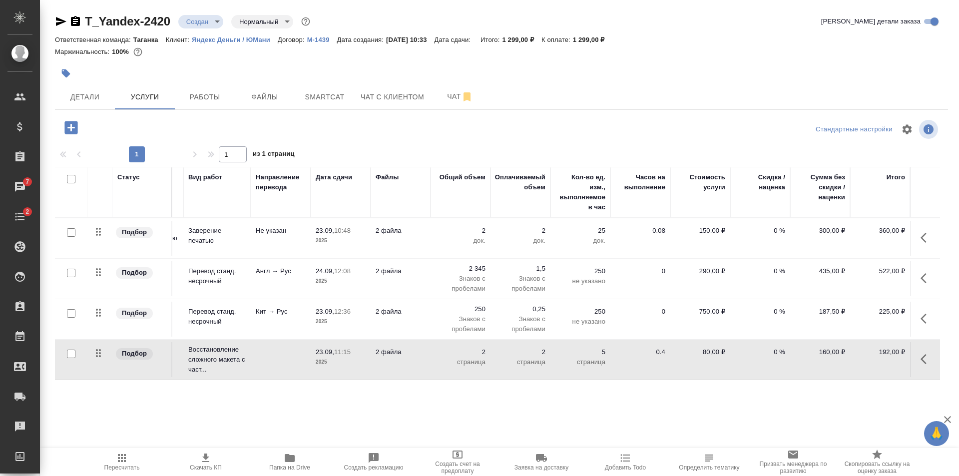
click at [64, 351] on div at bounding box center [71, 354] width 22 height 14
click at [73, 350] on input "checkbox" at bounding box center [71, 354] width 8 height 8
checkbox input "true"
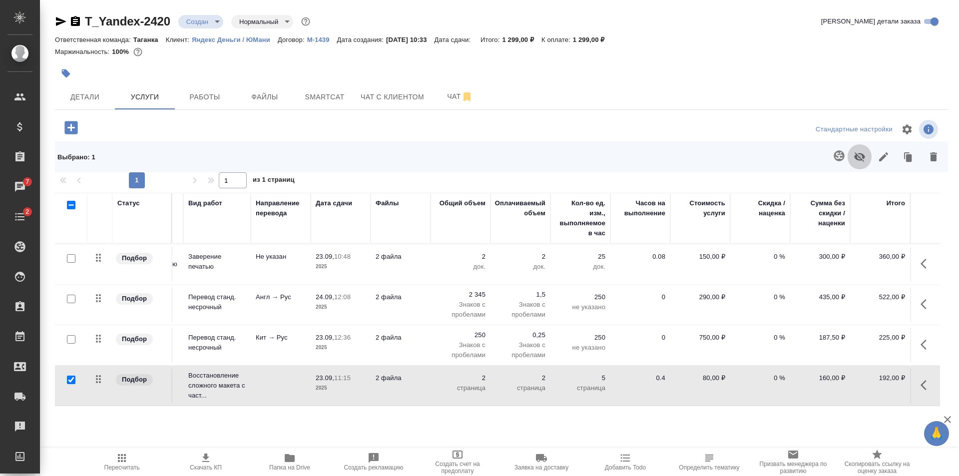
click at [851, 152] on button "button" at bounding box center [860, 157] width 24 height 26
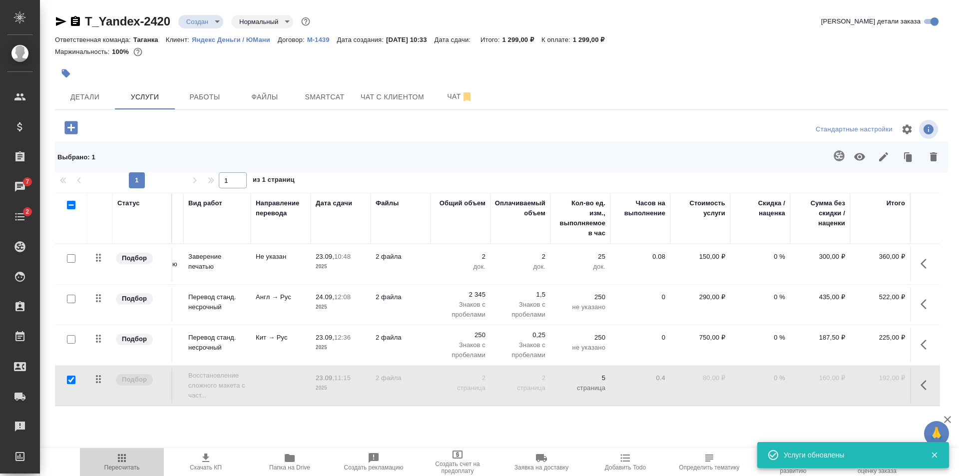
click at [122, 467] on span "Пересчитать" at bounding box center [121, 467] width 35 height 7
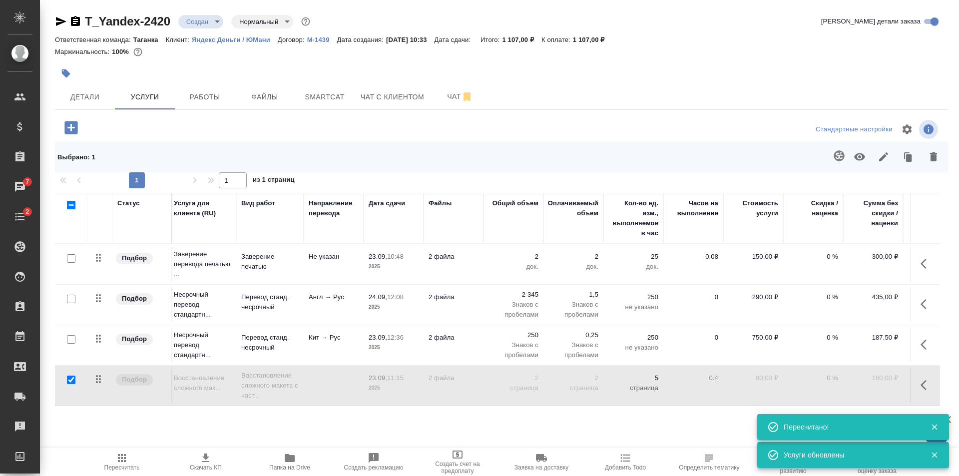
scroll to position [6, 0]
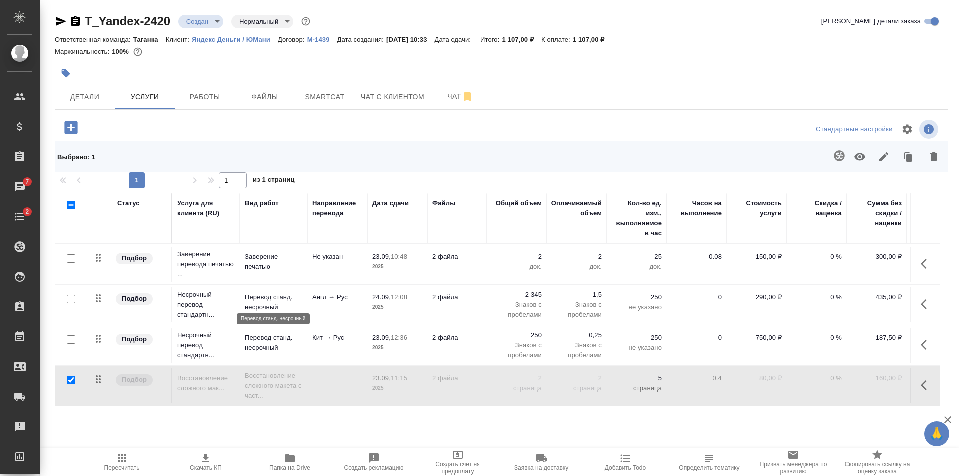
click at [298, 296] on p "Перевод станд. несрочный" at bounding box center [273, 302] width 57 height 20
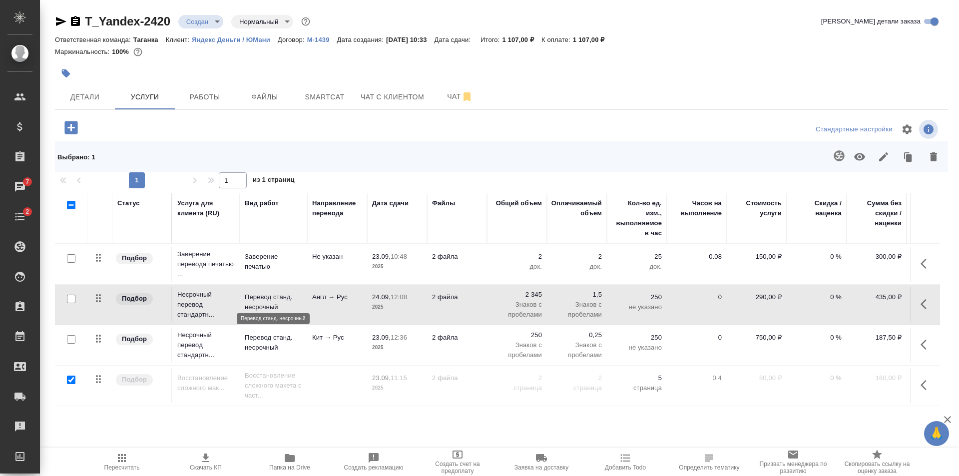
click at [298, 296] on p "Перевод станд. несрочный" at bounding box center [273, 302] width 57 height 20
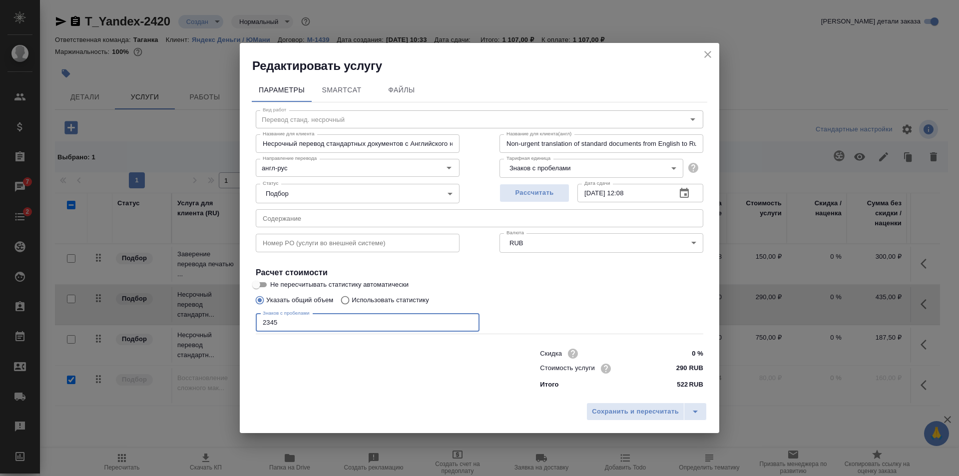
drag, startPoint x: 288, startPoint y: 321, endPoint x: 234, endPoint y: 324, distance: 54.0
click at [234, 324] on div "Редактировать услугу Параметры SmartCat Файлы Вид работ Перевод станд. несрочны…" at bounding box center [479, 238] width 959 height 476
type input "2947"
click at [520, 192] on span "Рассчитать" at bounding box center [534, 192] width 59 height 11
type input "24.09.2025 14:39"
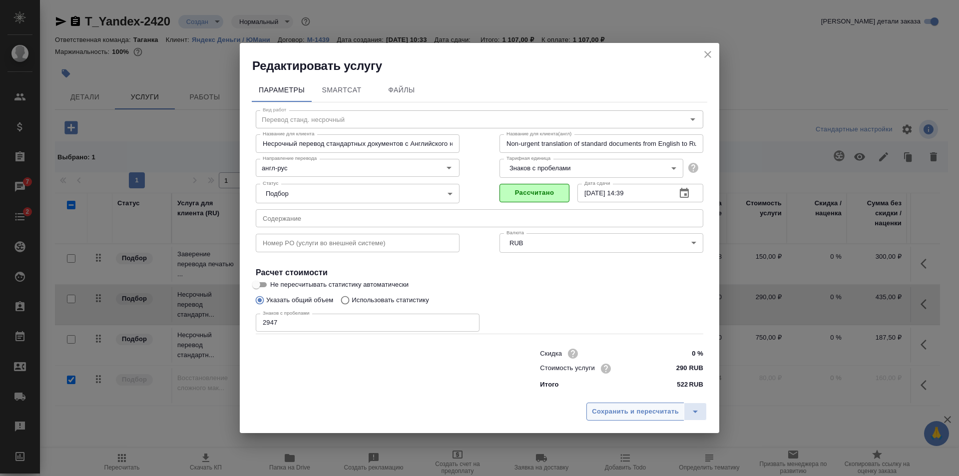
click at [643, 413] on span "Сохранить и пересчитать" at bounding box center [635, 411] width 87 height 11
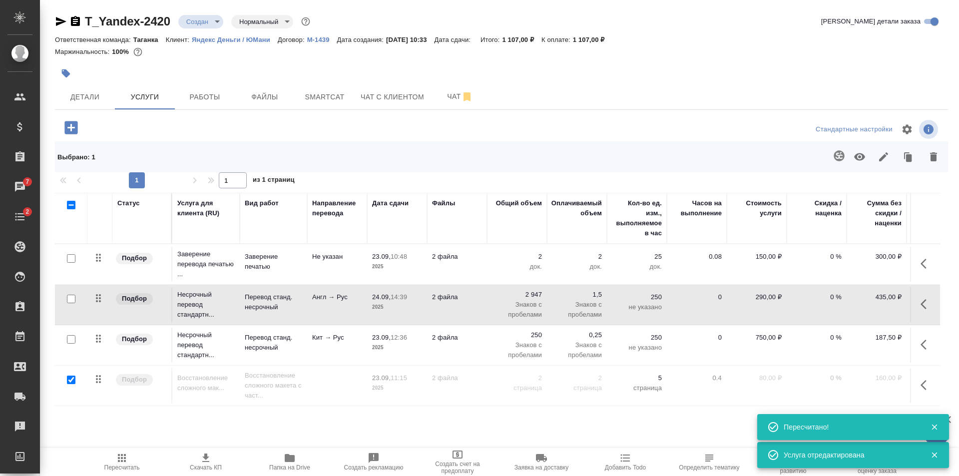
scroll to position [6, 64]
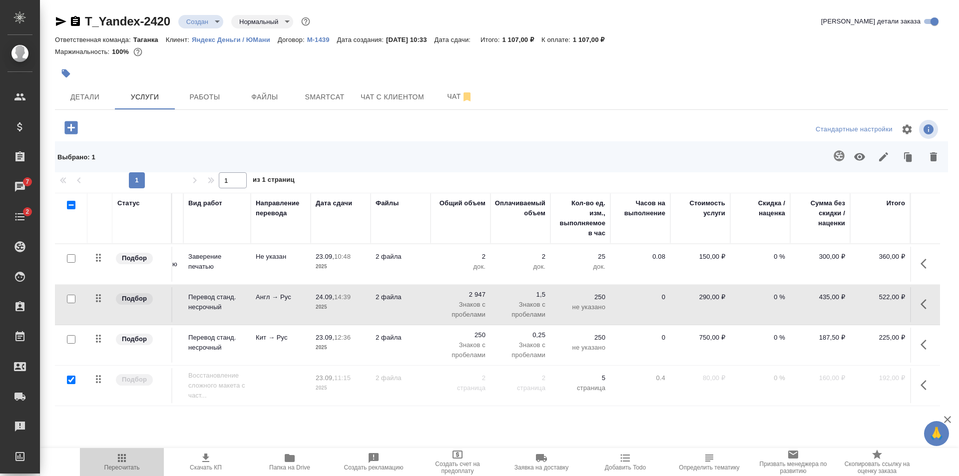
click at [124, 469] on span "Пересчитать" at bounding box center [121, 467] width 35 height 7
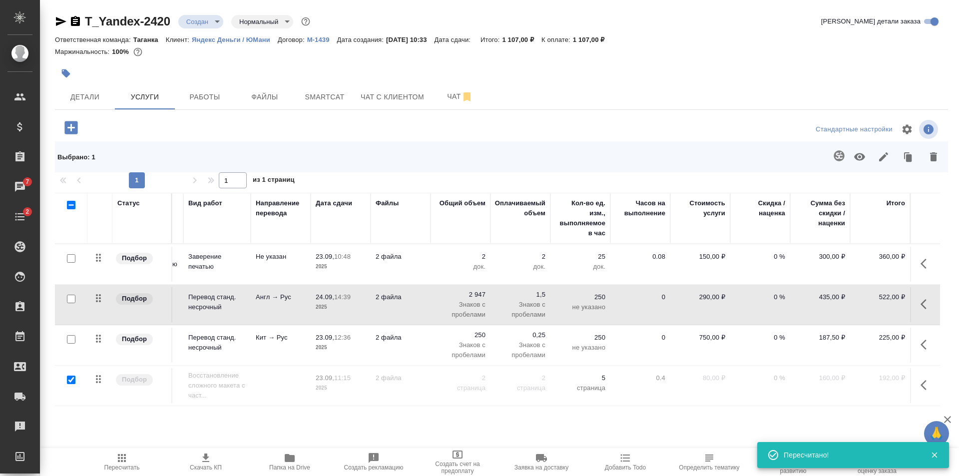
click at [420, 299] on td "2 файла" at bounding box center [401, 304] width 60 height 35
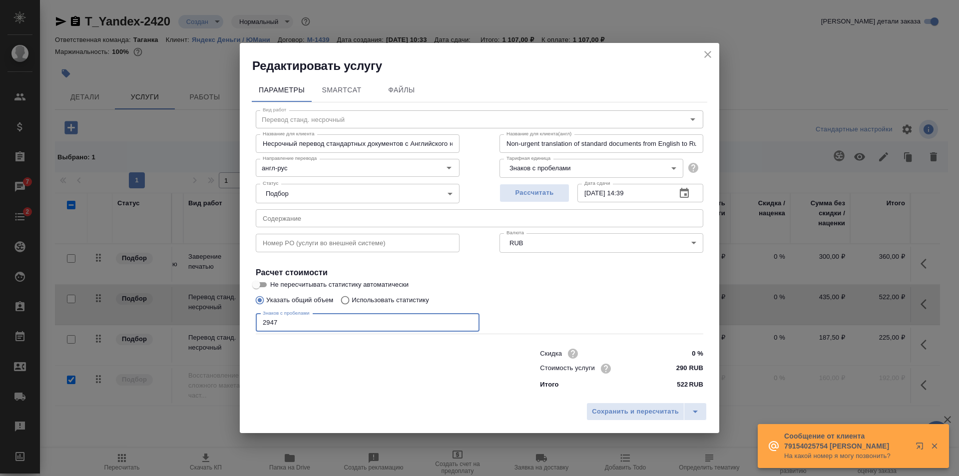
drag, startPoint x: 299, startPoint y: 317, endPoint x: 259, endPoint y: 318, distance: 39.5
click at [259, 318] on input "2947" at bounding box center [368, 323] width 224 height 18
click at [300, 319] on input "2947" at bounding box center [368, 323] width 224 height 18
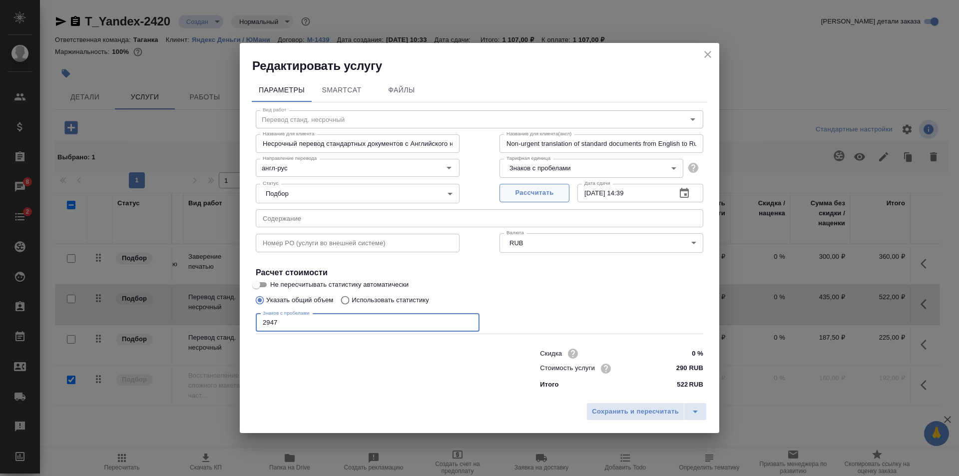
click at [510, 192] on span "Рассчитать" at bounding box center [534, 192] width 59 height 11
type input "24.09.2025 14:40"
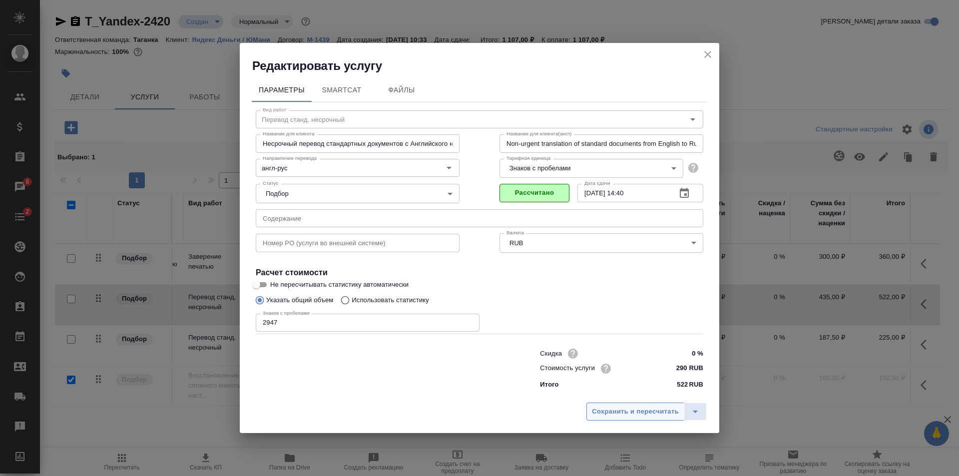
click at [627, 408] on span "Сохранить и пересчитать" at bounding box center [635, 411] width 87 height 11
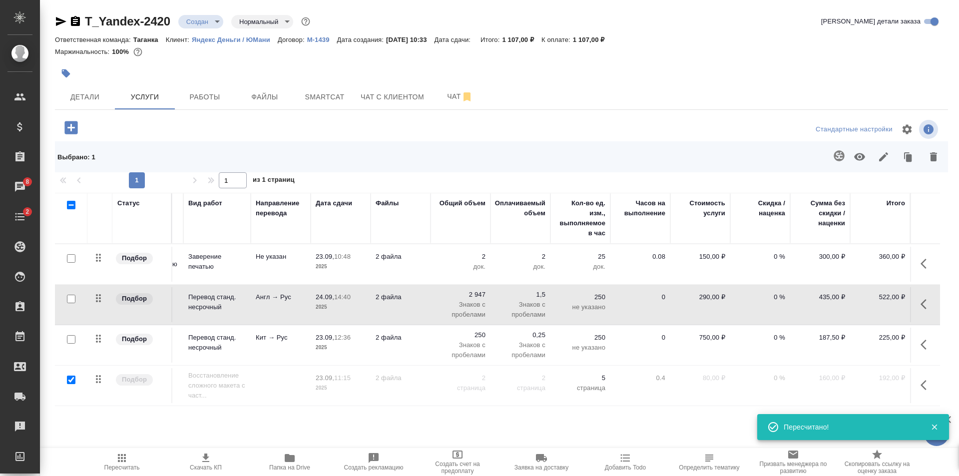
click at [68, 378] on input "checkbox" at bounding box center [71, 380] width 8 height 8
checkbox input "false"
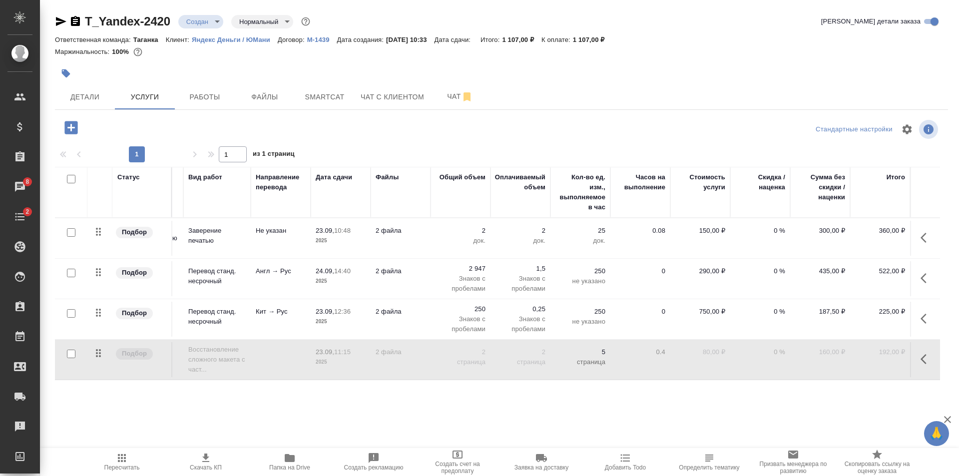
click at [524, 120] on div at bounding box center [502, 129] width 298 height 24
click at [123, 463] on icon "button" at bounding box center [122, 458] width 12 height 12
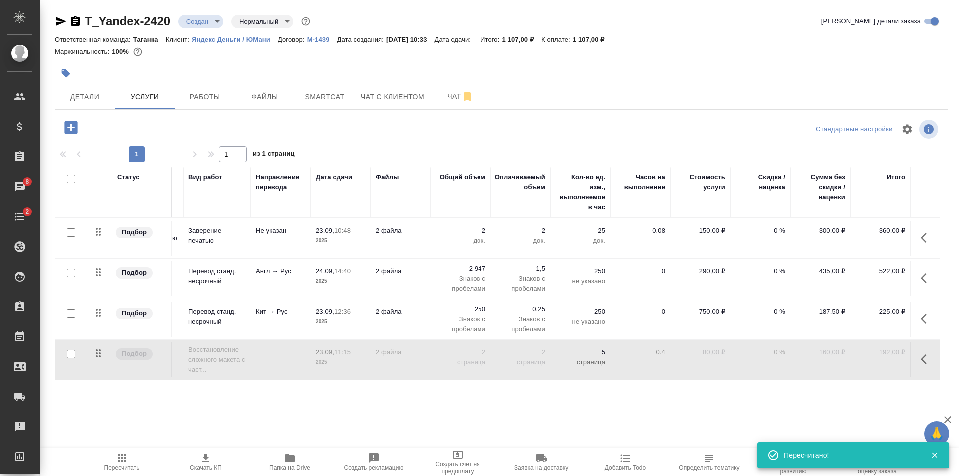
scroll to position [0, 64]
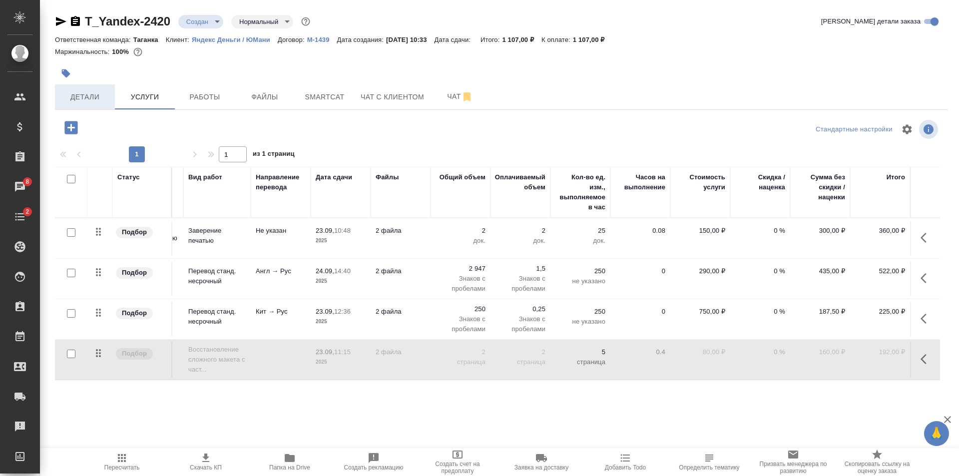
click at [86, 98] on span "Детали" at bounding box center [85, 97] width 48 height 12
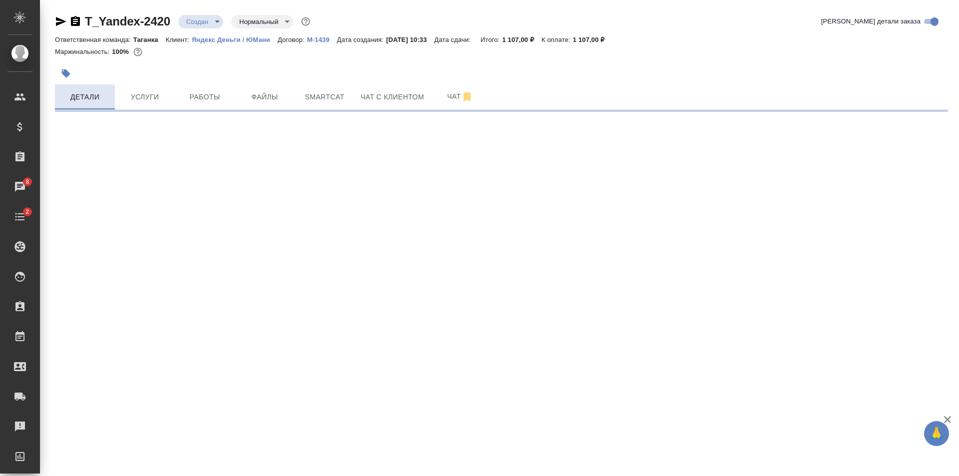
select select "RU"
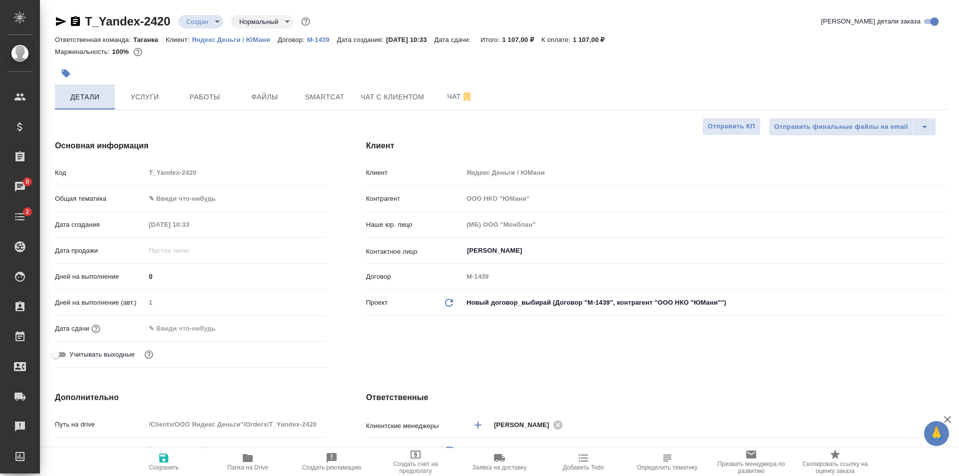
type textarea "x"
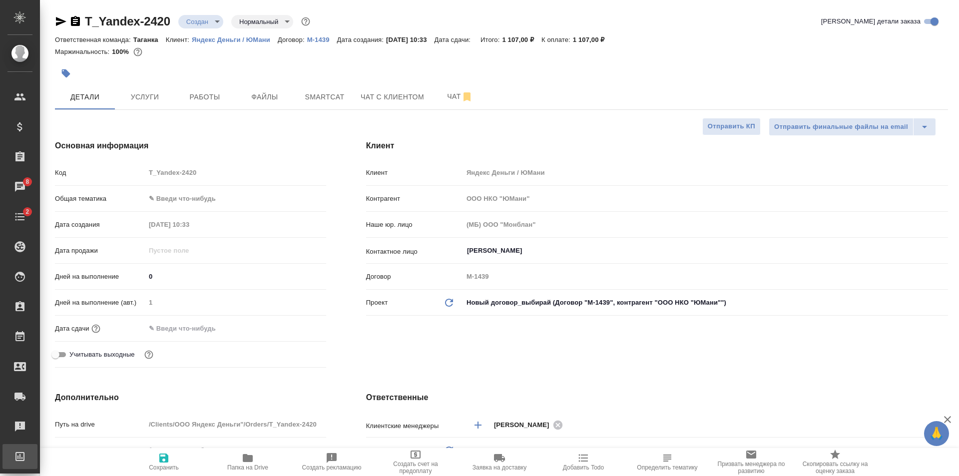
type textarea "x"
click at [205, 321] on input "text" at bounding box center [189, 328] width 87 height 14
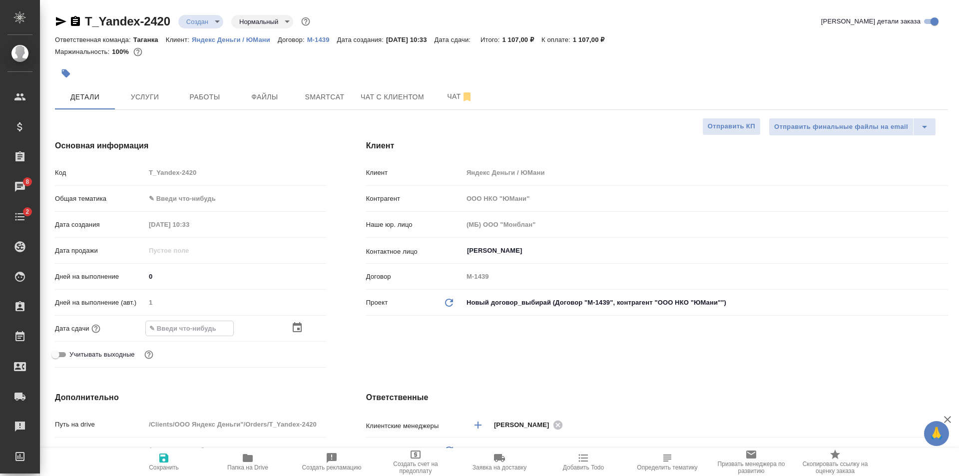
click at [293, 325] on icon "button" at bounding box center [297, 327] width 9 height 10
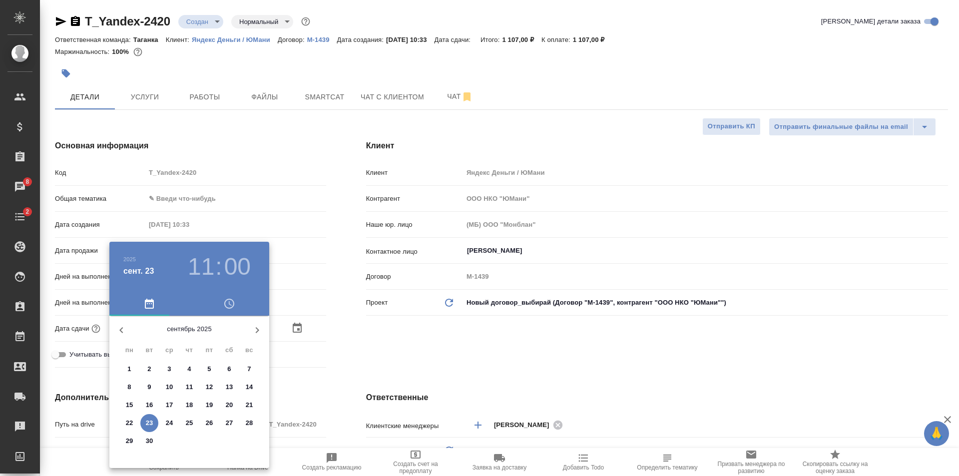
click at [180, 419] on span "25" at bounding box center [189, 423] width 18 height 10
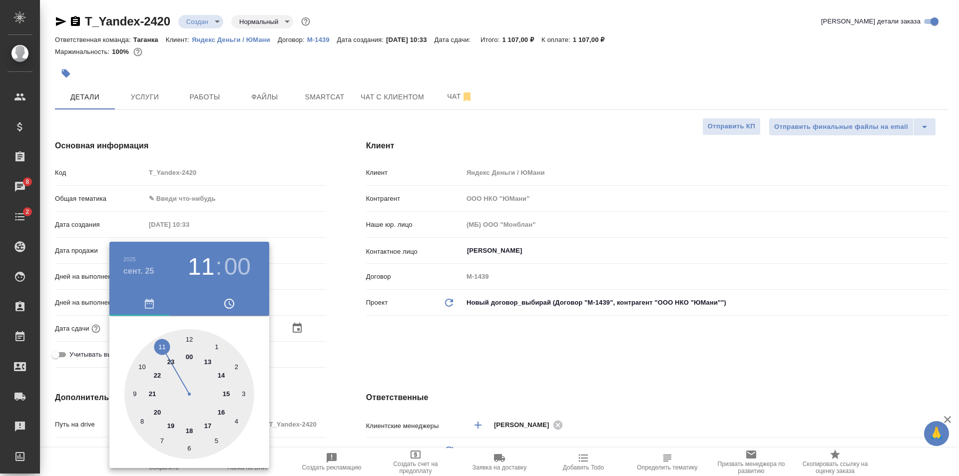
type input "25.09.2025 11:00"
type textarea "x"
type input "25.09.2025 12:00"
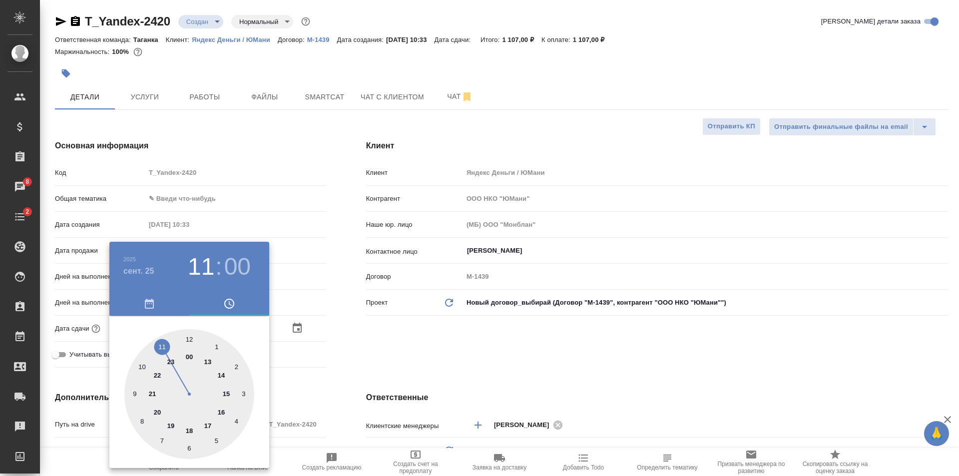
type textarea "x"
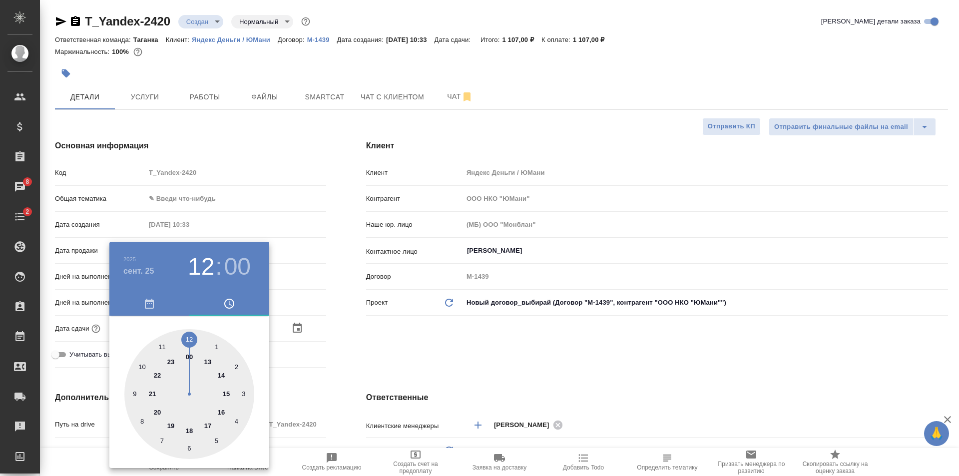
type textarea "x"
drag, startPoint x: 156, startPoint y: 340, endPoint x: 188, endPoint y: 333, distance: 32.2
click at [188, 333] on div at bounding box center [189, 394] width 130 height 130
type textarea "x"
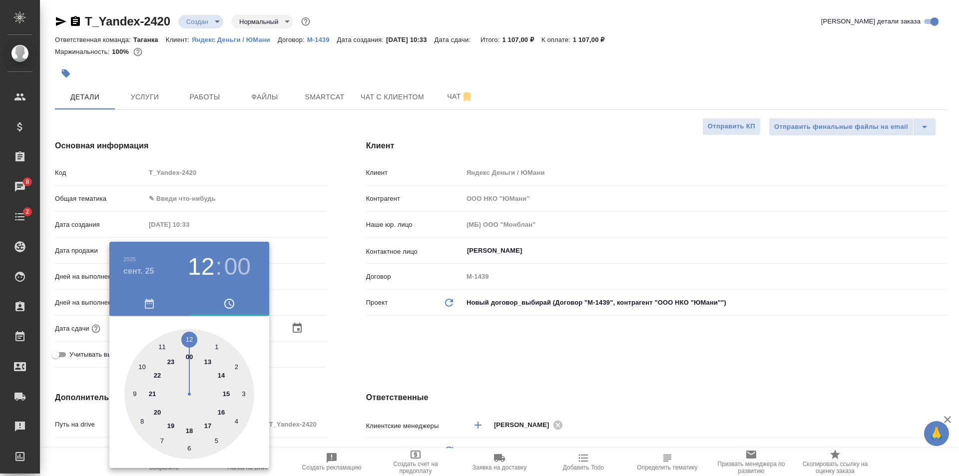
type textarea "x"
click at [322, 336] on div at bounding box center [479, 238] width 959 height 476
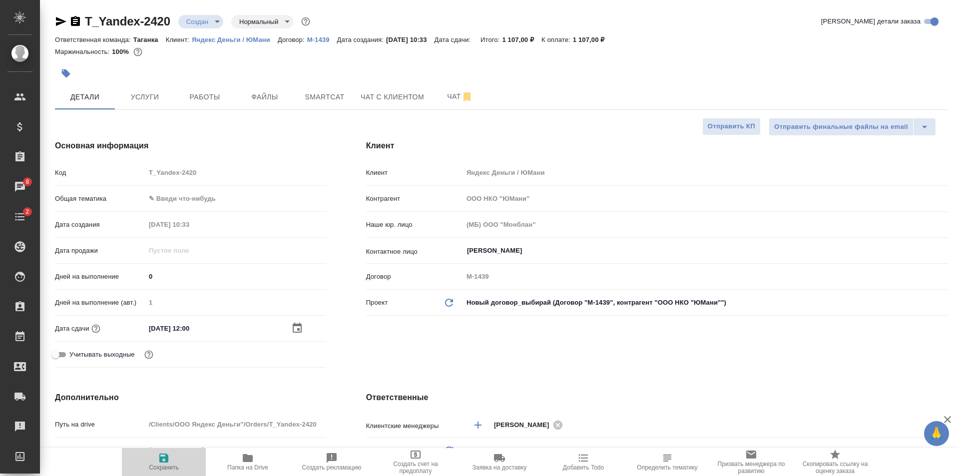
click at [170, 462] on span "Сохранить" at bounding box center [164, 461] width 72 height 19
type textarea "x"
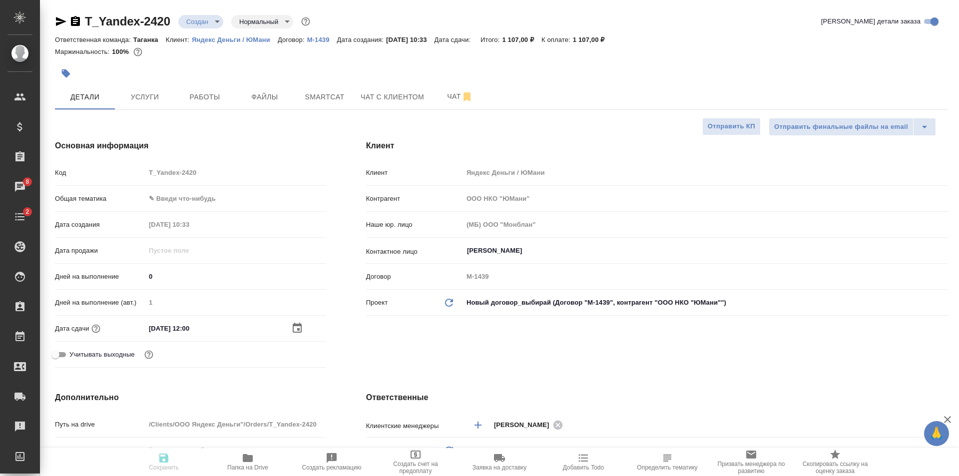
type textarea "x"
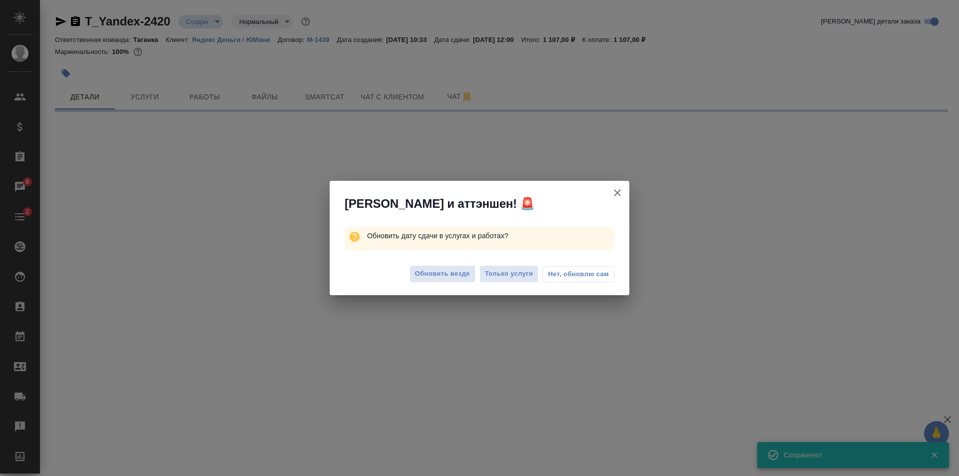
select select "RU"
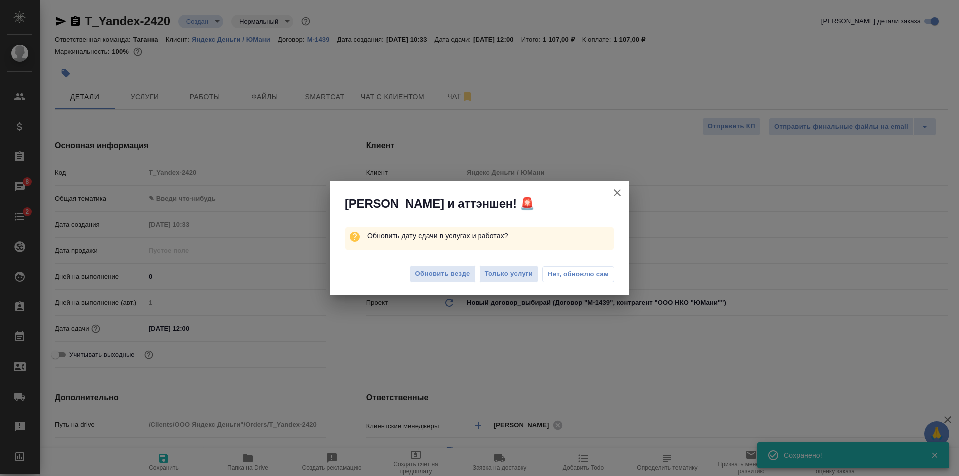
type textarea "x"
click at [576, 274] on span "Нет, обновлю сам" at bounding box center [578, 274] width 61 height 10
type textarea "x"
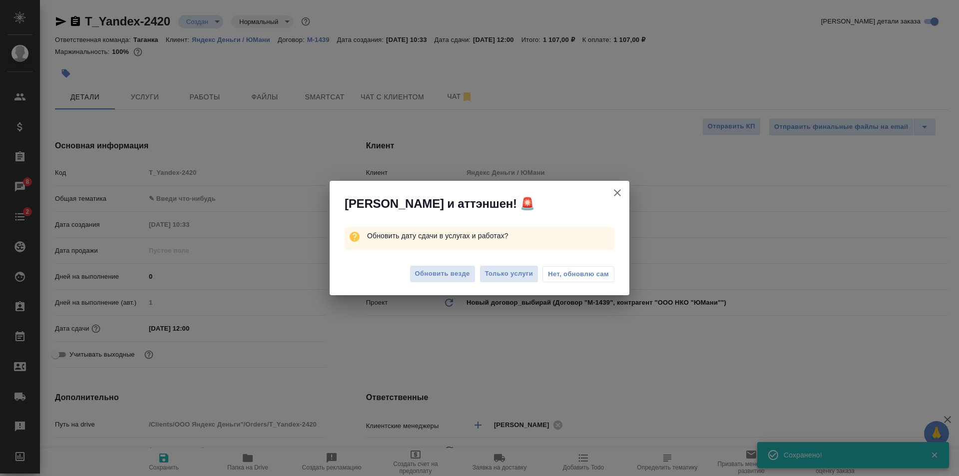
type textarea "x"
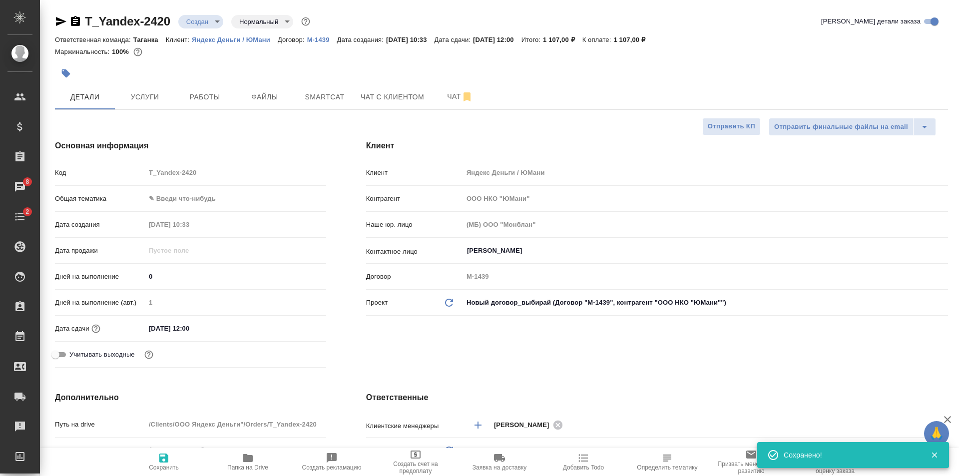
type textarea "x"
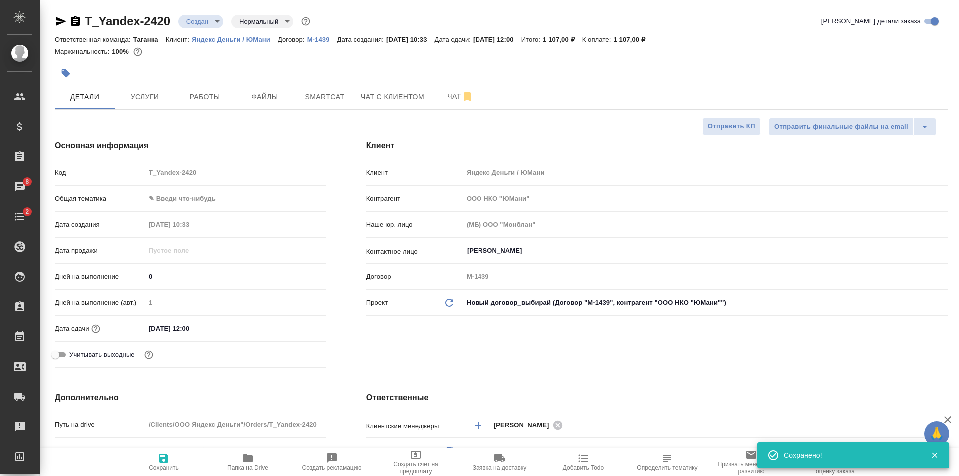
type textarea "x"
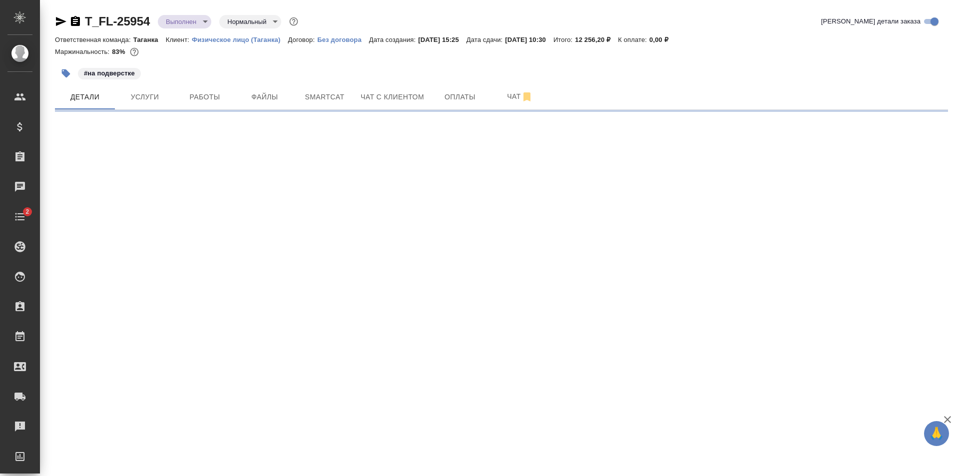
select select "RU"
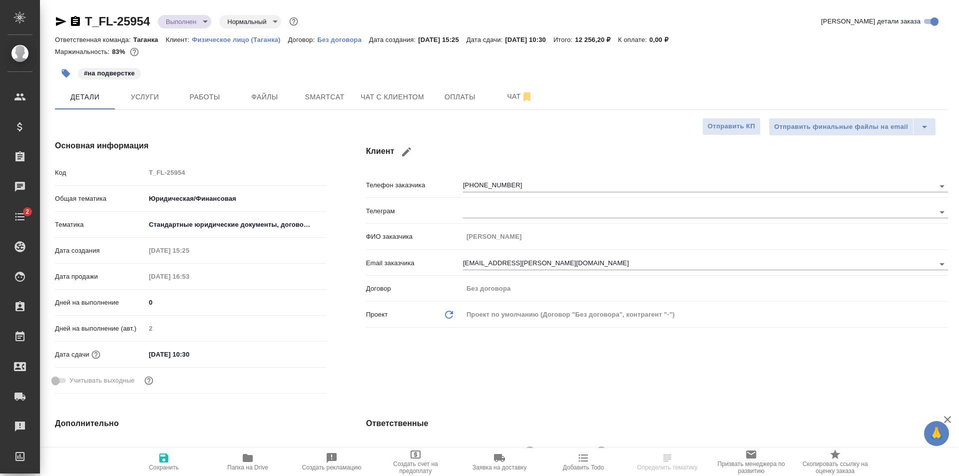
type textarea "x"
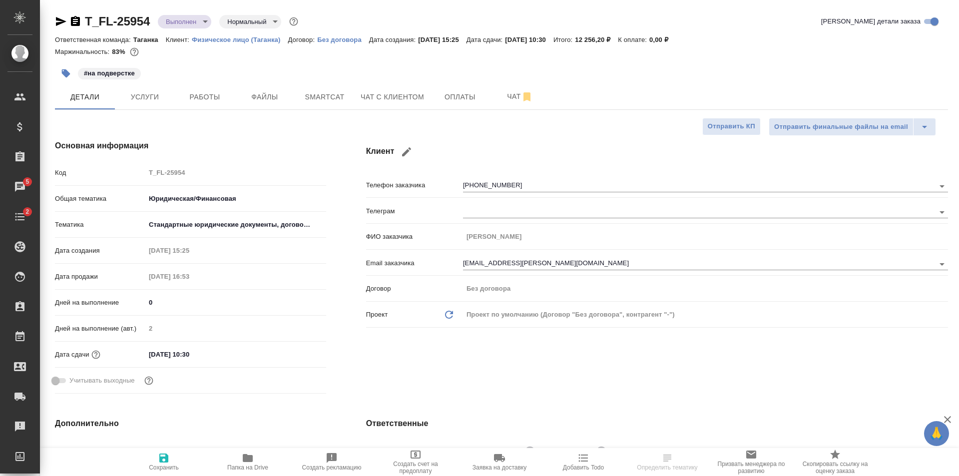
type textarea "x"
click at [258, 89] on button "Файлы" at bounding box center [265, 96] width 60 height 25
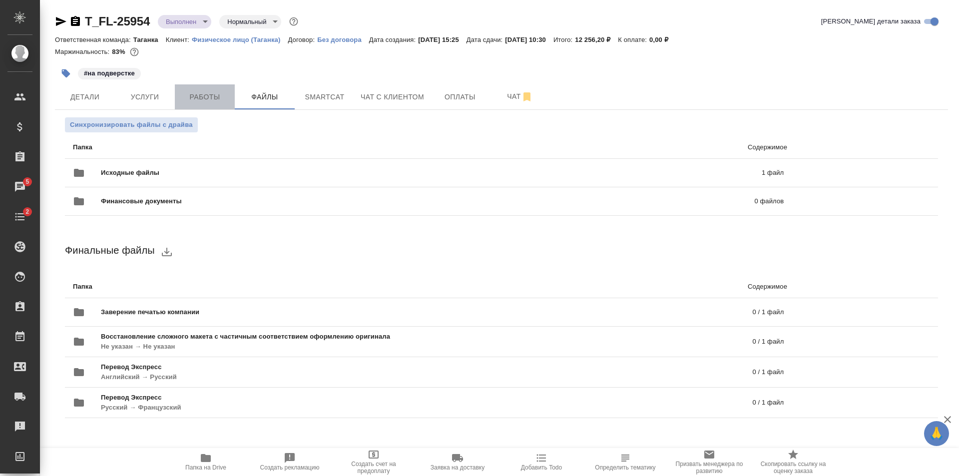
click at [203, 92] on span "Работы" at bounding box center [205, 97] width 48 height 12
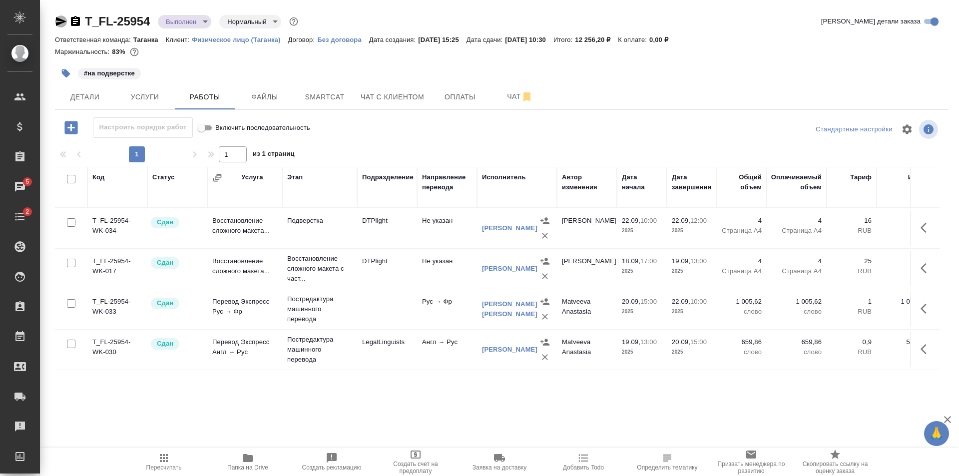
click at [58, 20] on icon "button" at bounding box center [61, 21] width 10 height 9
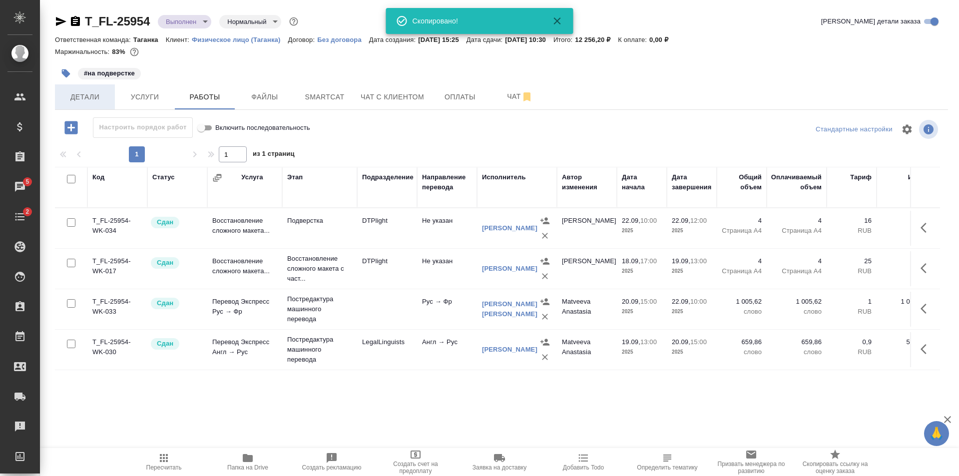
click at [92, 102] on span "Детали" at bounding box center [85, 97] width 48 height 12
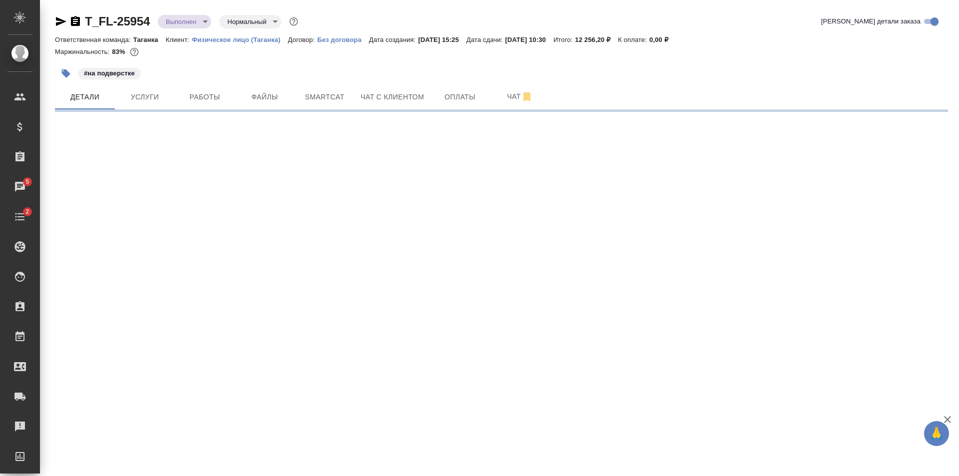
select select "RU"
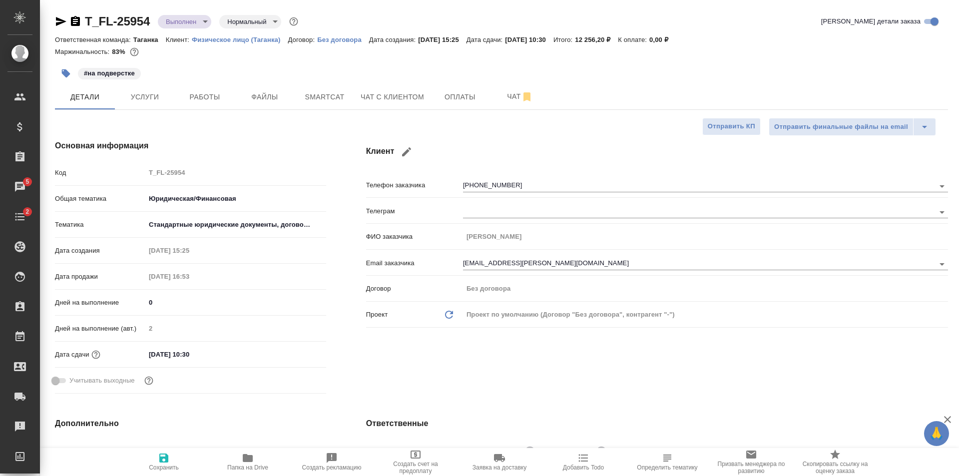
type textarea "x"
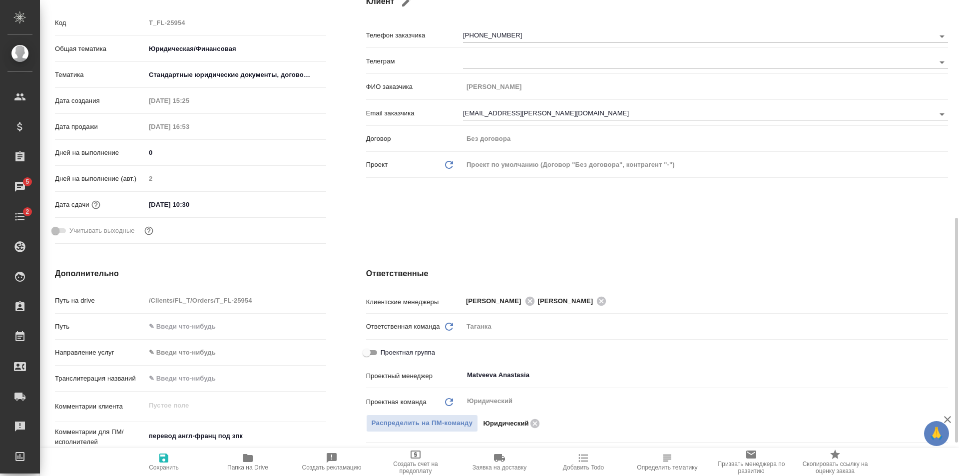
scroll to position [300, 0]
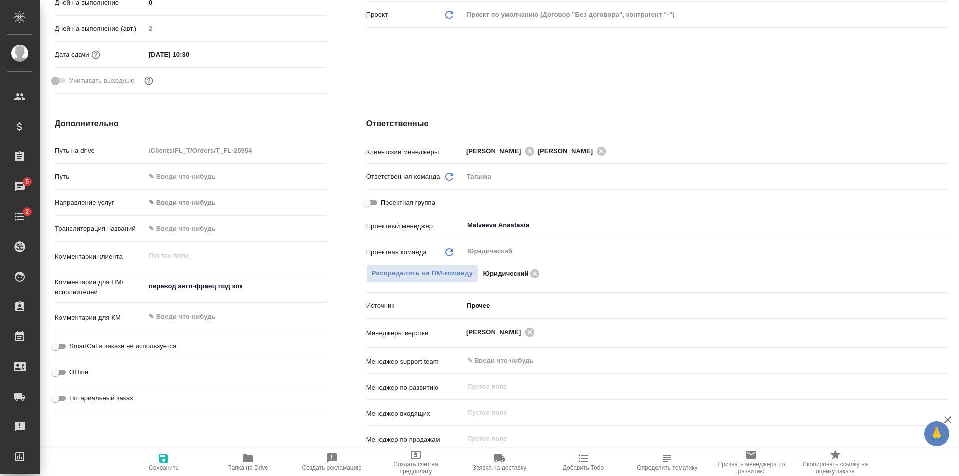
type textarea "x"
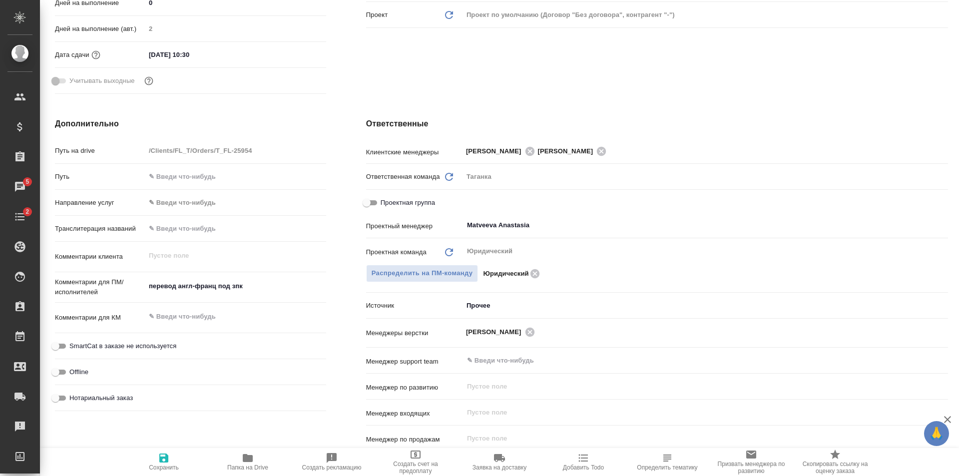
type textarea "x"
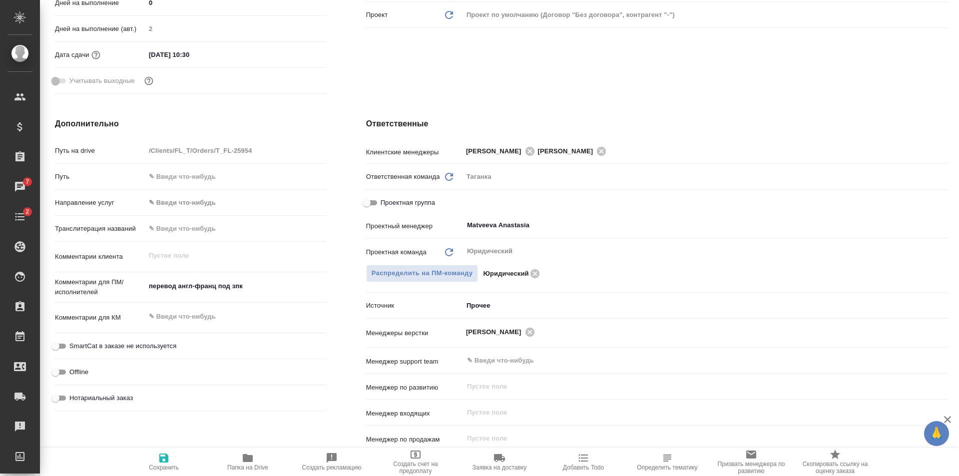
type textarea "x"
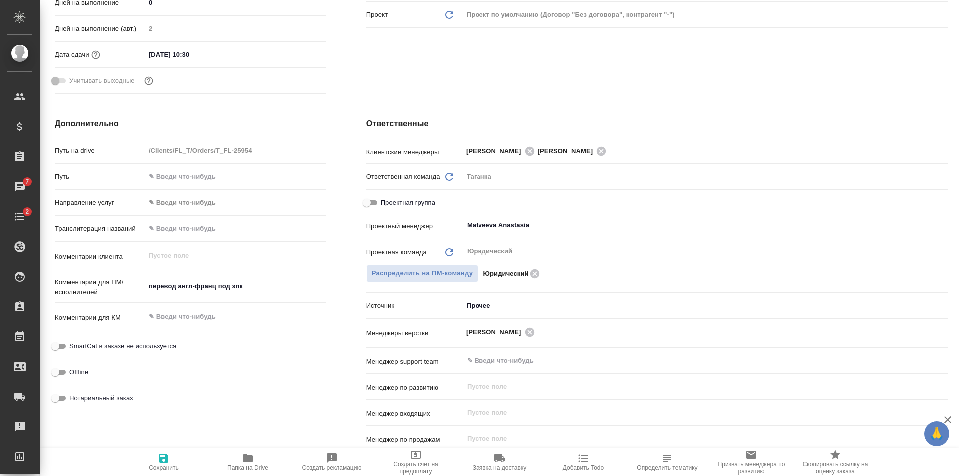
type textarea "x"
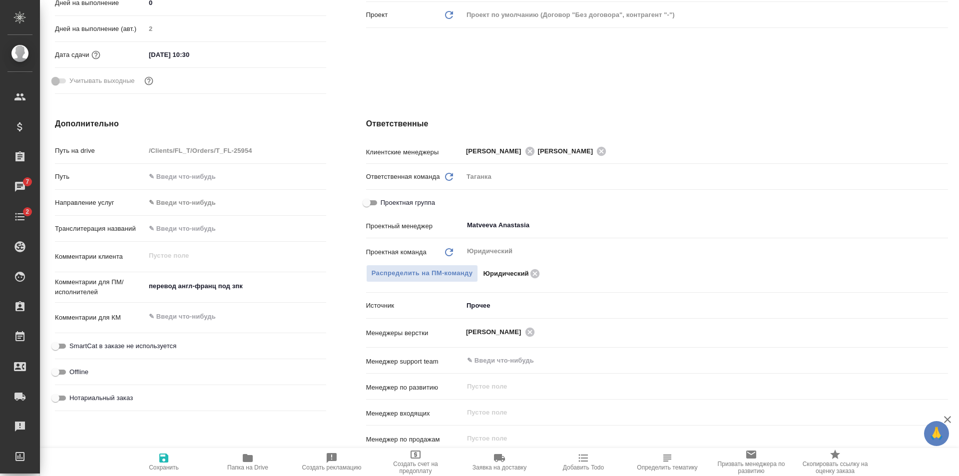
type textarea "x"
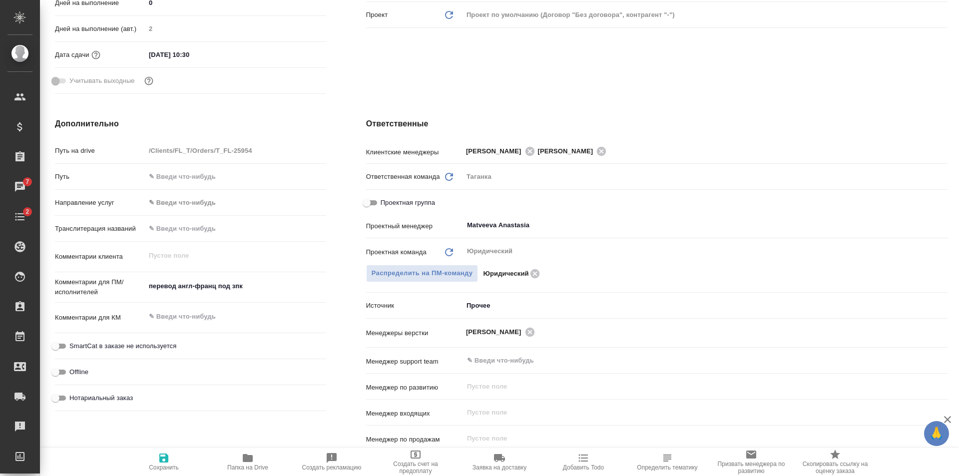
type textarea "x"
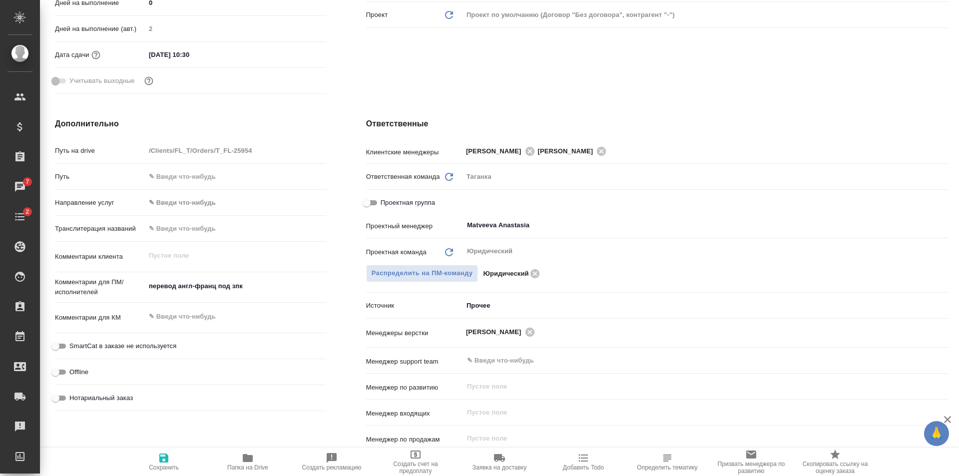
type textarea "x"
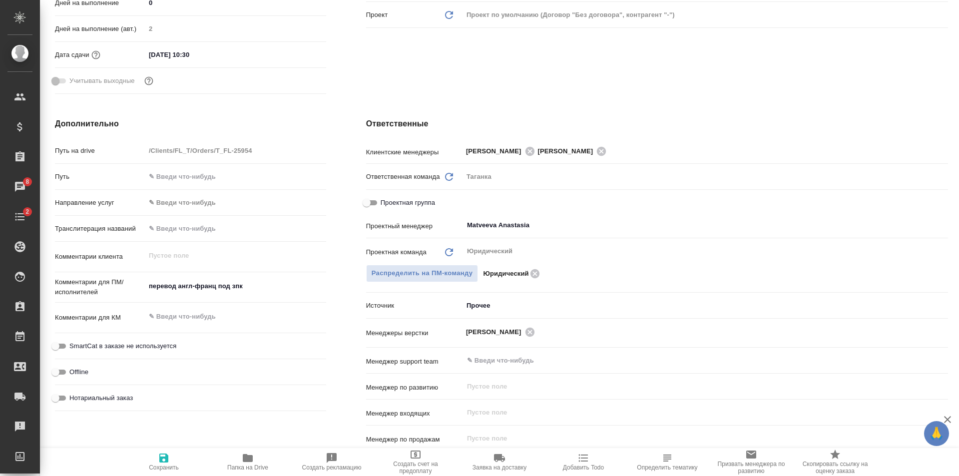
type textarea "x"
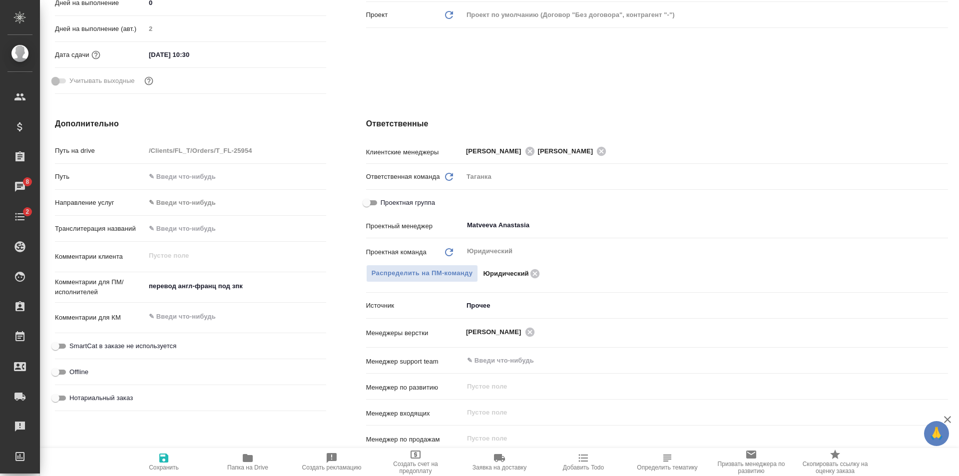
type textarea "x"
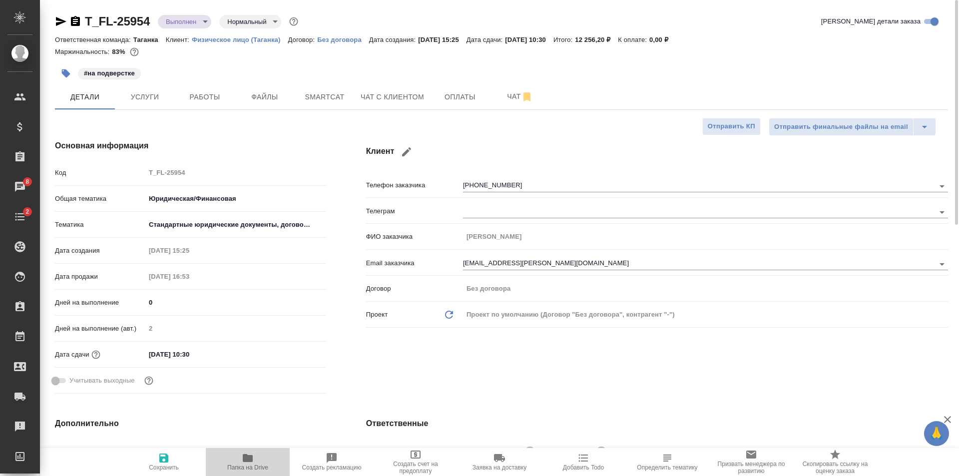
click at [255, 471] on span "Папка на Drive" at bounding box center [247, 467] width 41 height 7
type textarea "x"
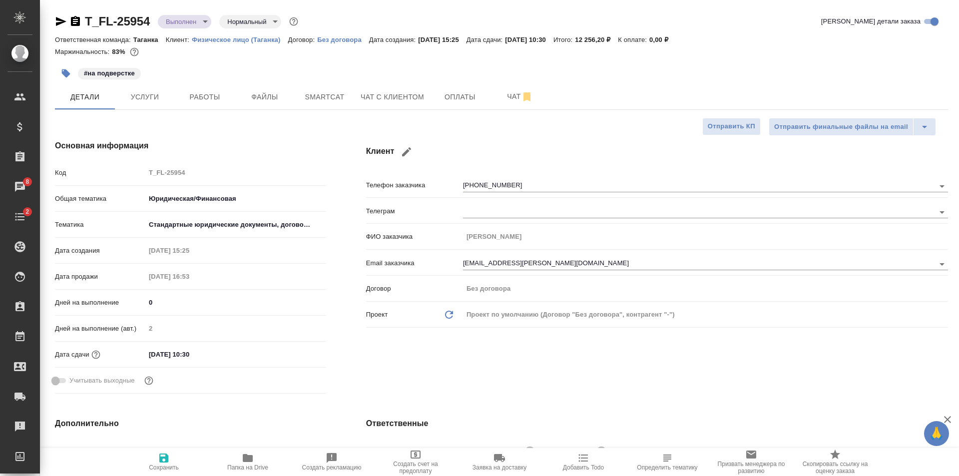
type textarea "x"
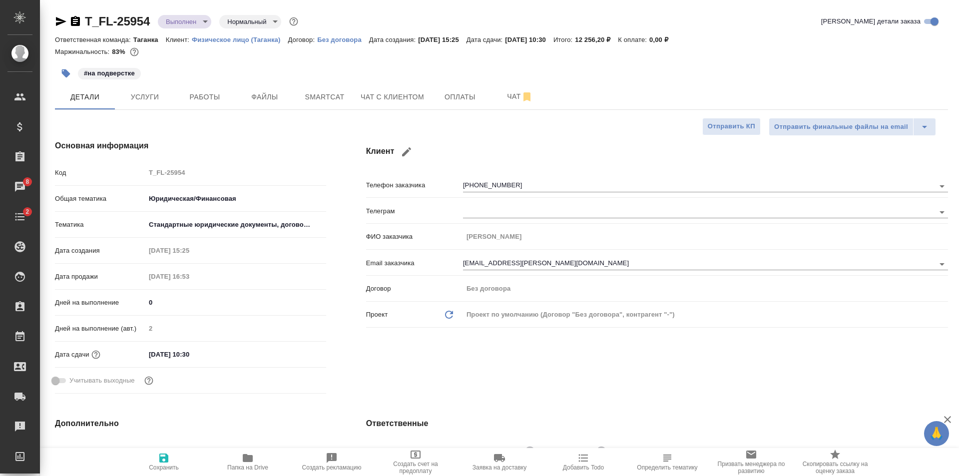
type textarea "x"
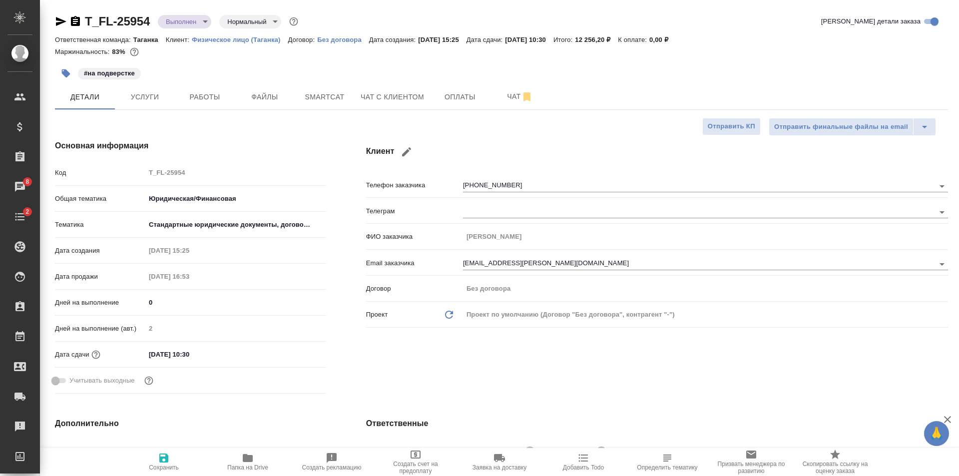
type textarea "x"
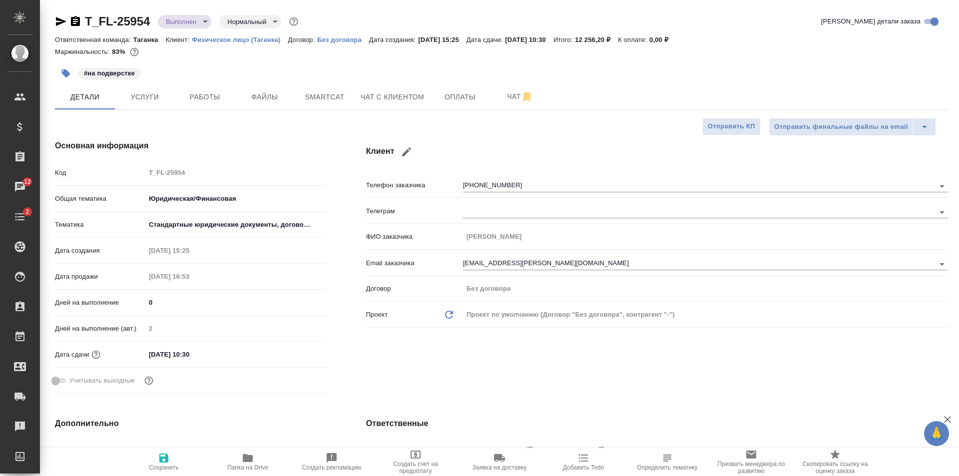
type textarea "x"
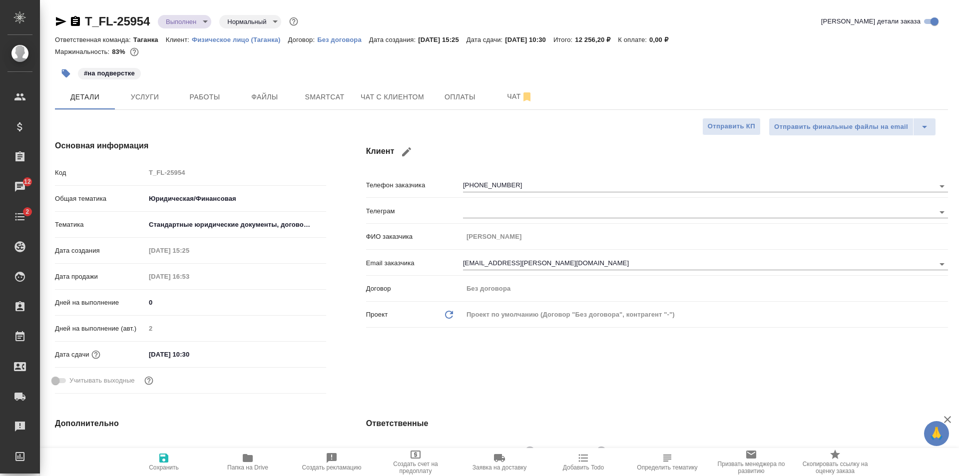
type textarea "x"
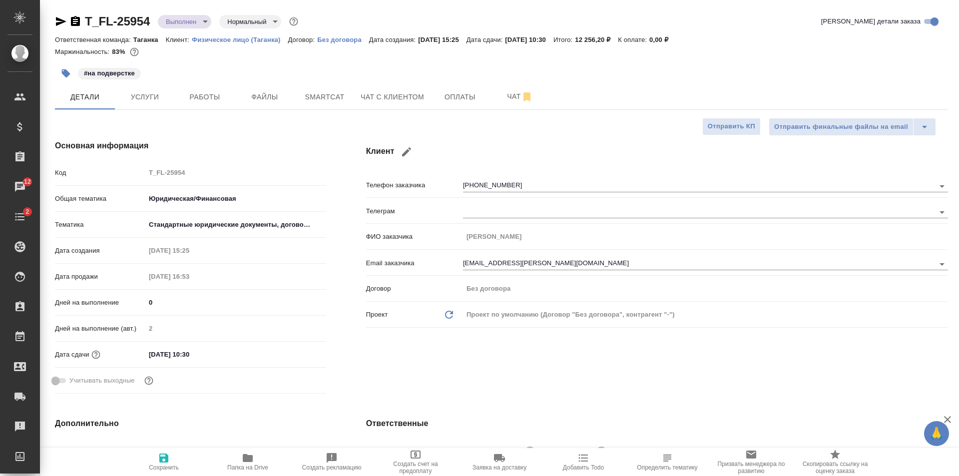
type textarea "x"
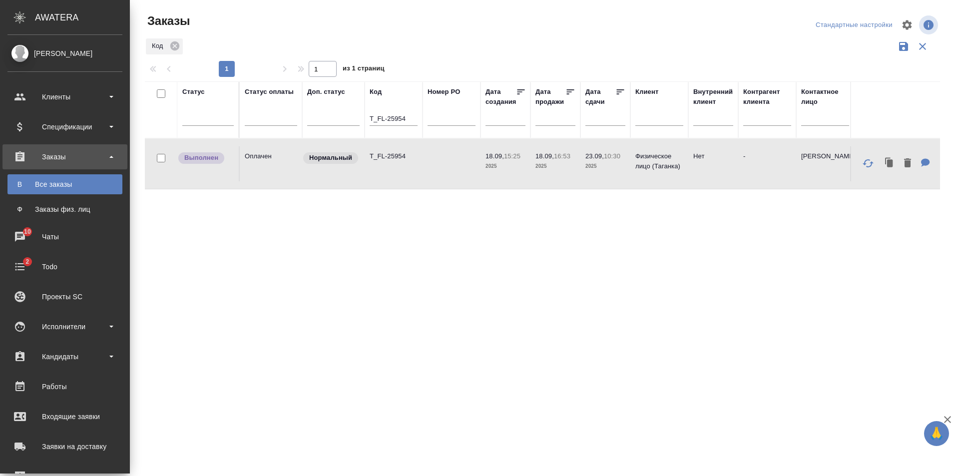
click at [44, 183] on div "Все заказы" at bounding box center [64, 184] width 105 height 10
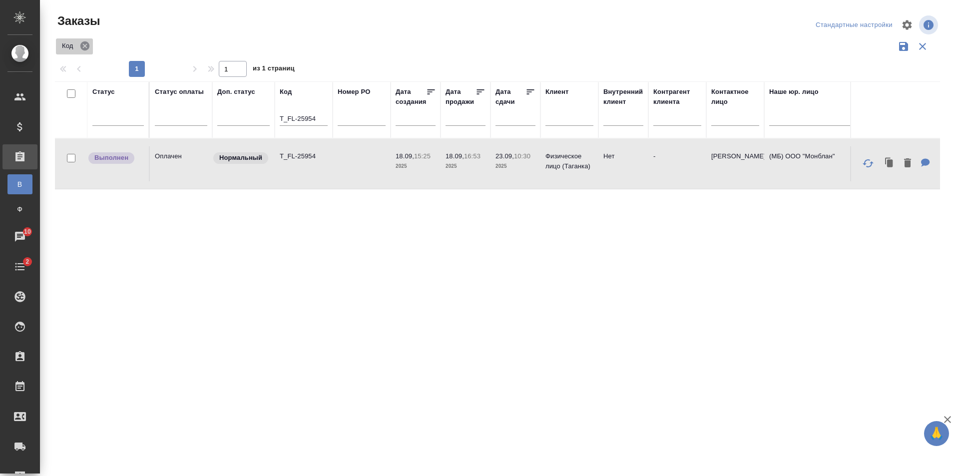
click at [84, 47] on icon at bounding box center [84, 45] width 11 height 11
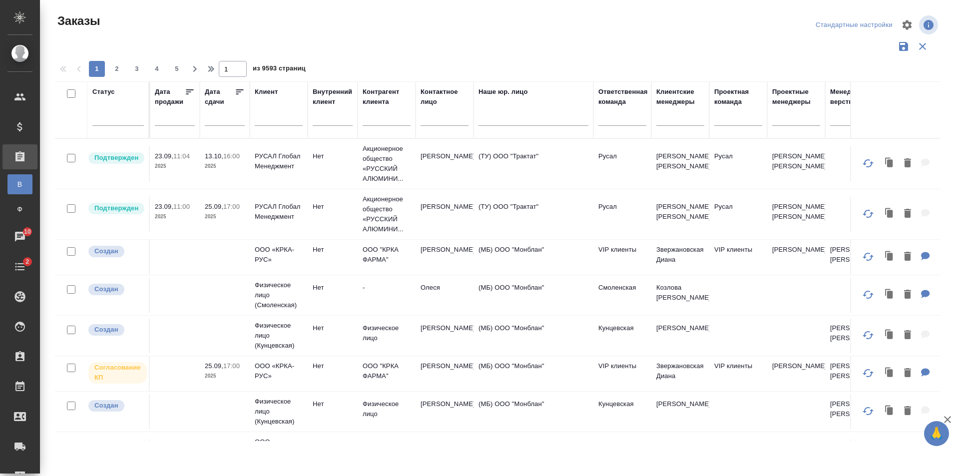
scroll to position [0, 291]
click at [612, 98] on div "Ответственная команда" at bounding box center [622, 97] width 49 height 20
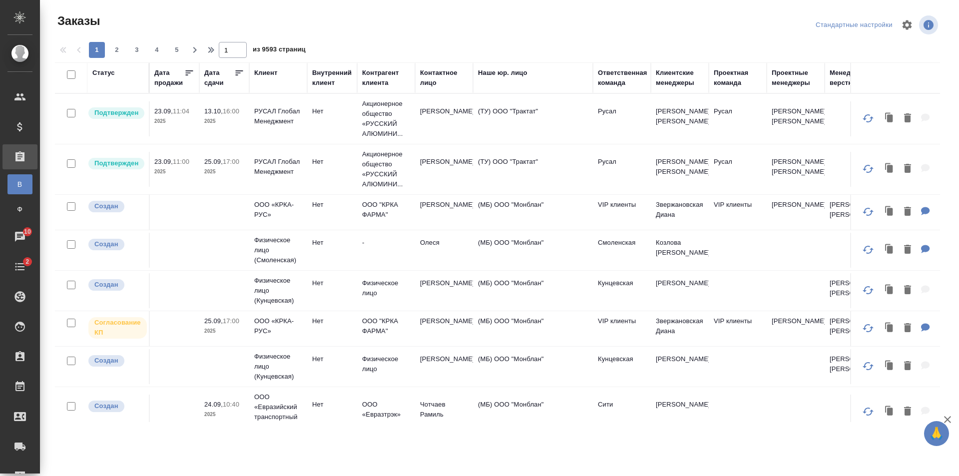
click at [608, 73] on div "Ответственная команда" at bounding box center [622, 78] width 49 height 20
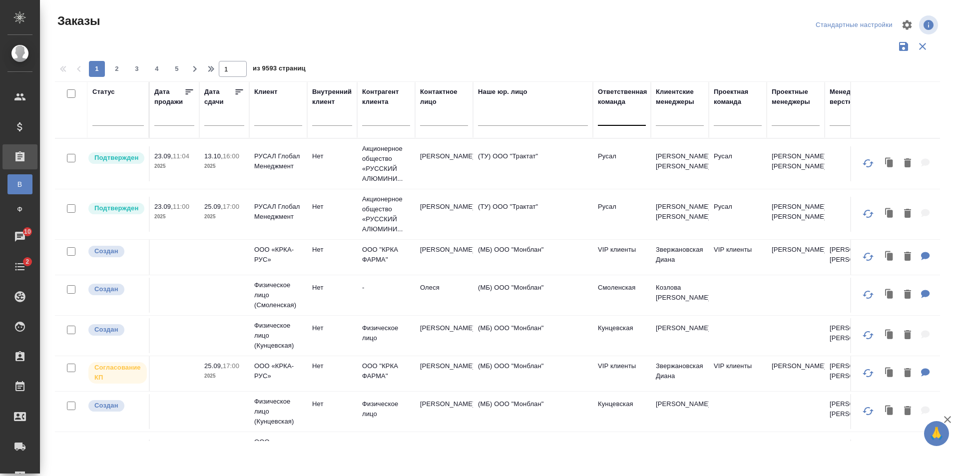
click at [607, 121] on div at bounding box center [622, 115] width 48 height 14
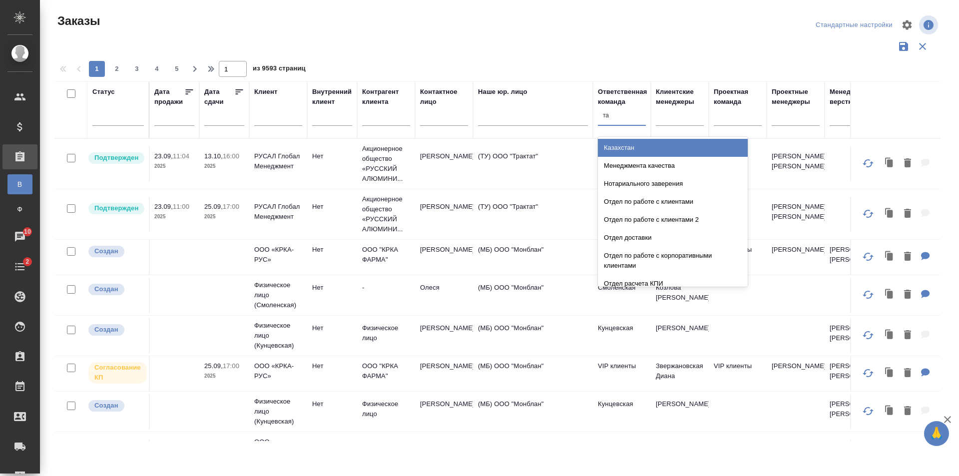
type input "таг"
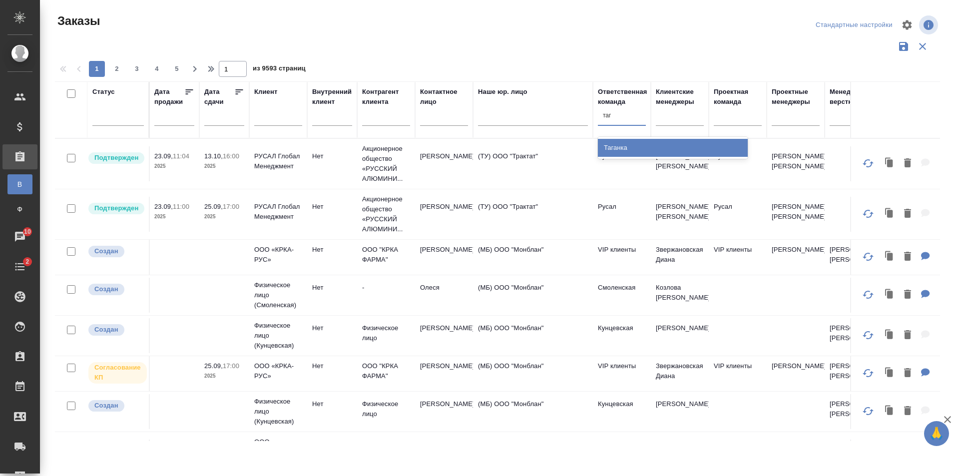
click at [616, 147] on div "Таганка" at bounding box center [673, 148] width 150 height 18
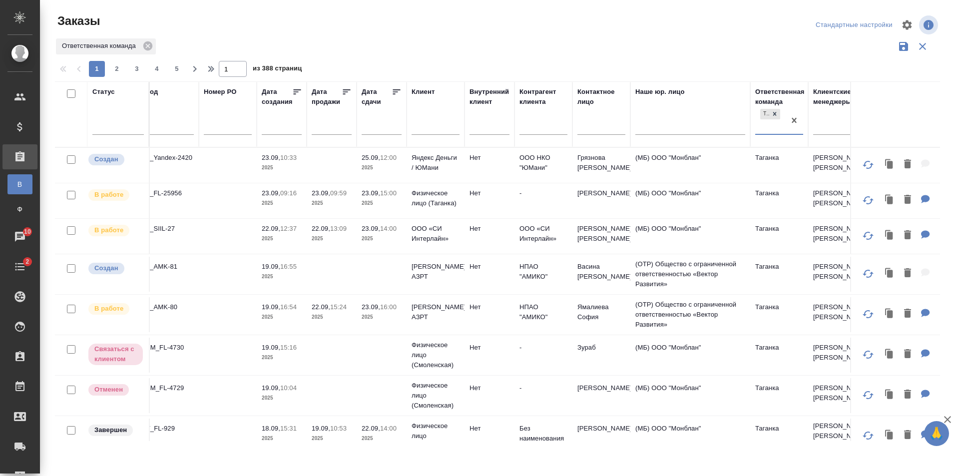
scroll to position [0, 0]
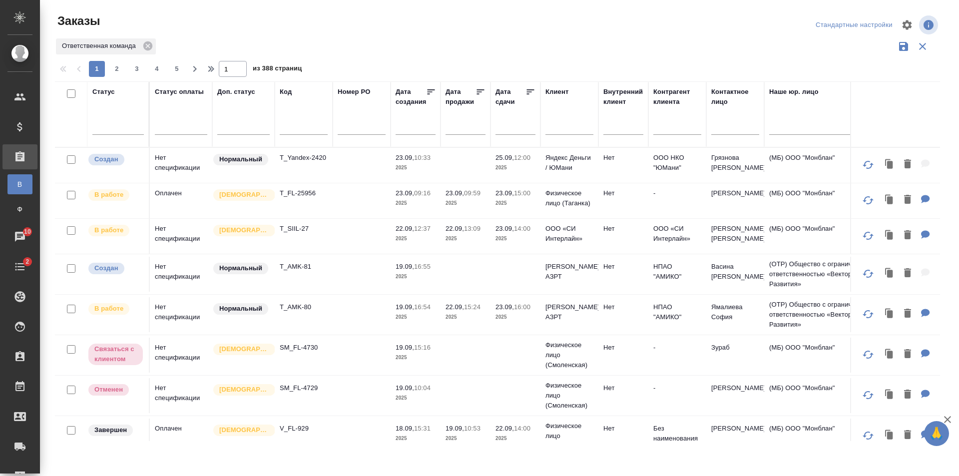
click at [298, 281] on td "T_AMK-81" at bounding box center [304, 274] width 58 height 35
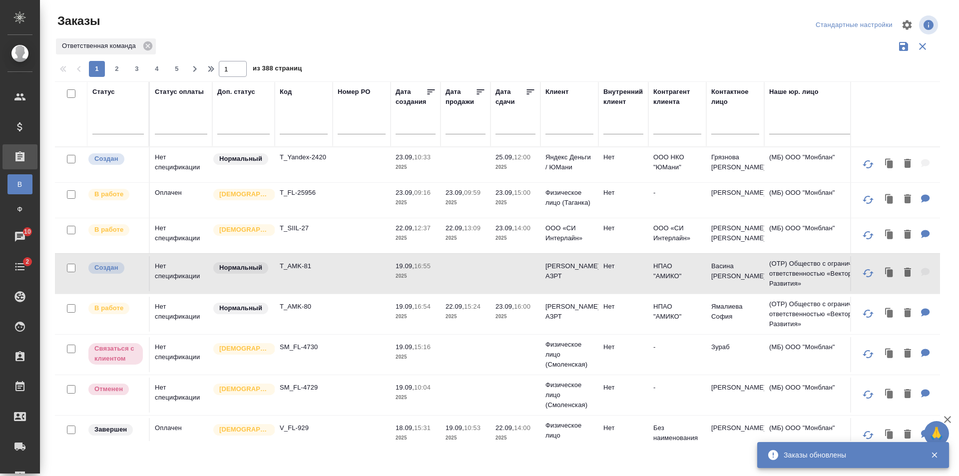
scroll to position [100, 0]
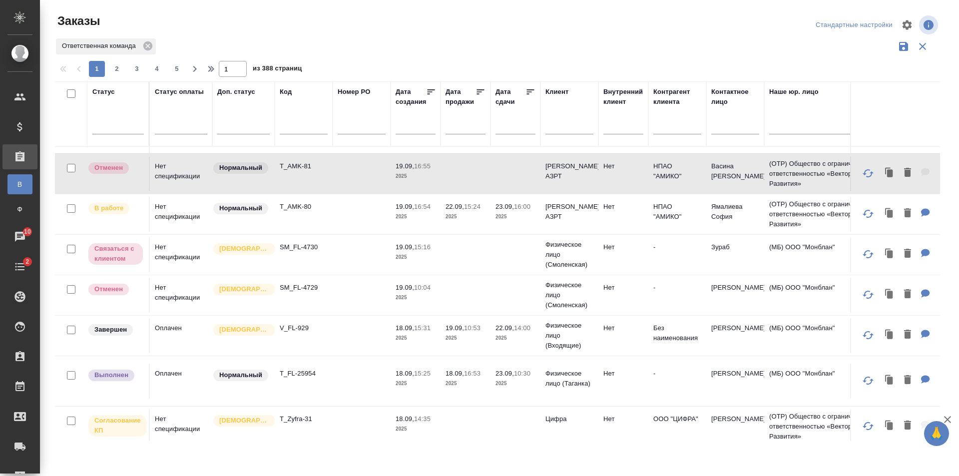
click at [338, 247] on td at bounding box center [362, 254] width 58 height 35
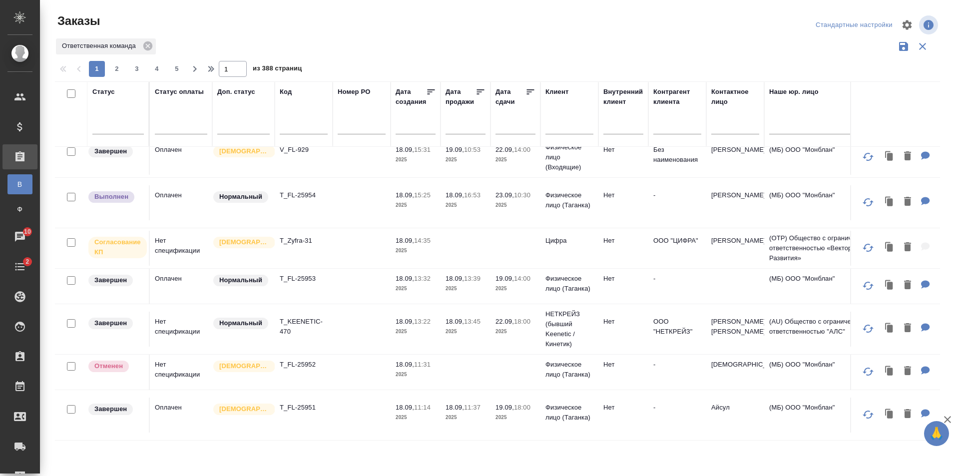
scroll to position [250, 0]
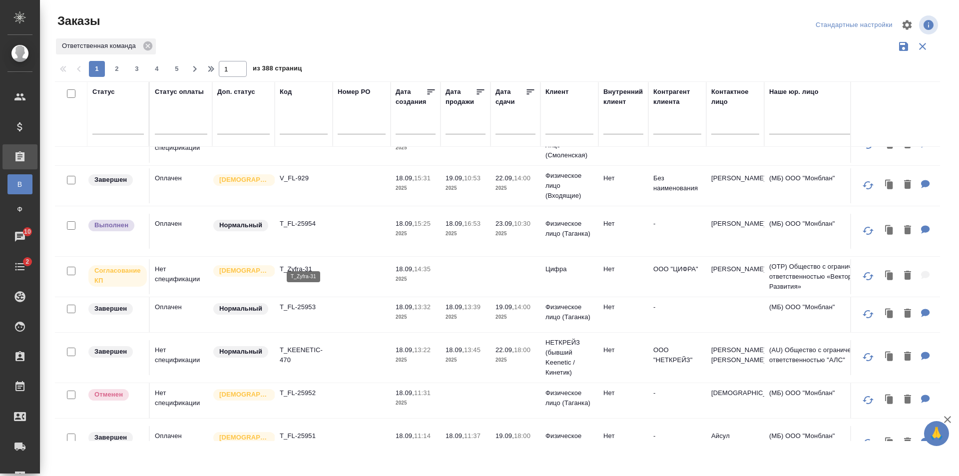
click at [326, 264] on p "T_Zyfra-31" at bounding box center [304, 269] width 48 height 10
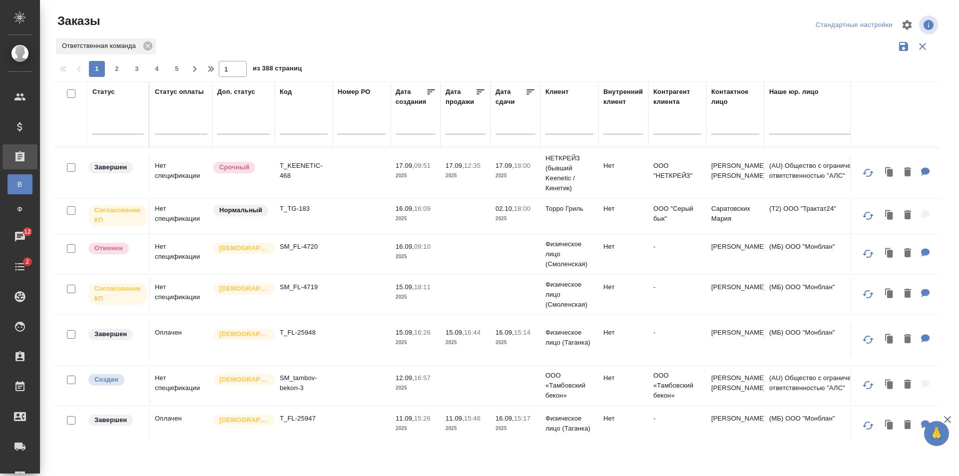
scroll to position [730, 0]
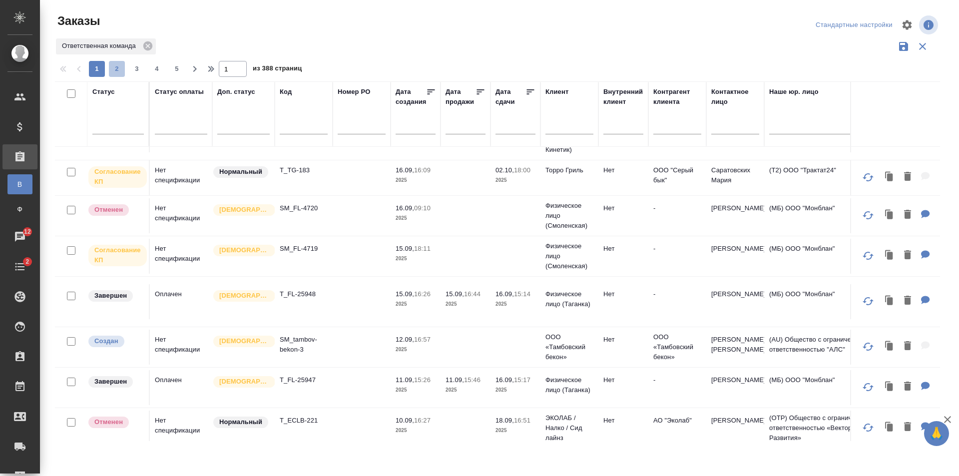
click at [110, 67] on span "2" at bounding box center [117, 69] width 16 height 10
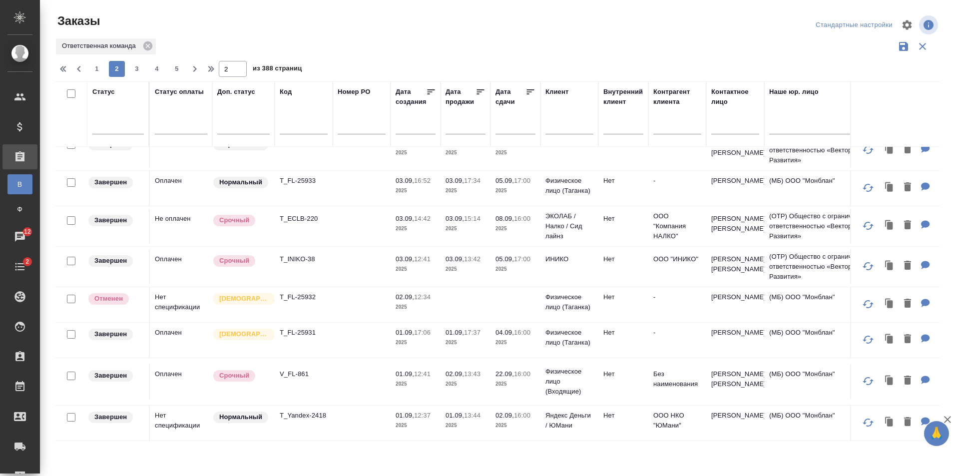
scroll to position [675, 0]
click at [136, 67] on span "3" at bounding box center [137, 69] width 16 height 10
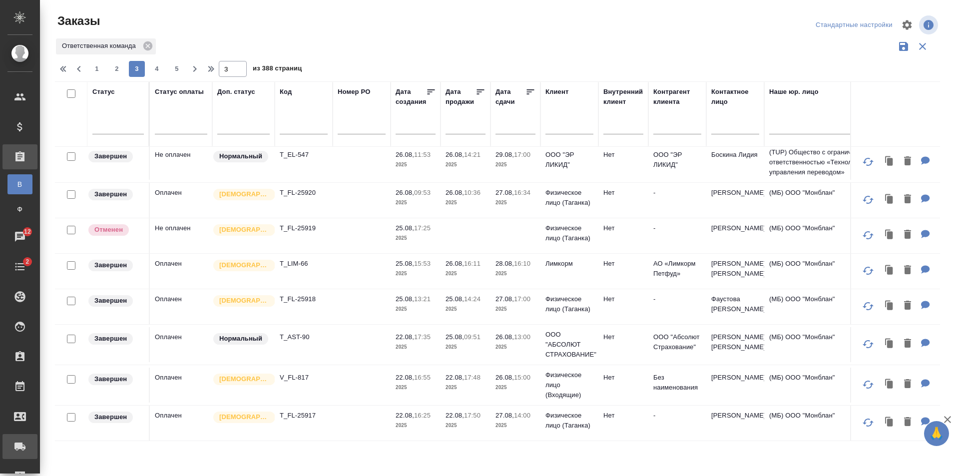
scroll to position [670, 0]
click at [110, 67] on span "2" at bounding box center [117, 69] width 16 height 10
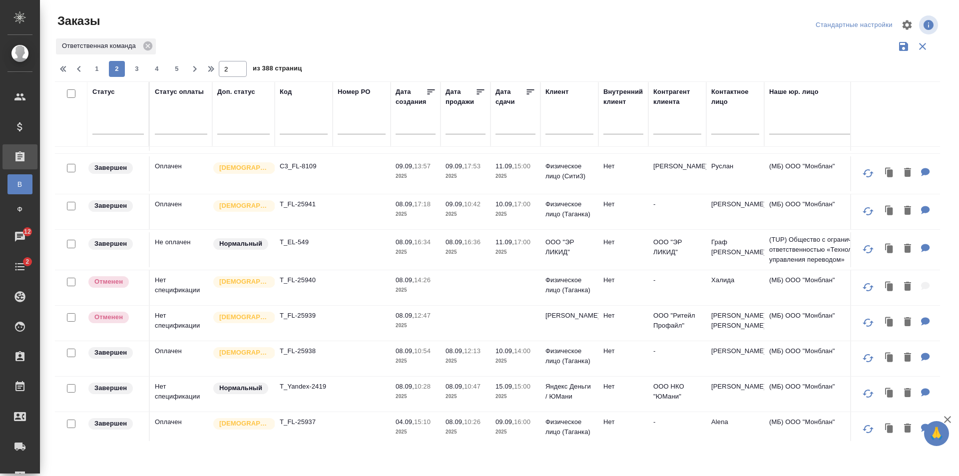
scroll to position [0, 0]
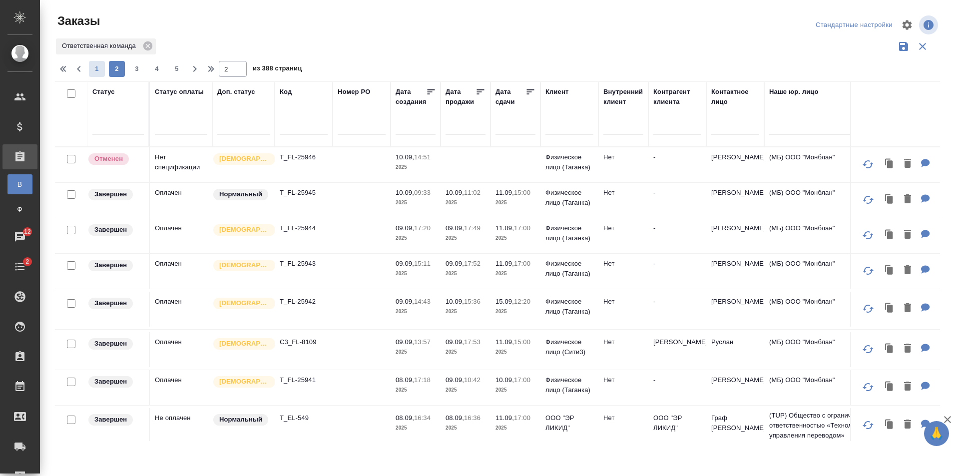
click at [95, 69] on span "1" at bounding box center [97, 69] width 16 height 10
type input "1"
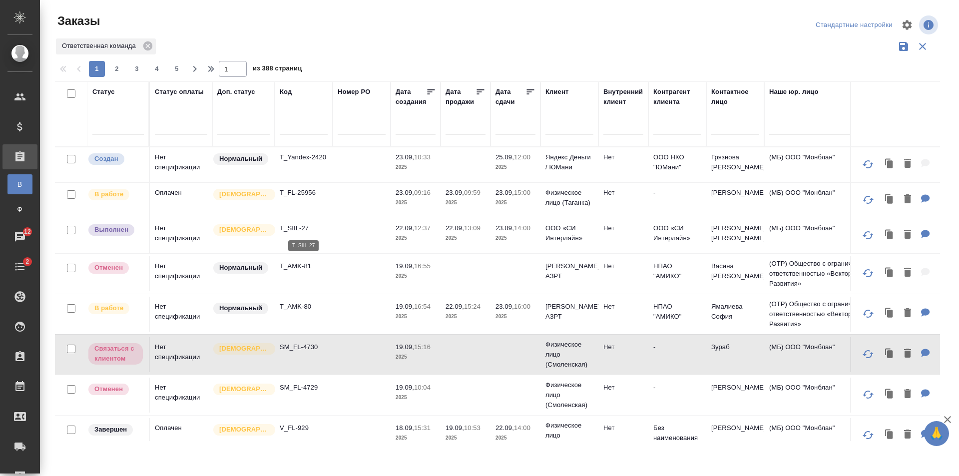
click at [315, 225] on p "T_SIIL-27" at bounding box center [304, 228] width 48 height 10
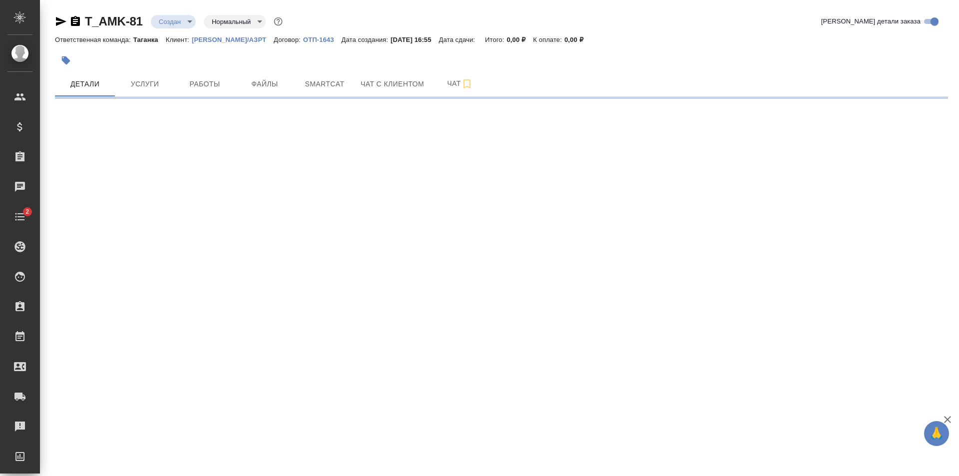
select select "RU"
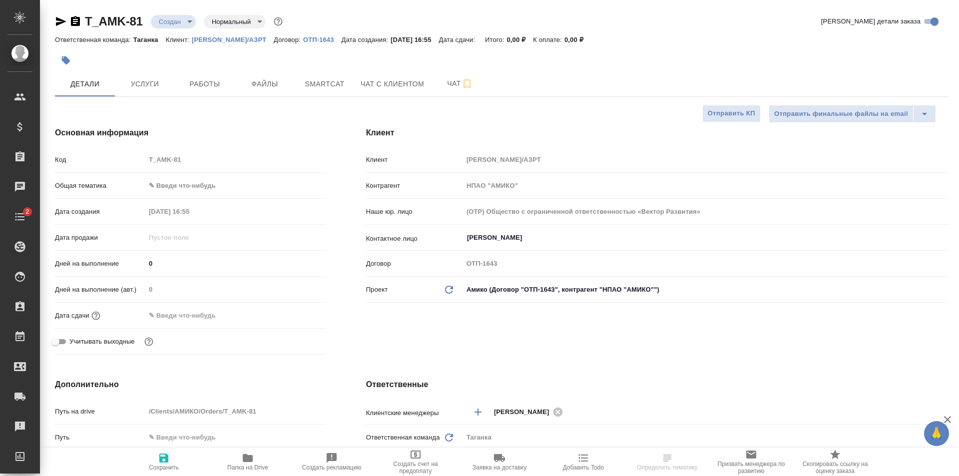
type textarea "x"
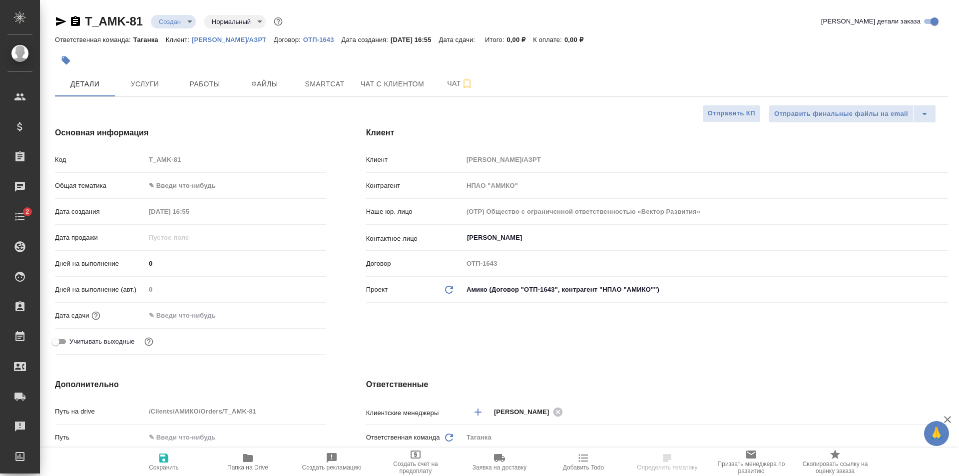
type textarea "x"
click at [180, 19] on body "🙏 .cls-1 fill:#fff; AWATERA [PERSON_NAME] Спецификации Заказы Чаты 2 Todo Проек…" at bounding box center [479, 238] width 959 height 476
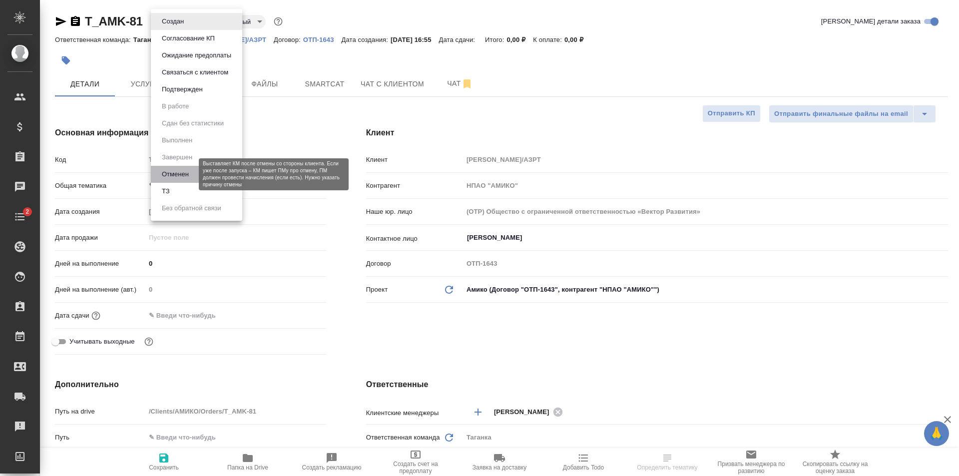
click at [182, 172] on button "Отменен" at bounding box center [175, 174] width 33 height 11
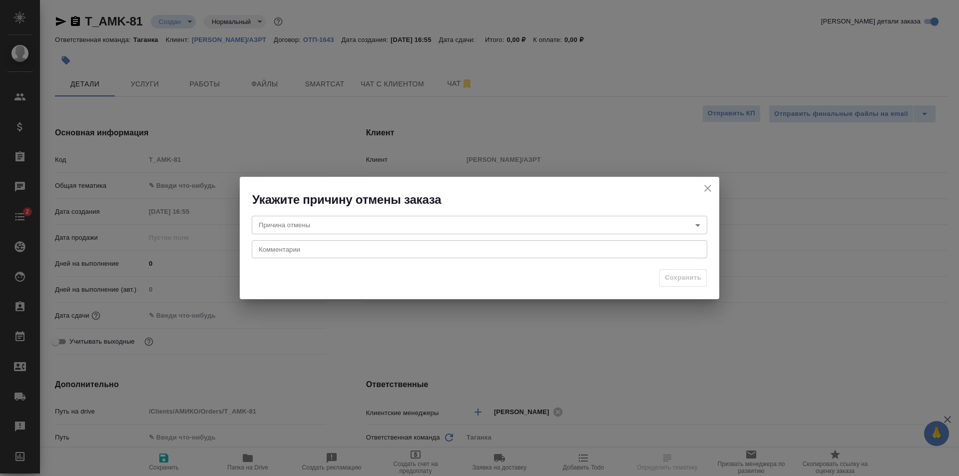
click at [276, 223] on body "🙏 .cls-1 fill:#fff; AWATERA [PERSON_NAME] Спецификации Заказы Чаты 2 Todo Проек…" at bounding box center [479, 238] width 959 height 476
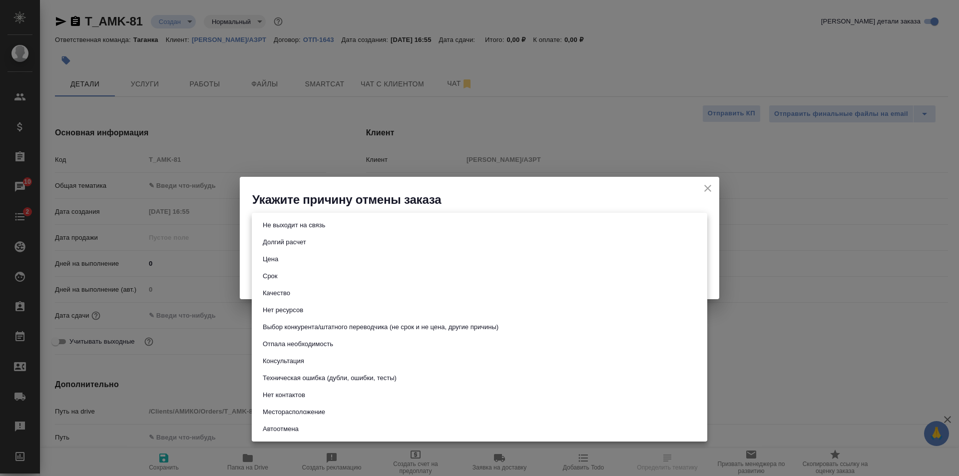
click at [405, 377] on li "Техническая ошибка (дубли, ошибки, тесты)" at bounding box center [480, 378] width 456 height 17
type input "technicalError"
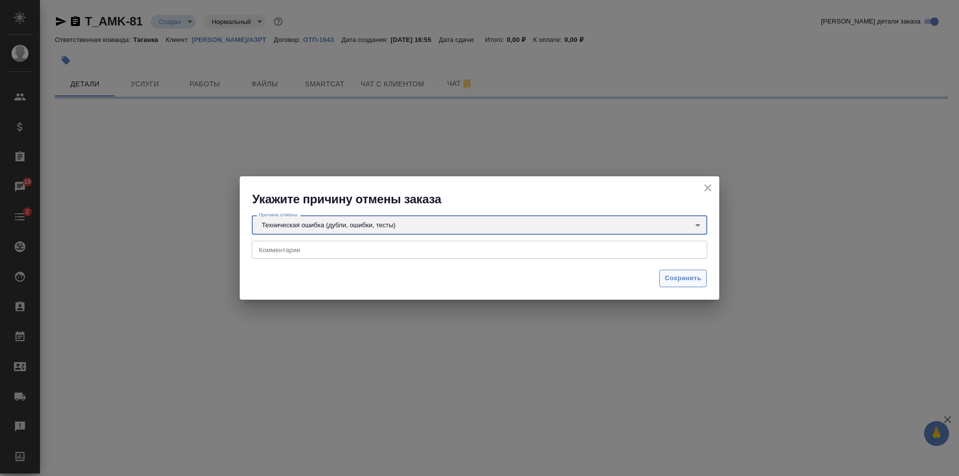
select select "RU"
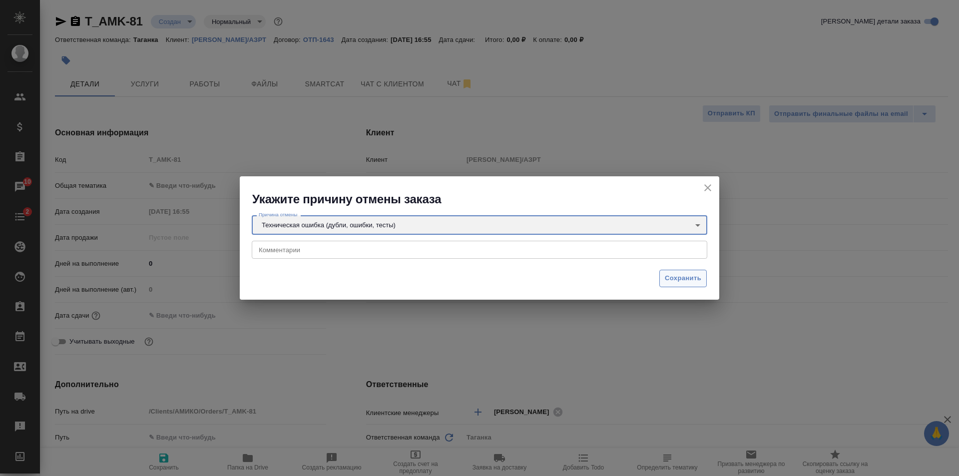
type textarea "x"
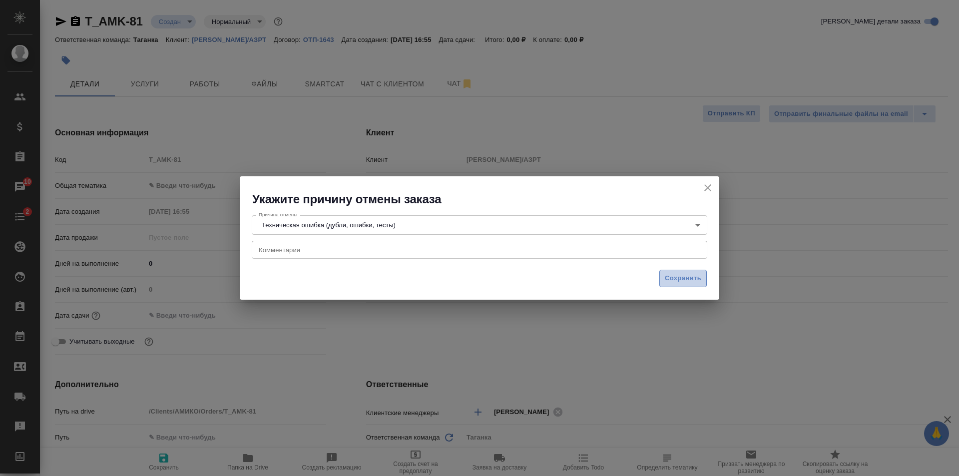
click at [671, 277] on span "Сохранить" at bounding box center [683, 278] width 36 height 11
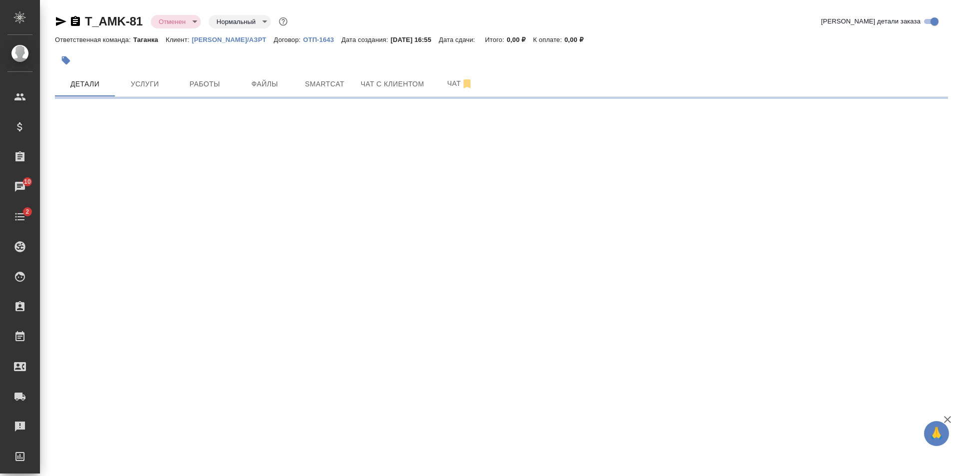
select select "RU"
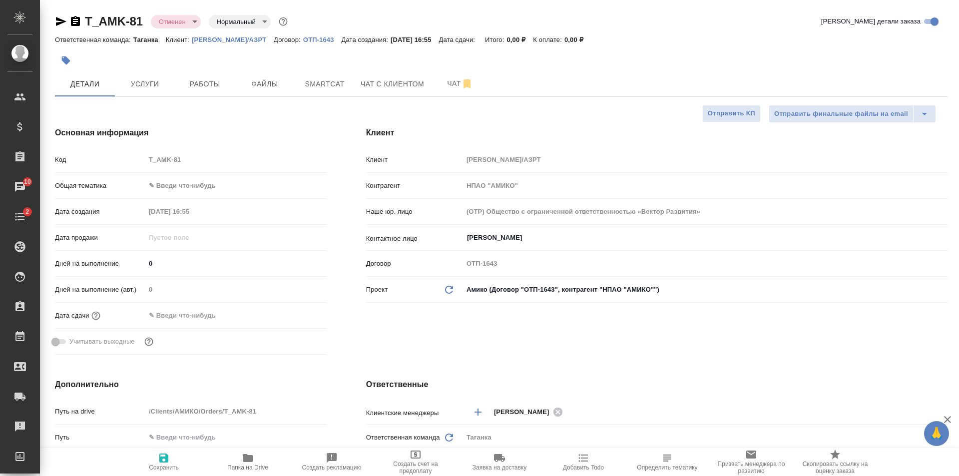
type textarea "x"
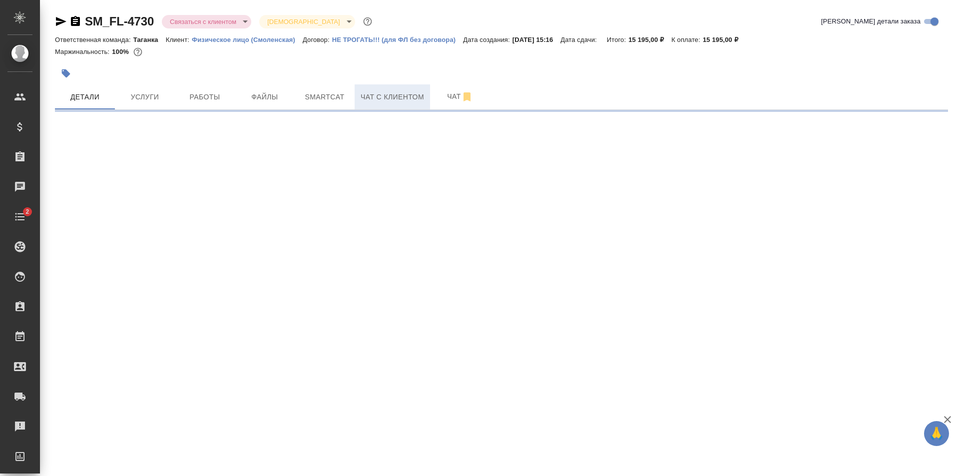
click at [386, 100] on span "Чат с клиентом" at bounding box center [392, 97] width 63 height 12
select select "RU"
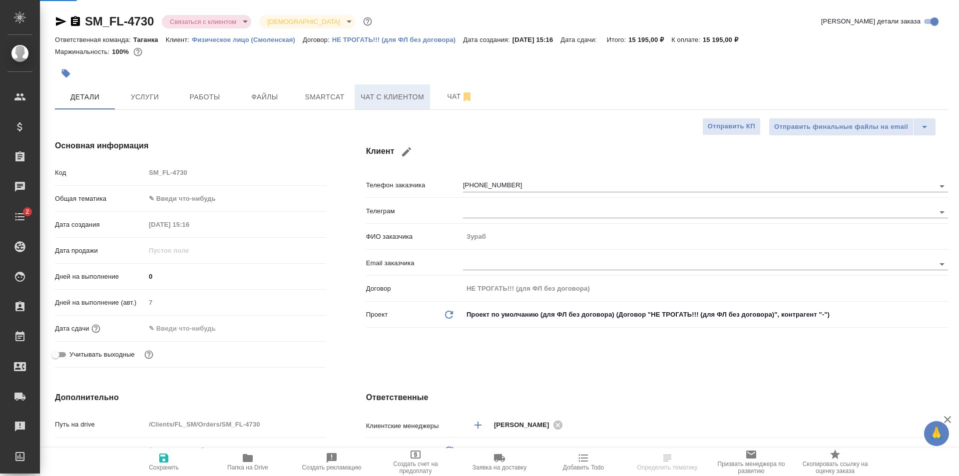
type textarea "x"
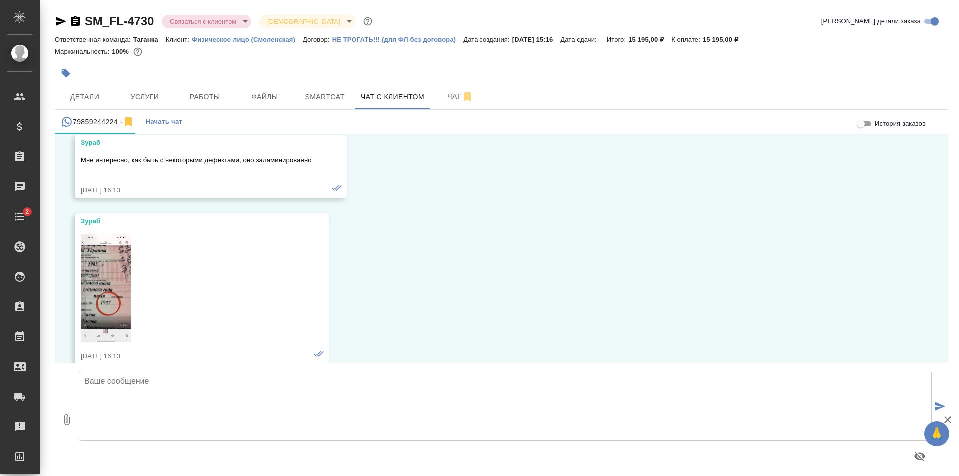
scroll to position [517, 0]
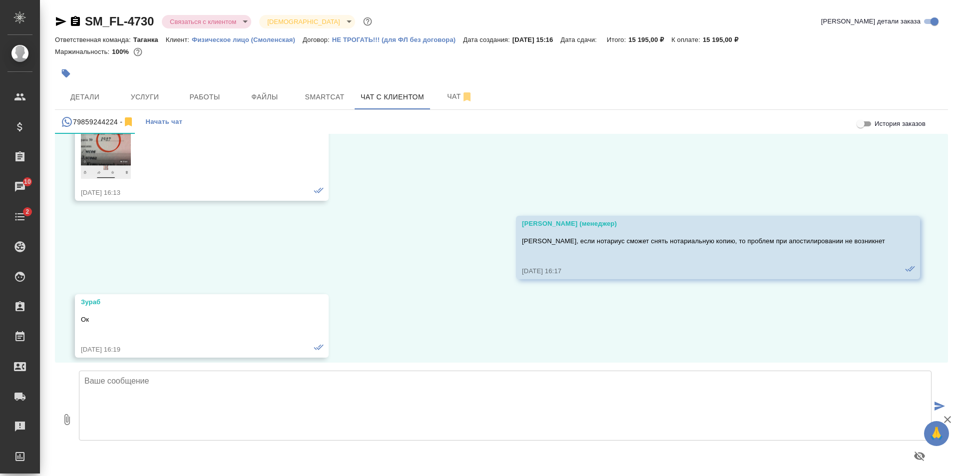
click at [213, 423] on textarea at bounding box center [505, 406] width 853 height 70
type textarea "Добрый день! Подскажите, пожалуйста, Вам актуален вопрос апостилирования?"
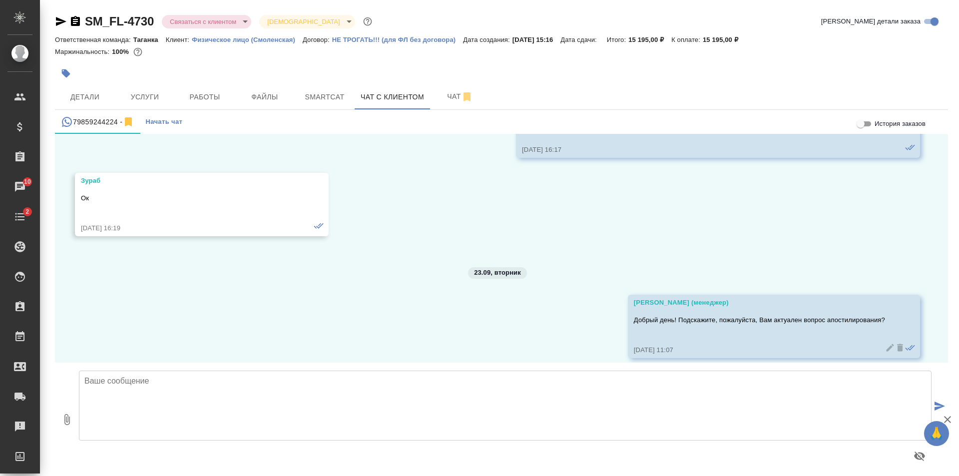
scroll to position [639, 0]
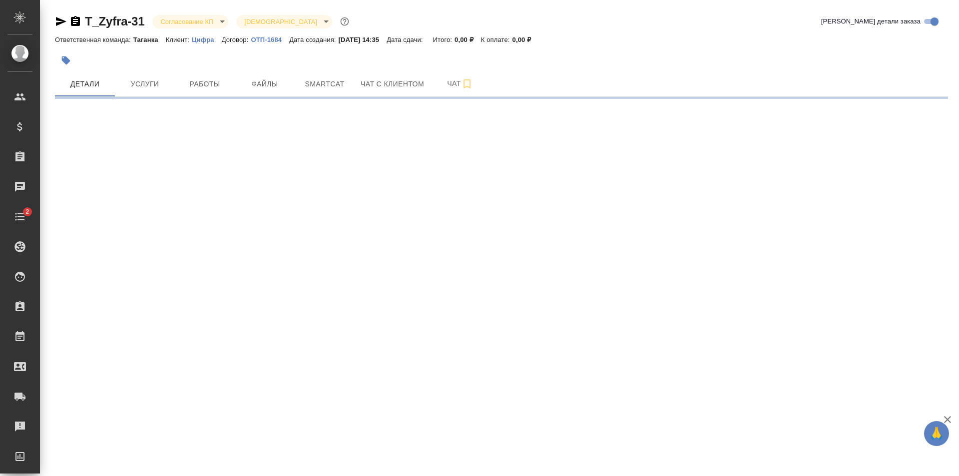
select select "RU"
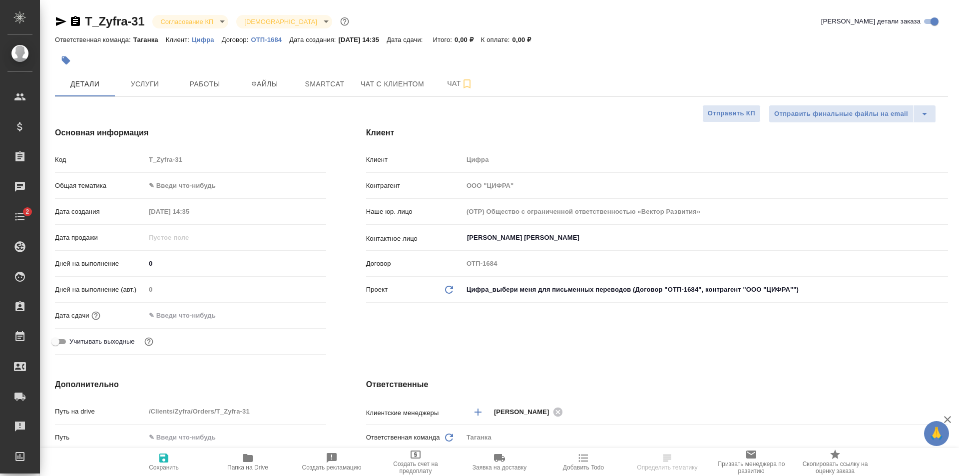
type textarea "x"
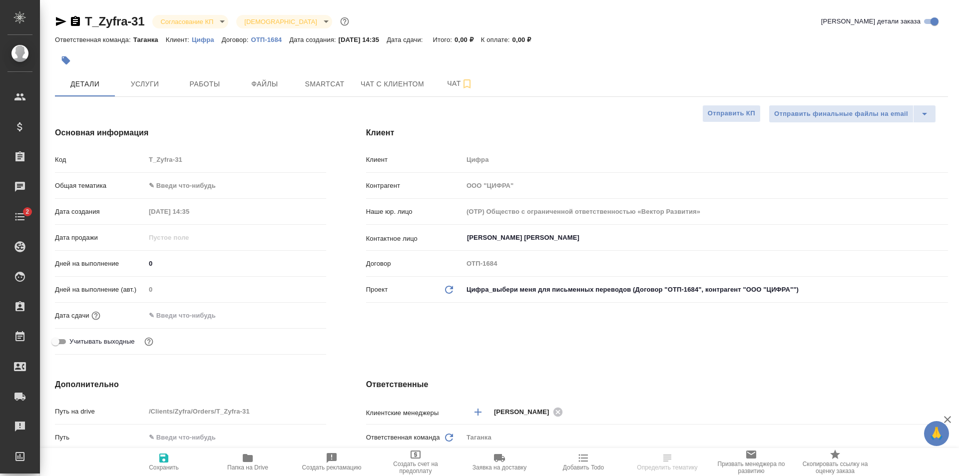
type textarea "x"
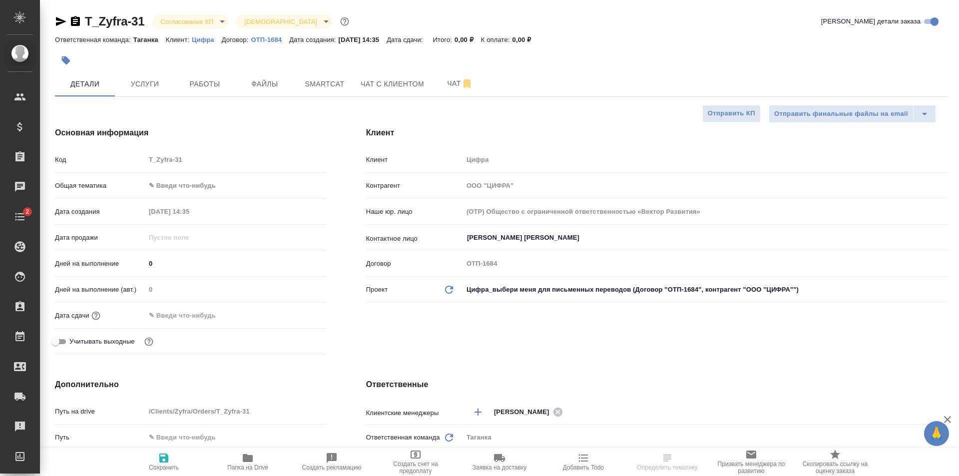
type textarea "x"
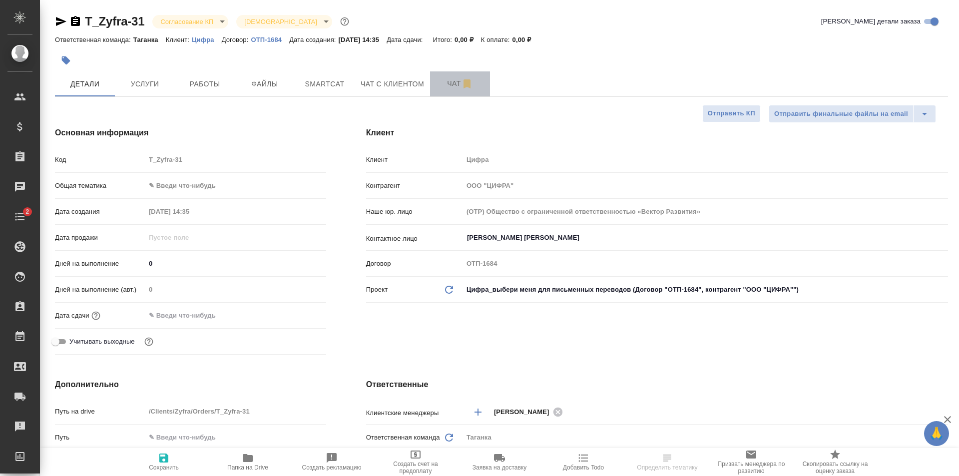
click at [442, 86] on span "Чат" at bounding box center [460, 83] width 48 height 12
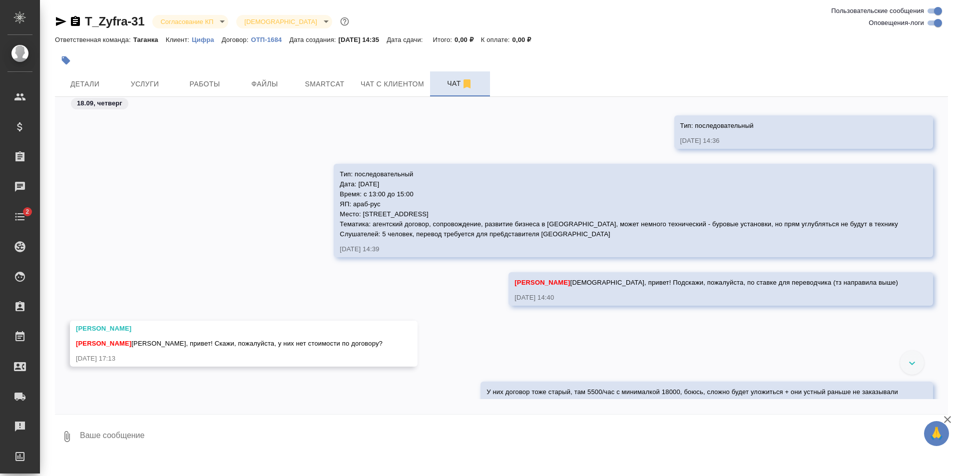
scroll to position [451, 0]
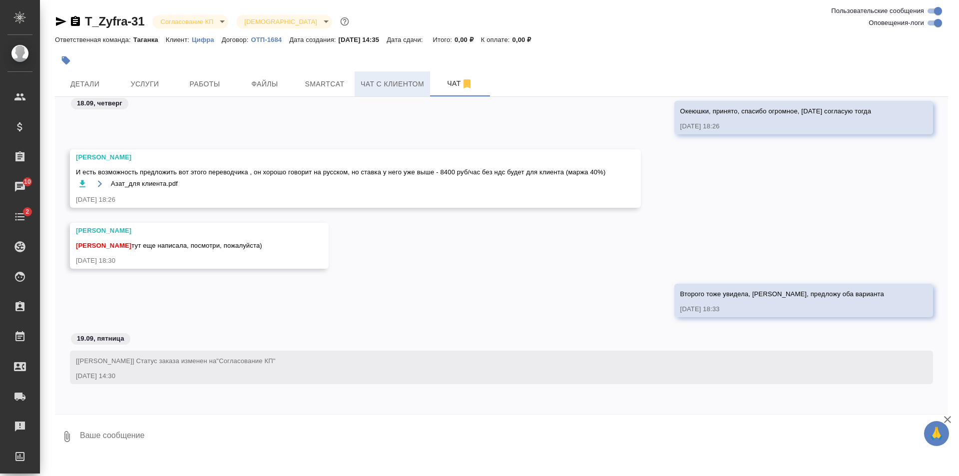
click at [376, 87] on span "Чат с клиентом" at bounding box center [392, 84] width 63 height 12
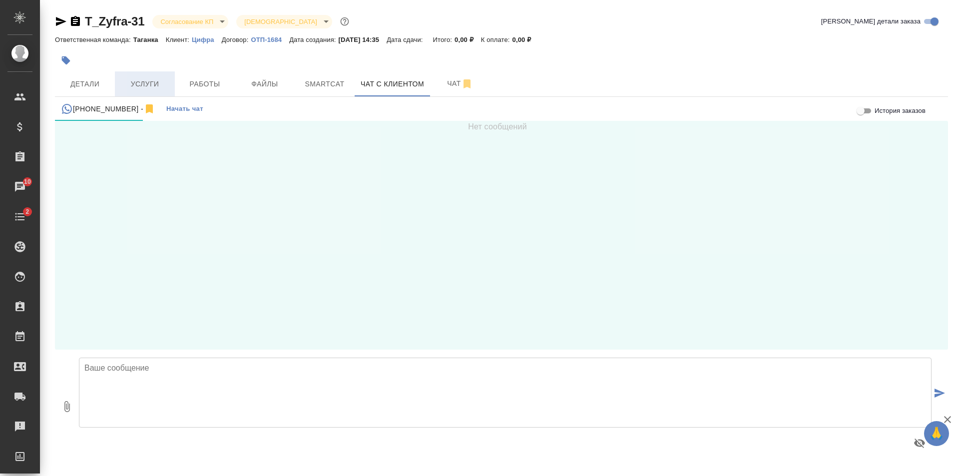
click at [128, 75] on button "Услуги" at bounding box center [145, 83] width 60 height 25
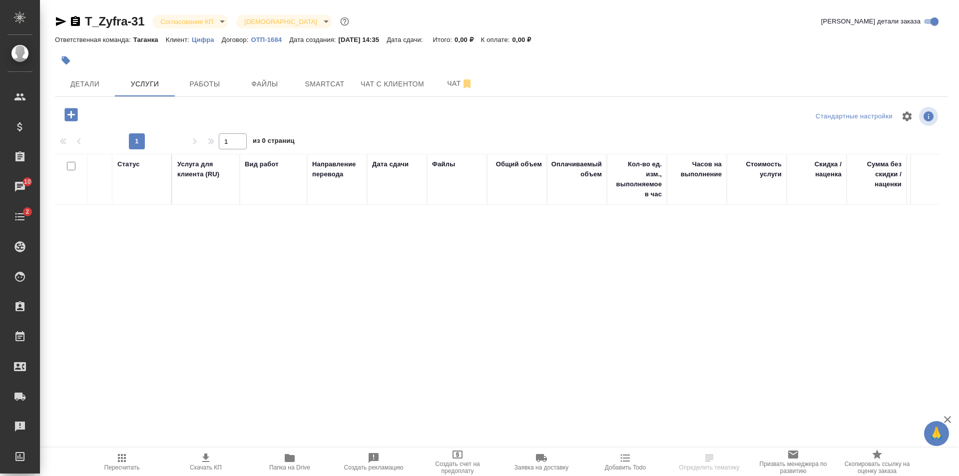
click at [202, 18] on body "🙏 .cls-1 fill:#fff; AWATERA [PERSON_NAME] Спецификации Заказы 10 Чаты 2 Todo Пр…" at bounding box center [479, 238] width 959 height 476
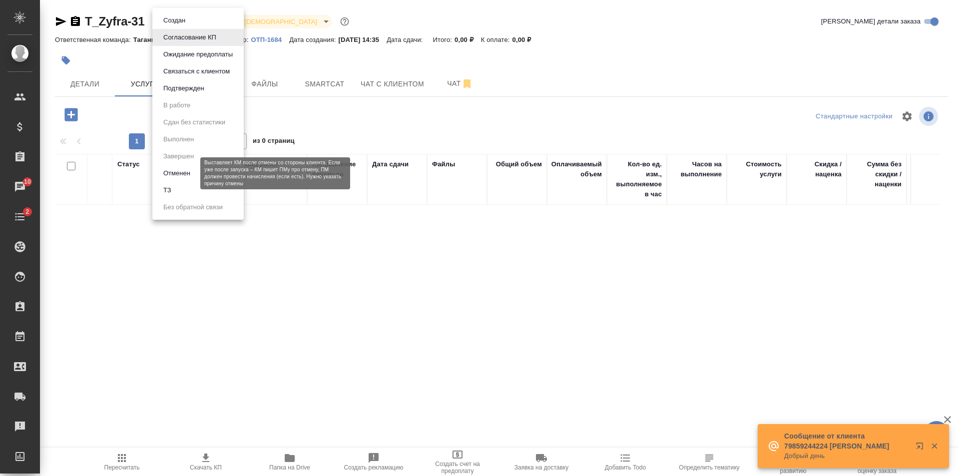
click at [193, 174] on button "Отменен" at bounding box center [176, 173] width 33 height 11
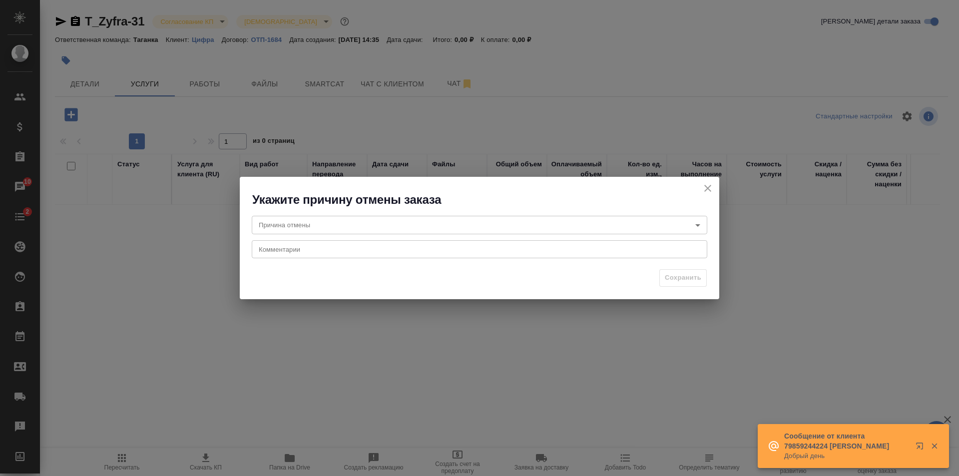
click at [308, 226] on body "🙏 .cls-1 fill:#fff; AWATERA [PERSON_NAME] Спецификации Заказы 10 Чаты 2 Todo Пр…" at bounding box center [479, 238] width 959 height 476
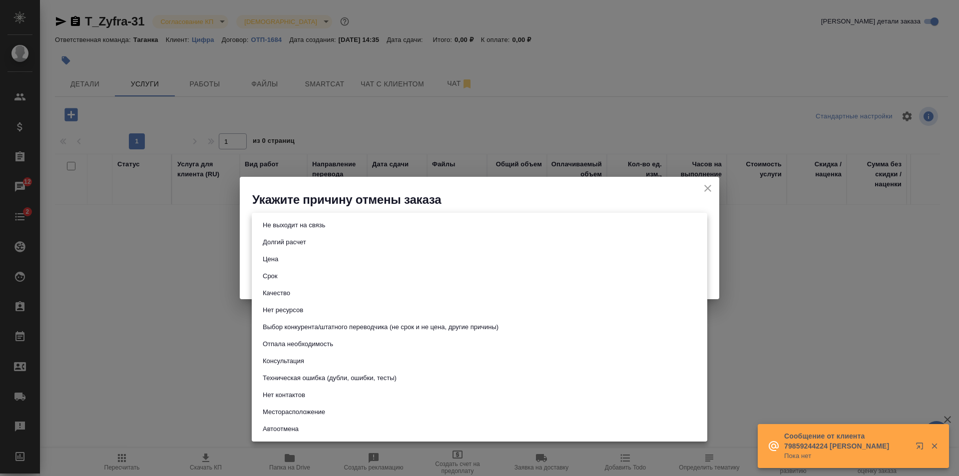
click at [376, 223] on li "Не выходит на связь" at bounding box center [480, 225] width 456 height 17
type input "stopContacting"
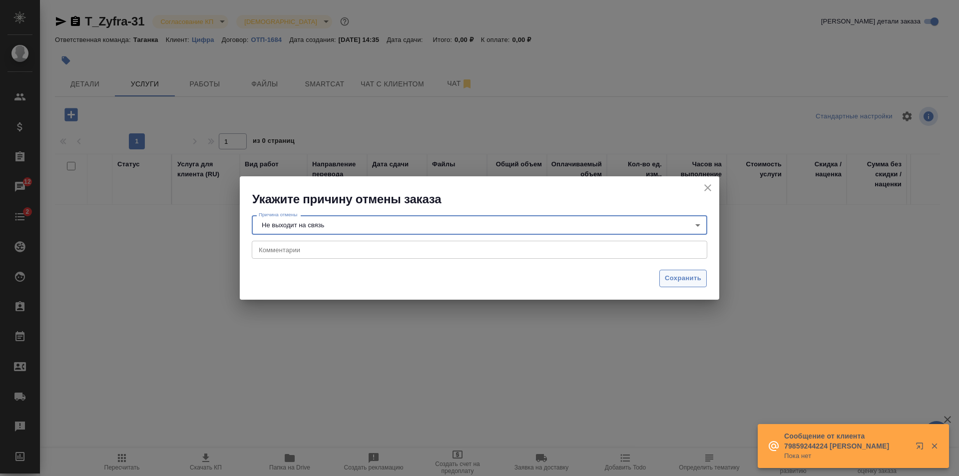
click at [674, 275] on span "Сохранить" at bounding box center [683, 278] width 36 height 11
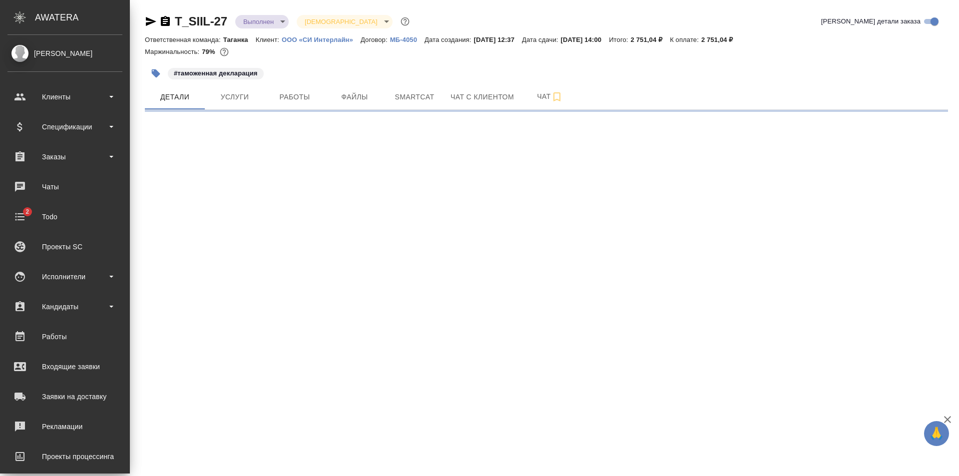
select select "RU"
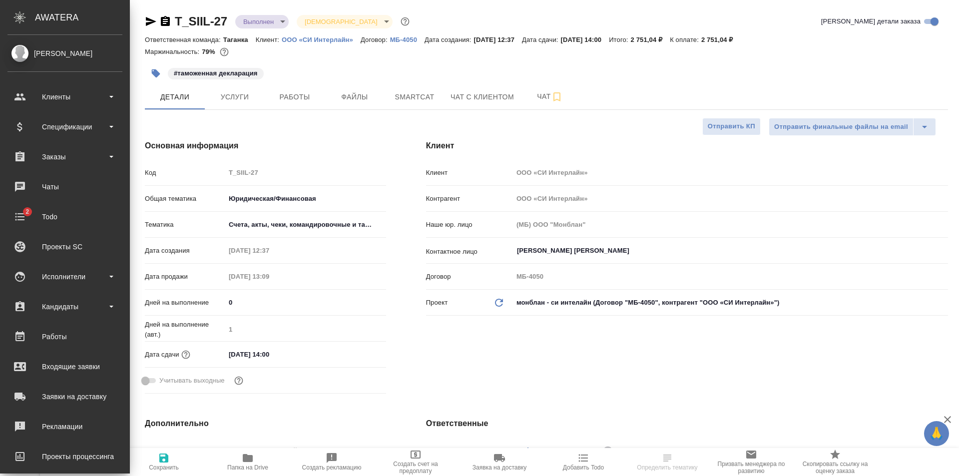
type textarea "x"
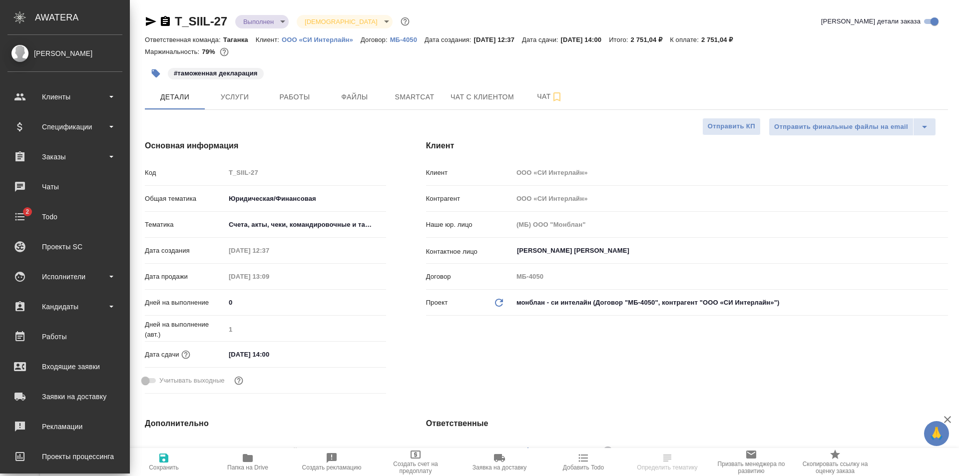
type textarea "x"
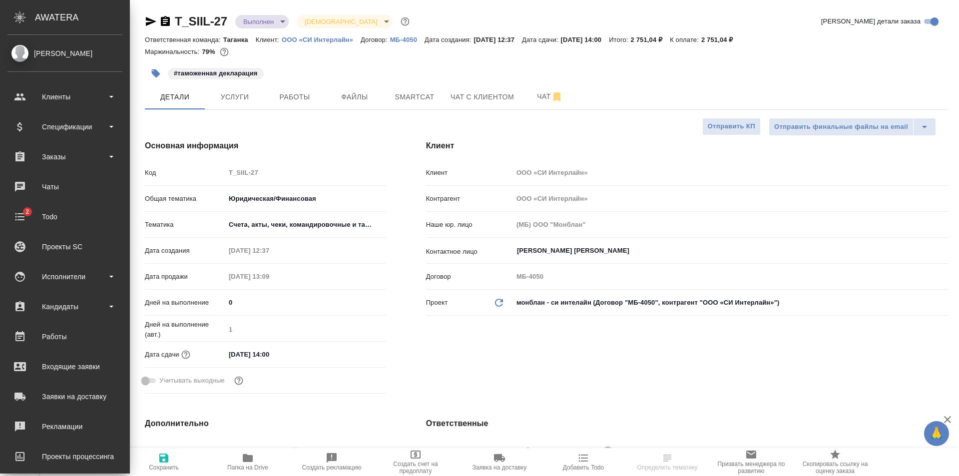
type textarea "x"
select select "RU"
type textarea "x"
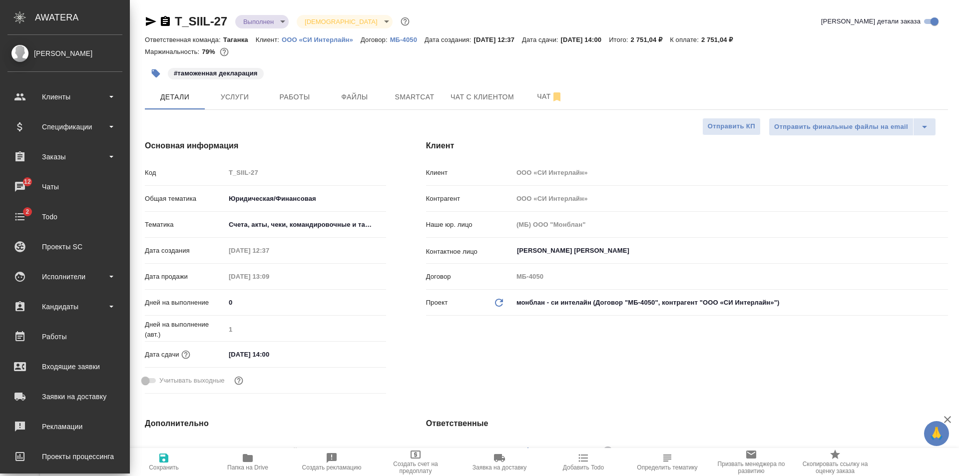
type textarea "x"
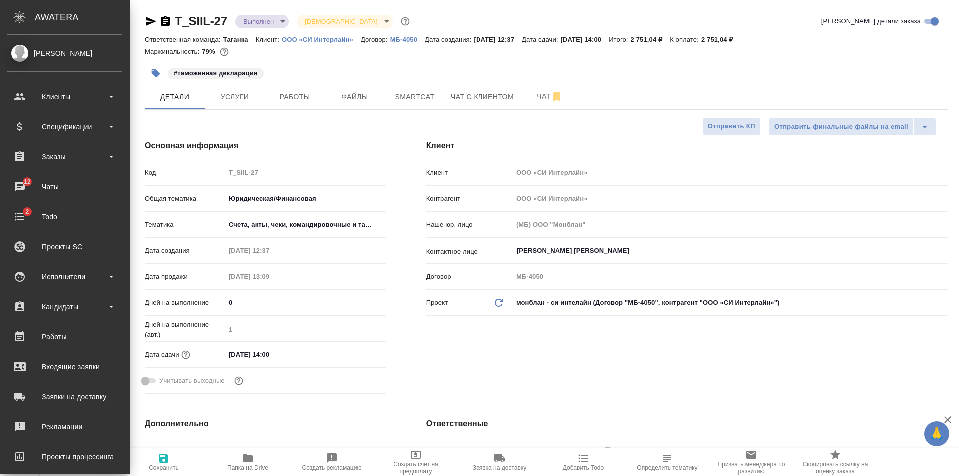
type textarea "x"
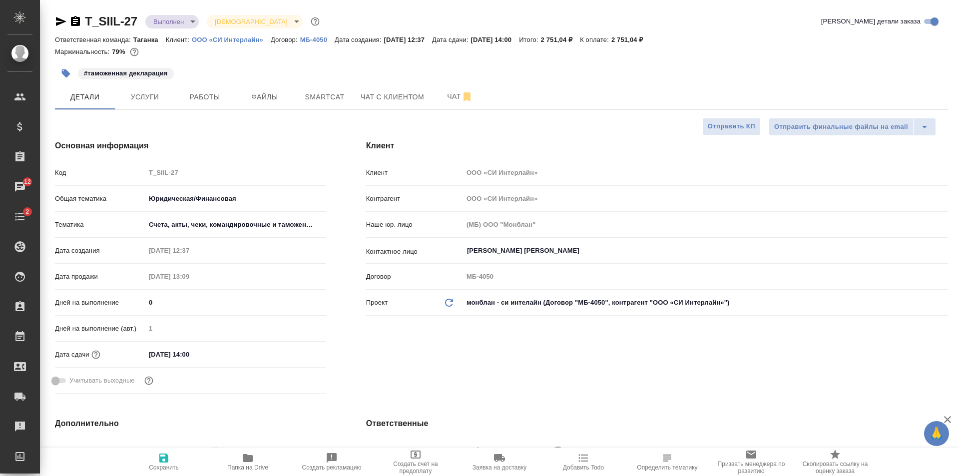
type textarea "x"
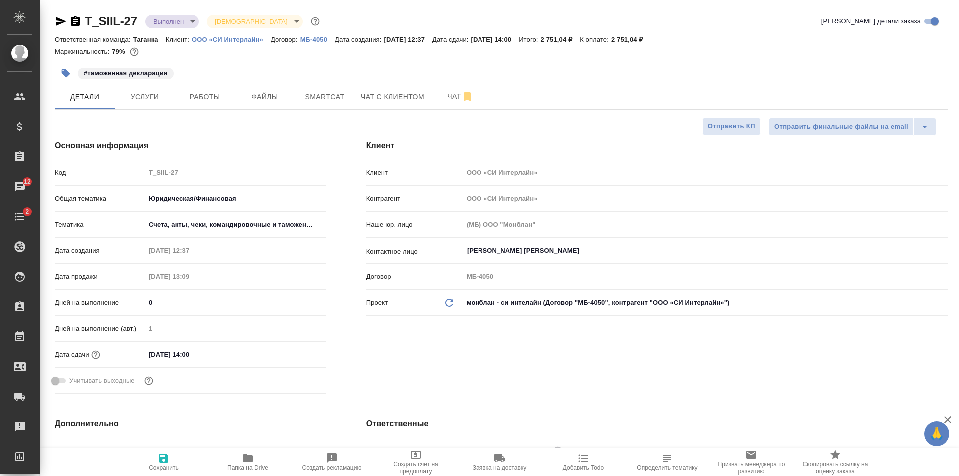
type textarea "x"
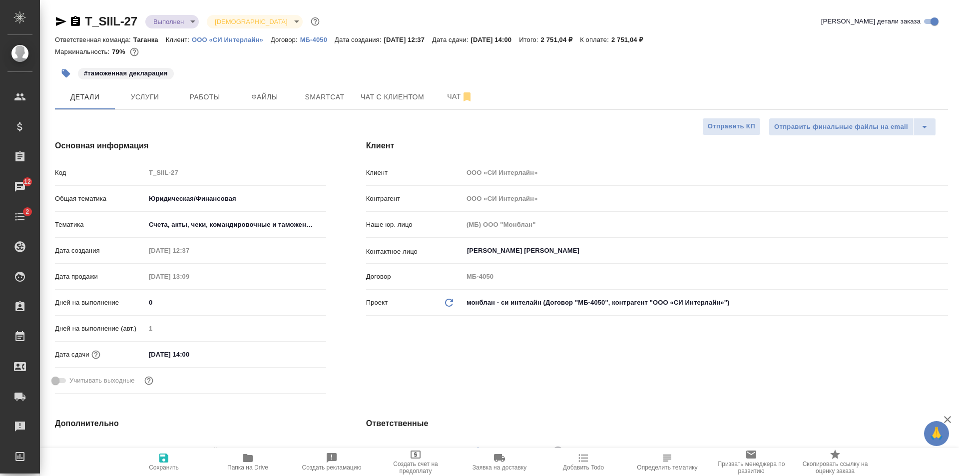
type textarea "x"
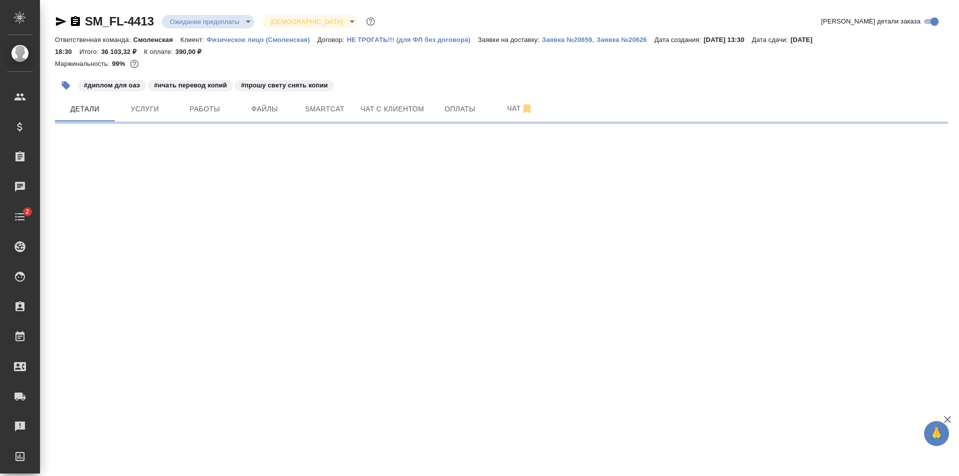
select select "RU"
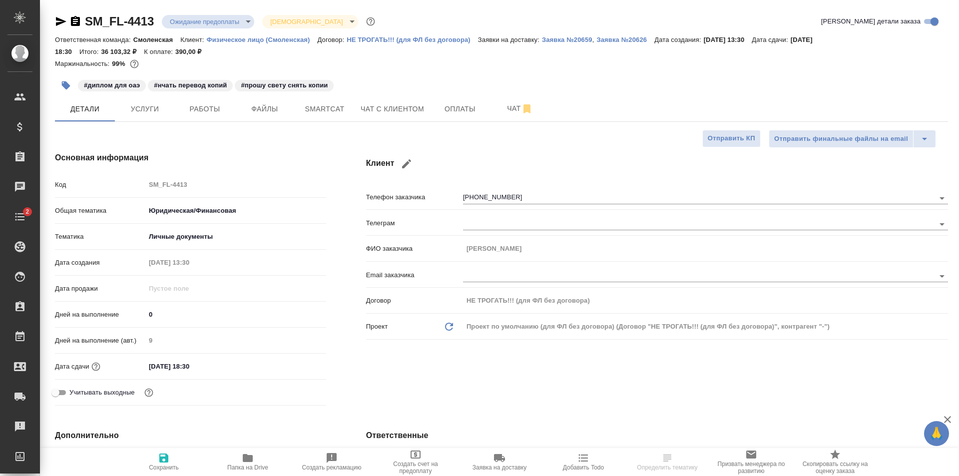
type textarea "x"
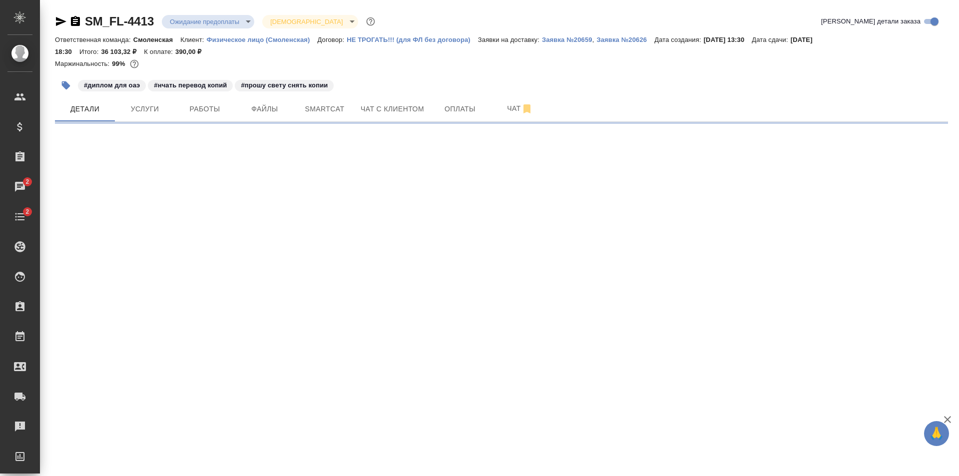
select select "RU"
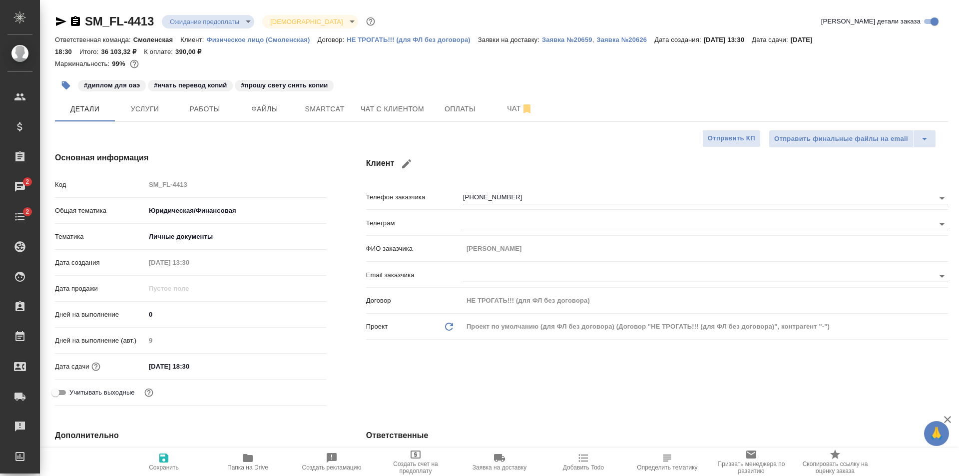
type textarea "x"
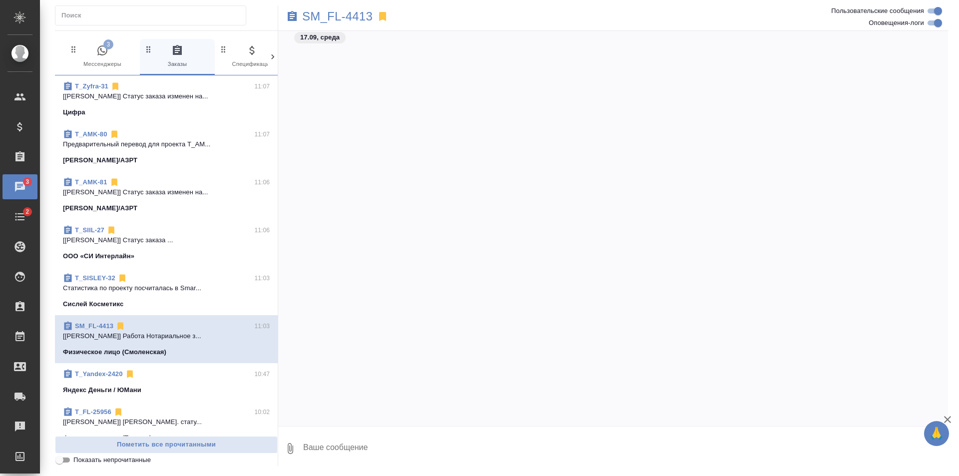
scroll to position [1199, 0]
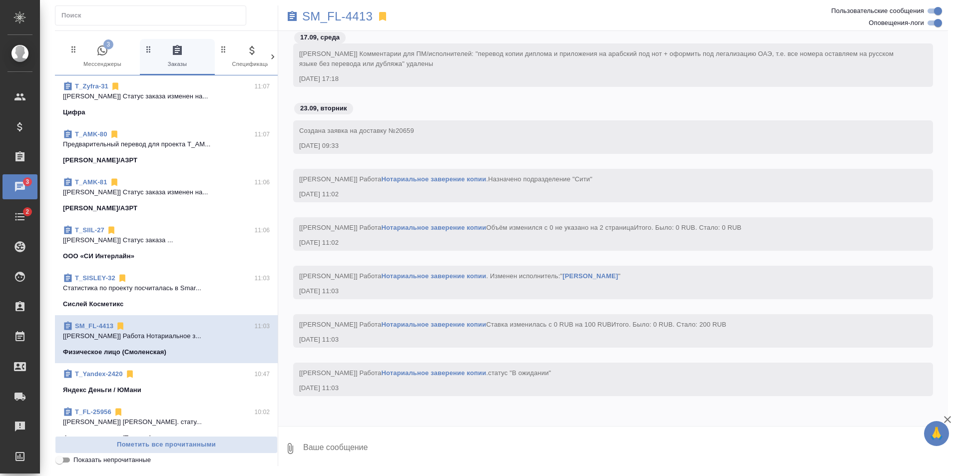
click at [112, 57] on span "3 Мессенджеры" at bounding box center [102, 56] width 67 height 24
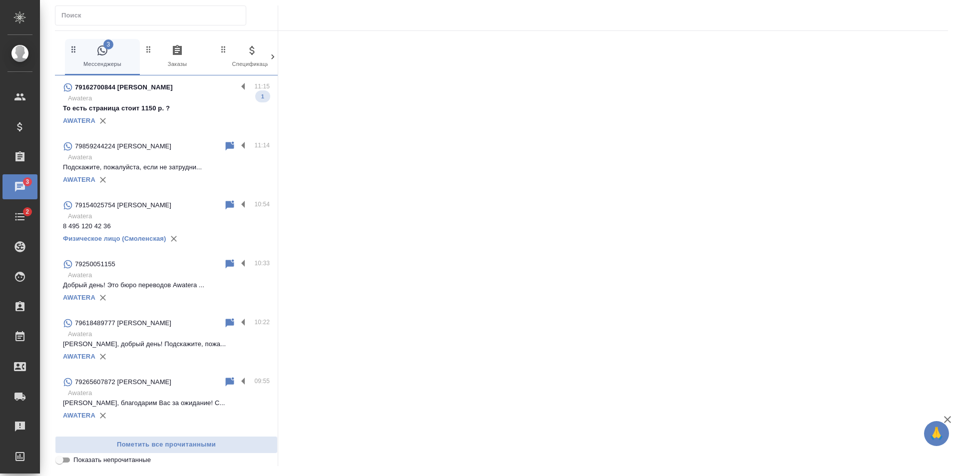
click at [196, 94] on p "Awatera" at bounding box center [169, 98] width 202 height 10
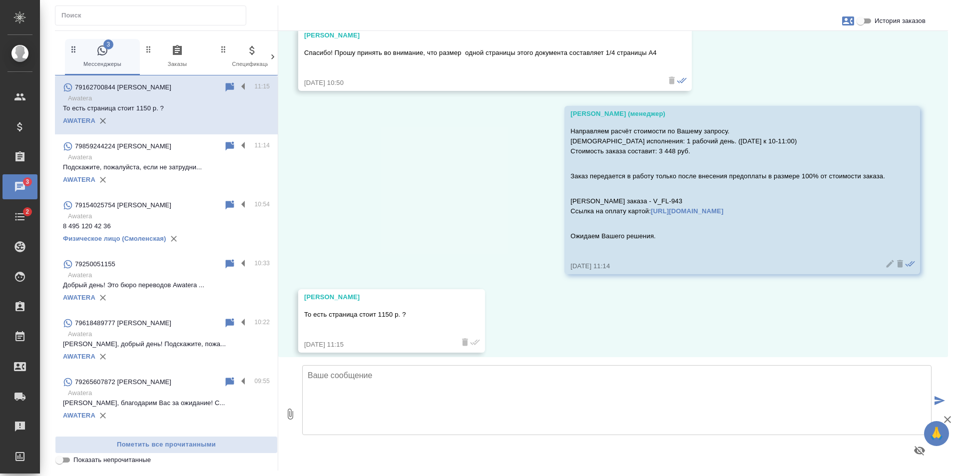
scroll to position [293, 0]
click at [901, 21] on span "История заказов" at bounding box center [900, 21] width 51 height 10
click at [879, 21] on input "История заказов" at bounding box center [861, 21] width 36 height 12
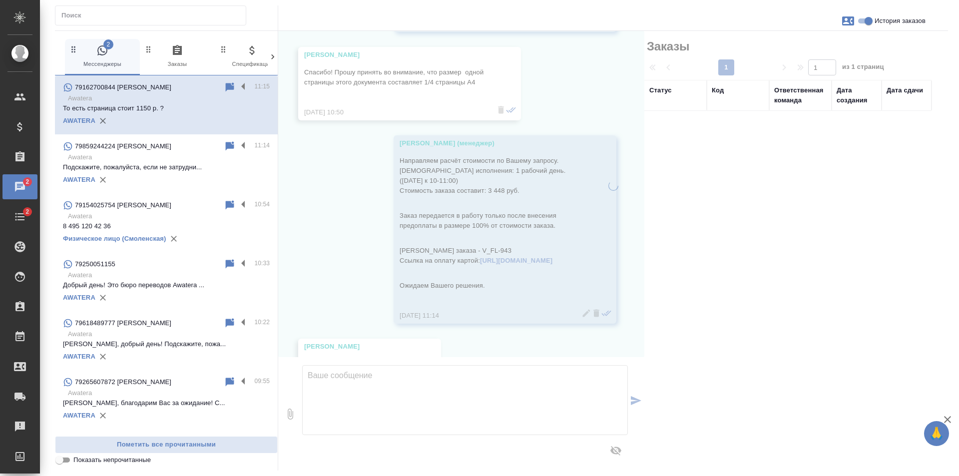
scroll to position [323, 0]
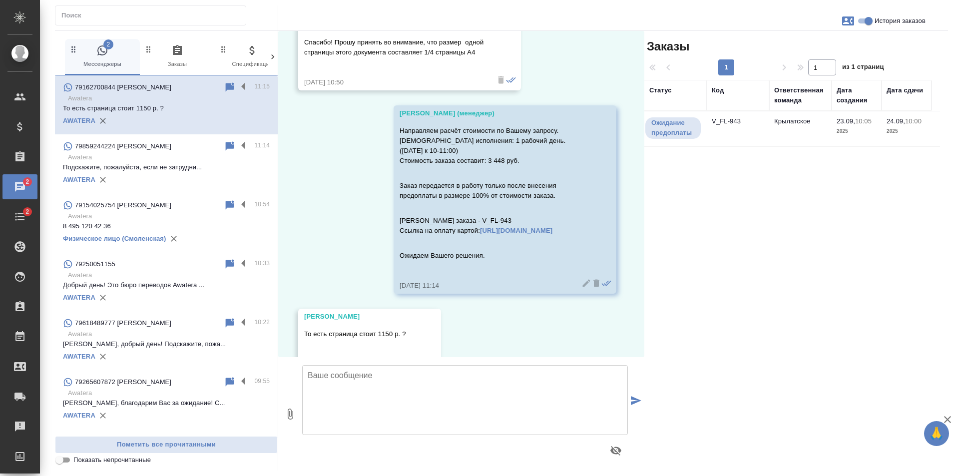
click at [738, 138] on td "V_FL-943" at bounding box center [738, 128] width 62 height 35
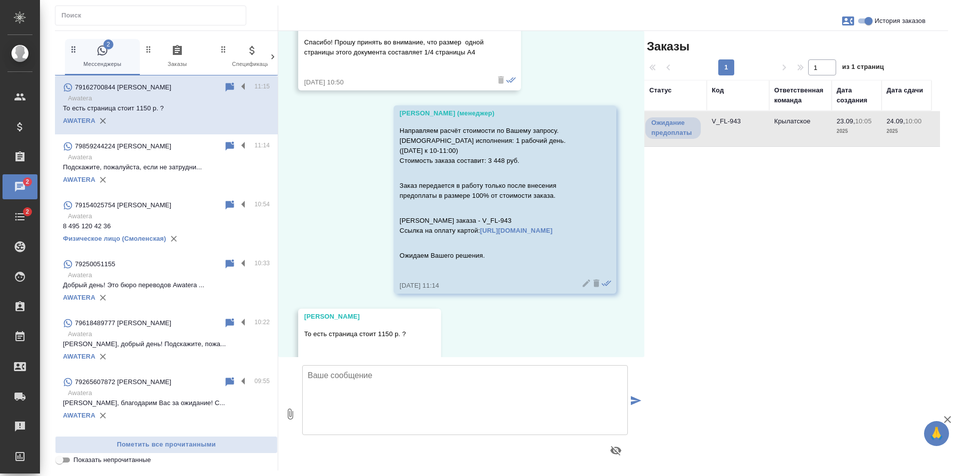
click at [738, 138] on td "V_FL-943" at bounding box center [738, 128] width 62 height 35
click at [877, 19] on span "История заказов" at bounding box center [900, 21] width 51 height 10
click at [877, 19] on input "История заказов" at bounding box center [869, 21] width 36 height 12
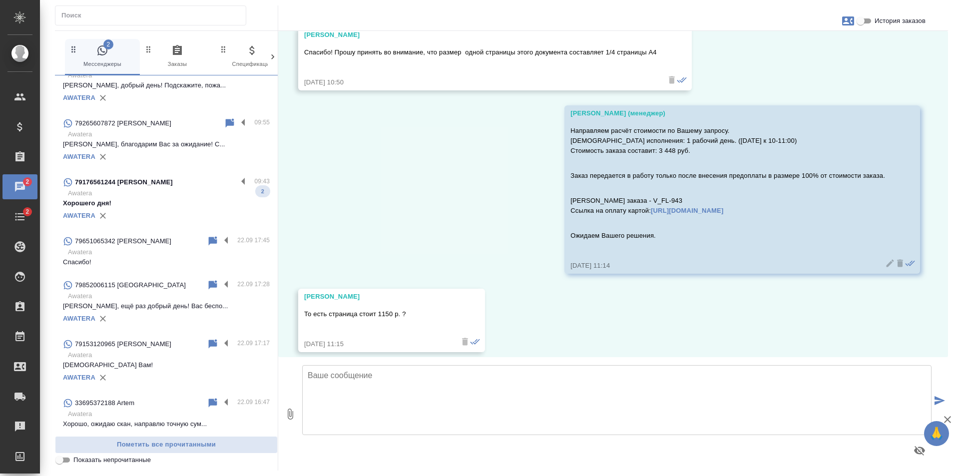
scroll to position [300, 0]
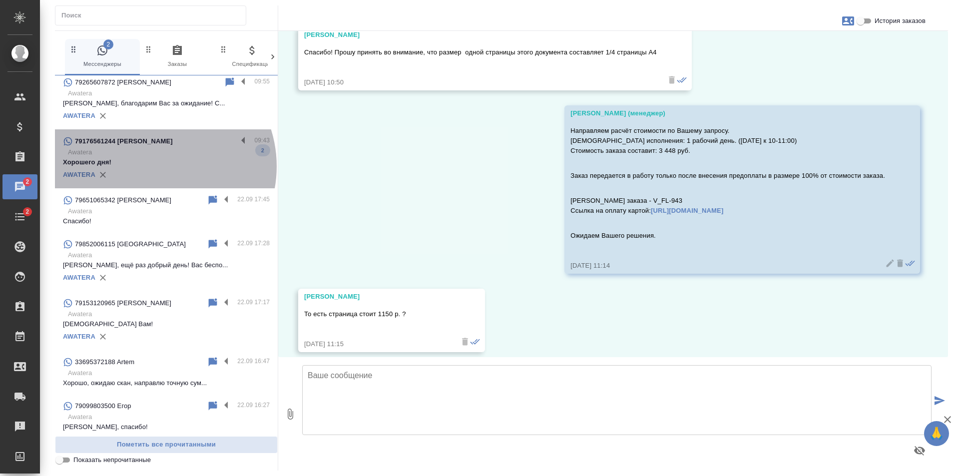
click at [154, 166] on p "Хорошего дня!" at bounding box center [166, 162] width 207 height 10
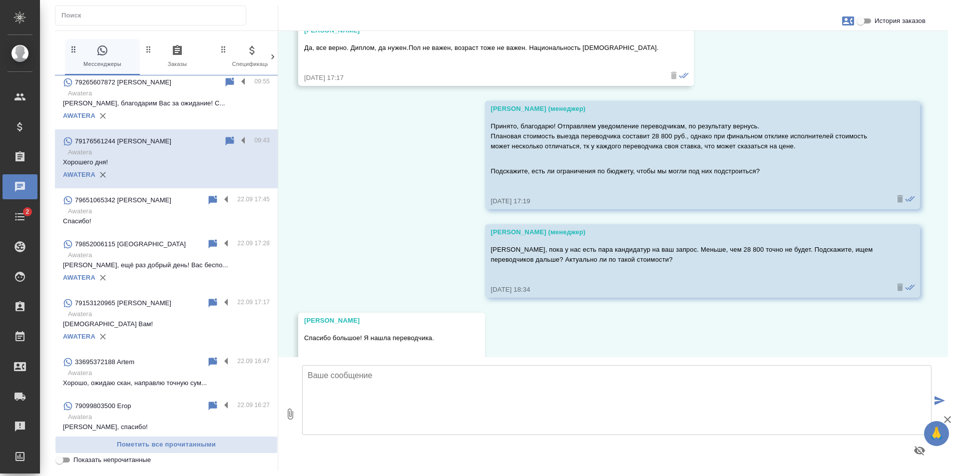
scroll to position [227, 0]
click at [912, 25] on span "История заказов" at bounding box center [900, 21] width 51 height 10
click at [879, 25] on input "История заказов" at bounding box center [861, 21] width 36 height 12
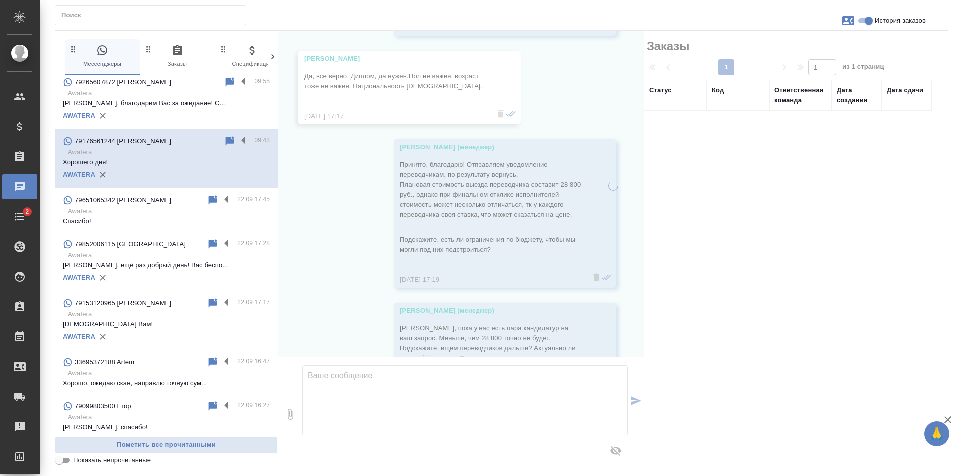
scroll to position [257, 0]
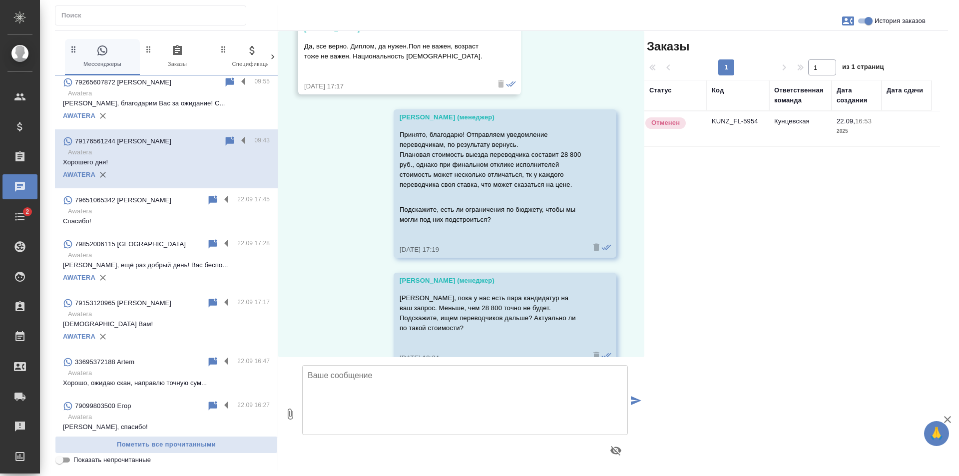
click at [748, 127] on td "KUNZ_FL-5954" at bounding box center [738, 128] width 62 height 35
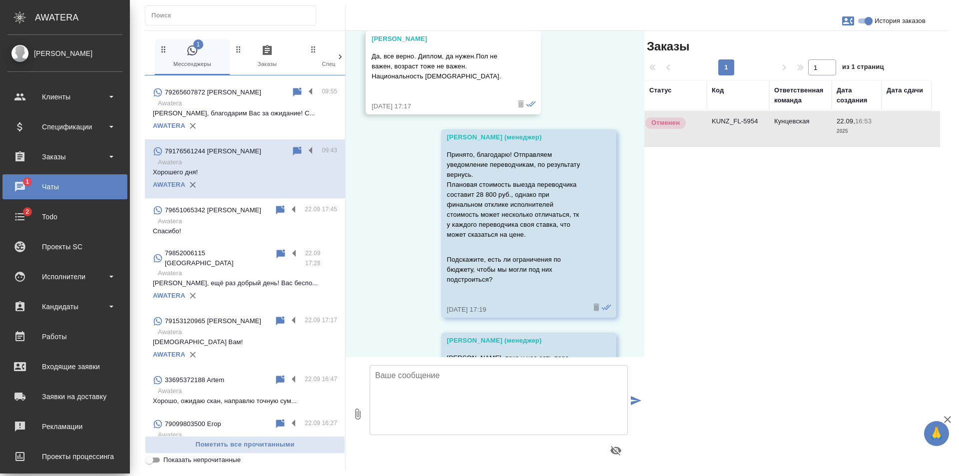
click at [870, 23] on input "История заказов" at bounding box center [869, 21] width 36 height 12
checkbox input "false"
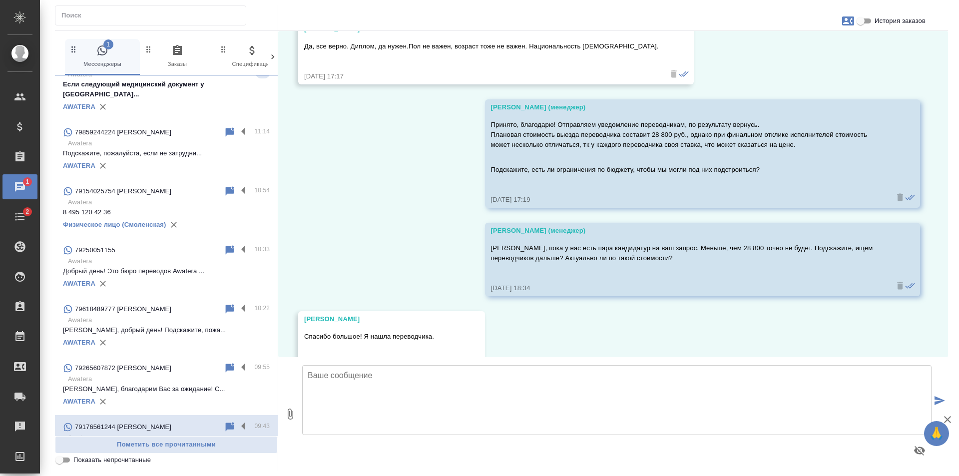
scroll to position [0, 0]
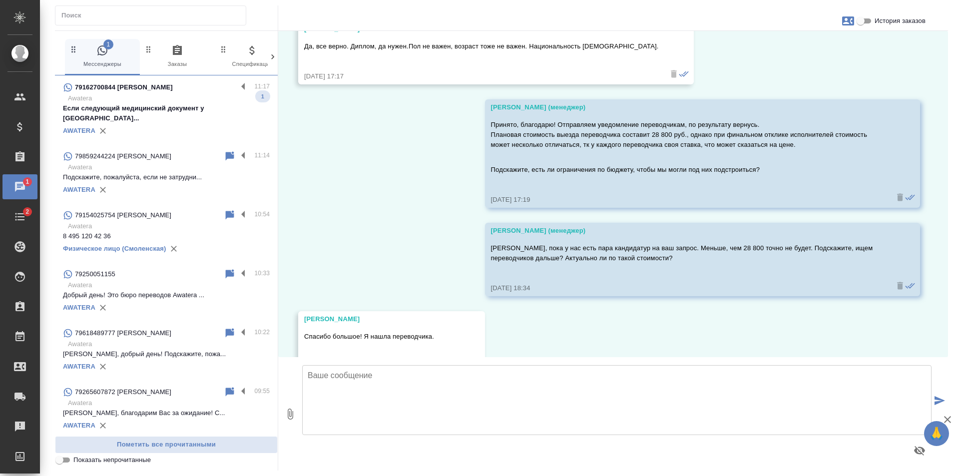
click at [147, 96] on p "Awatera" at bounding box center [169, 98] width 202 height 10
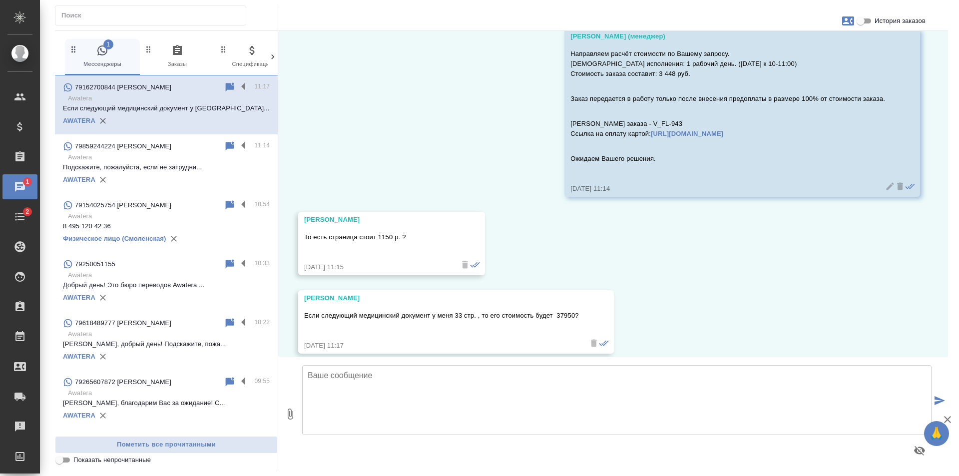
scroll to position [371, 0]
click at [156, 151] on div "79859244224 [PERSON_NAME]" at bounding box center [143, 146] width 161 height 12
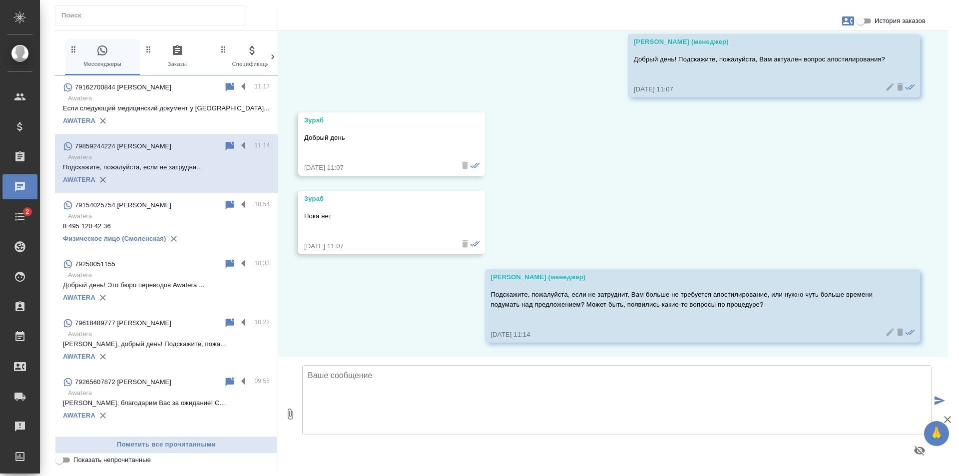
scroll to position [807, 0]
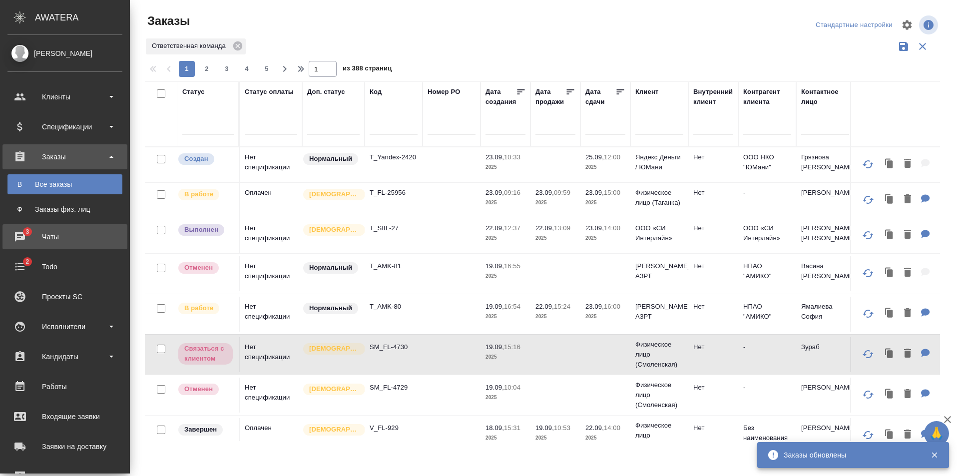
click at [22, 231] on span "3" at bounding box center [26, 232] width 15 height 10
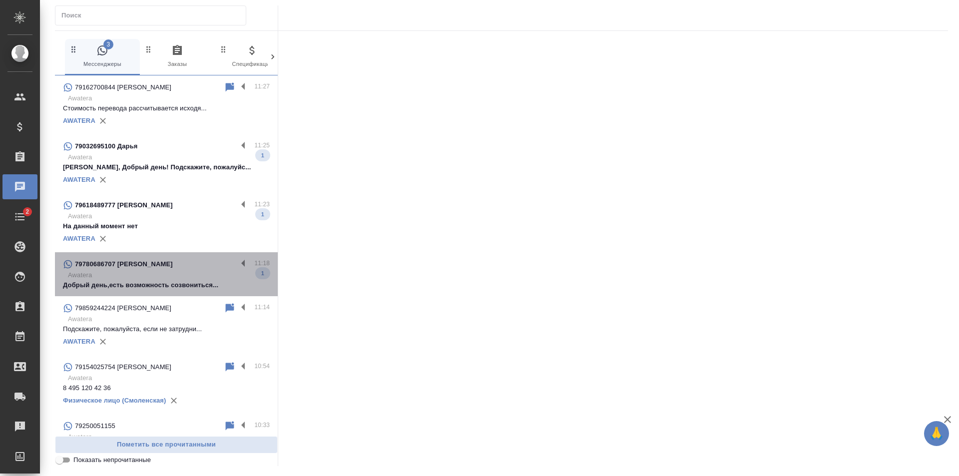
click at [175, 270] on p "Awatera" at bounding box center [169, 275] width 202 height 10
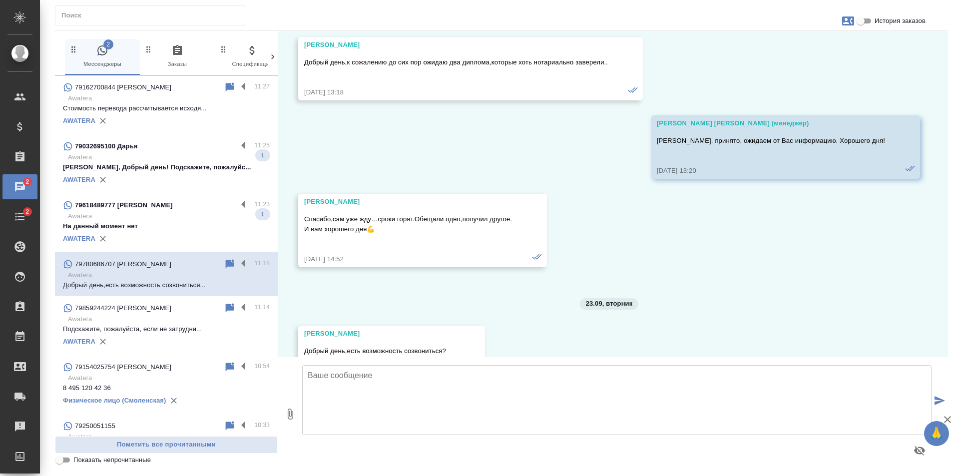
scroll to position [2086, 0]
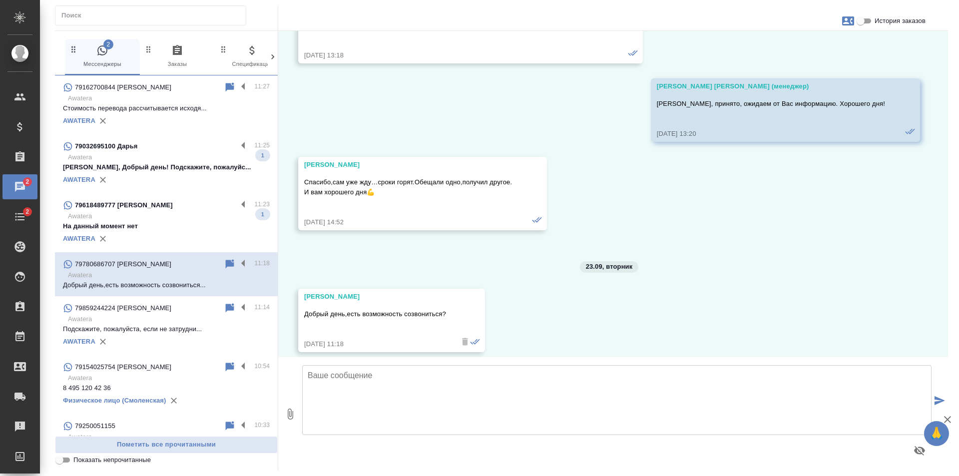
click at [886, 13] on div at bounding box center [501, 17] width 893 height 25
click at [893, 19] on span "История заказов" at bounding box center [900, 21] width 51 height 10
click at [879, 19] on input "История заказов" at bounding box center [861, 21] width 36 height 12
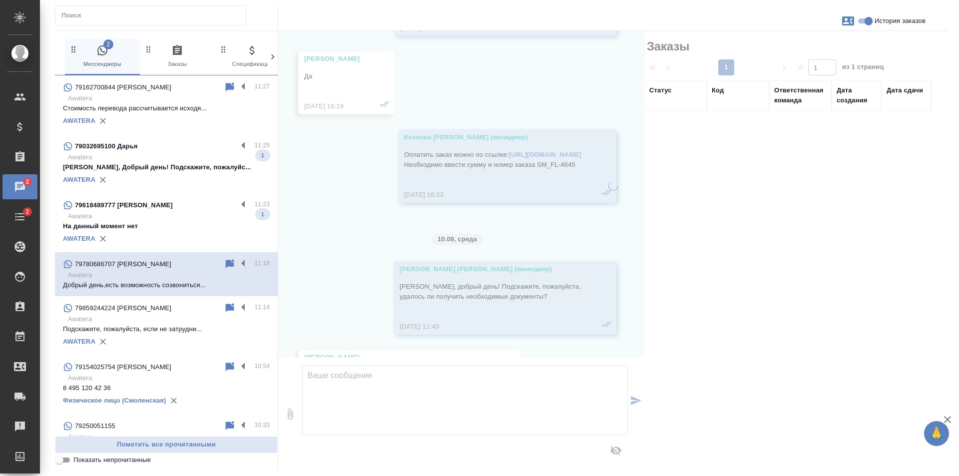
scroll to position [2456, 0]
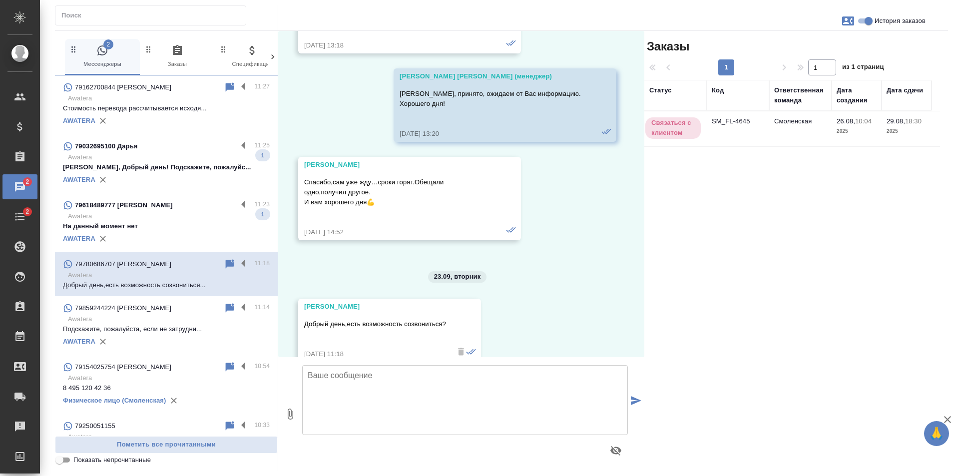
click at [893, 19] on span "История заказов" at bounding box center [900, 21] width 51 height 10
click at [887, 19] on input "История заказов" at bounding box center [869, 21] width 36 height 12
checkbox input "false"
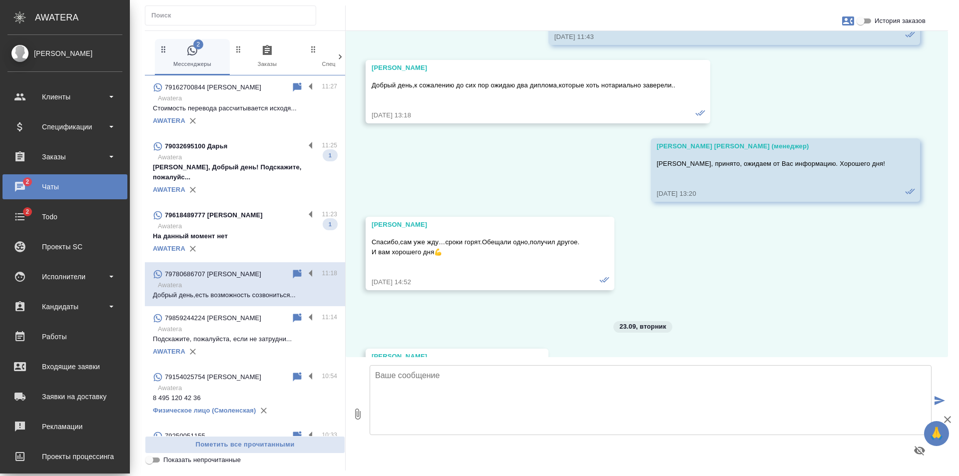
scroll to position [2156, 0]
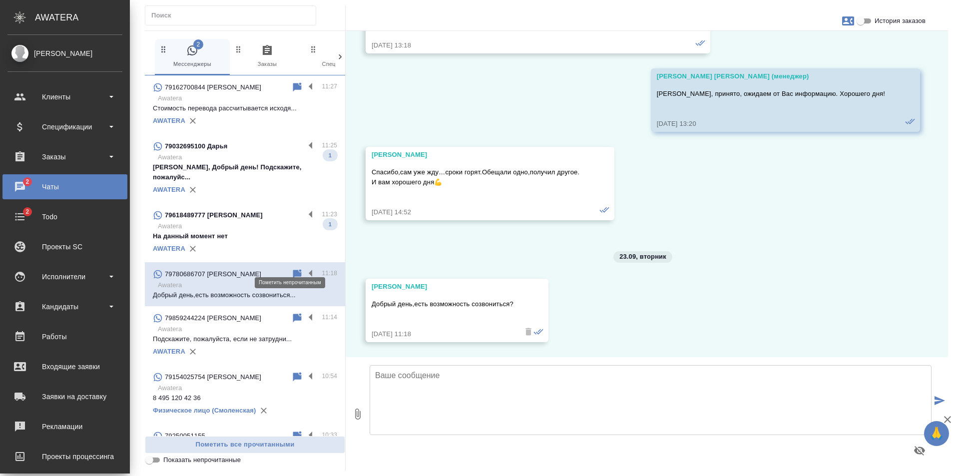
click at [293, 269] on icon at bounding box center [297, 273] width 8 height 9
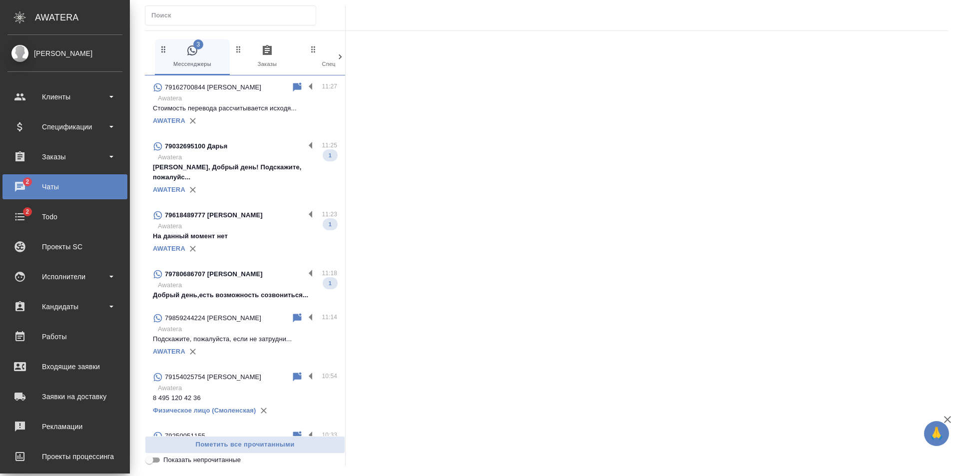
click at [239, 221] on p "Awatera" at bounding box center [247, 226] width 179 height 10
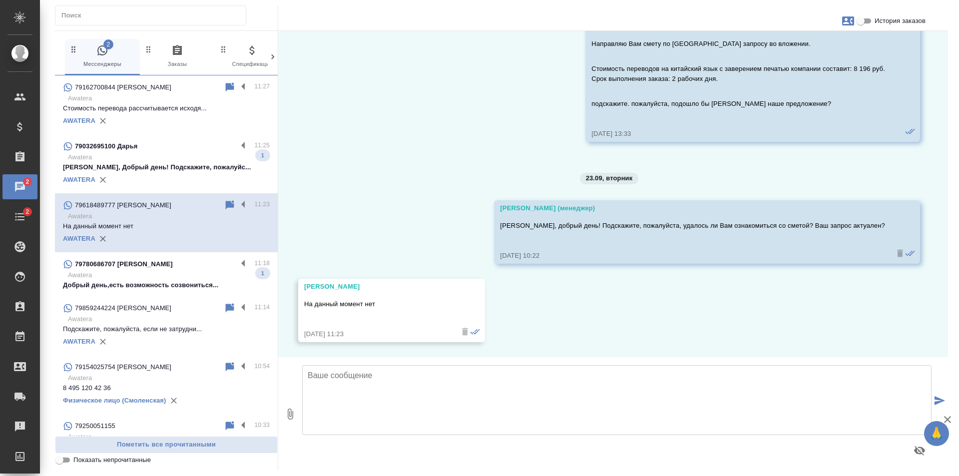
scroll to position [865, 0]
click at [242, 200] on label at bounding box center [245, 204] width 17 height 11
click at [0, 0] on input "checkbox" at bounding box center [0, 0] width 0 height 0
click at [198, 205] on icon at bounding box center [204, 205] width 12 height 12
click at [189, 174] on div "AWATERA" at bounding box center [166, 179] width 207 height 15
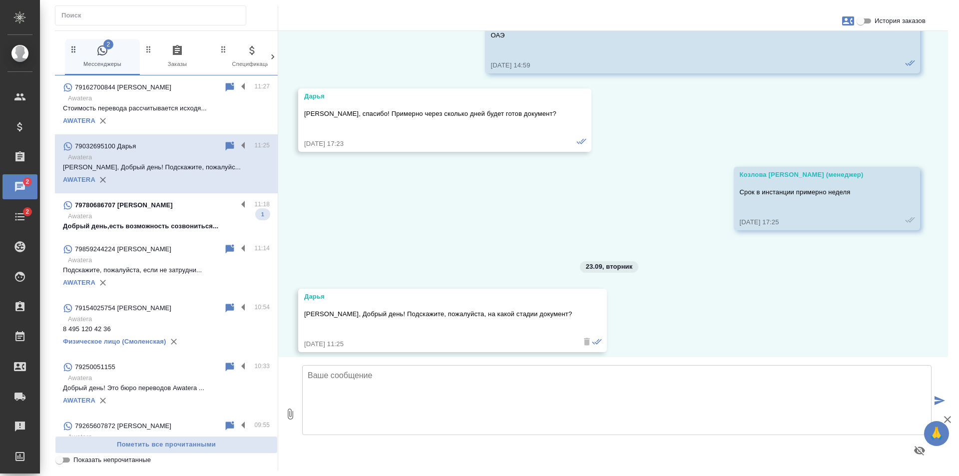
scroll to position [7148, 0]
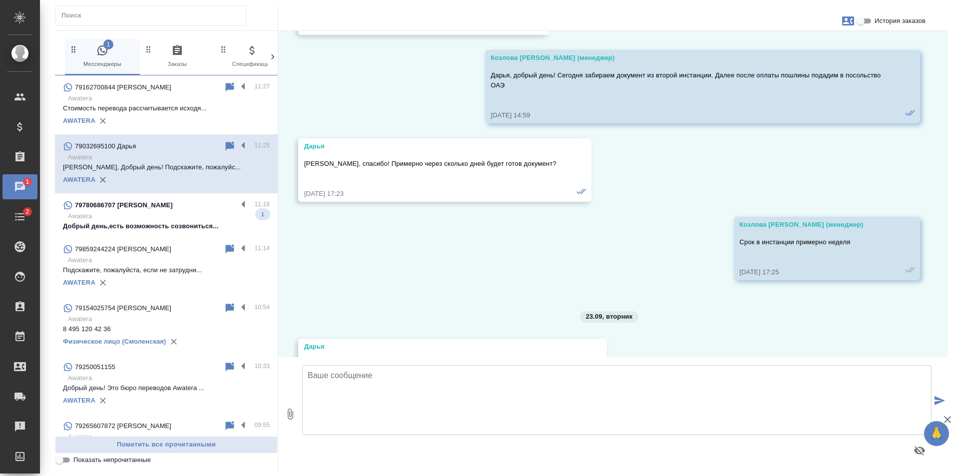
click at [914, 21] on span "История заказов" at bounding box center [900, 21] width 51 height 10
click at [879, 21] on input "История заказов" at bounding box center [861, 21] width 36 height 12
checkbox input "true"
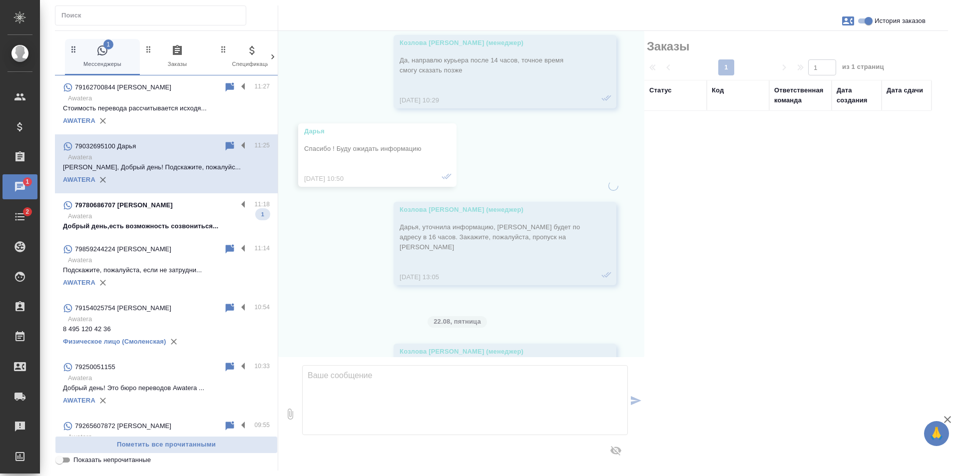
scroll to position [7887, 0]
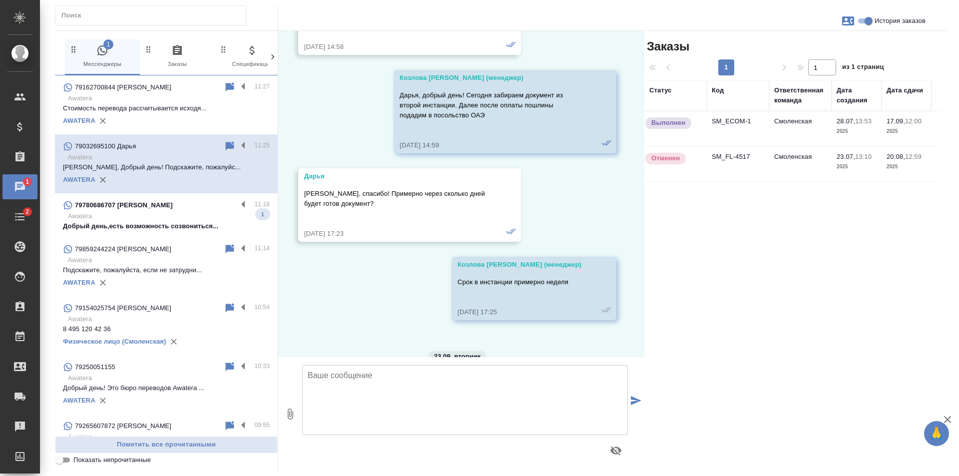
click at [797, 126] on td "Смоленская" at bounding box center [800, 128] width 62 height 35
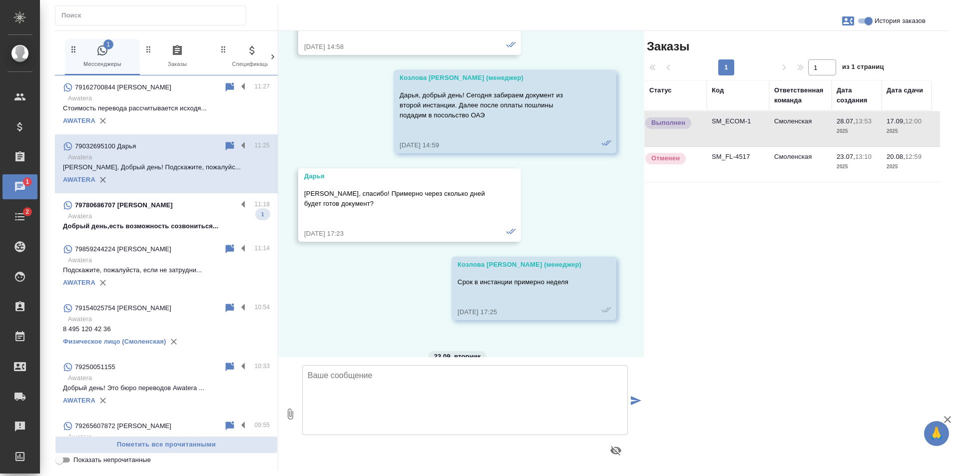
click at [797, 126] on td "Смоленская" at bounding box center [800, 128] width 62 height 35
click at [747, 122] on td "SM_ECOM-1" at bounding box center [738, 128] width 62 height 35
click at [226, 143] on icon at bounding box center [230, 145] width 8 height 9
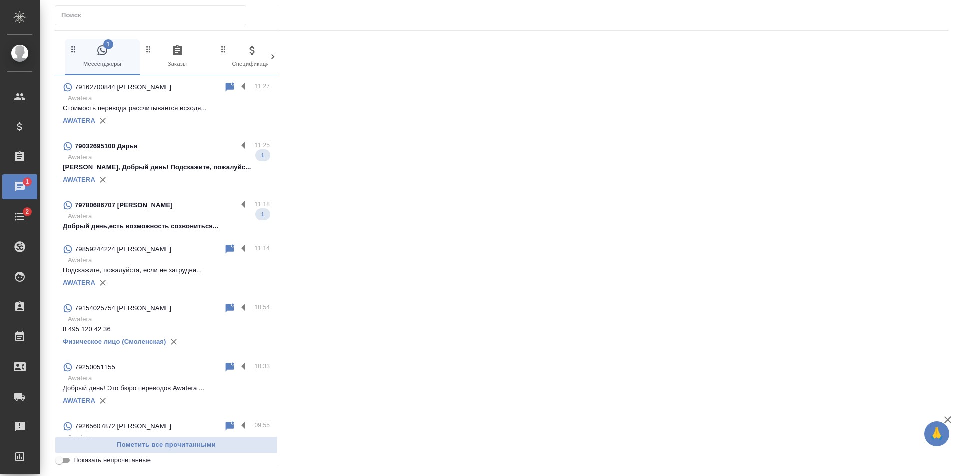
click at [169, 161] on p "Awatera" at bounding box center [169, 157] width 202 height 10
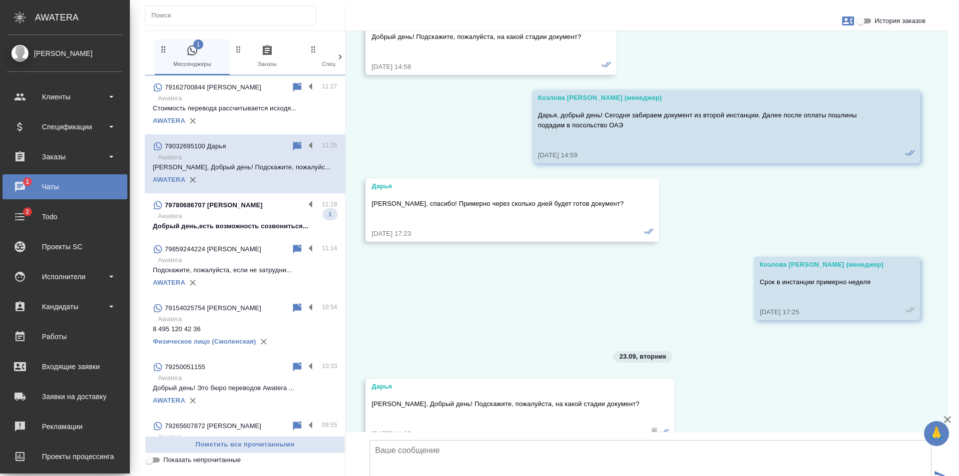
scroll to position [7258, 0]
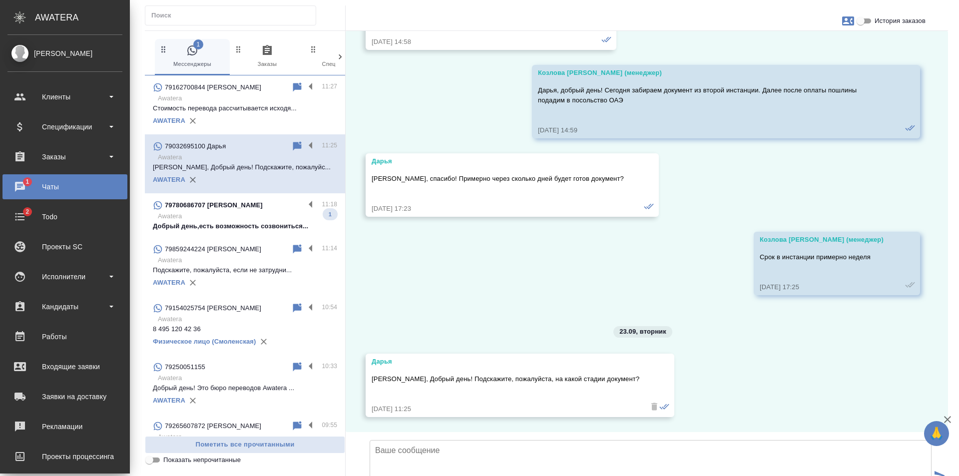
click at [282, 144] on div "79032695100 Дарья" at bounding box center [222, 146] width 138 height 12
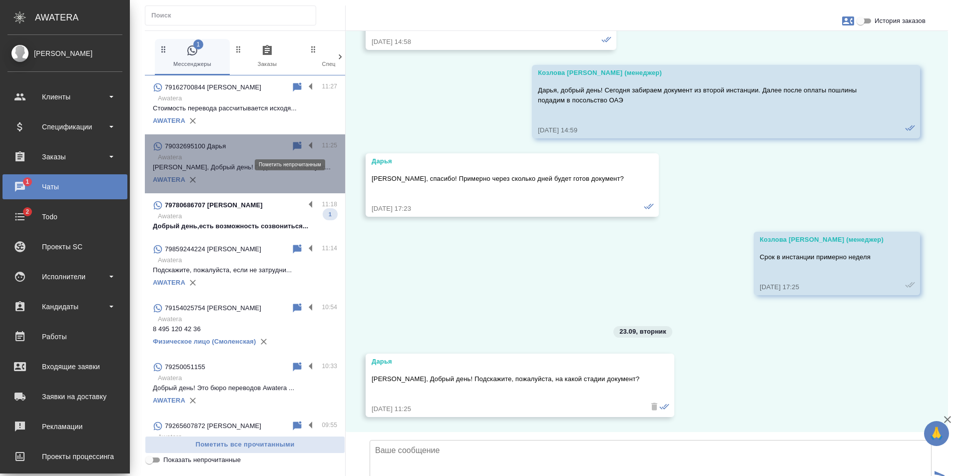
click at [293, 146] on icon at bounding box center [297, 145] width 8 height 9
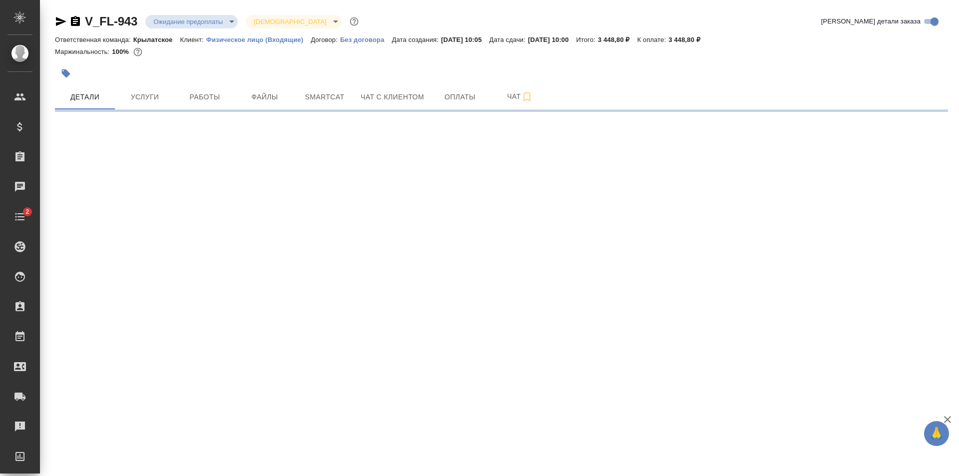
select select "RU"
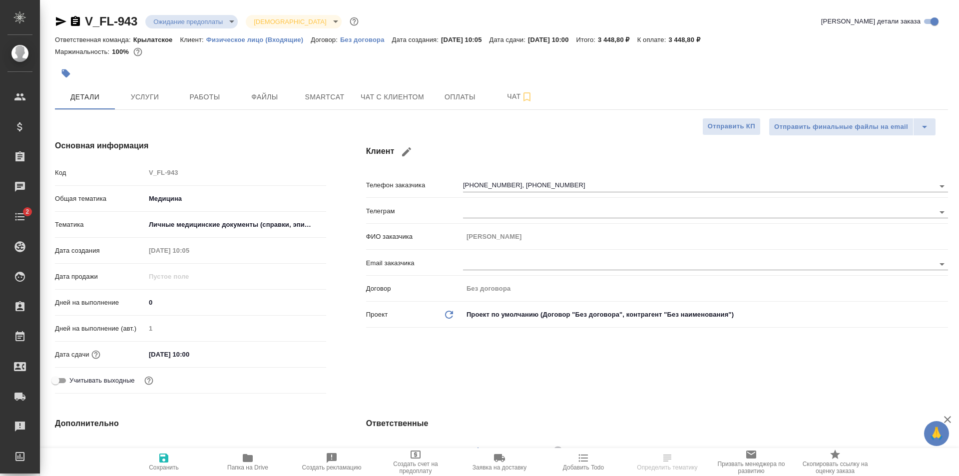
type textarea "x"
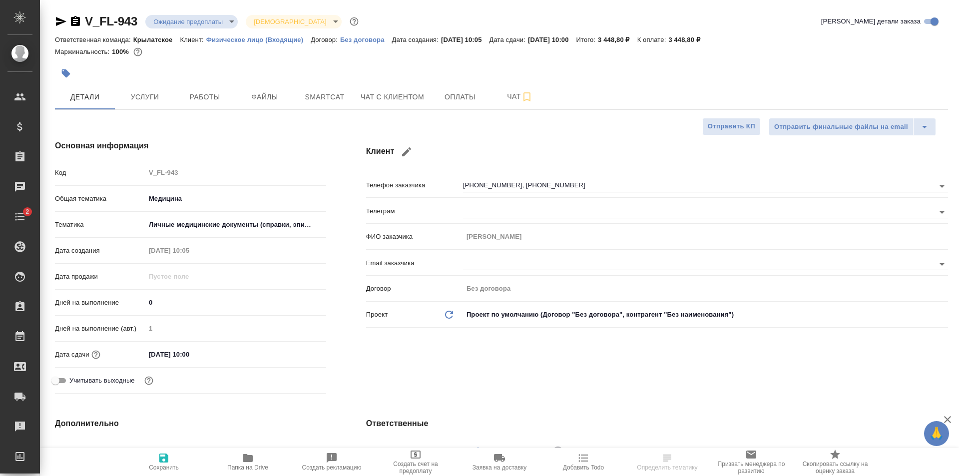
type textarea "x"
click at [144, 93] on span "Услуги" at bounding box center [145, 97] width 48 height 12
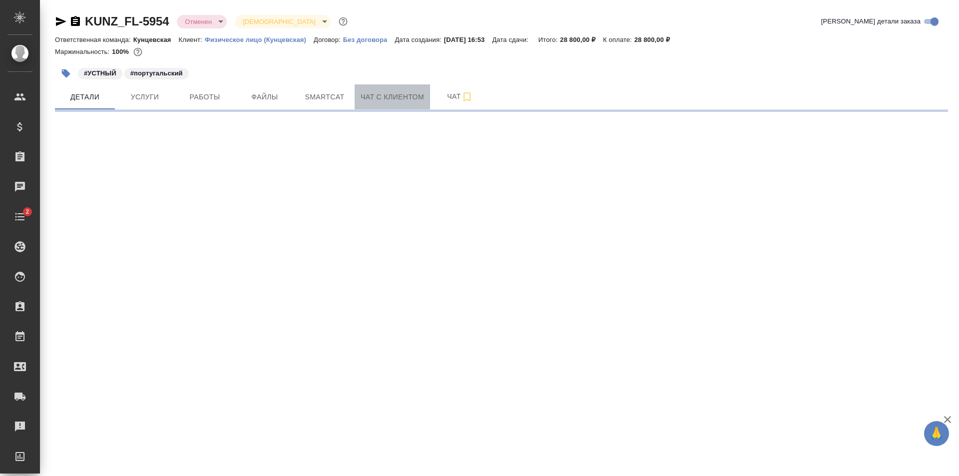
click at [396, 94] on span "Чат с клиентом" at bounding box center [392, 97] width 63 height 12
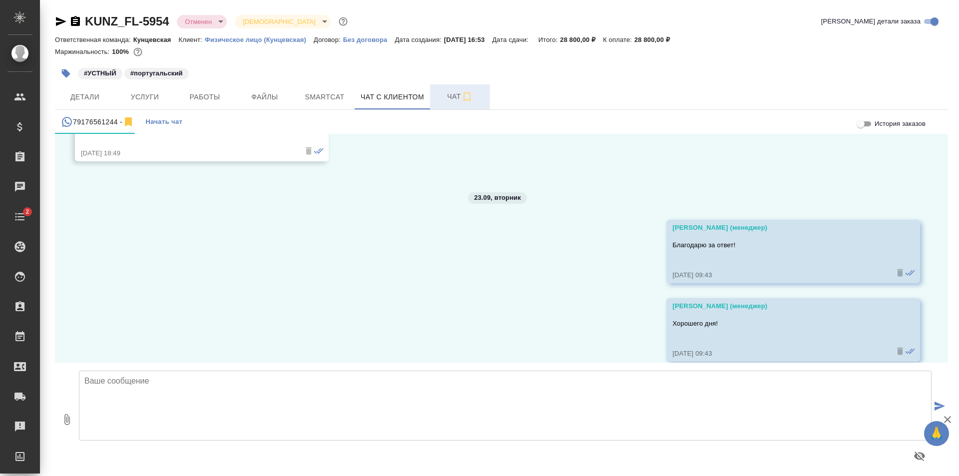
click at [439, 95] on span "Чат" at bounding box center [460, 96] width 48 height 12
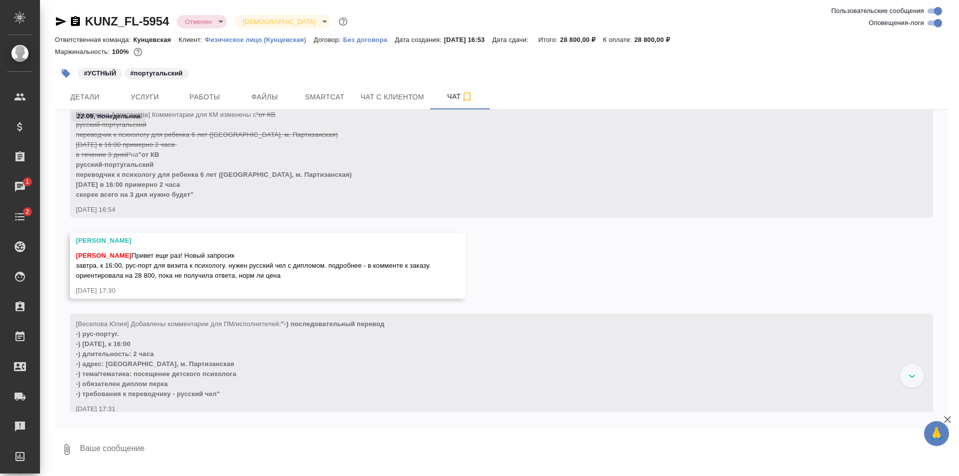
scroll to position [13, 0]
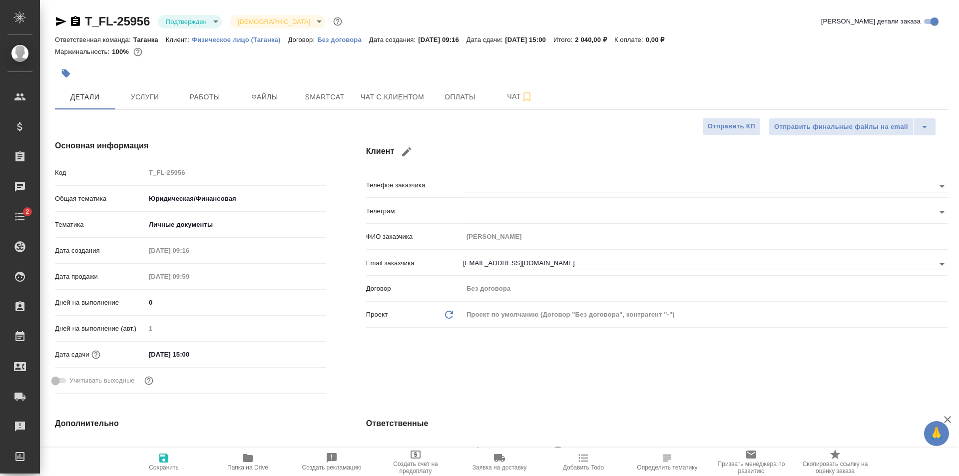
select select "RU"
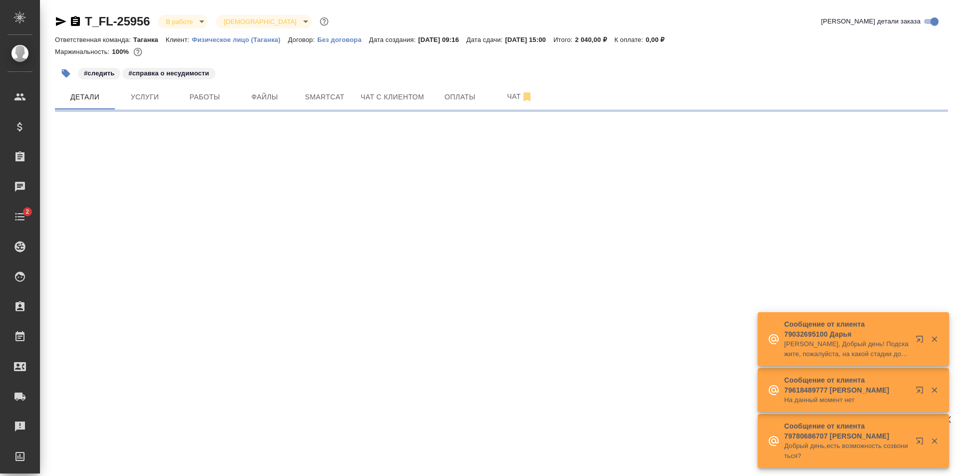
select select "RU"
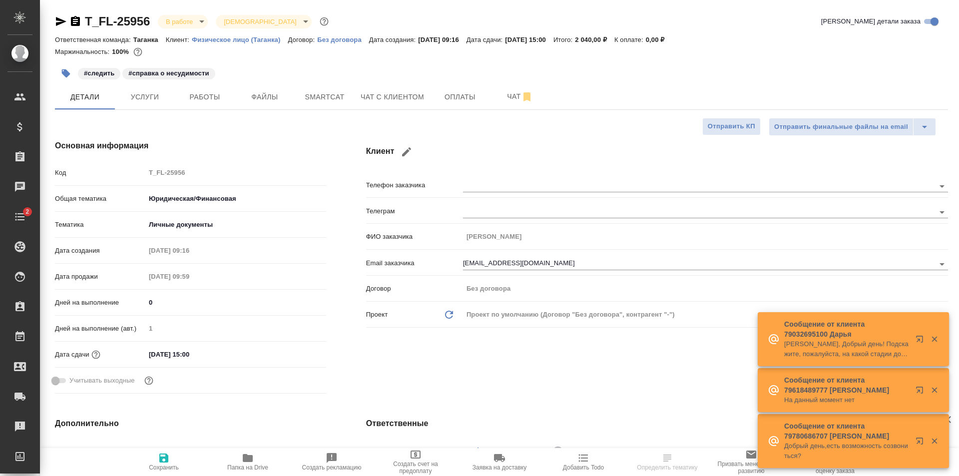
type textarea "x"
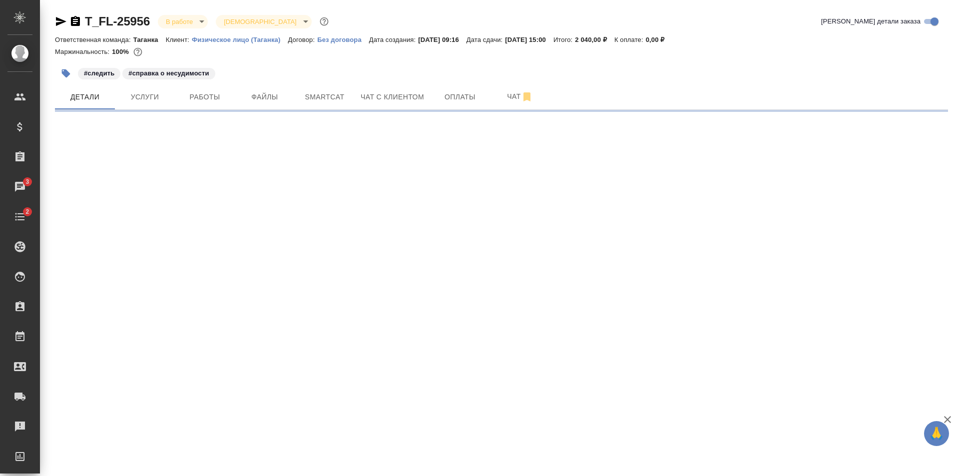
select select "RU"
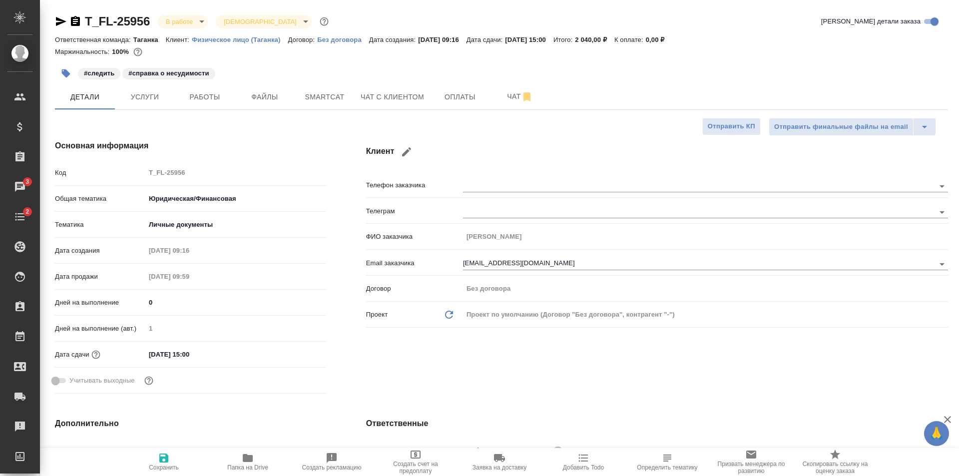
type textarea "x"
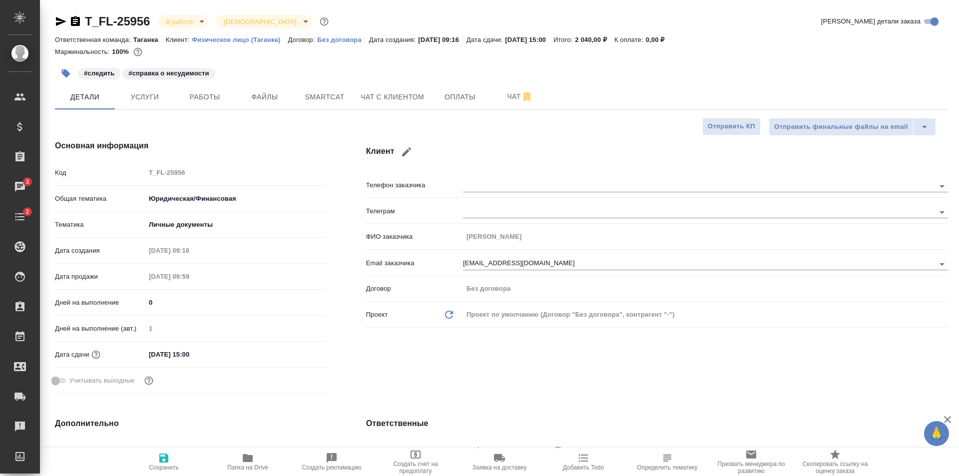
type textarea "x"
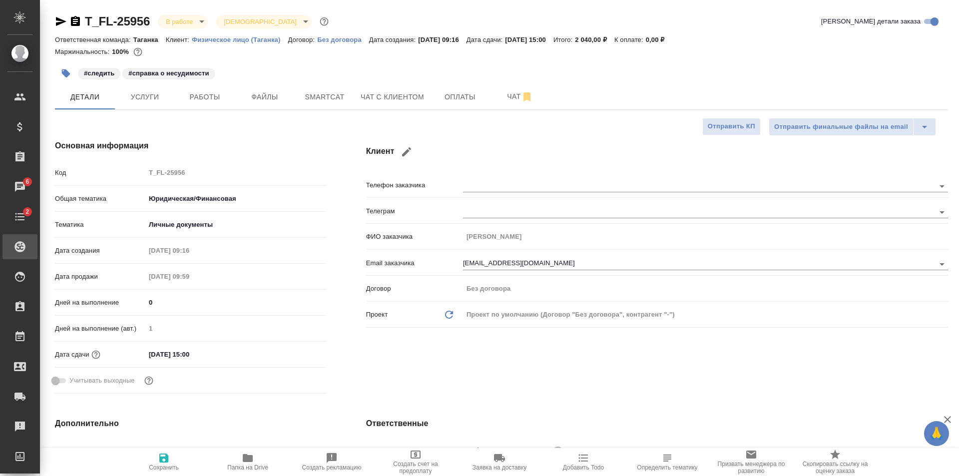
type textarea "x"
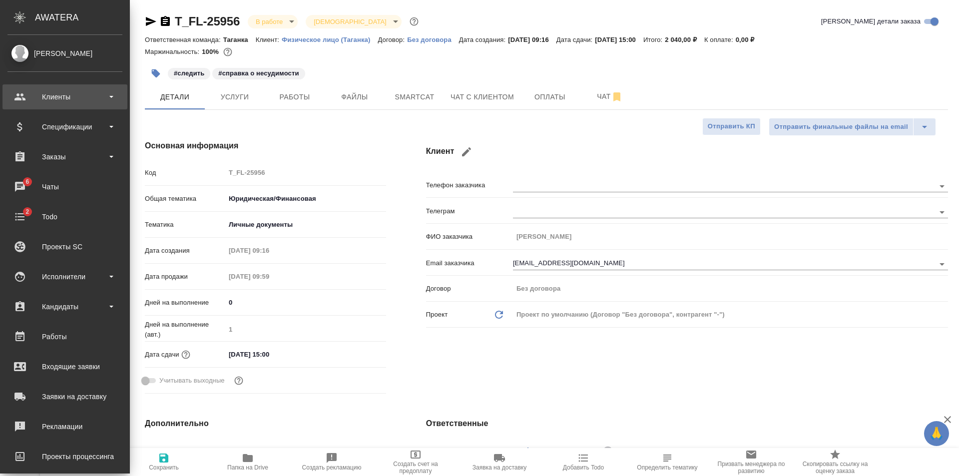
click at [70, 103] on div "Клиенты" at bounding box center [64, 96] width 115 height 15
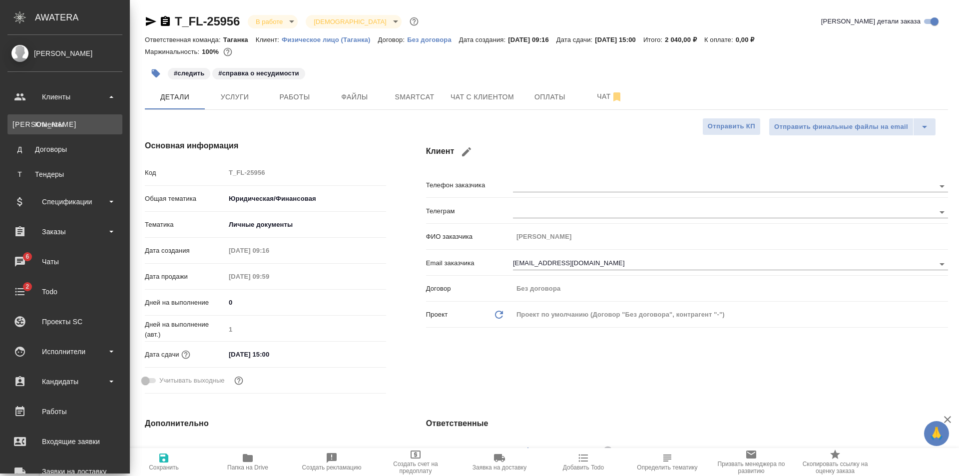
click at [68, 122] on div "Клиенты" at bounding box center [64, 124] width 105 height 10
type textarea "x"
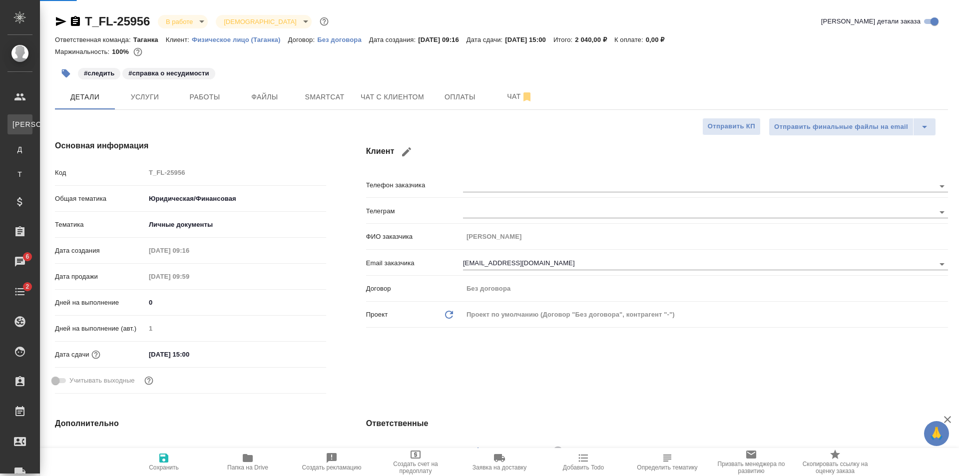
type textarea "x"
select select "RU"
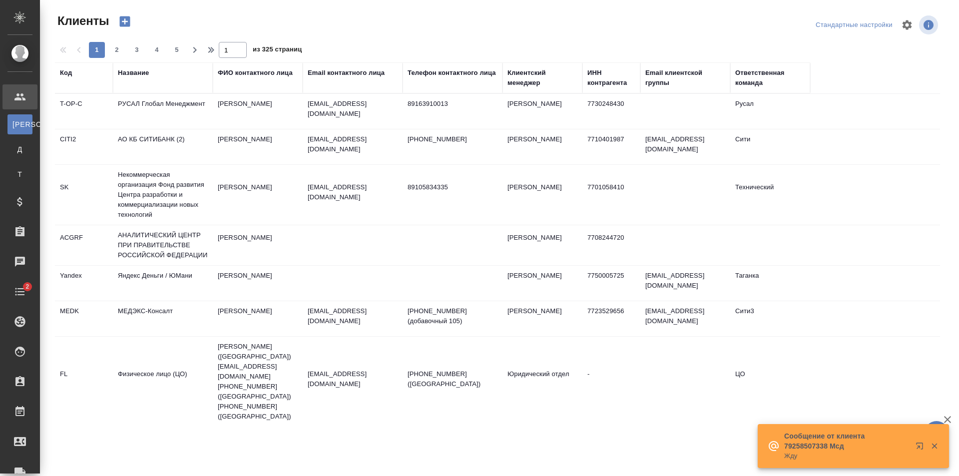
click at [138, 69] on div "Название" at bounding box center [133, 73] width 31 height 10
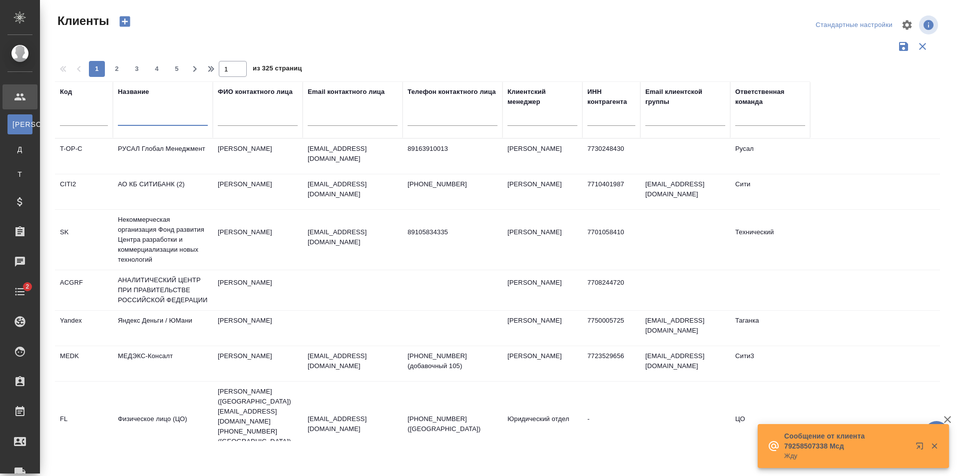
click at [135, 115] on input "text" at bounding box center [163, 119] width 90 height 12
paste input "ООО "ЭР ЛИКИД""
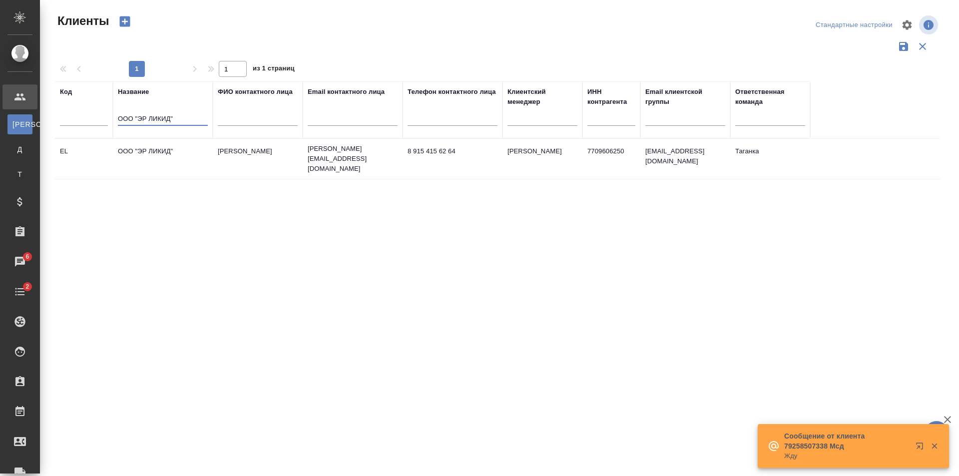
type input "ООО "ЭР ЛИКИД""
click at [146, 162] on td "ООО "ЭР ЛИКИД"" at bounding box center [163, 158] width 100 height 35
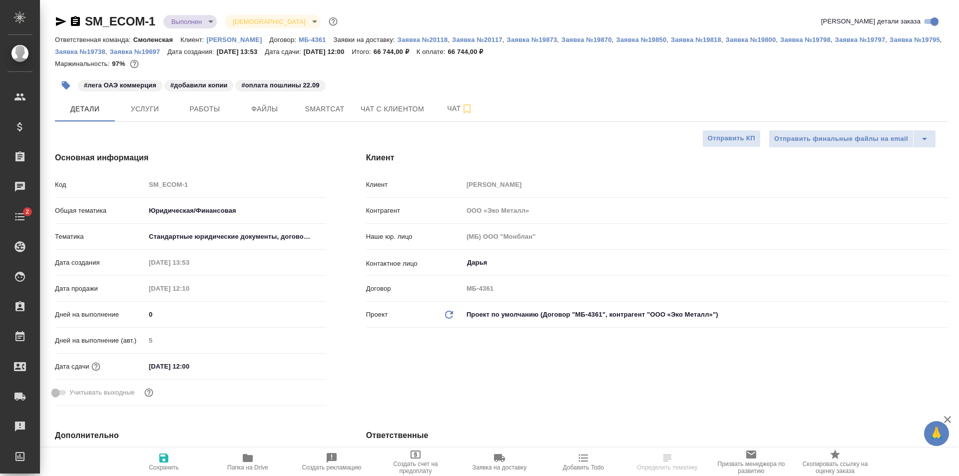
select select "RU"
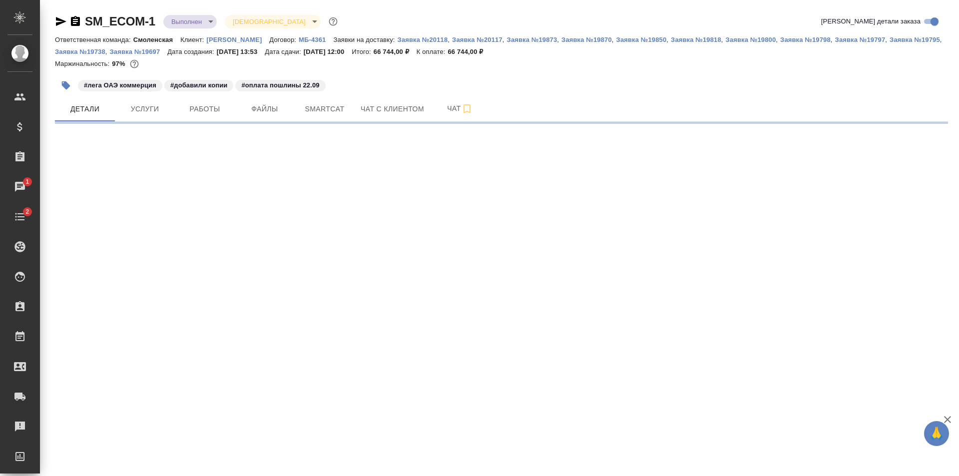
select select "RU"
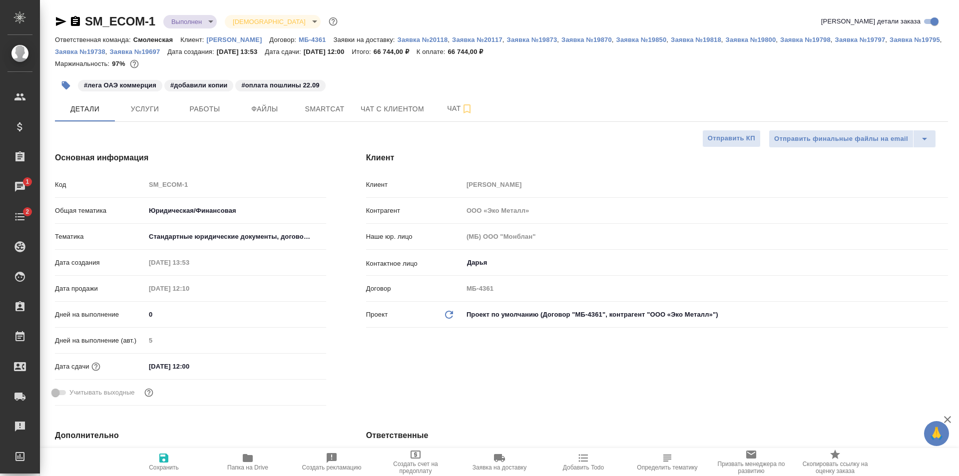
type textarea "x"
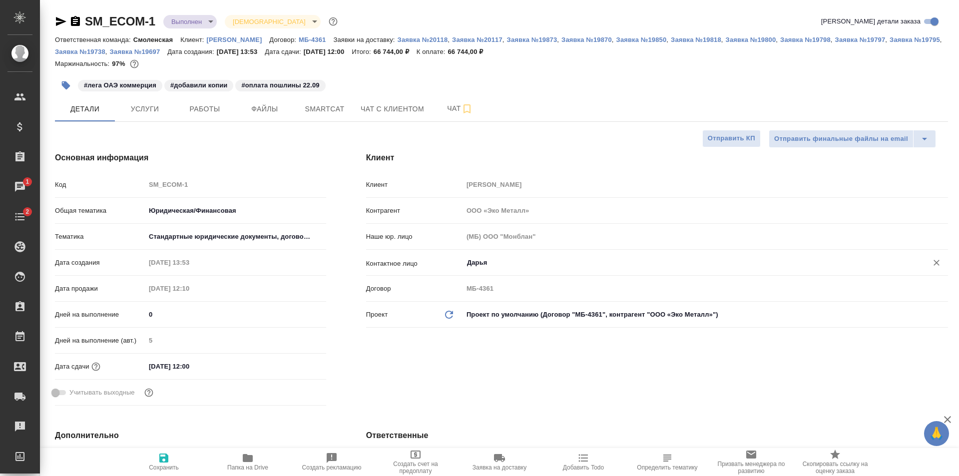
type textarea "x"
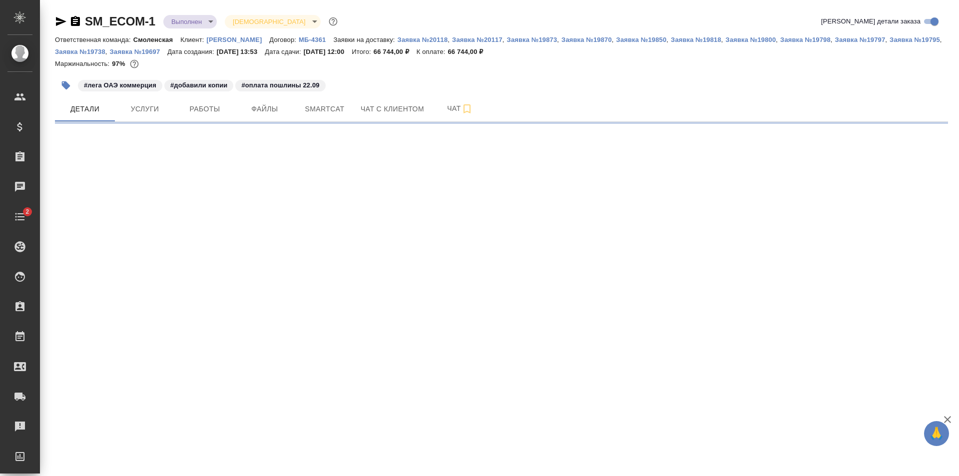
select select "RU"
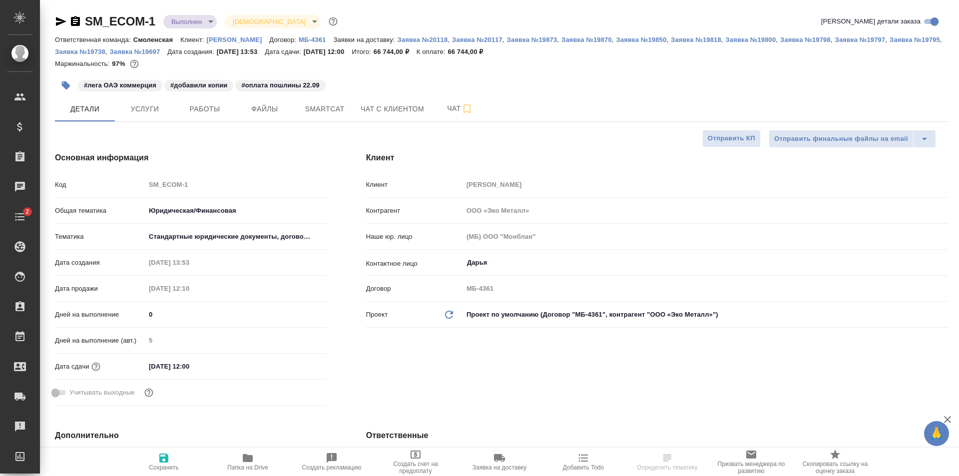
type textarea "x"
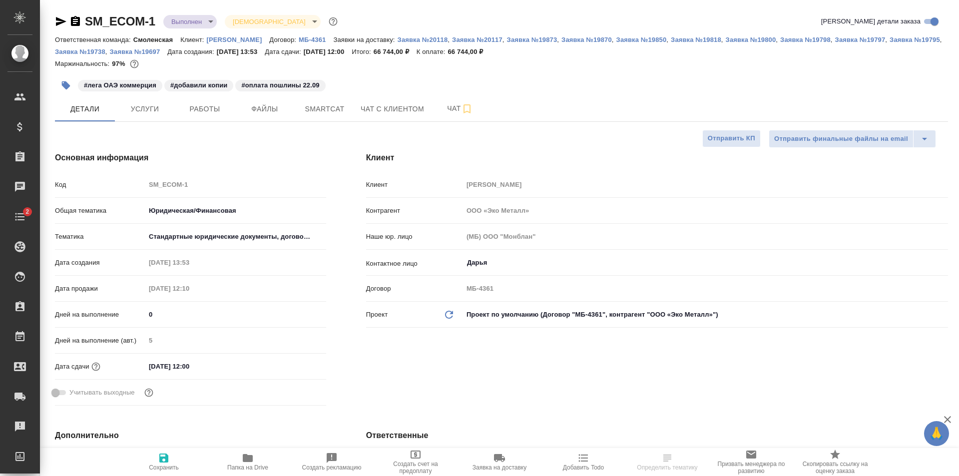
type textarea "x"
click at [153, 97] on button "Услуги" at bounding box center [145, 108] width 60 height 25
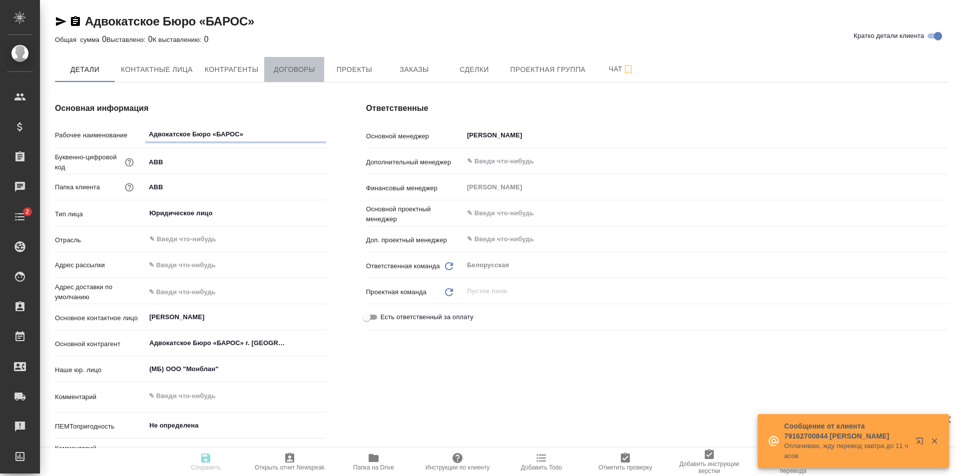
click at [290, 69] on span "Договоры" at bounding box center [294, 69] width 48 height 12
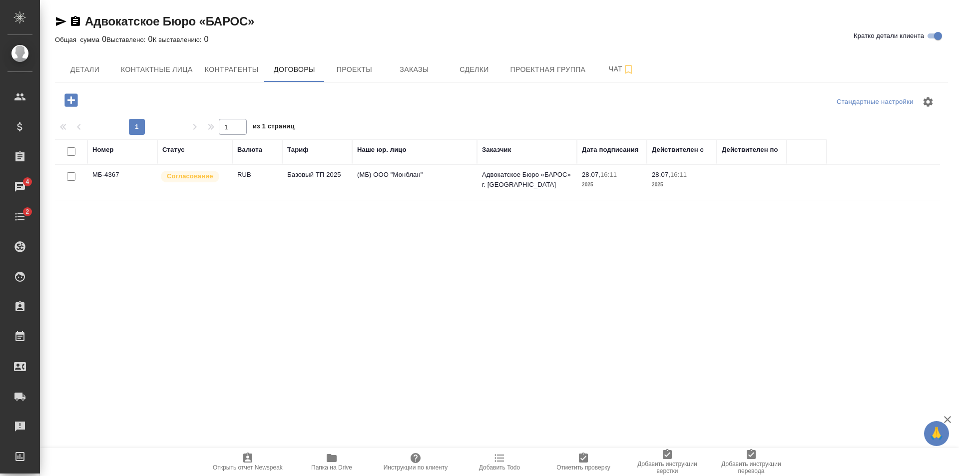
click at [69, 102] on icon "button" at bounding box center [70, 99] width 13 height 13
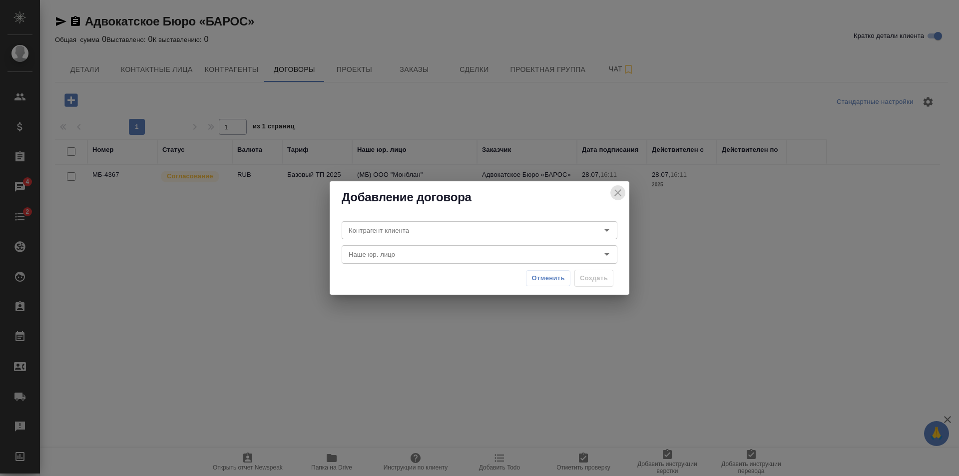
click at [614, 192] on icon "close" at bounding box center [618, 193] width 12 height 12
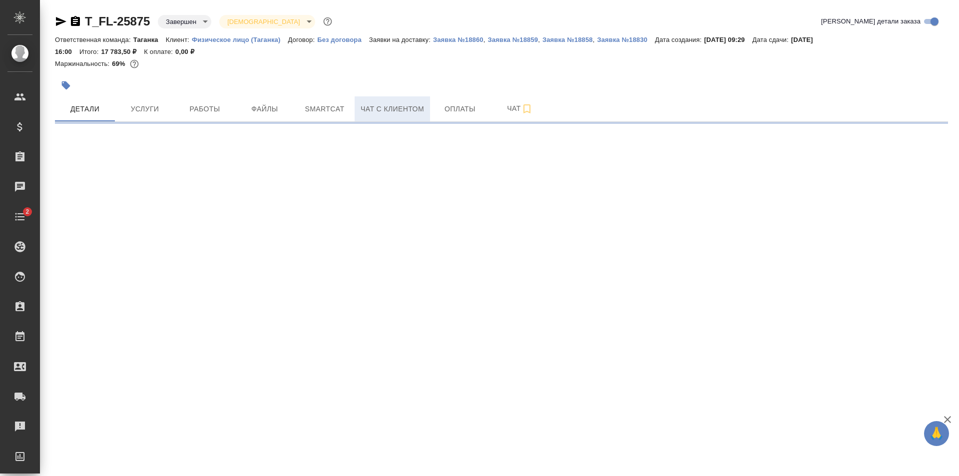
select select "RU"
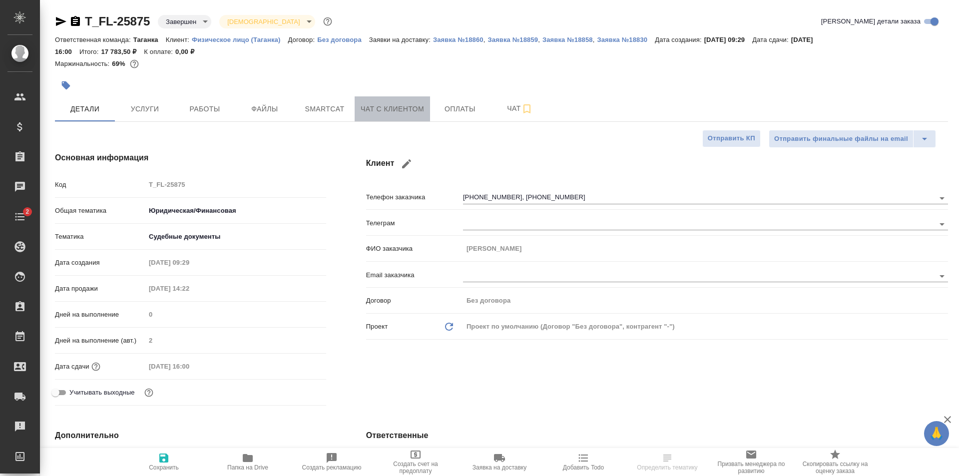
type textarea "x"
click at [403, 109] on span "Чат с клиентом" at bounding box center [392, 109] width 63 height 12
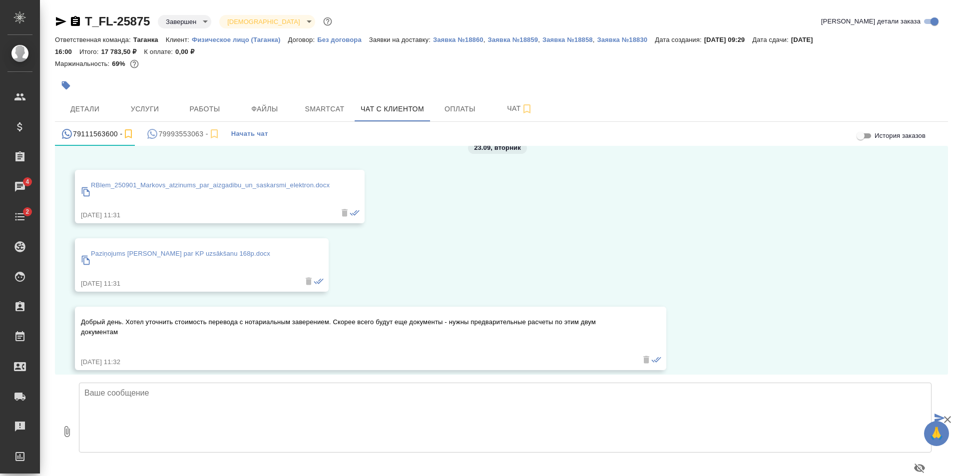
scroll to position [7077, 0]
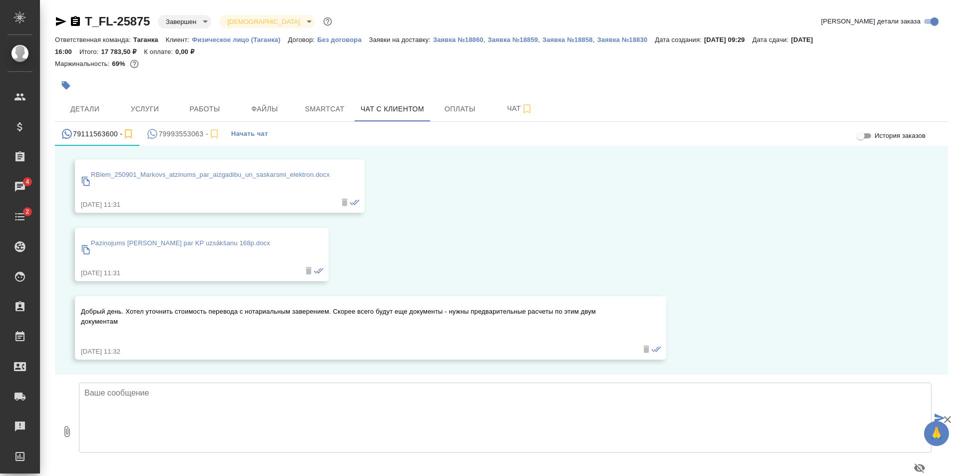
click at [241, 241] on p "Paziņojums Aleksandrs Markovs par KP uzsākšanu 168p.docx" at bounding box center [180, 243] width 179 height 10
click at [359, 290] on div "21.07, понедельник Мосина Ирина (менеджер) Добрый день! Направьте пожалуйста до…" at bounding box center [501, 260] width 893 height 229
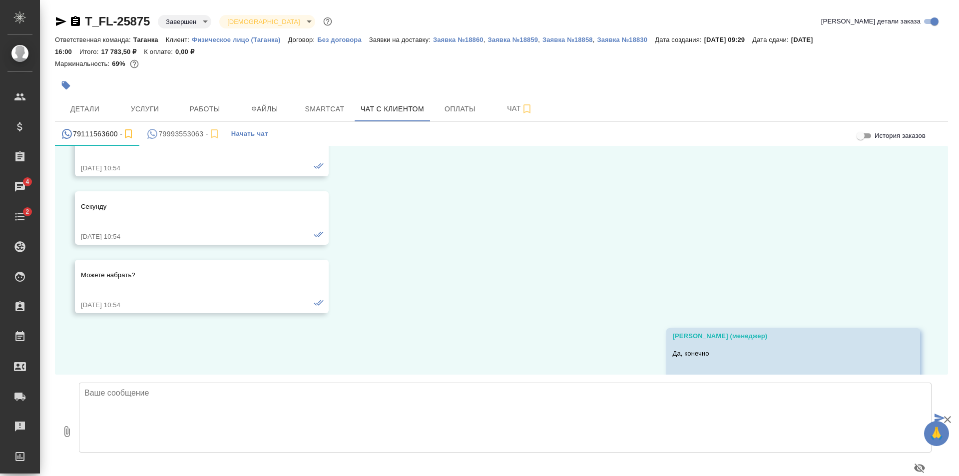
scroll to position [5978, 0]
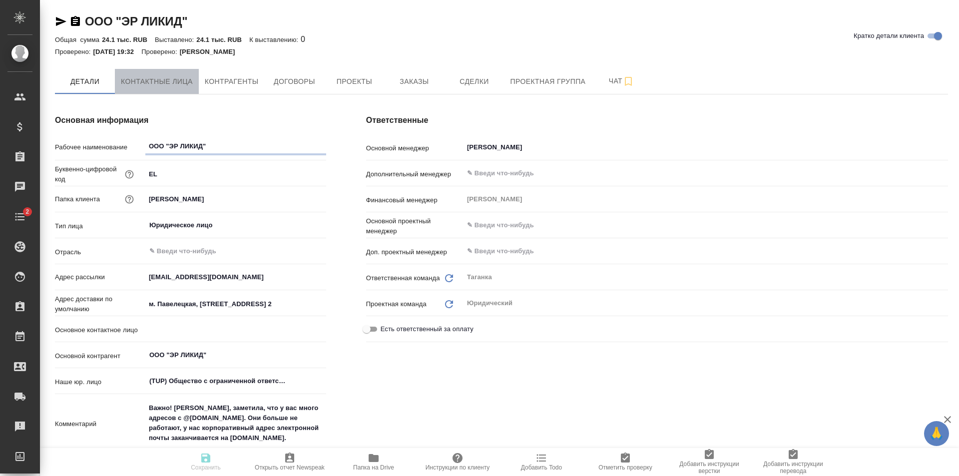
click at [164, 75] on span "Контактные лица" at bounding box center [157, 81] width 72 height 12
select select "RU"
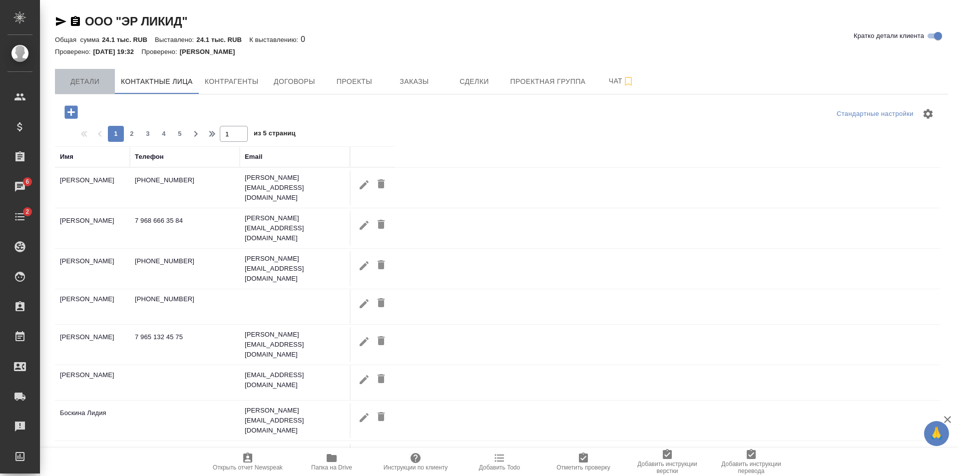
click at [75, 83] on span "Детали" at bounding box center [85, 81] width 48 height 12
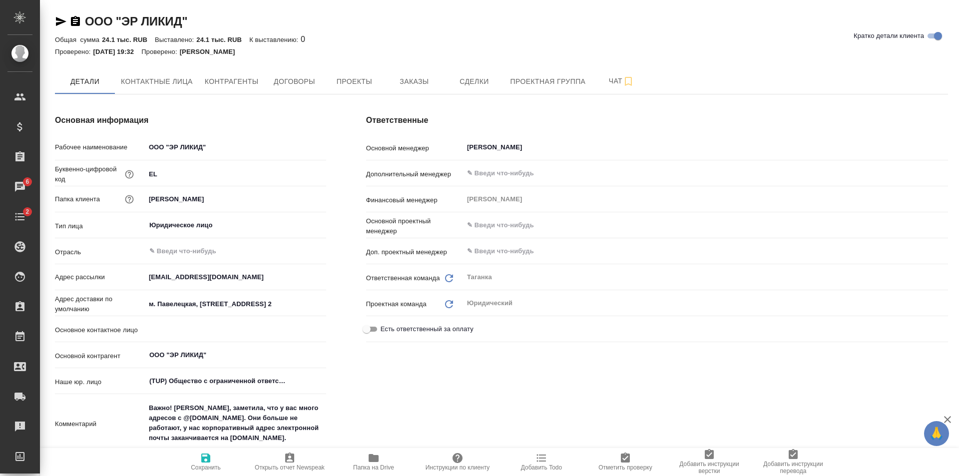
click at [57, 18] on icon "button" at bounding box center [61, 21] width 10 height 9
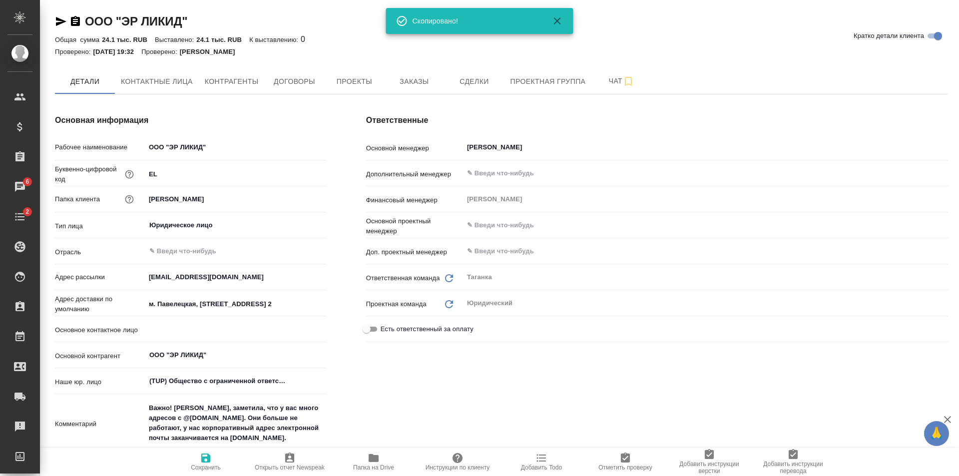
type textarea "x"
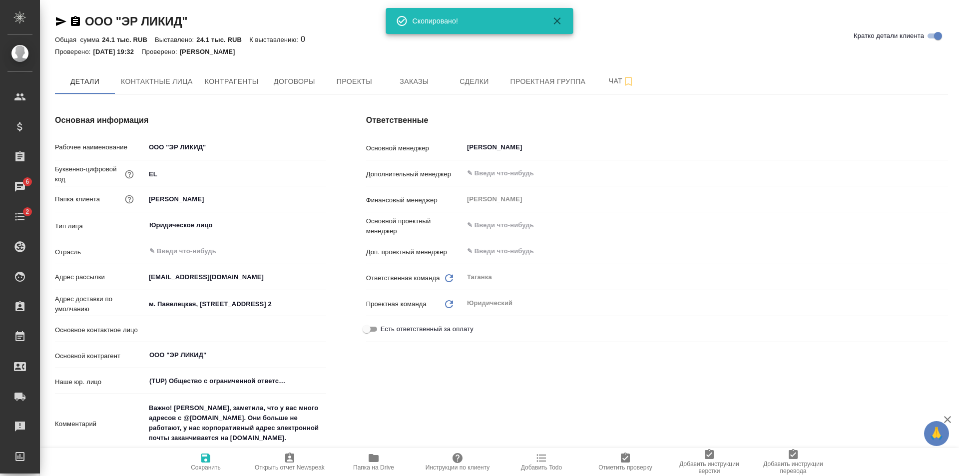
type textarea "x"
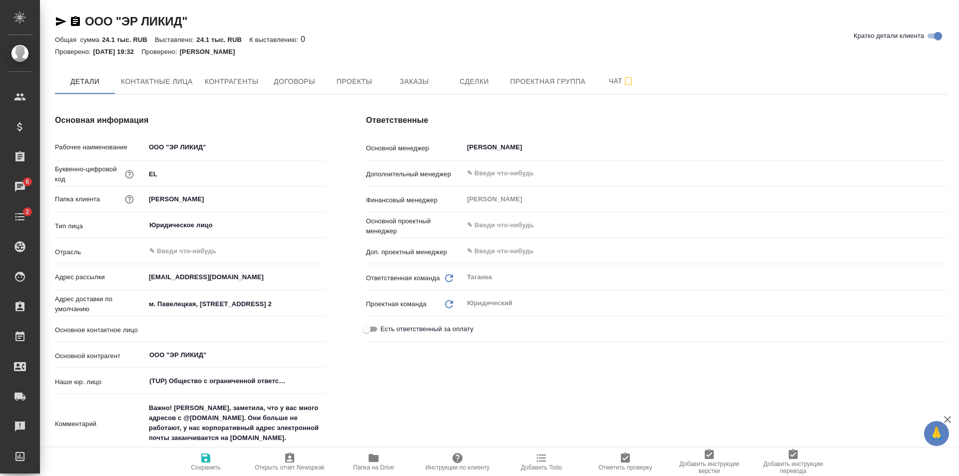
type textarea "x"
